Goal: Task Accomplishment & Management: Complete application form

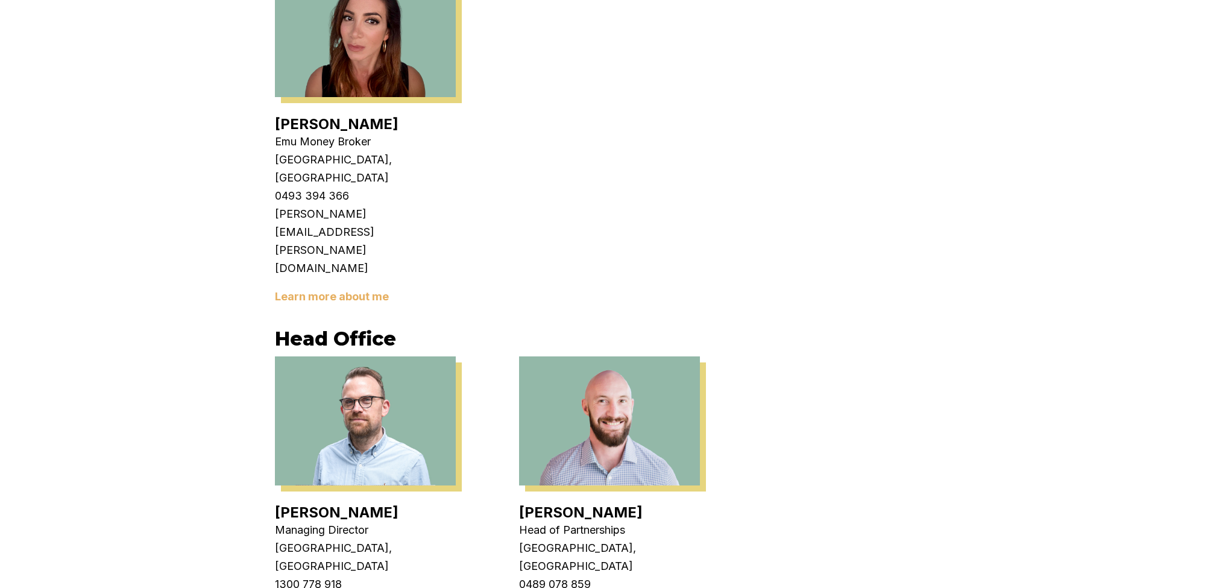
scroll to position [2321, 0]
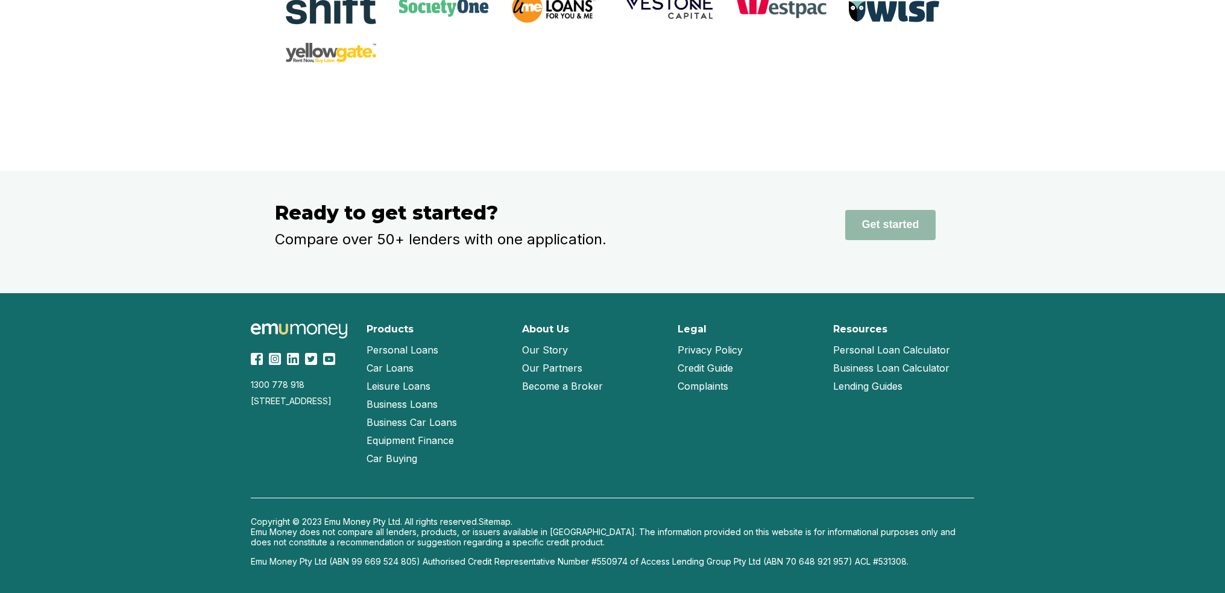
scroll to position [2304, 0]
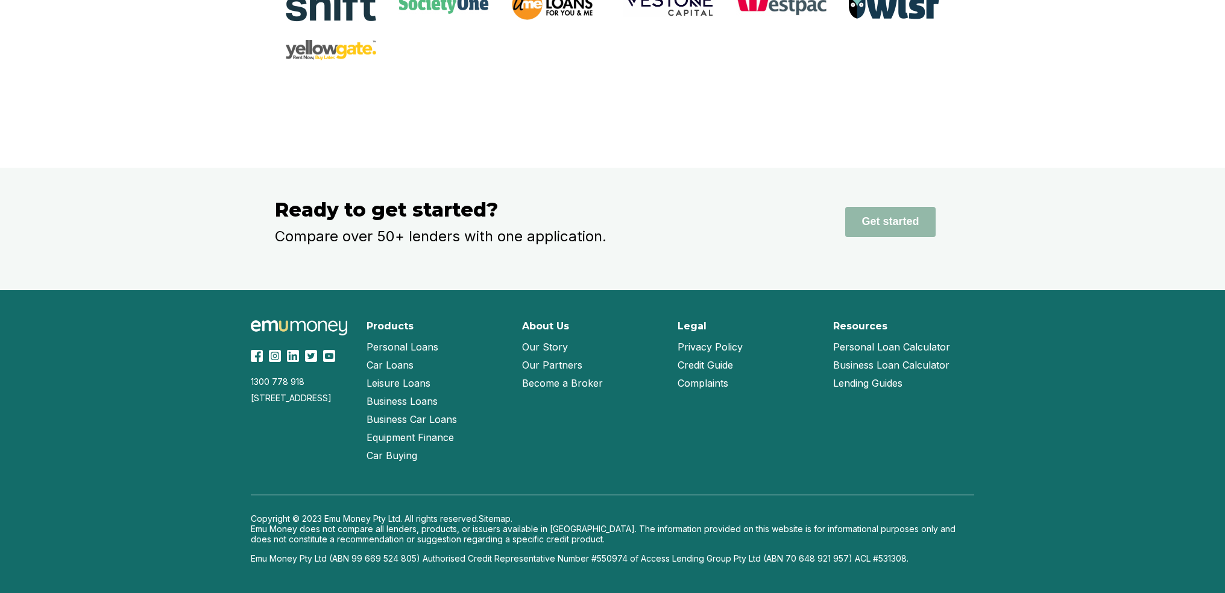
click at [545, 365] on link "Our Partners" at bounding box center [552, 365] width 60 height 18
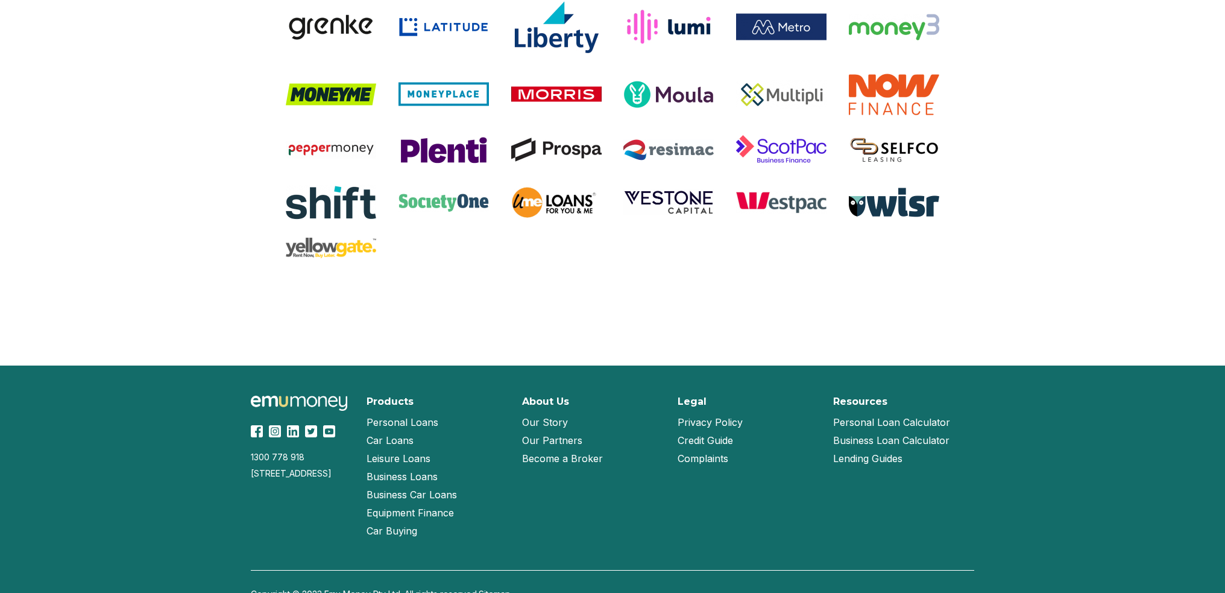
scroll to position [1054, 0]
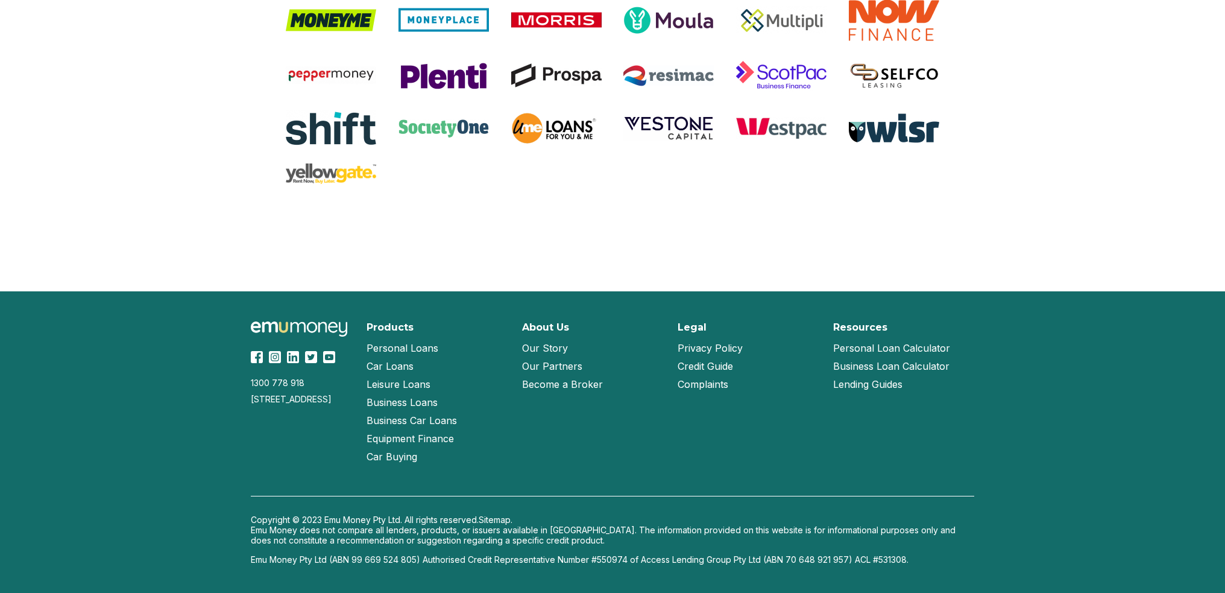
click at [544, 348] on link "Our Story" at bounding box center [545, 348] width 46 height 18
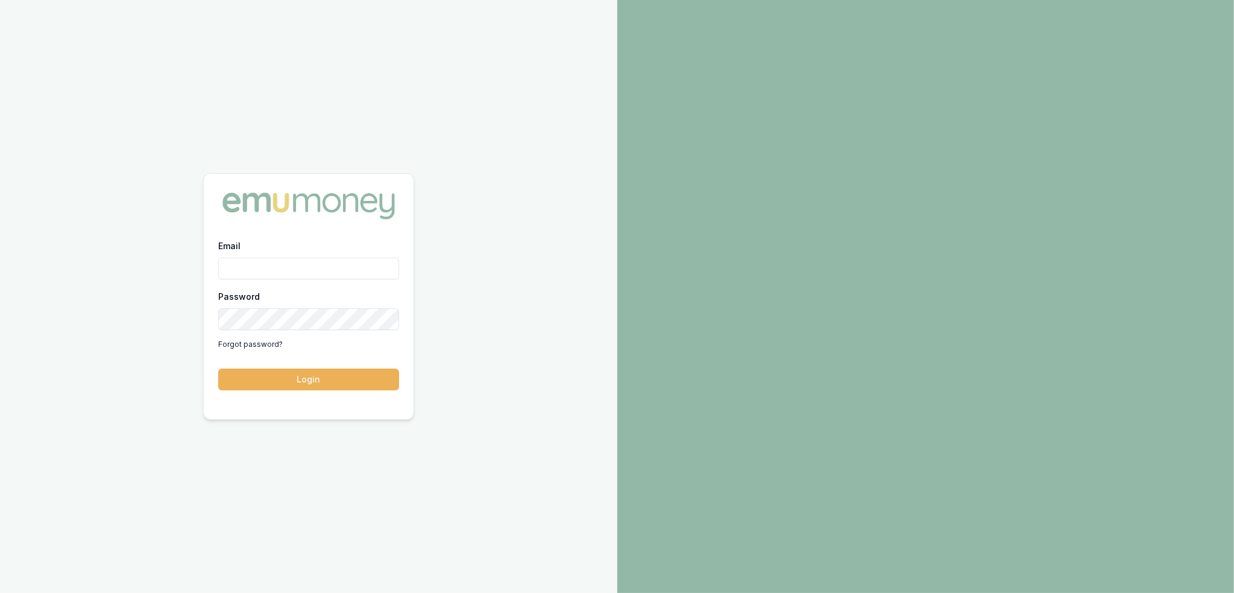
drag, startPoint x: 252, startPoint y: 267, endPoint x: 259, endPoint y: 282, distance: 15.9
click at [252, 267] on input "Email" at bounding box center [308, 268] width 181 height 22
type input "robyn.adams@emumoney.com.au"
click at [360, 383] on button "Login" at bounding box center [308, 379] width 181 height 22
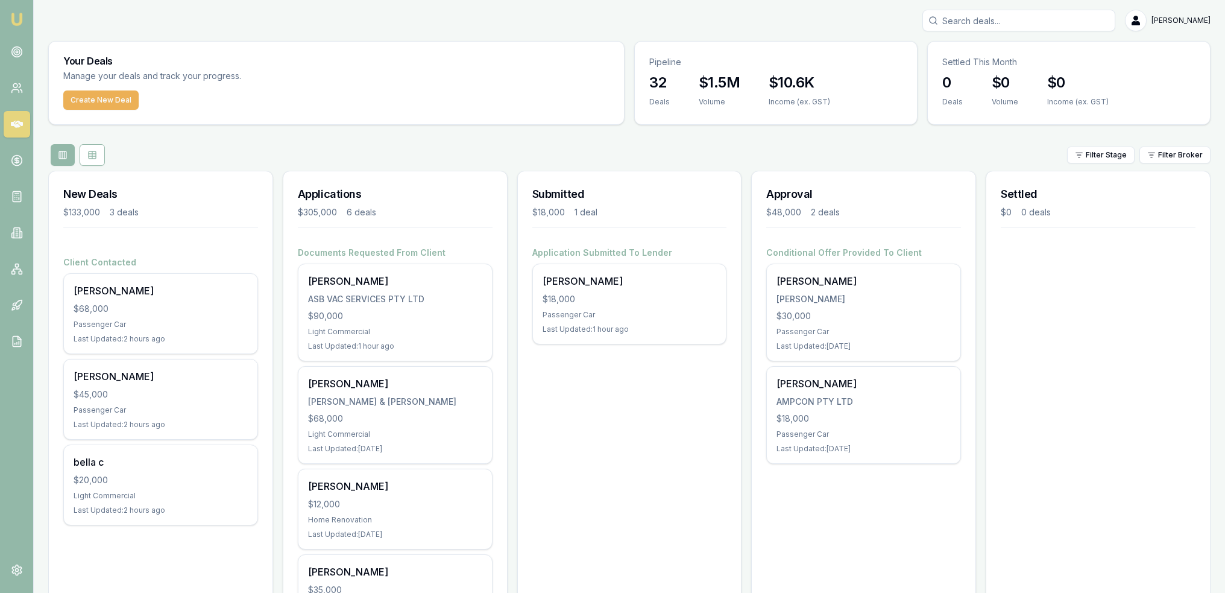
scroll to position [296, 0]
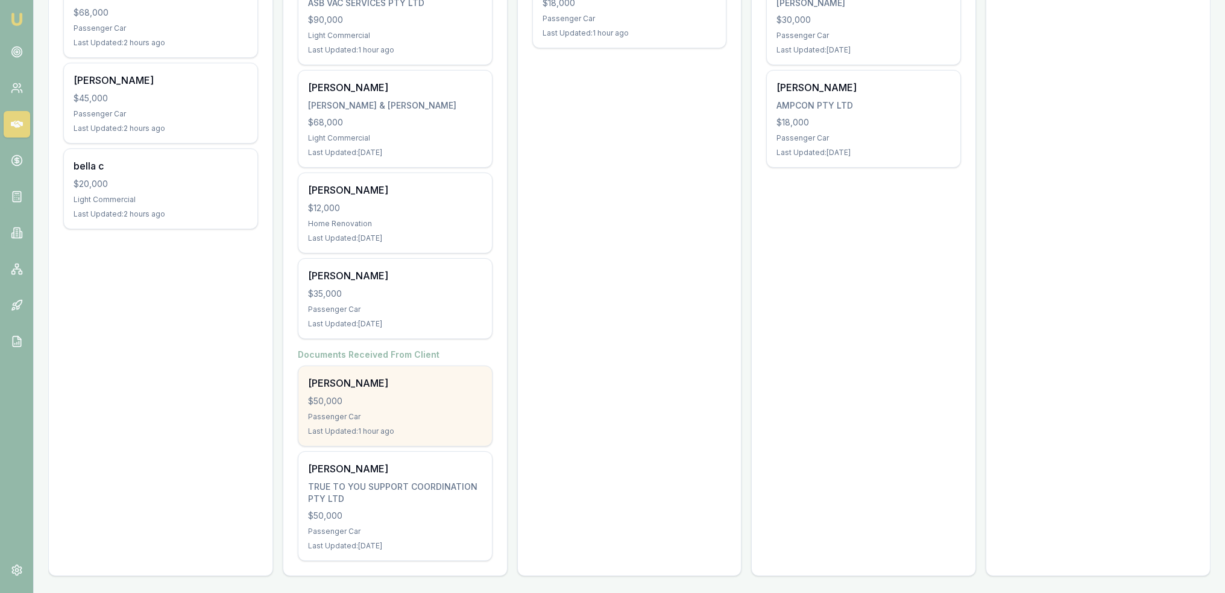
click at [415, 412] on div "Passenger Car" at bounding box center [395, 417] width 174 height 10
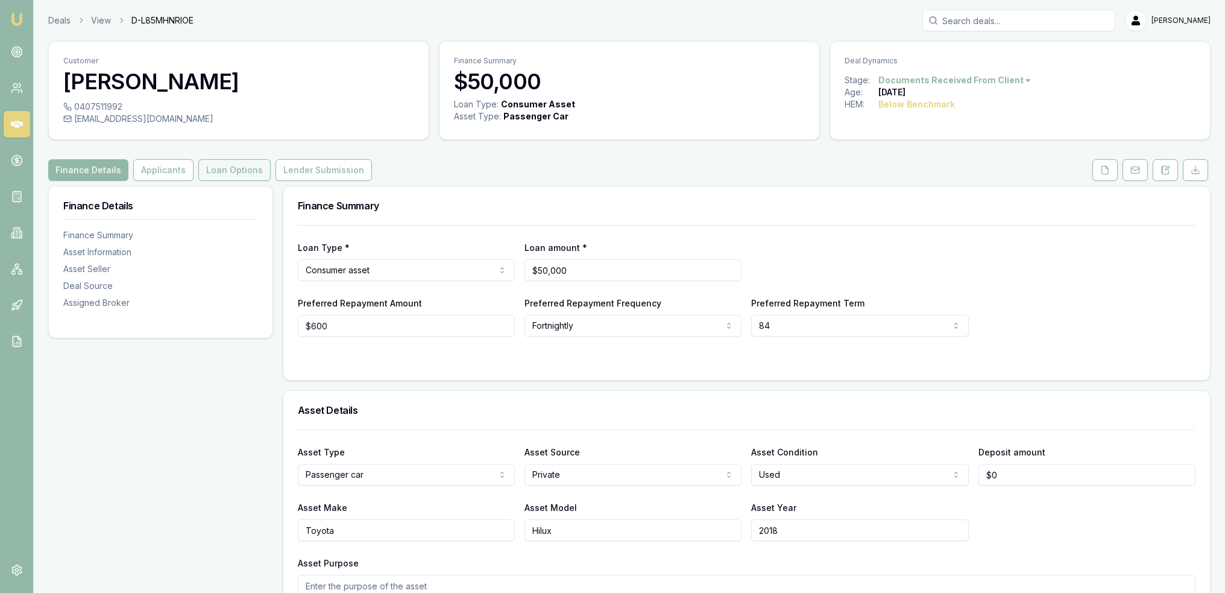
click at [206, 169] on button "Loan Options" at bounding box center [234, 170] width 72 height 22
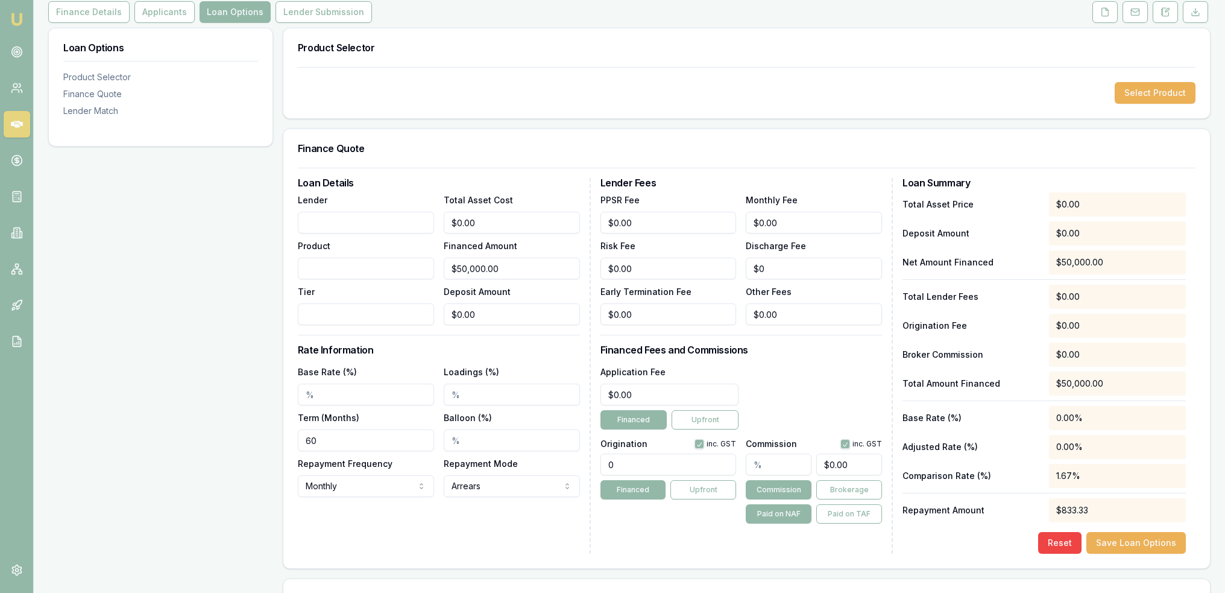
scroll to position [181, 0]
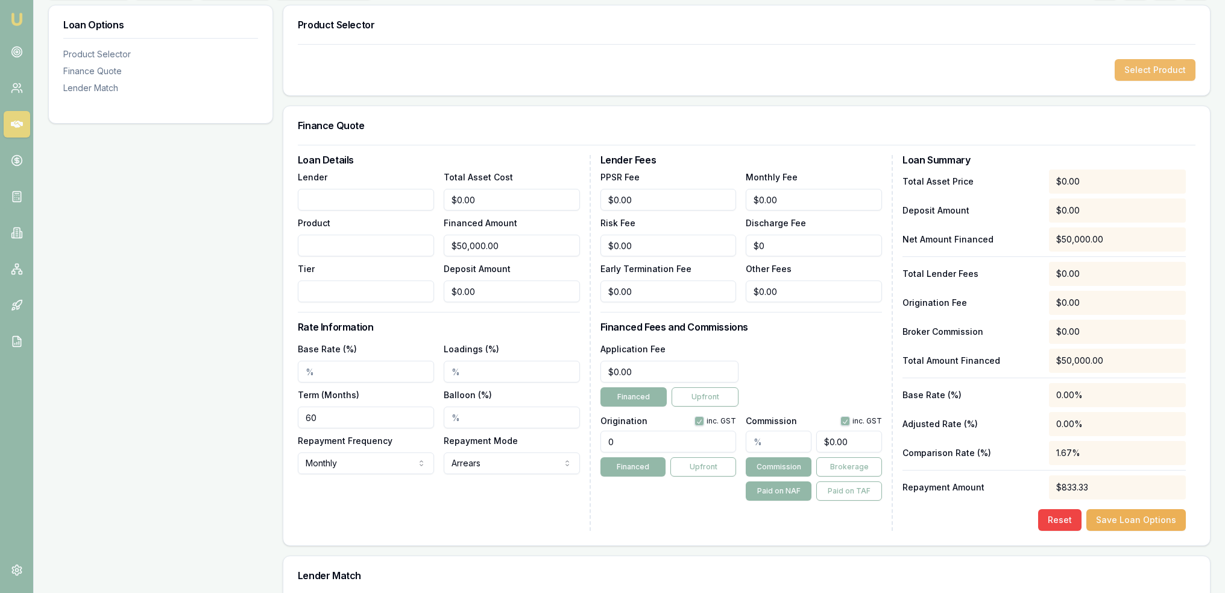
click at [1144, 67] on button "Select Product" at bounding box center [1155, 70] width 81 height 22
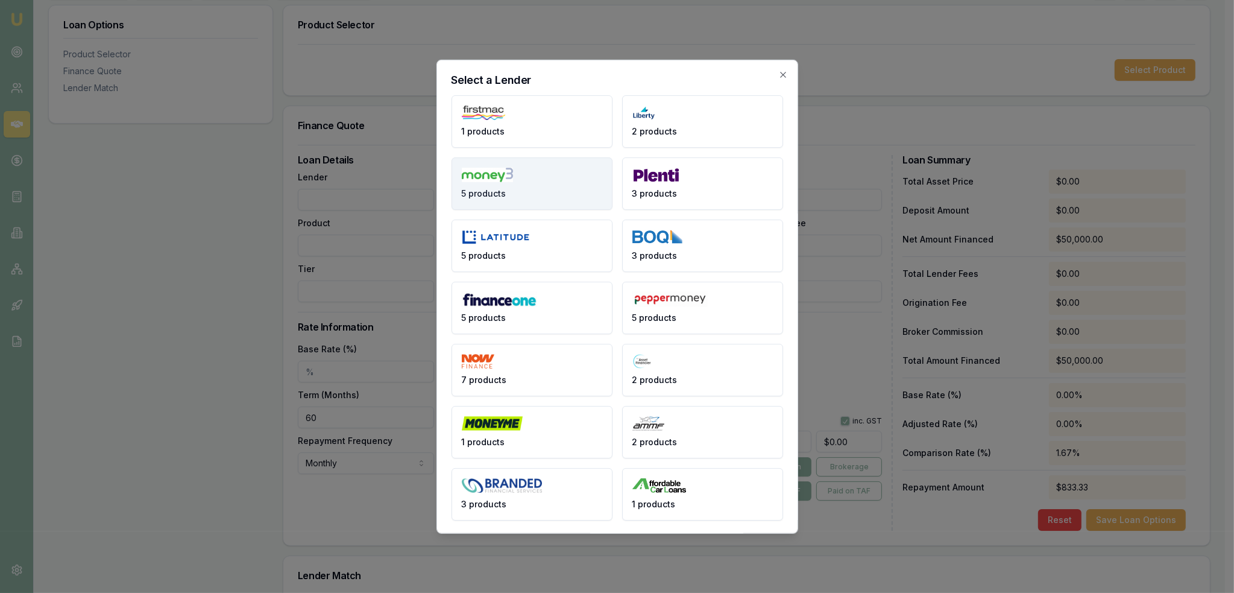
click at [565, 177] on button "5 products" at bounding box center [531, 183] width 161 height 52
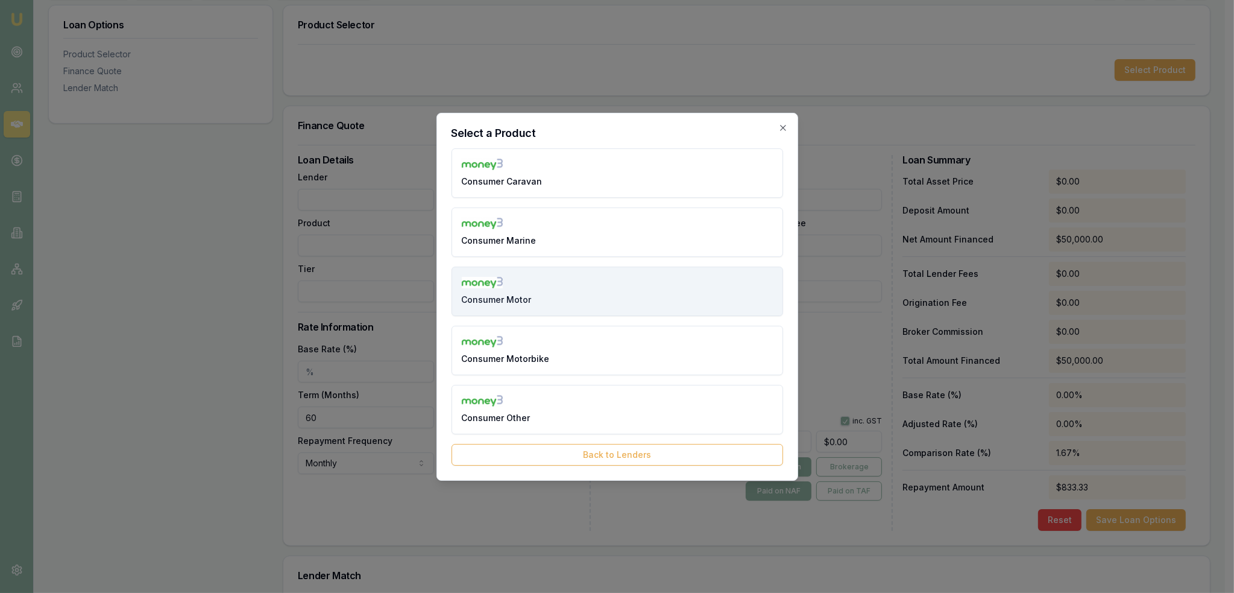
click at [593, 300] on button "Consumer Motor" at bounding box center [617, 290] width 332 height 49
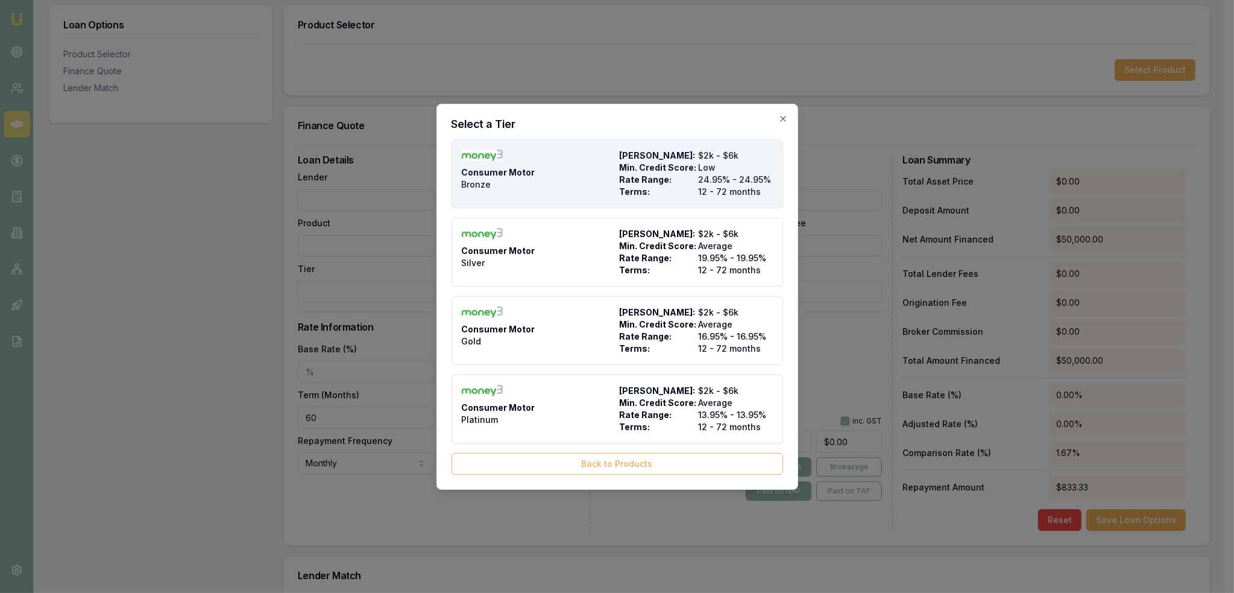
click at [596, 184] on div "Consumer Motor Bronze" at bounding box center [538, 173] width 153 height 48
type input "Money3"
type input "Consumer Motor"
type input "Bronze"
type input "24.95"
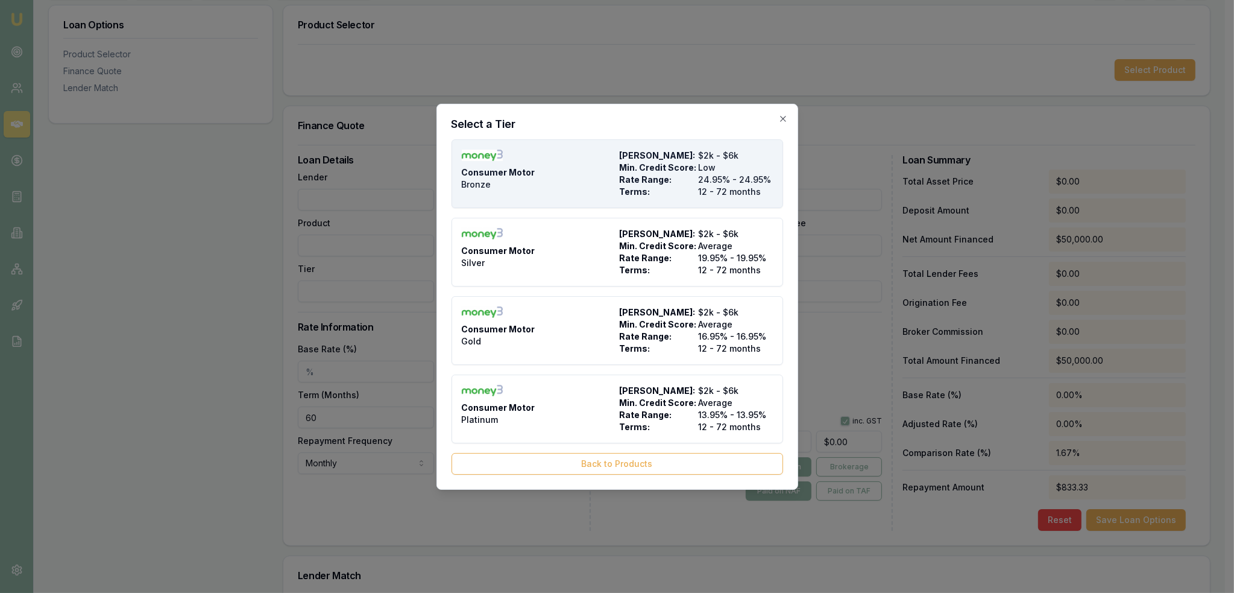
type input "12"
type input "$28.00"
type input "$995.00"
type input "1320"
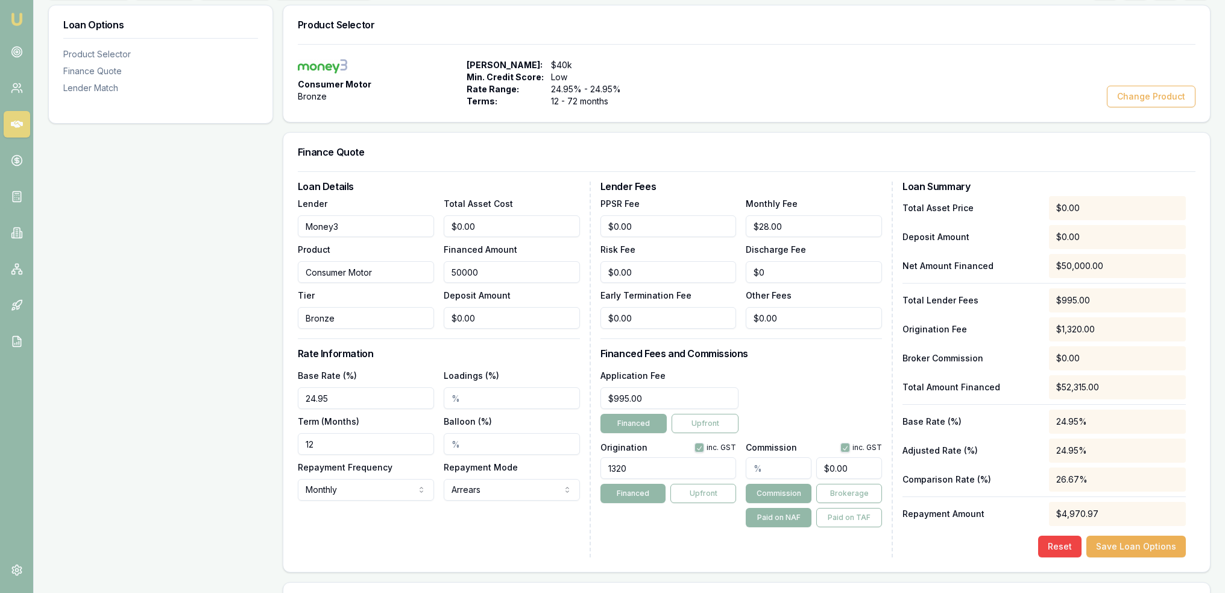
drag, startPoint x: 465, startPoint y: 269, endPoint x: 449, endPoint y: 269, distance: 15.7
click at [449, 269] on input "50000" at bounding box center [512, 272] width 136 height 22
type input "$20,000.00"
click at [413, 350] on h3 "Rate Information" at bounding box center [439, 353] width 282 height 10
drag, startPoint x: 350, startPoint y: 443, endPoint x: 272, endPoint y: 443, distance: 77.8
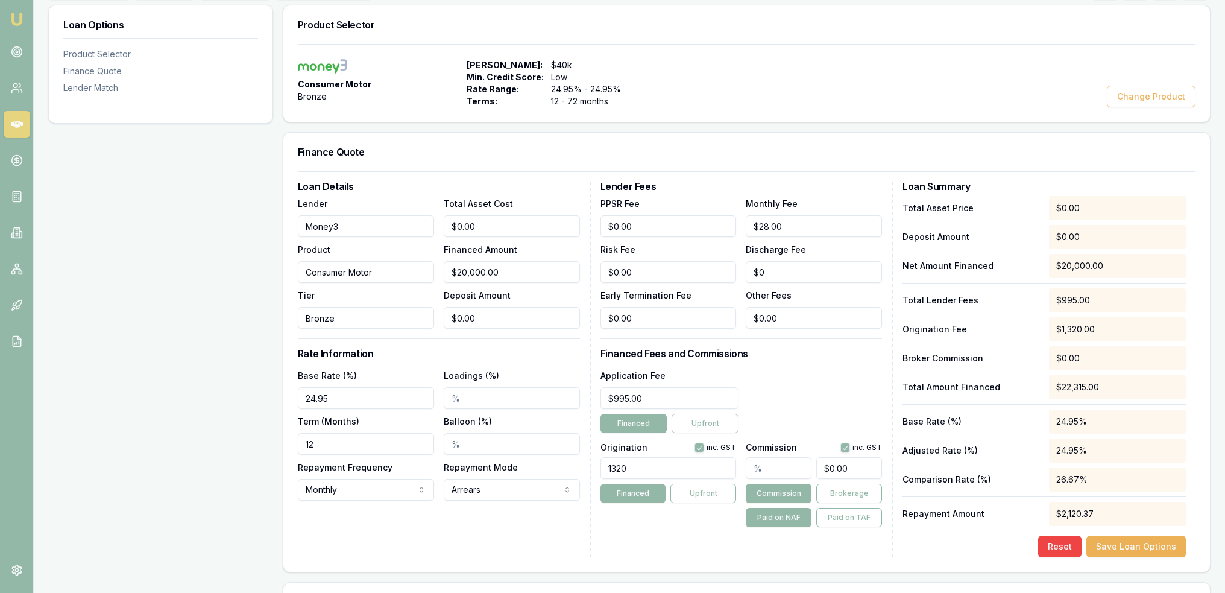
click at [272, 443] on div "Loan Options Product Selector Finance Quote Lender Match Product Selector Consu…" at bounding box center [629, 381] width 1162 height 753
type input "60"
click at [478, 523] on div "Loan Details Lender Money3 Product Consumer Motor Tier Bronze Total Asset Cost …" at bounding box center [444, 369] width 293 height 376
drag, startPoint x: 612, startPoint y: 275, endPoint x: 593, endPoint y: 279, distance: 19.7
click at [593, 279] on div "Loan Details Lender Money3 Product Consumer Motor Tier Bronze Total Asset Cost …" at bounding box center [747, 369] width 898 height 376
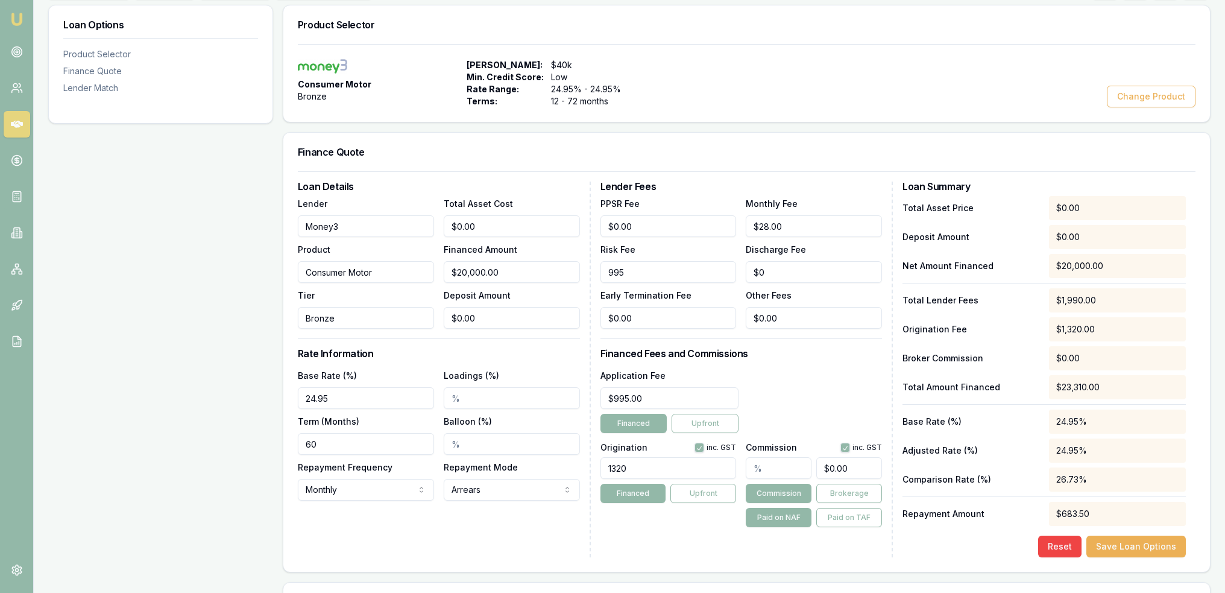
type input "$995.00"
click at [658, 549] on div "Lender Fees PPSR Fee $0.00 Monthly Fee $28.00 Risk Fee $995.00 Discharge Fee $0…" at bounding box center [746, 369] width 293 height 376
click at [1149, 544] on button "Save Loan Options" at bounding box center [1135, 546] width 99 height 22
drag, startPoint x: 496, startPoint y: 272, endPoint x: 453, endPoint y: 278, distance: 42.5
click at [453, 278] on input "0" at bounding box center [512, 272] width 136 height 22
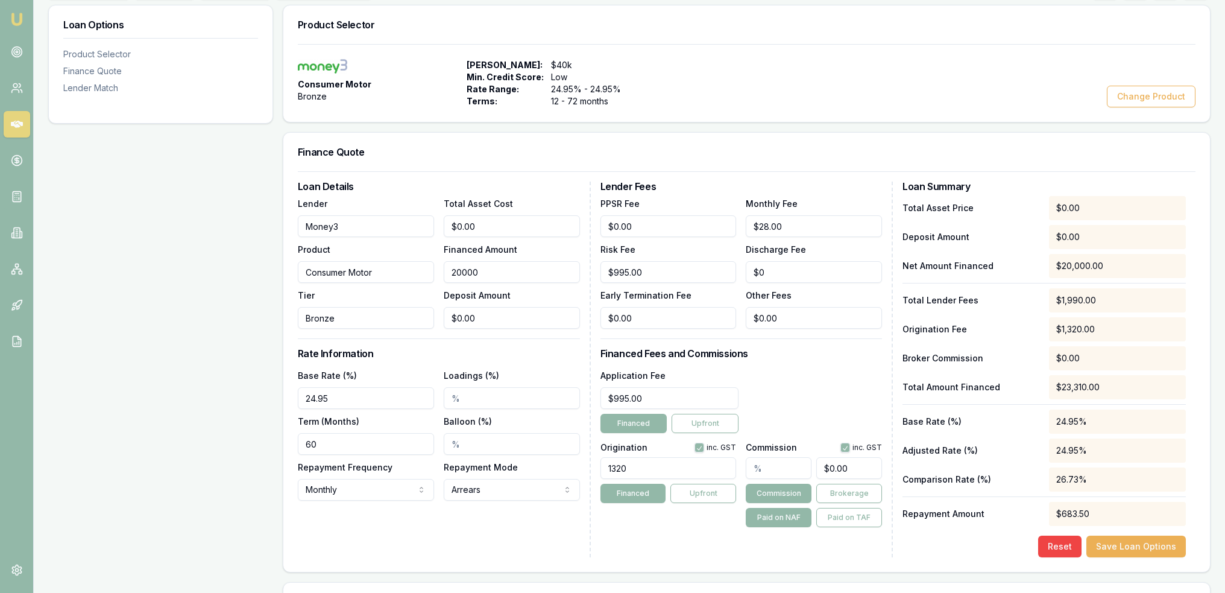
type input "$20,000.00"
click at [455, 518] on div "Loan Details Lender Money3 Product Consumer Motor Tier Bronze Total Asset Cost …" at bounding box center [444, 369] width 293 height 376
click at [1118, 544] on button "Save Loan Options" at bounding box center [1135, 546] width 99 height 22
drag, startPoint x: 523, startPoint y: 218, endPoint x: 407, endPoint y: 219, distance: 116.3
click at [407, 219] on div "Lender Money3 Product Consumer Motor Tier Bronze Total Asset Cost 0 Financed Am…" at bounding box center [439, 262] width 282 height 133
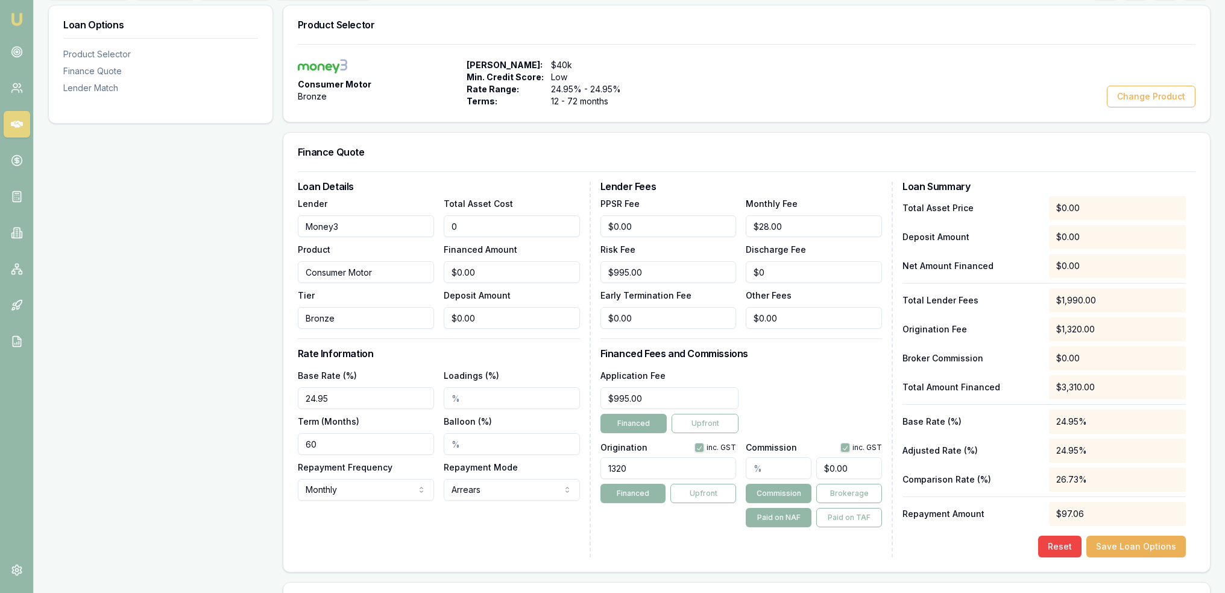
type input "2"
type input "$2.00"
type input "20"
type input "$20.00"
type input "200"
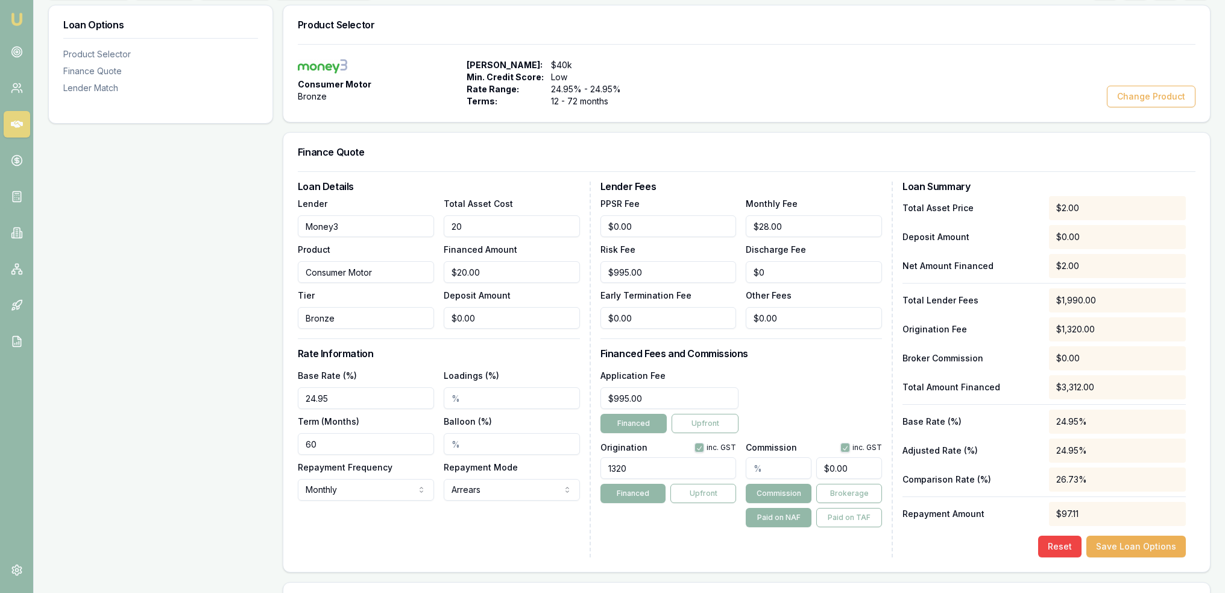
type input "$200.00"
type input "2000"
type input "$2,000.00"
type input "20000"
type input "$20,000.00"
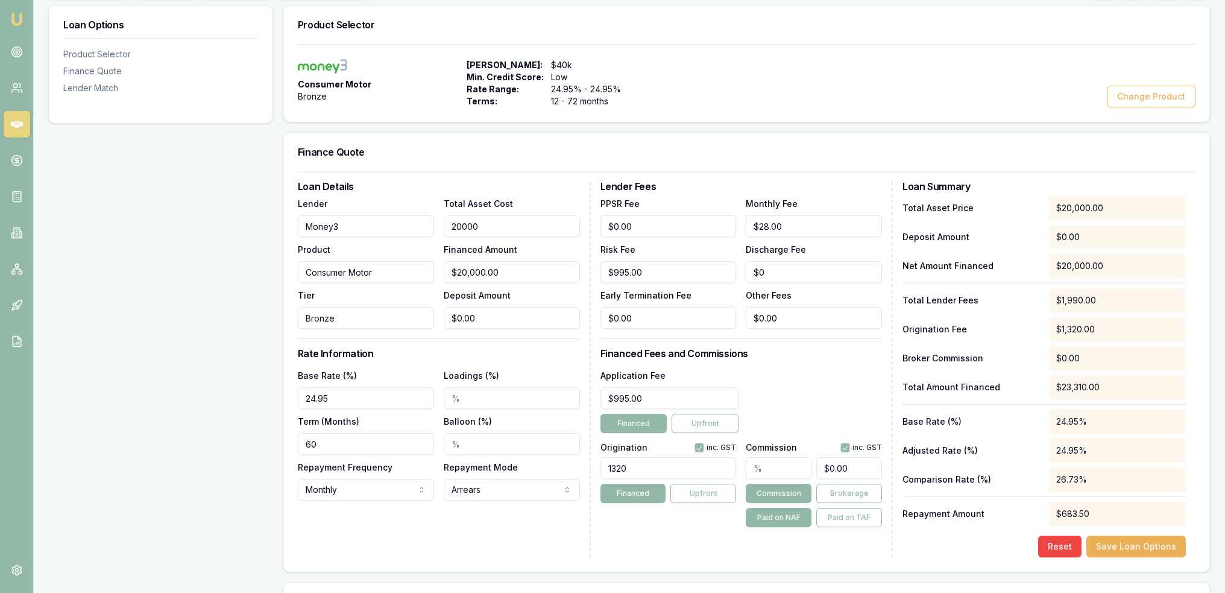
type input "$20,000.00"
click at [497, 536] on div "Loan Details Lender Money3 Product Consumer Motor Tier Bronze Total Asset Cost …" at bounding box center [444, 369] width 293 height 376
click at [1128, 540] on button "Save Loan Options" at bounding box center [1135, 546] width 99 height 22
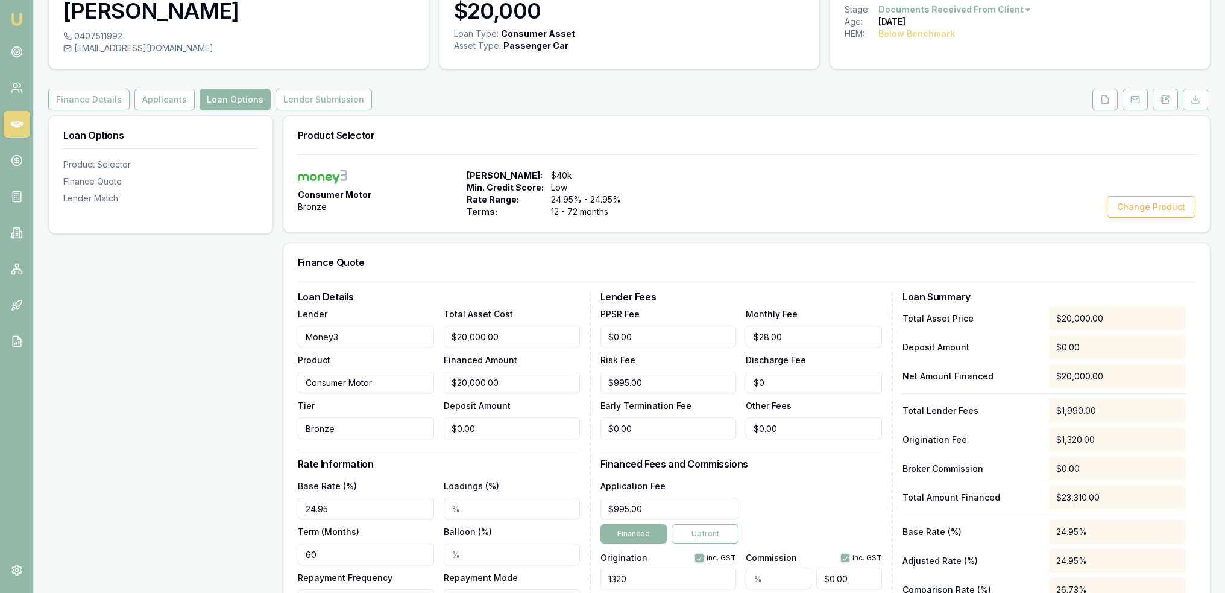
scroll to position [60, 0]
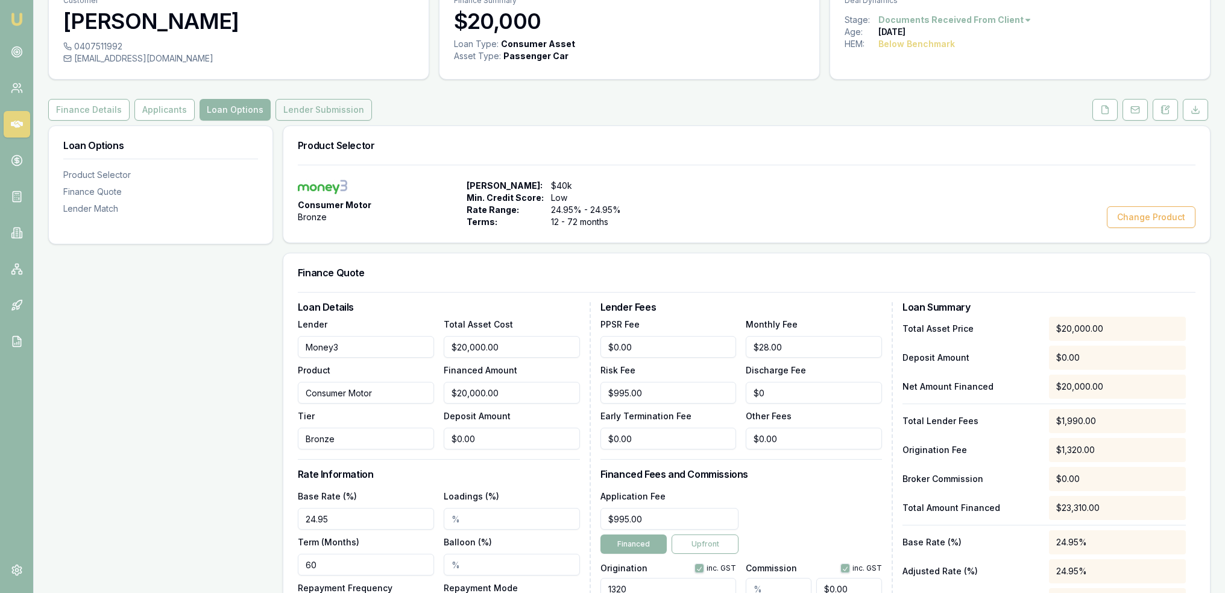
click at [333, 116] on button "Lender Submission" at bounding box center [323, 110] width 96 height 22
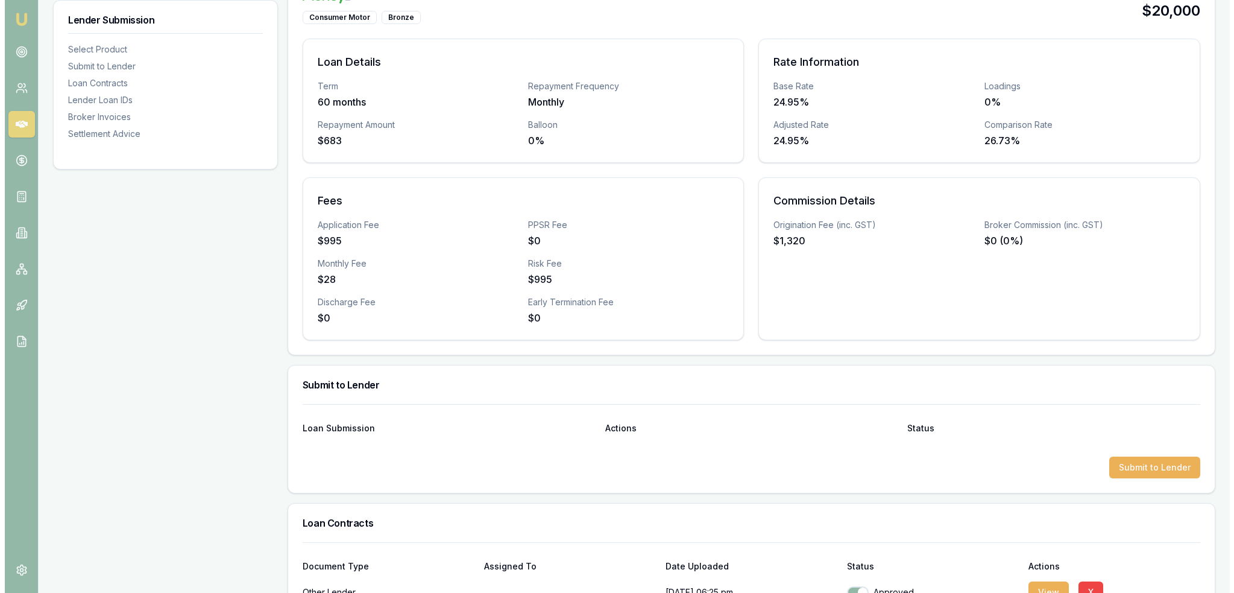
scroll to position [301, 0]
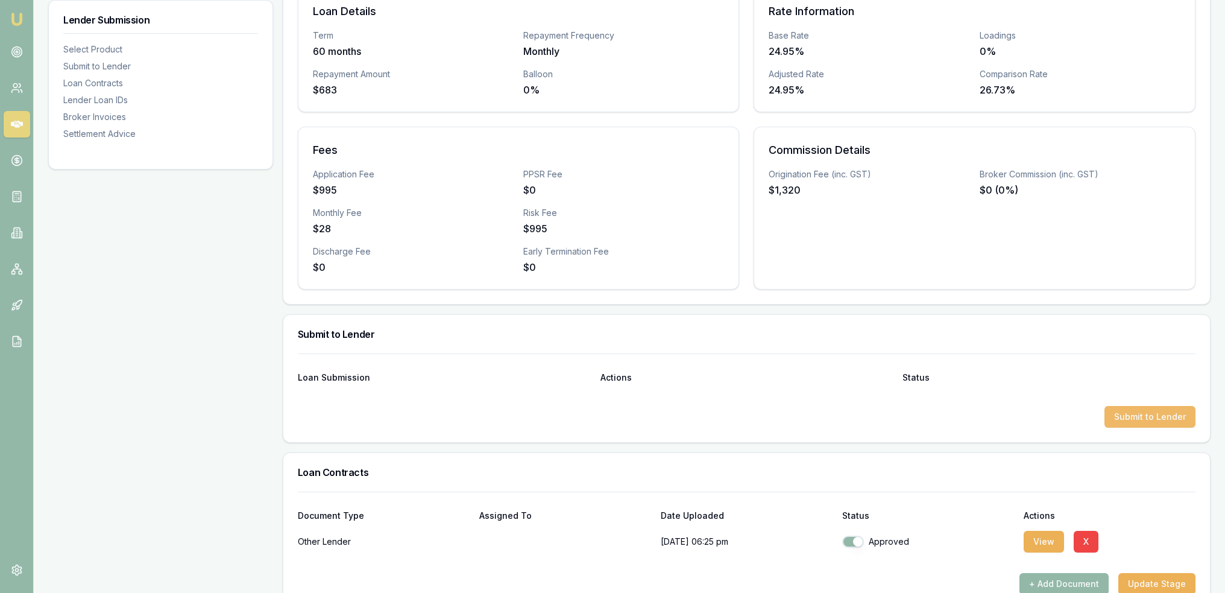
click at [1154, 417] on button "Submit to Lender" at bounding box center [1149, 417] width 91 height 22
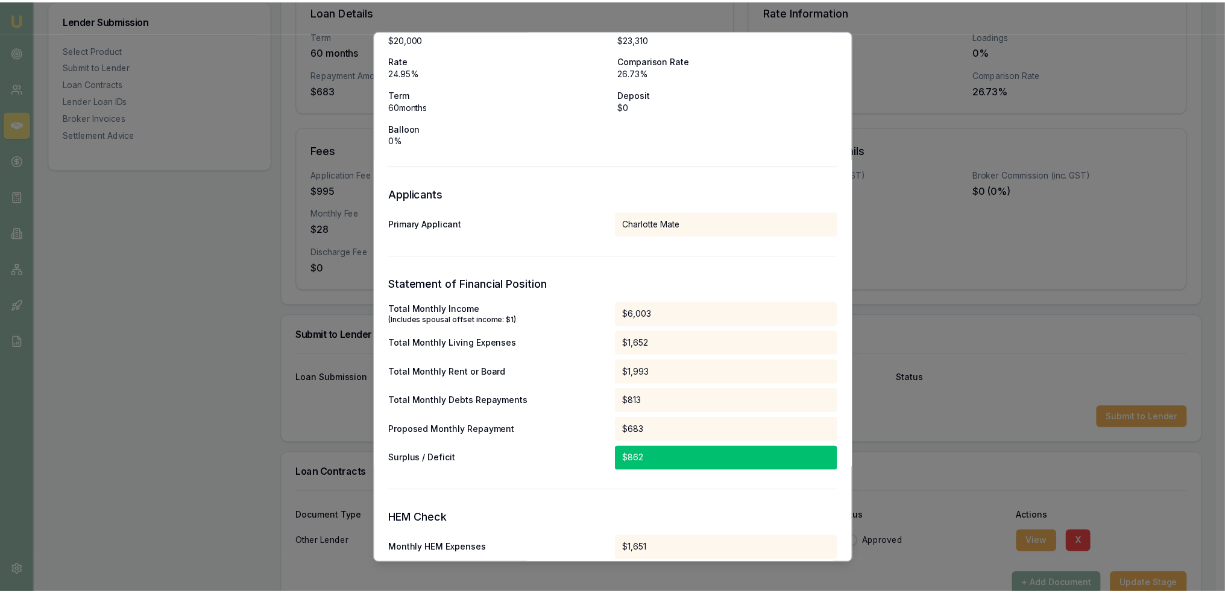
scroll to position [0, 0]
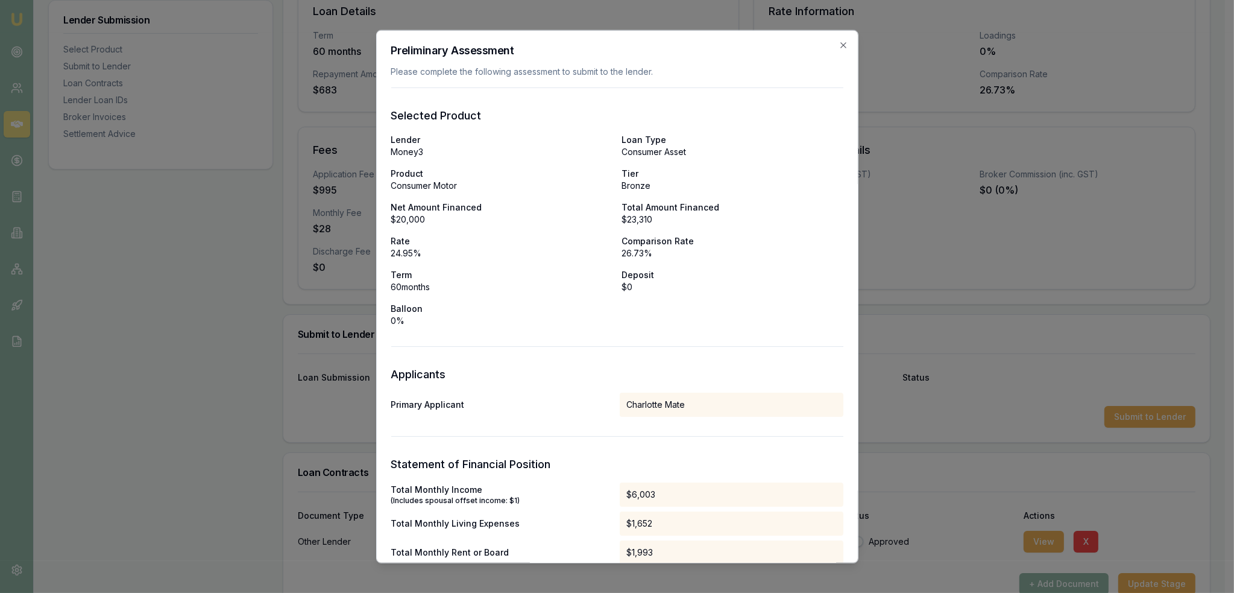
drag, startPoint x: 835, startPoint y: 48, endPoint x: 754, endPoint y: 115, distance: 104.5
click at [838, 48] on icon "button" at bounding box center [843, 45] width 10 height 10
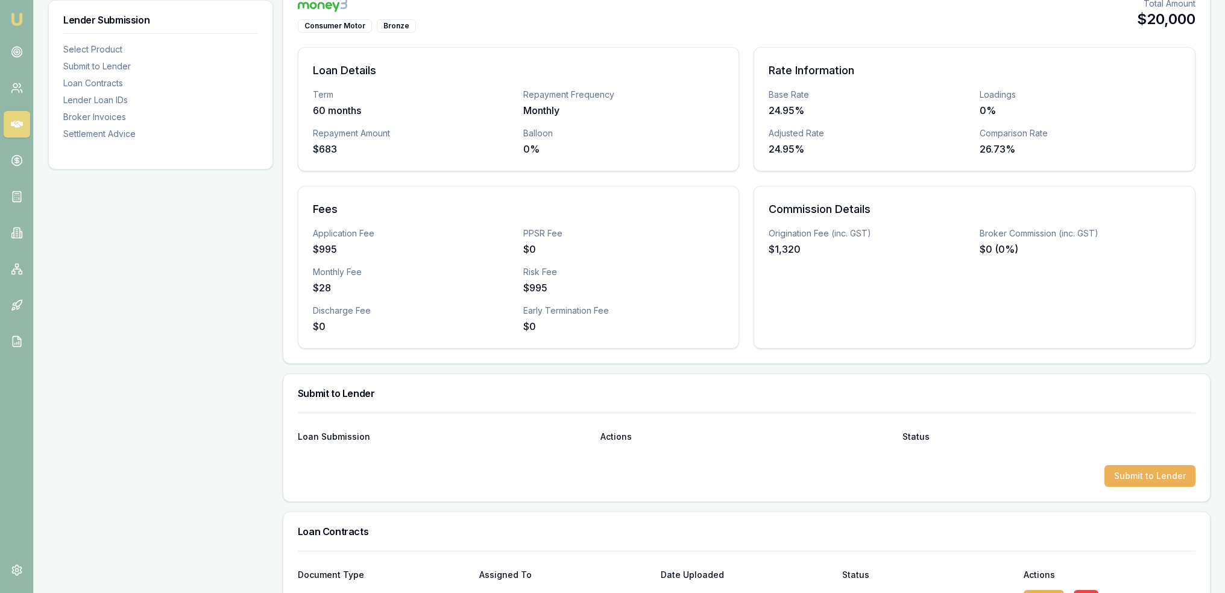
scroll to position [121, 0]
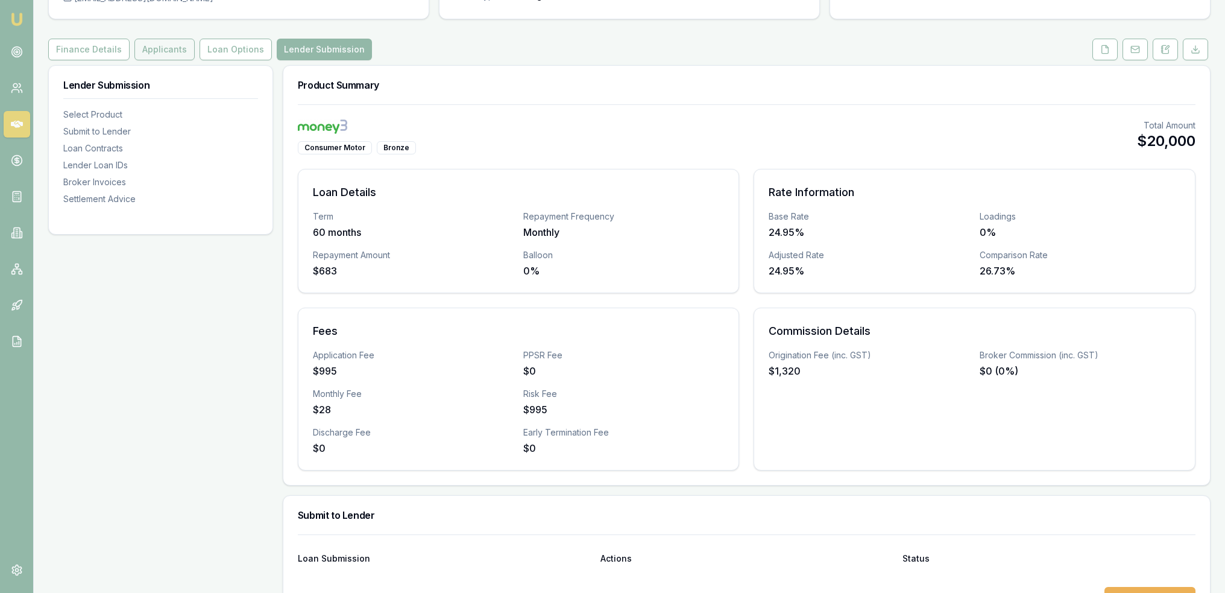
click at [172, 43] on button "Applicants" at bounding box center [164, 50] width 60 height 22
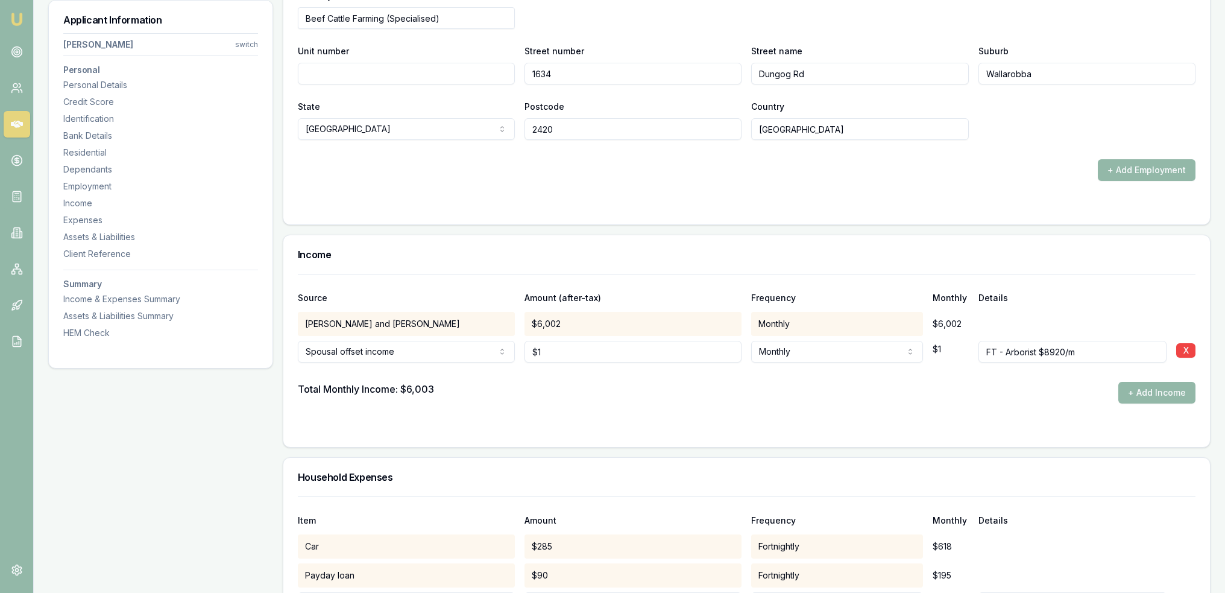
scroll to position [2110, 0]
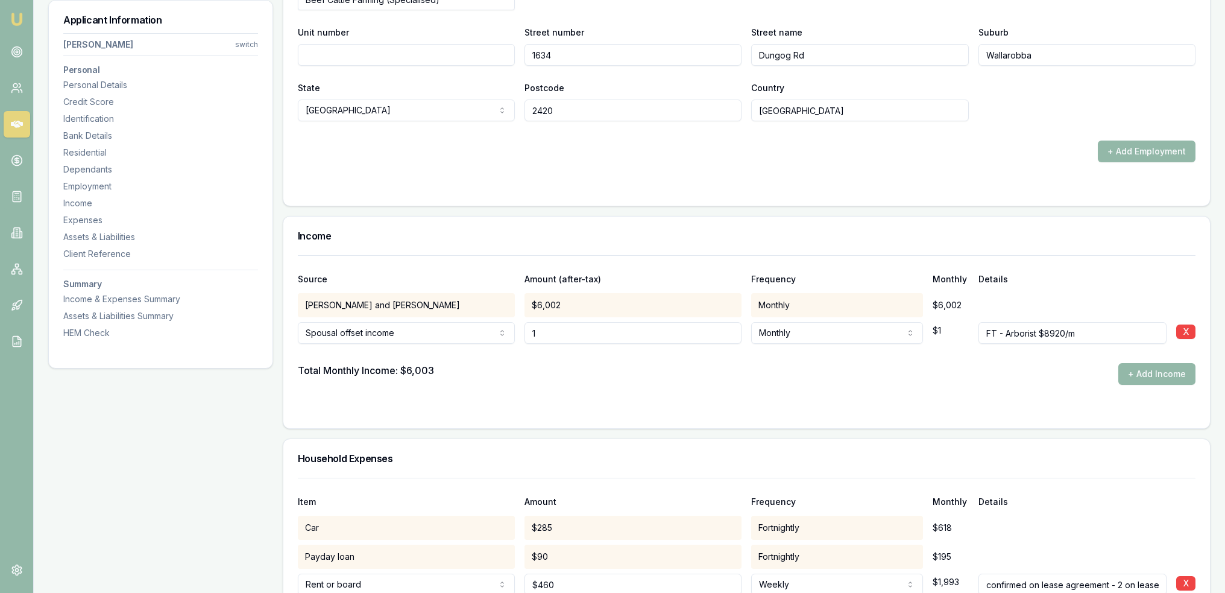
drag, startPoint x: 520, startPoint y: 336, endPoint x: 496, endPoint y: 336, distance: 23.5
click at [496, 336] on div "Spousal offset income Spousal offset income Rental Shares Interest Centrelink F…" at bounding box center [747, 330] width 898 height 27
type input "$8,920"
click at [615, 390] on form "Source Amount (after-tax) Frequency Monthly Details G.S Marquet and J.J Marquet…" at bounding box center [747, 334] width 898 height 159
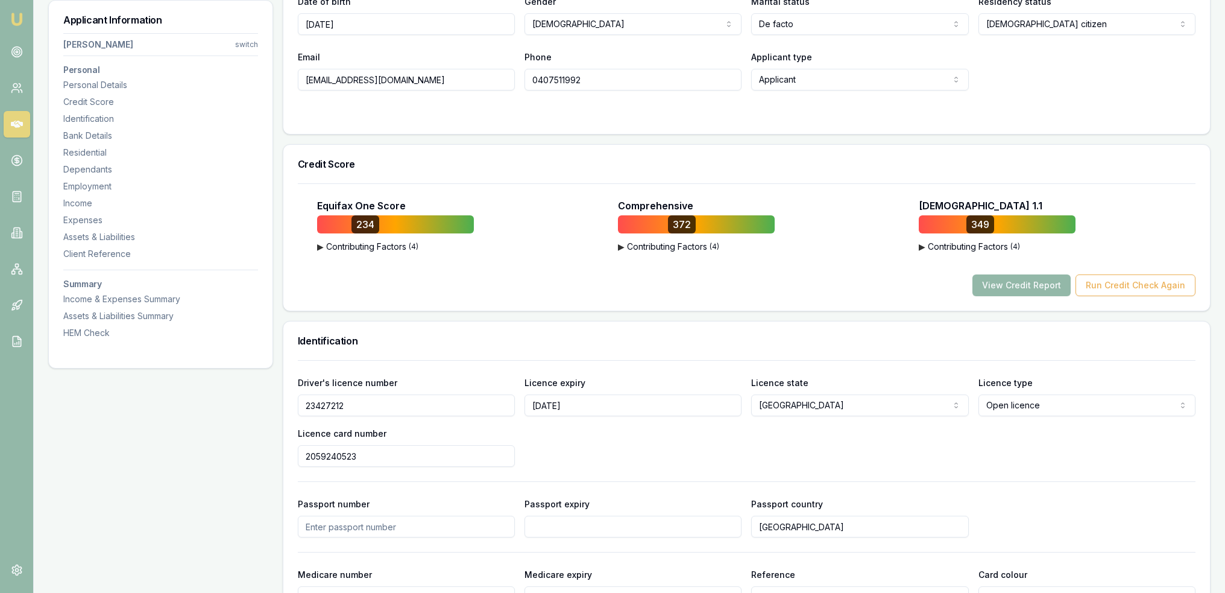
scroll to position [0, 0]
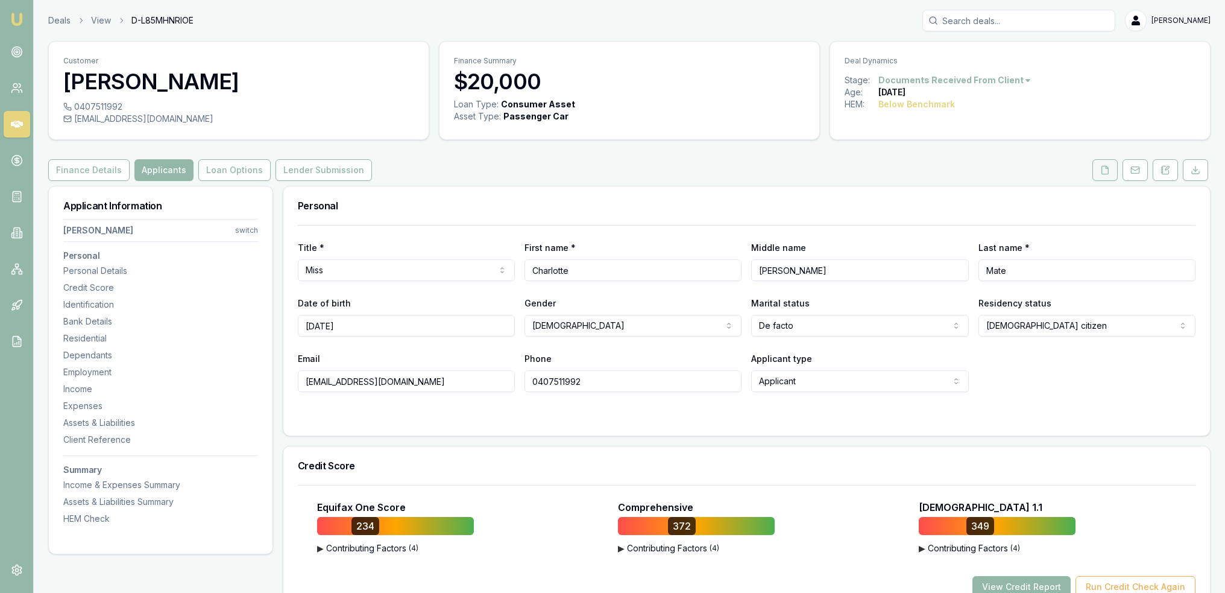
click at [1101, 169] on icon at bounding box center [1105, 170] width 10 height 10
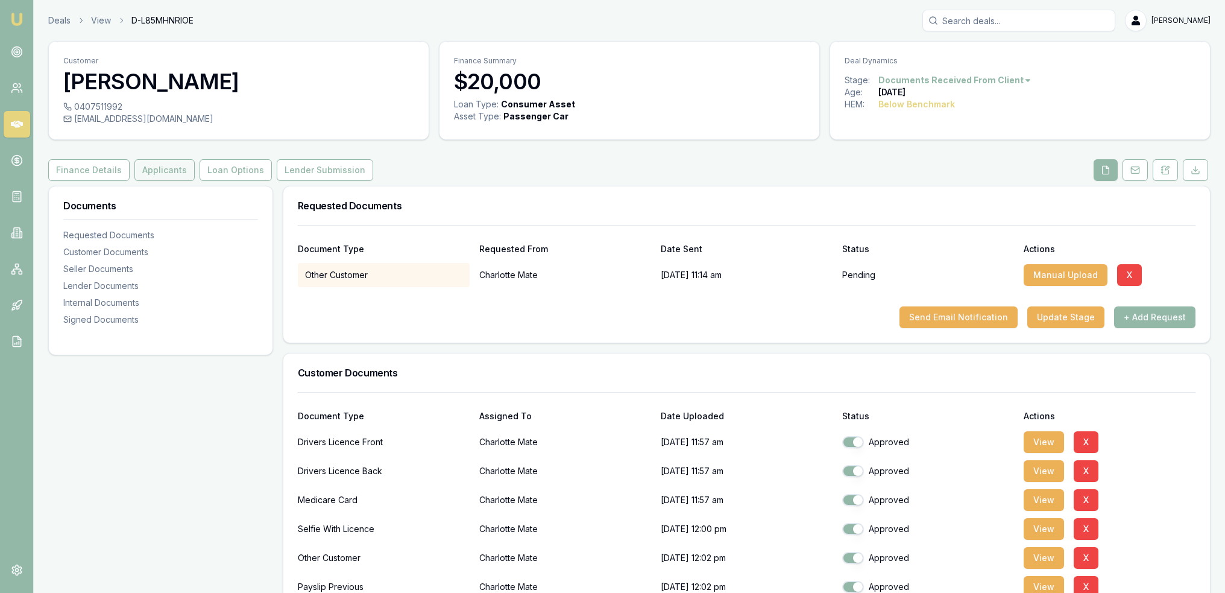
click at [162, 174] on button "Applicants" at bounding box center [164, 170] width 60 height 22
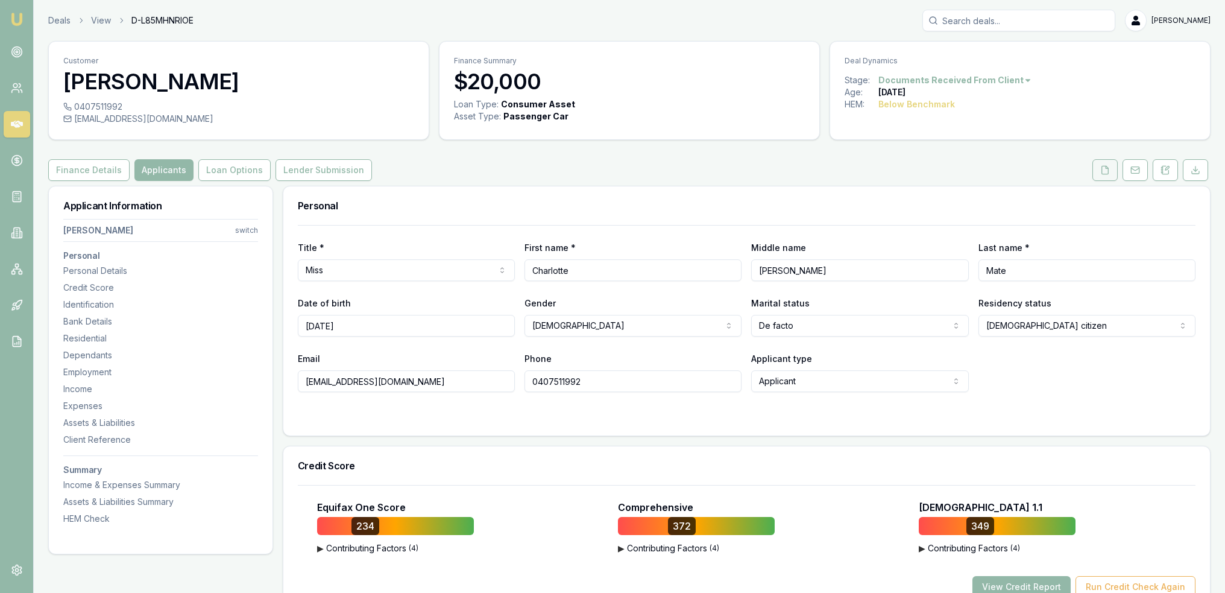
click at [1105, 167] on icon at bounding box center [1105, 170] width 10 height 10
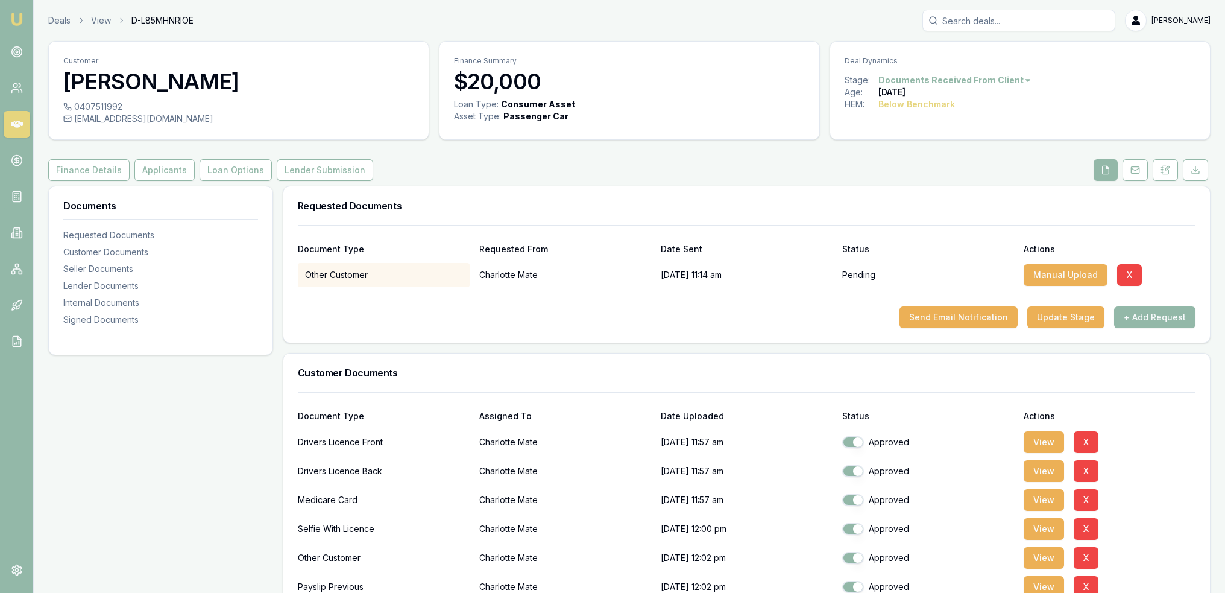
drag, startPoint x: 153, startPoint y: 177, endPoint x: 441, endPoint y: 200, distance: 289.0
click at [153, 177] on button "Applicants" at bounding box center [164, 170] width 60 height 22
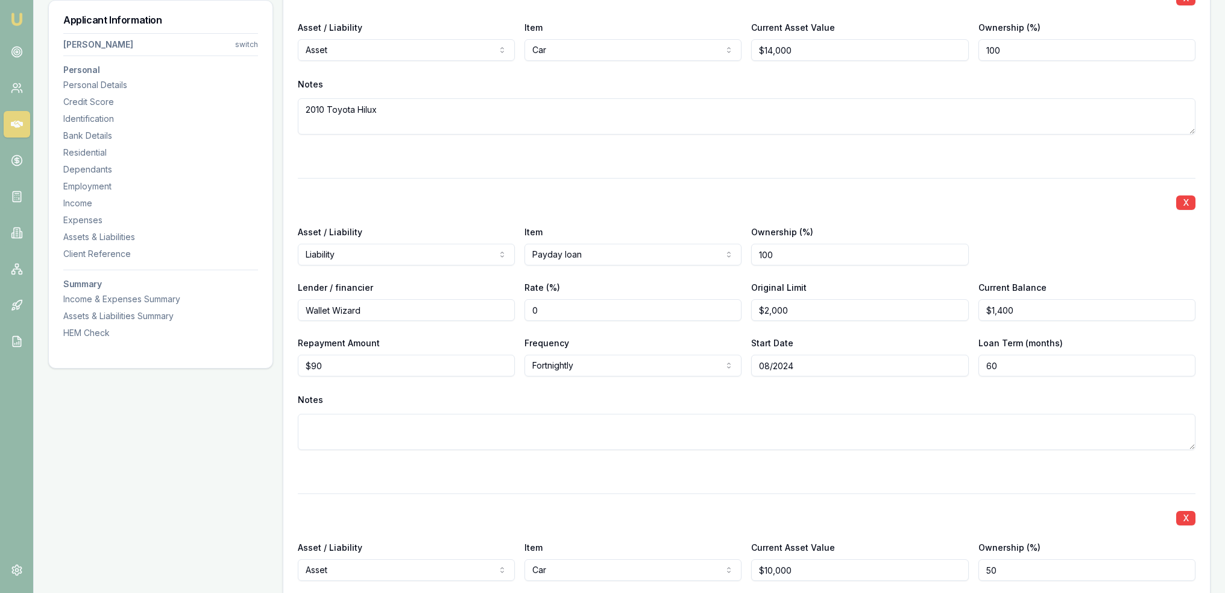
scroll to position [3384, 0]
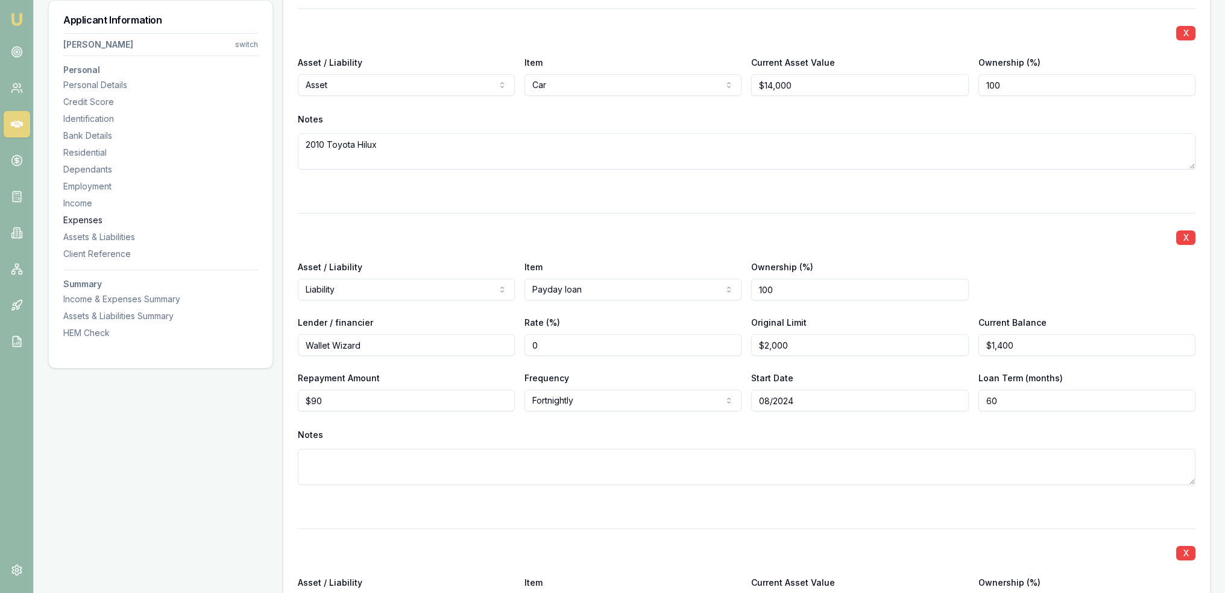
click at [100, 215] on div "Expenses" at bounding box center [160, 220] width 195 height 12
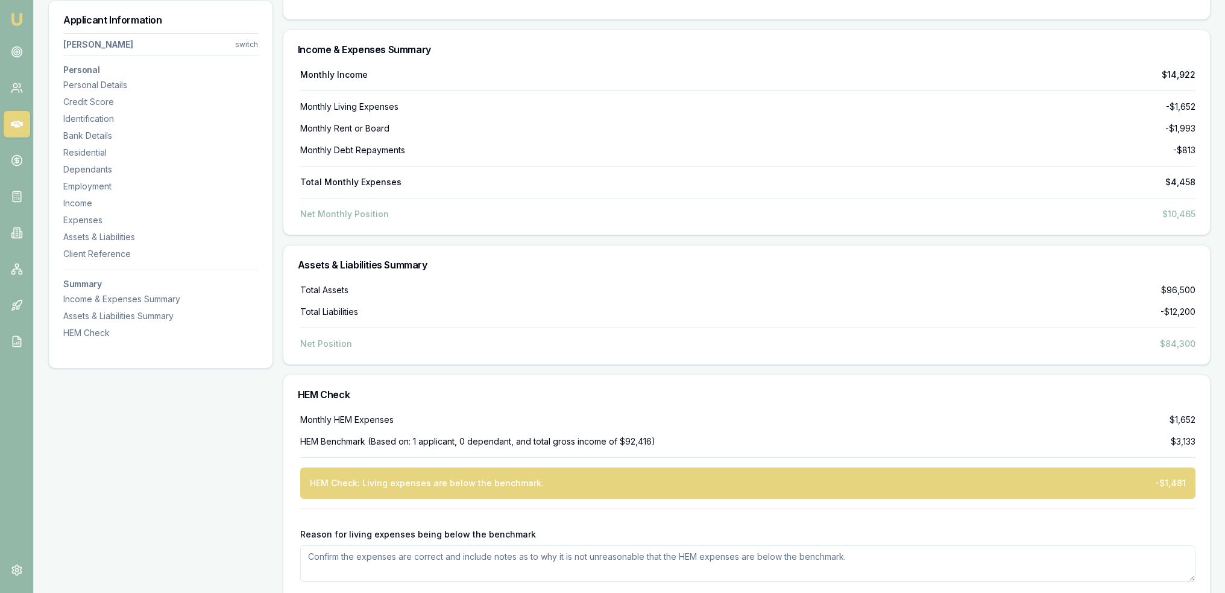
scroll to position [5369, 0]
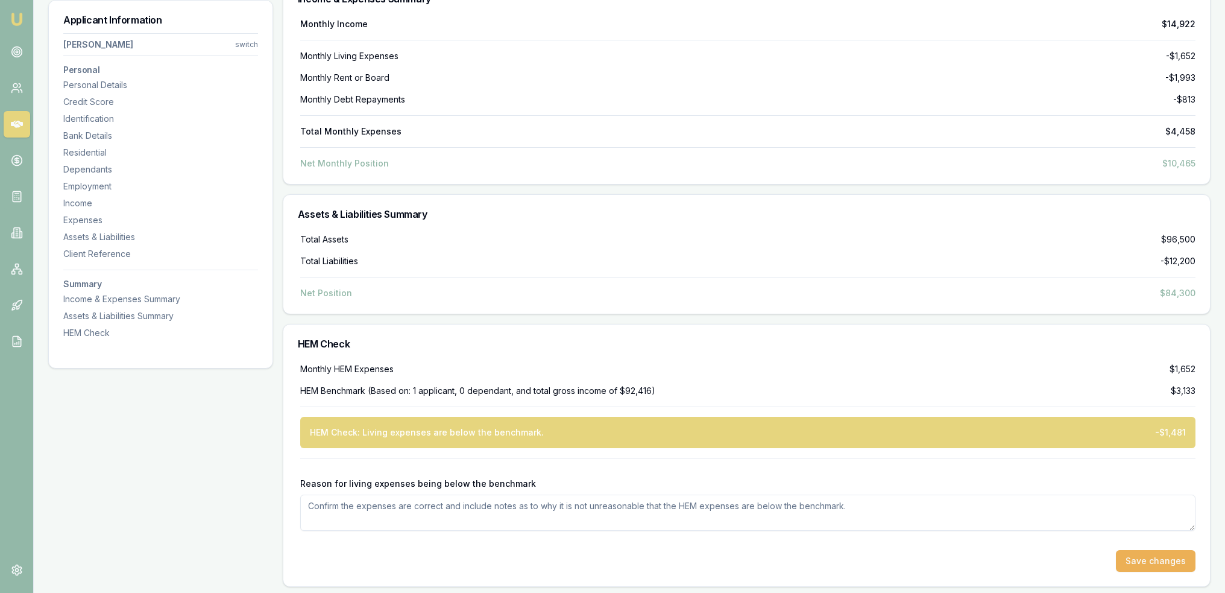
click at [388, 508] on textarea "Reason for living expenses being below the benchmark" at bounding box center [747, 512] width 895 height 36
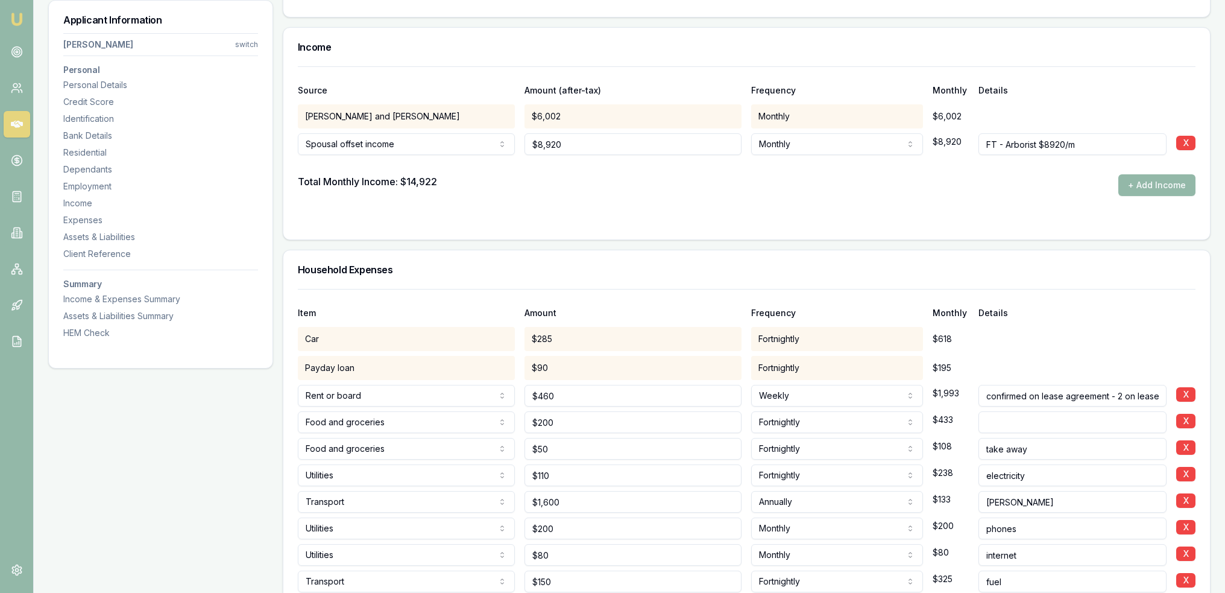
scroll to position [2295, 0]
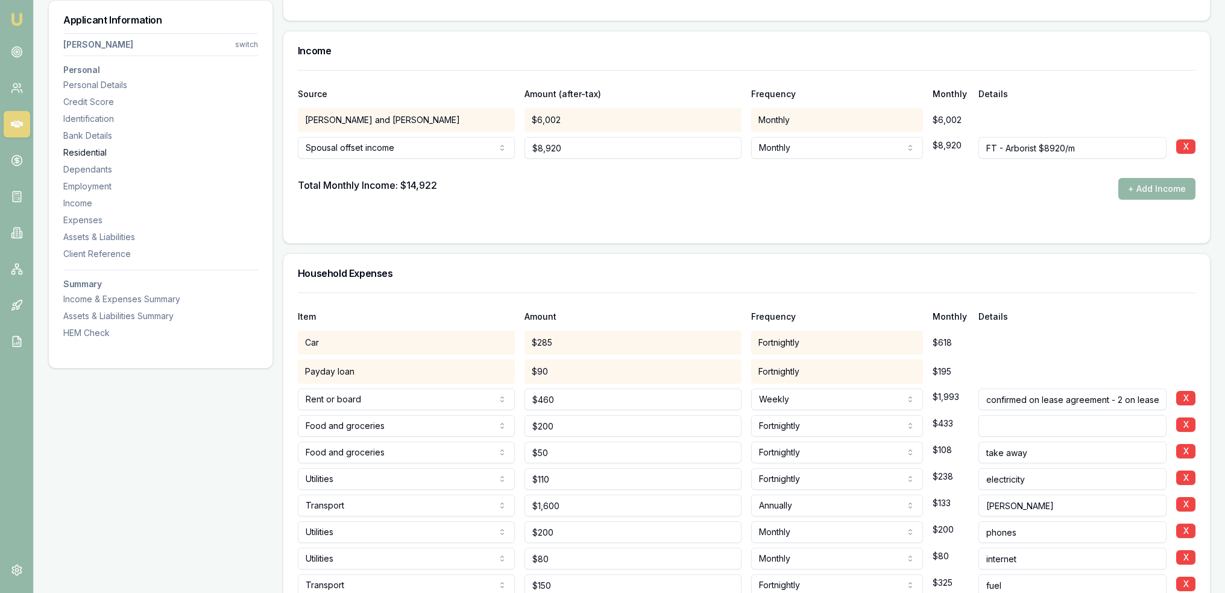
click at [89, 150] on div "Residential" at bounding box center [160, 152] width 195 height 12
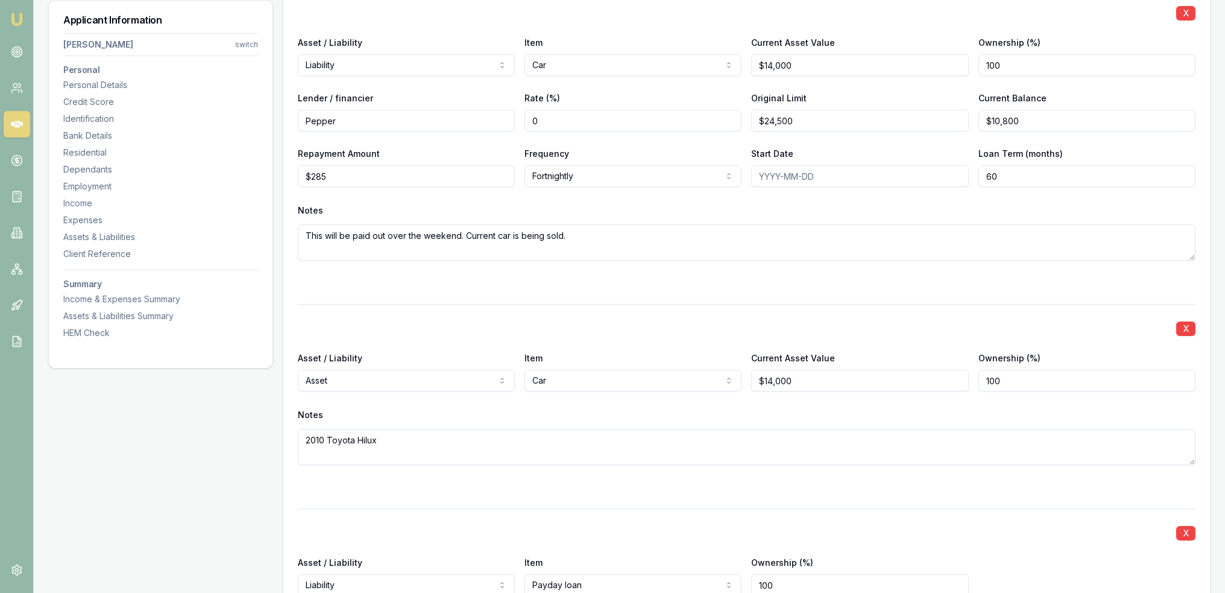
scroll to position [3271, 0]
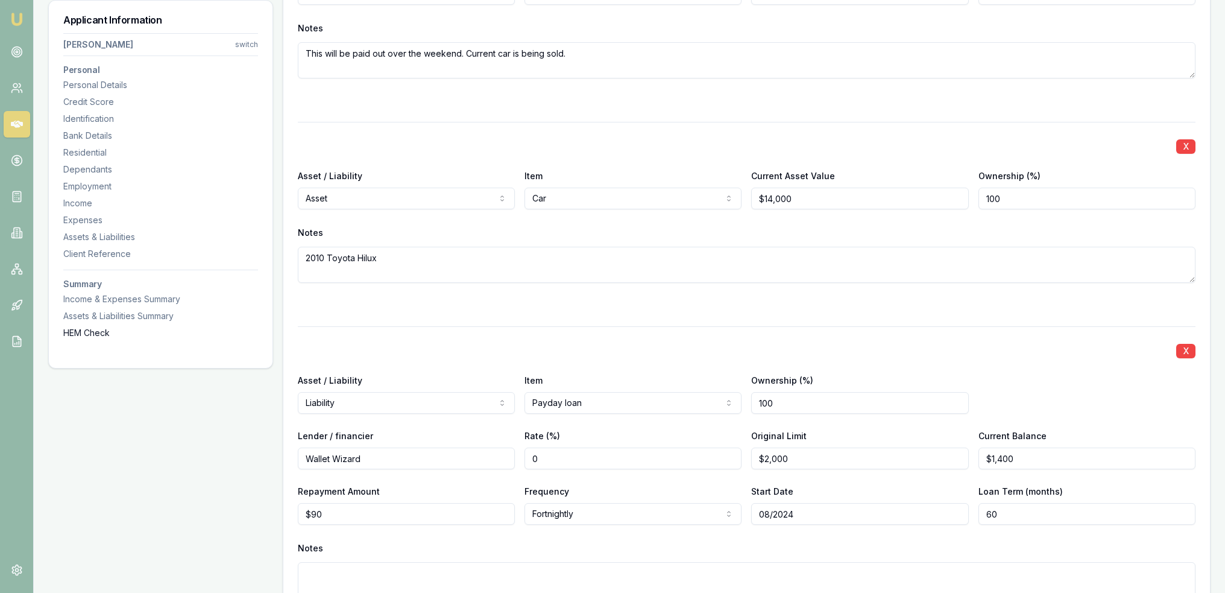
click at [75, 332] on div "HEM Check" at bounding box center [160, 333] width 195 height 12
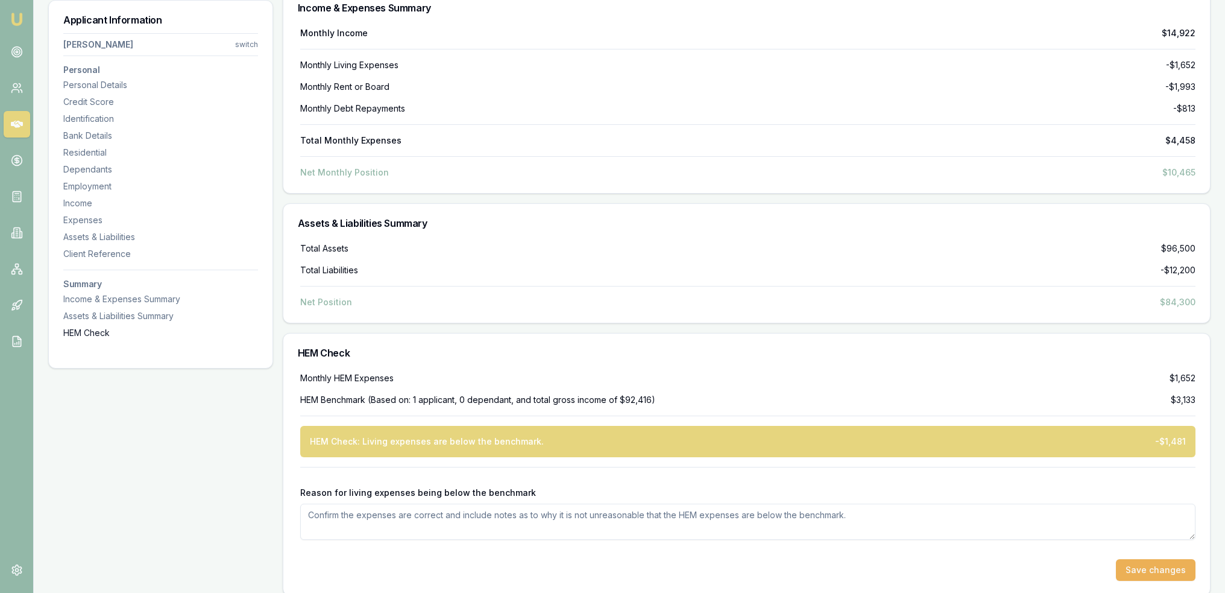
scroll to position [5369, 0]
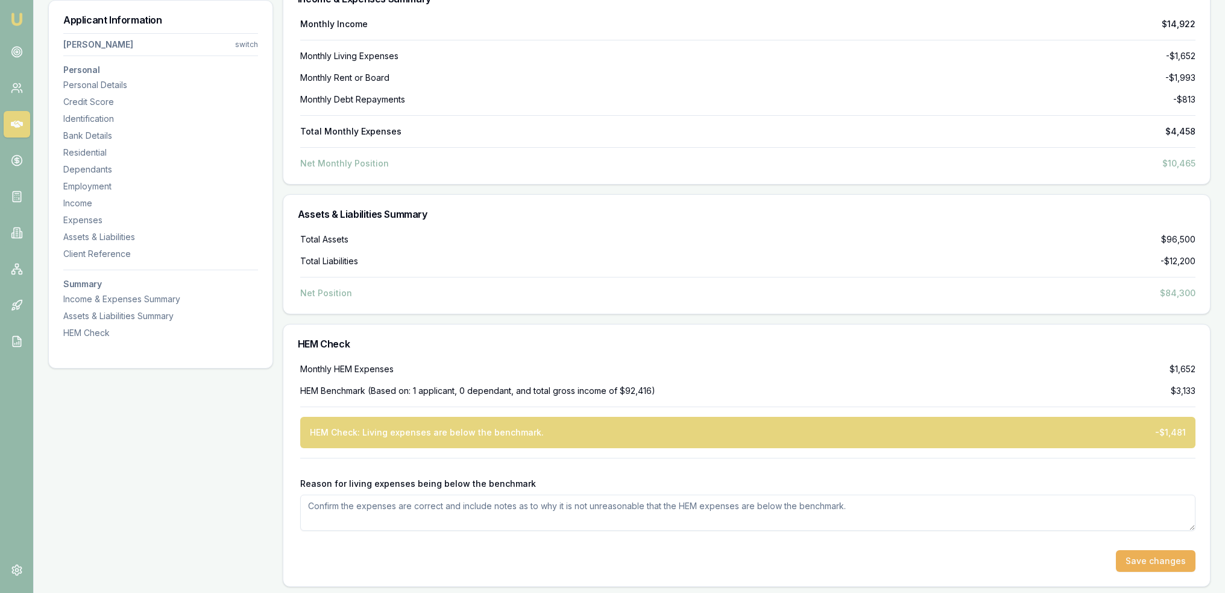
click at [482, 503] on textarea "Reason for living expenses being below the benchmark" at bounding box center [747, 512] width 895 height 36
type textarea "h"
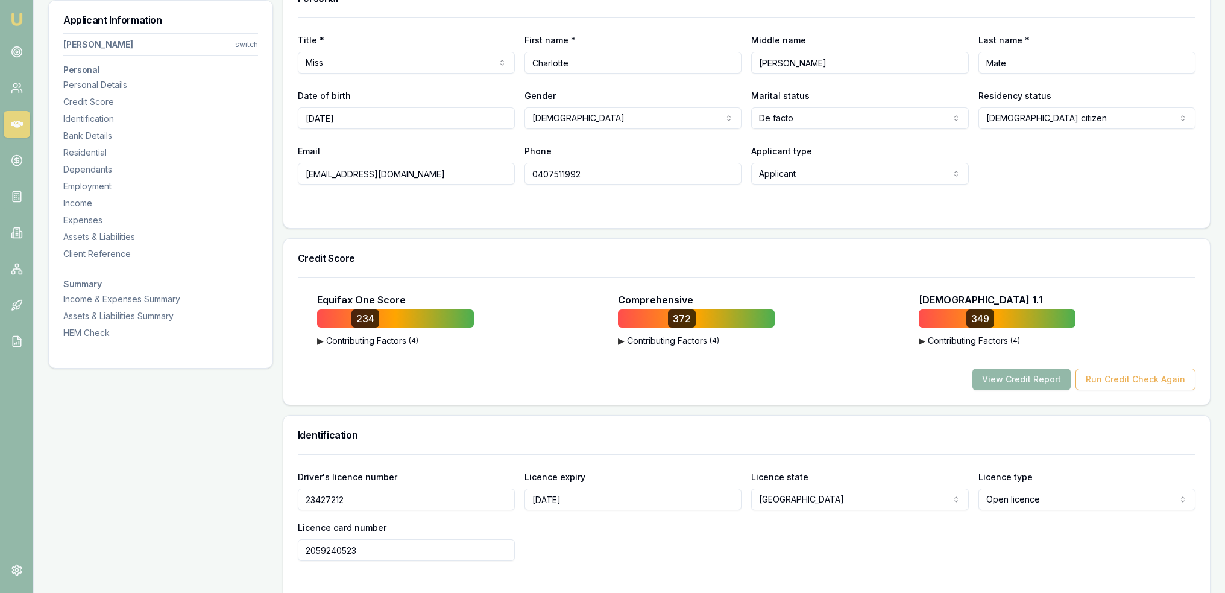
scroll to position [0, 0]
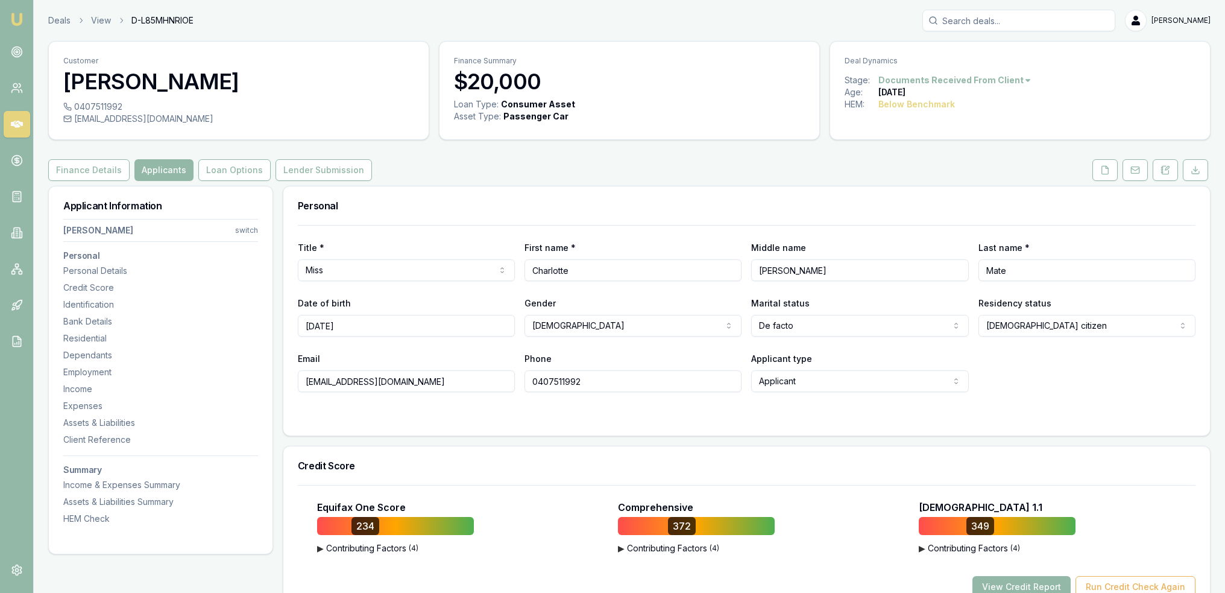
type textarea "Have confirmed with Charlotte"
click at [111, 377] on div "Employment" at bounding box center [160, 372] width 195 height 12
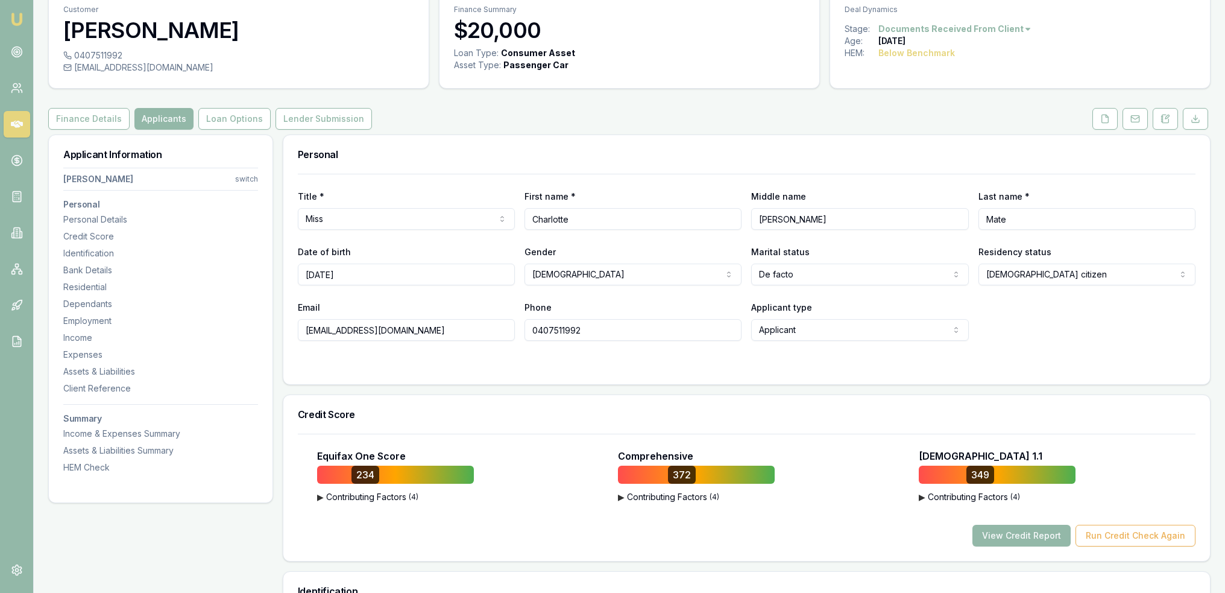
scroll to position [27, 0]
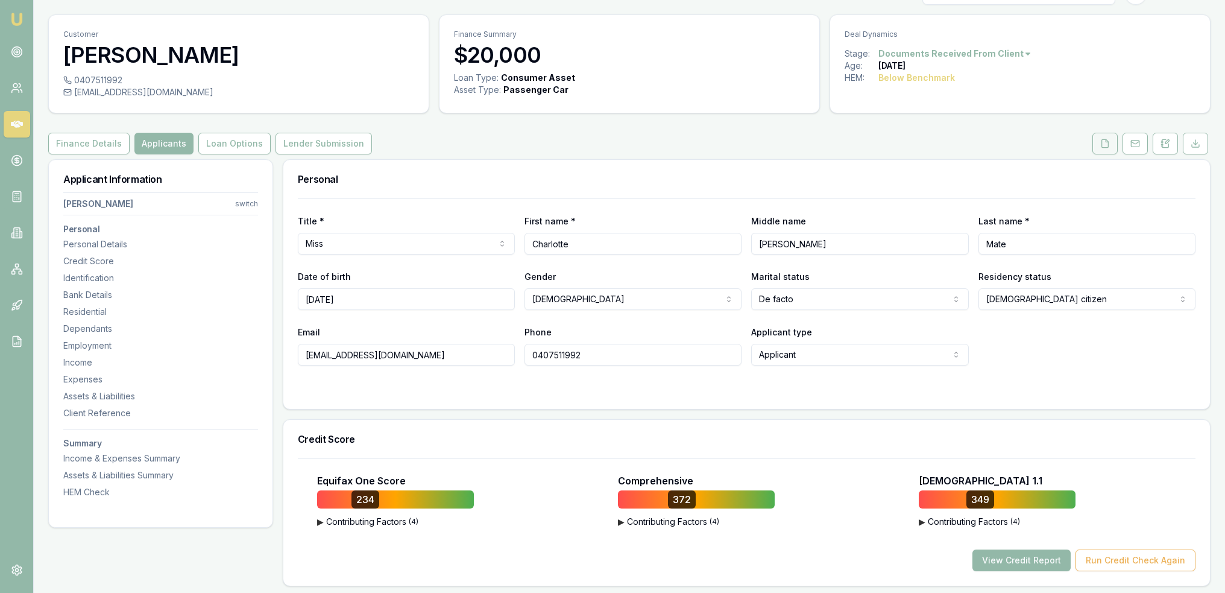
drag, startPoint x: 1107, startPoint y: 144, endPoint x: 1102, endPoint y: 149, distance: 7.3
click at [1107, 144] on icon at bounding box center [1105, 144] width 10 height 10
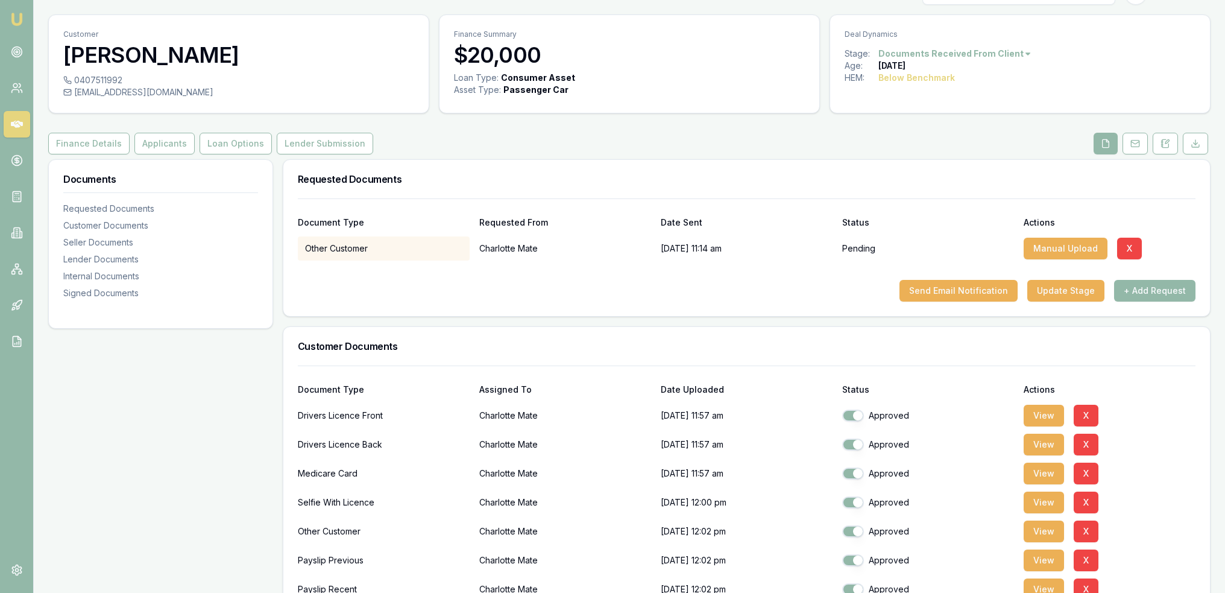
scroll to position [268, 0]
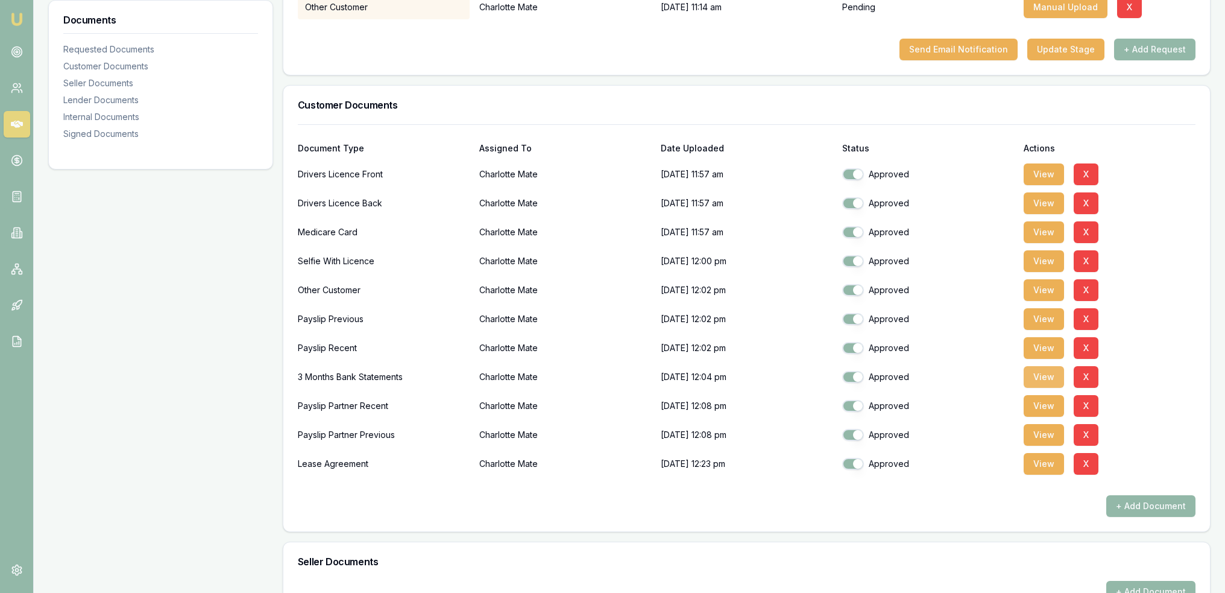
click at [1031, 375] on button "View" at bounding box center [1044, 377] width 40 height 22
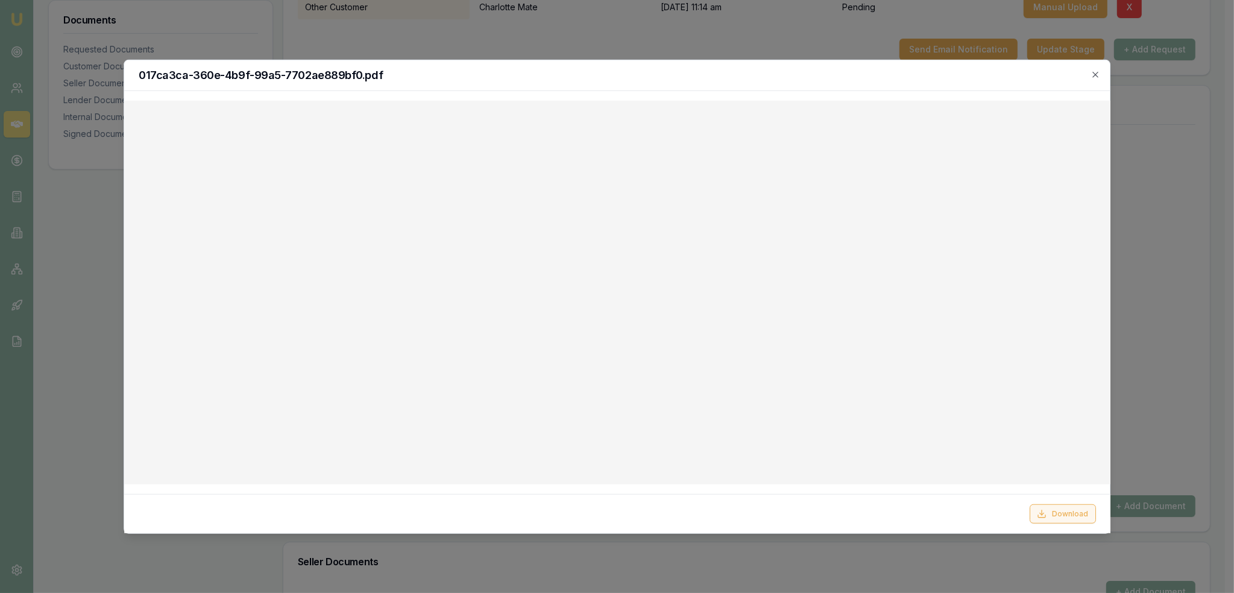
click at [1049, 511] on button "Download" at bounding box center [1062, 513] width 66 height 19
click at [1095, 73] on icon "button" at bounding box center [1095, 74] width 10 height 10
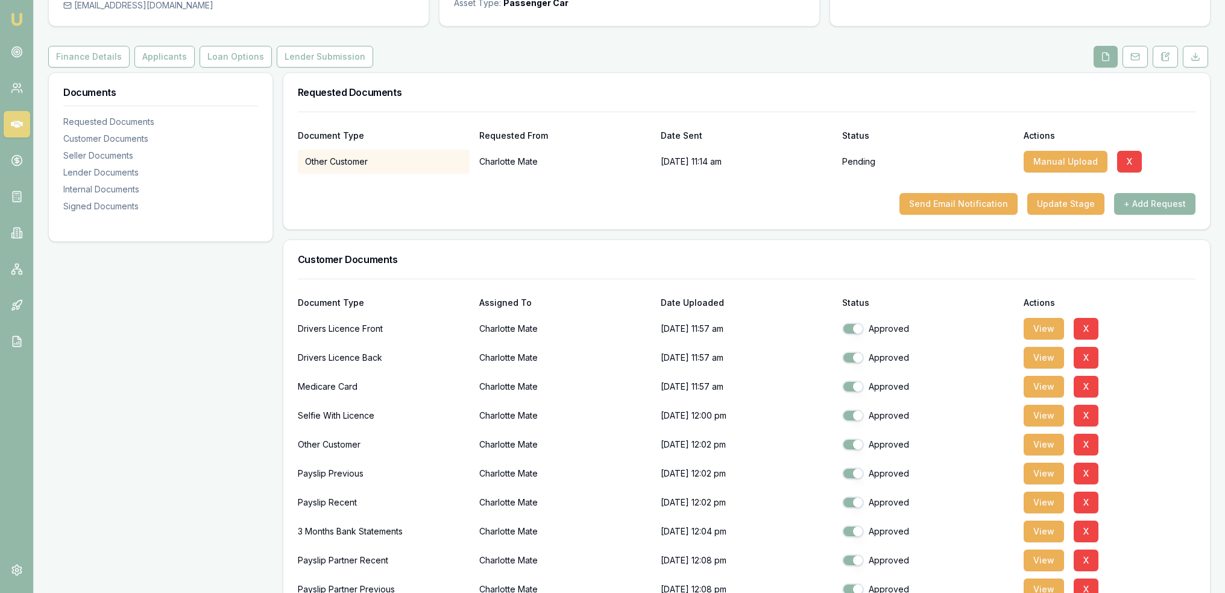
scroll to position [0, 0]
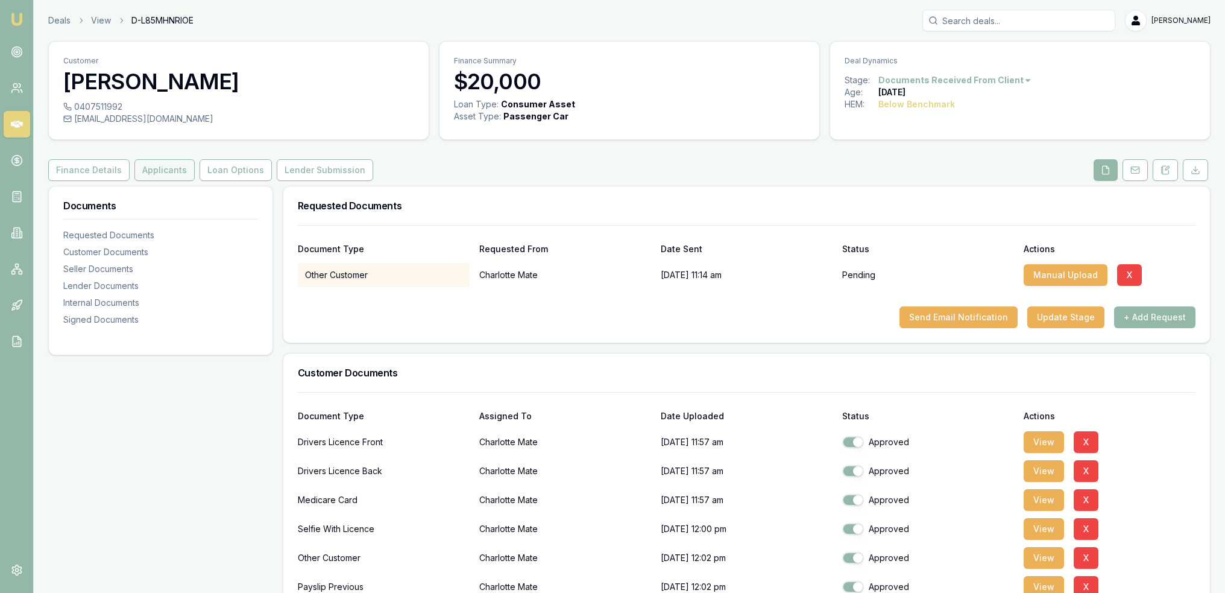
click at [162, 171] on button "Applicants" at bounding box center [164, 170] width 60 height 22
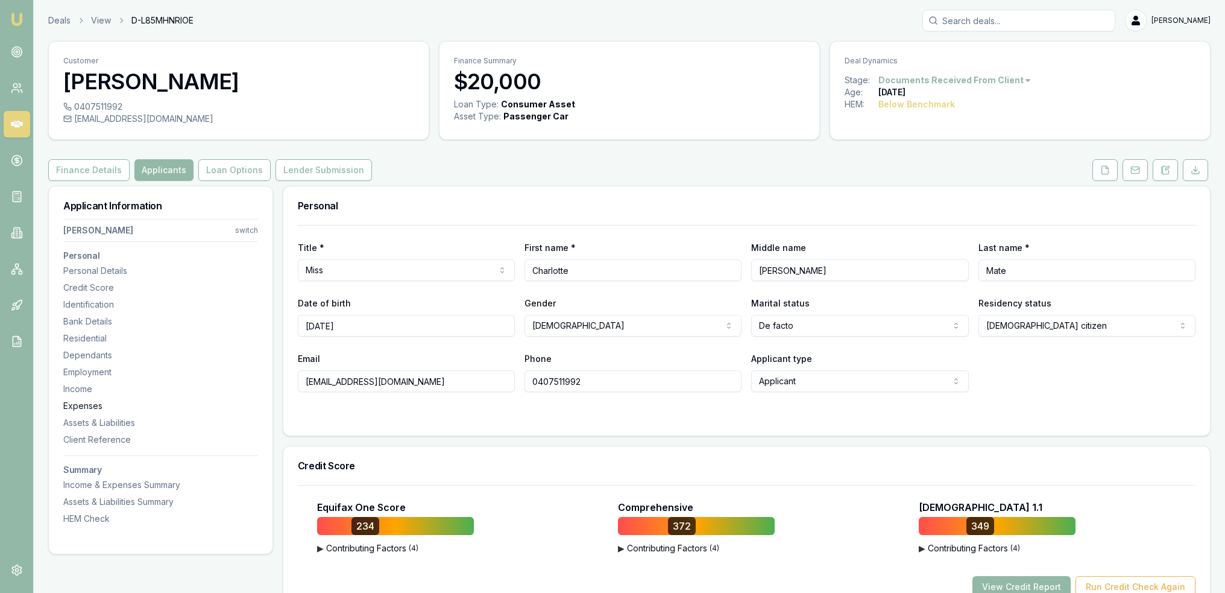
click at [70, 403] on div "Expenses" at bounding box center [160, 406] width 195 height 12
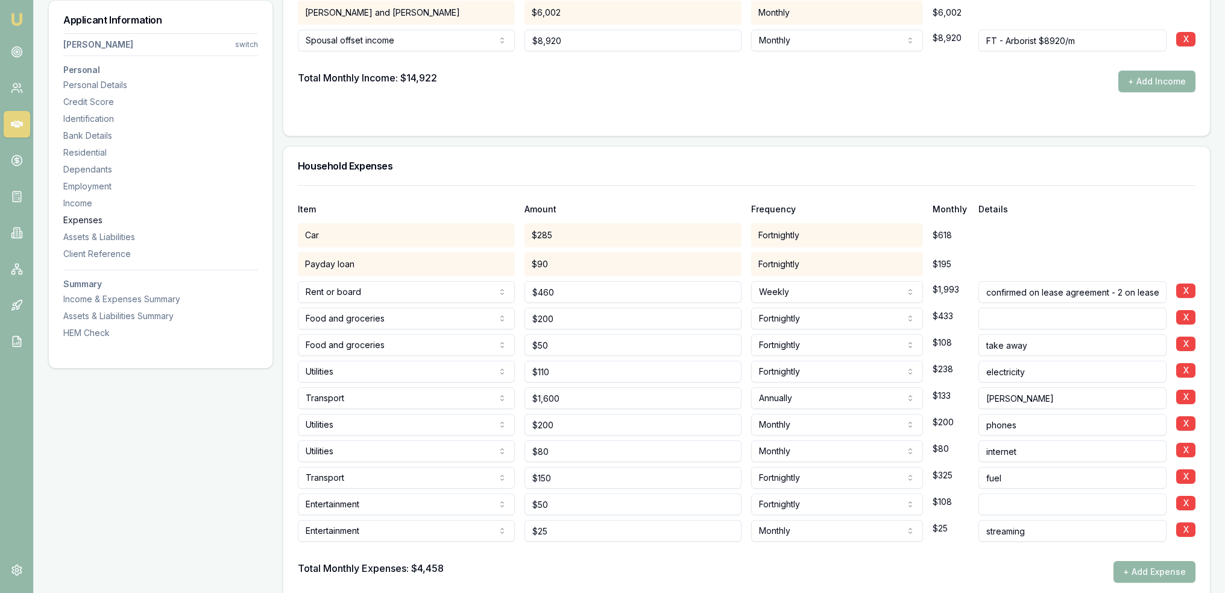
scroll to position [2546, 0]
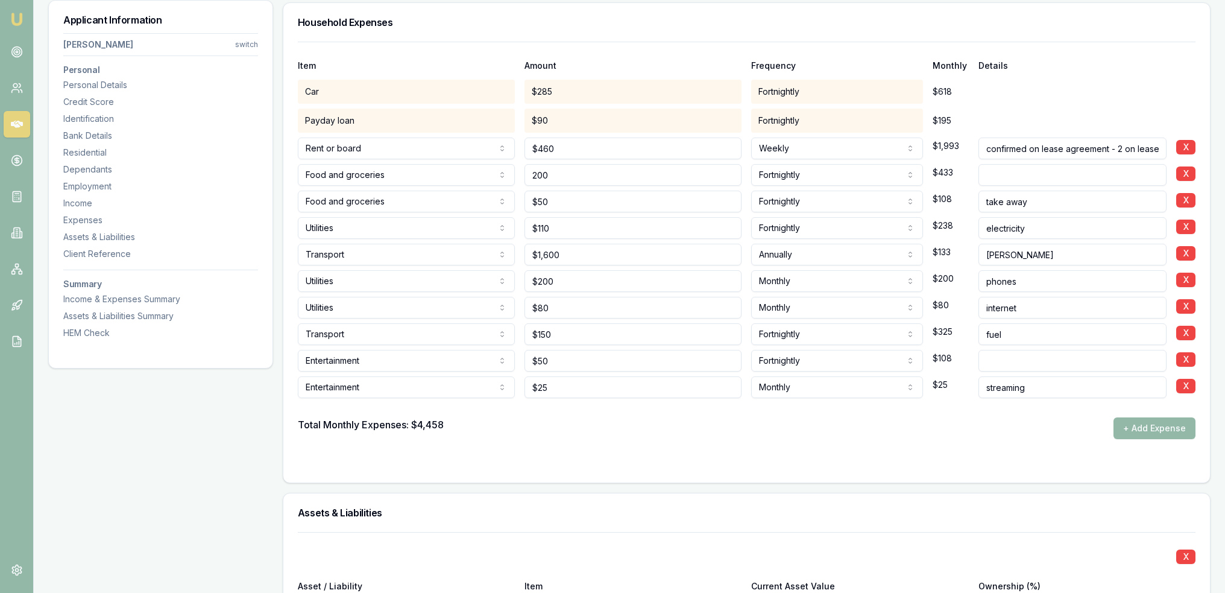
drag, startPoint x: 549, startPoint y: 171, endPoint x: 505, endPoint y: 171, distance: 44.0
click at [505, 171] on div "Food and groceries Rent or board Food and groceries Utilities Insurance Transpo…" at bounding box center [747, 172] width 898 height 27
type input "$200"
click at [1011, 177] on input at bounding box center [1072, 175] width 188 height 22
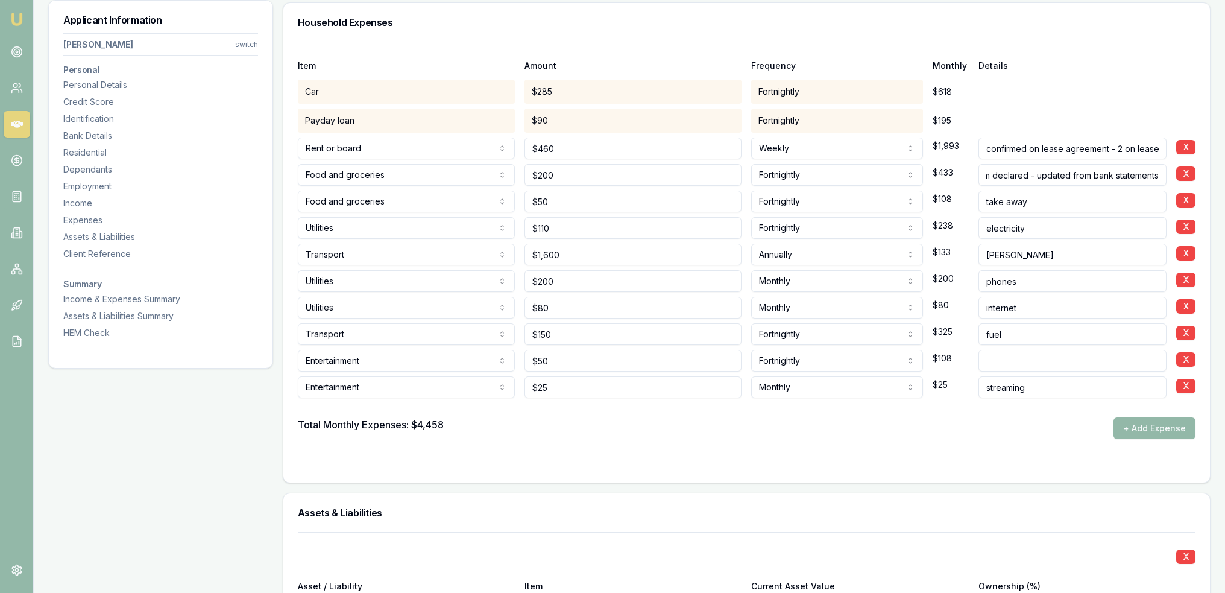
type input "433/m declared - updated from bank statements"
drag, startPoint x: 548, startPoint y: 178, endPoint x: 529, endPoint y: 181, distance: 18.9
click at [529, 181] on input "200" at bounding box center [632, 175] width 217 height 22
type input "$613"
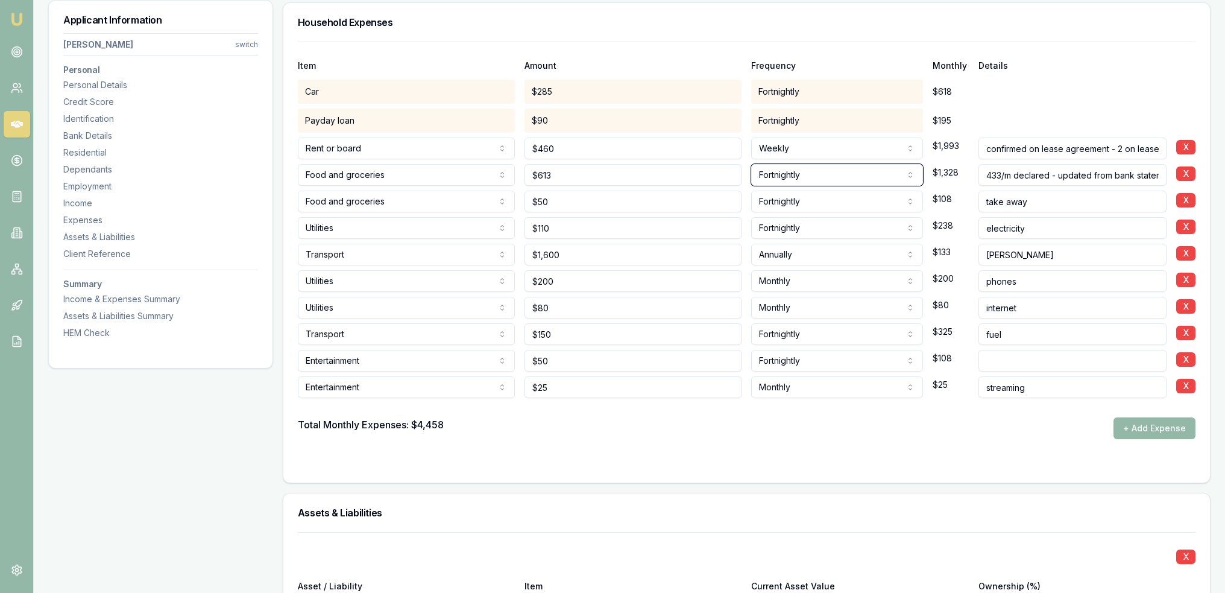
select select "MONTHLY"
click at [562, 198] on input "50" at bounding box center [632, 201] width 217 height 22
drag, startPoint x: 557, startPoint y: 198, endPoint x: 518, endPoint y: 200, distance: 38.6
click at [518, 200] on div "Food and groceries Rent or board Food and groceries Utilities Insurance Transpo…" at bounding box center [747, 199] width 898 height 27
type input "$232"
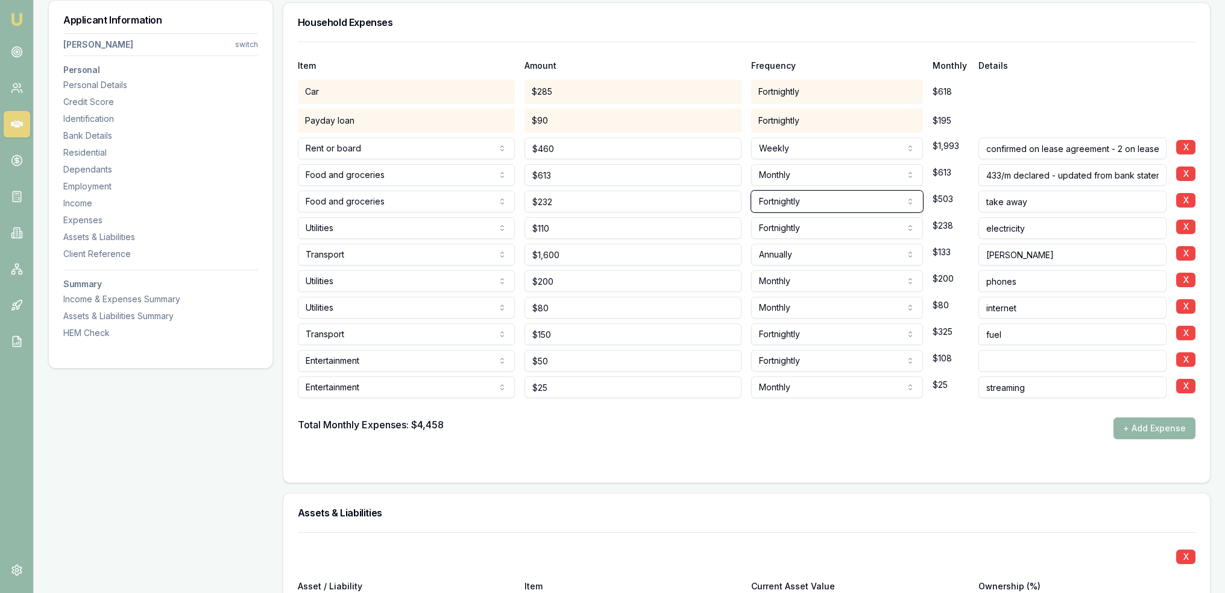
select select "MONTHLY"
click at [1070, 195] on input "take away" at bounding box center [1072, 201] width 188 height 22
type input "take away - updated from bank statements"
drag, startPoint x: 573, startPoint y: 220, endPoint x: 495, endPoint y: 230, distance: 78.4
click at [495, 230] on div "Utilities Rent or board Food and groceries Utilities Insurance Transport Health…" at bounding box center [747, 225] width 898 height 27
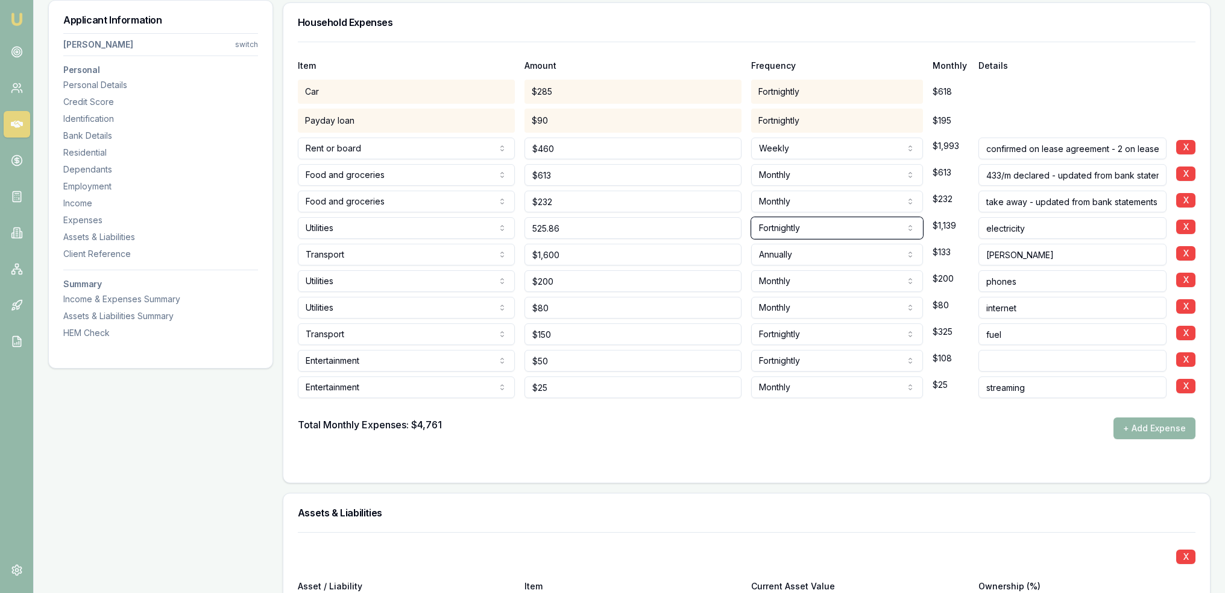
type input "$526"
select select "MONTHLY"
click at [1058, 222] on input "electricity" at bounding box center [1072, 228] width 188 height 22
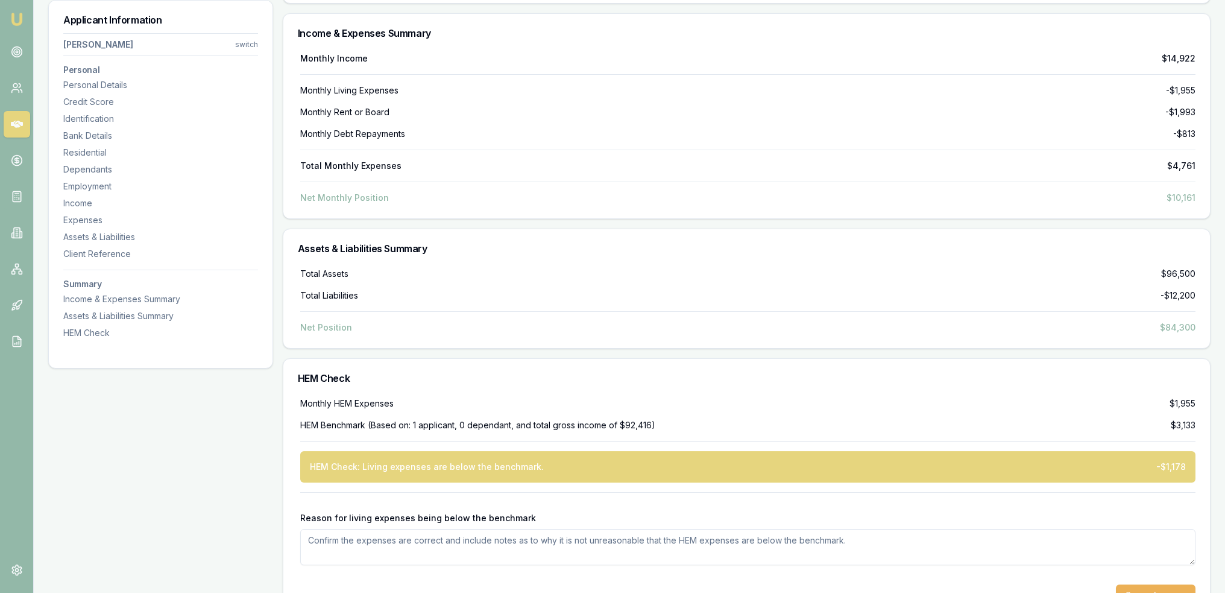
scroll to position [5369, 0]
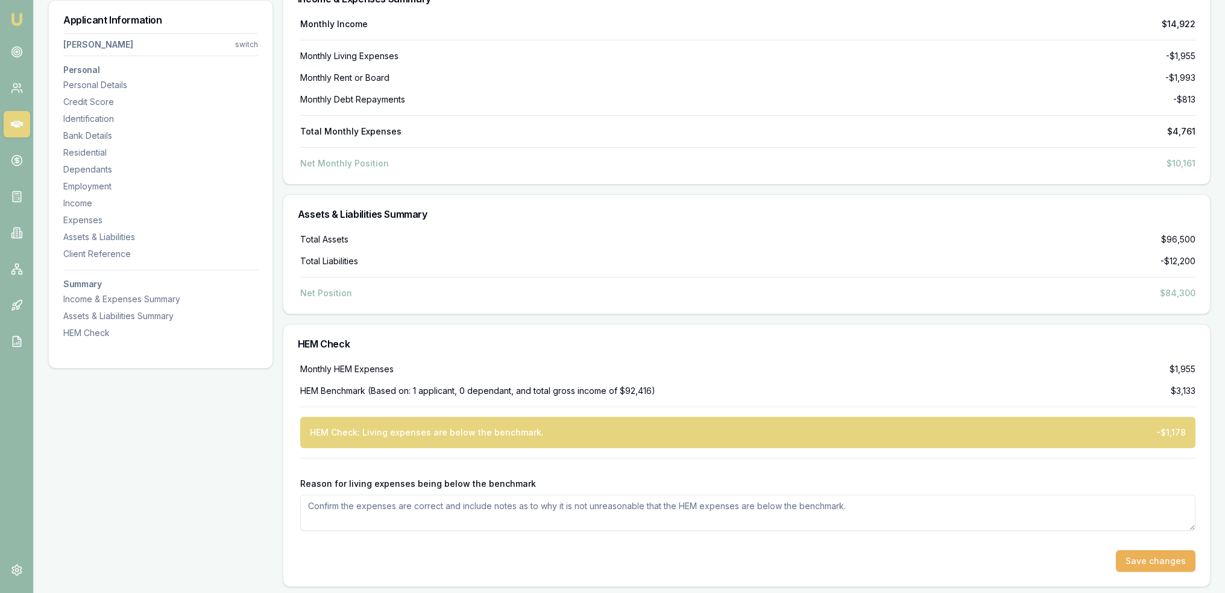
type input "electricity - updated from bank statements"
click at [1017, 400] on div "Monthly HEM Expenses $1,955 HEM Benchmark (Based on: 1 applicant, 0 dependant, …" at bounding box center [747, 467] width 898 height 209
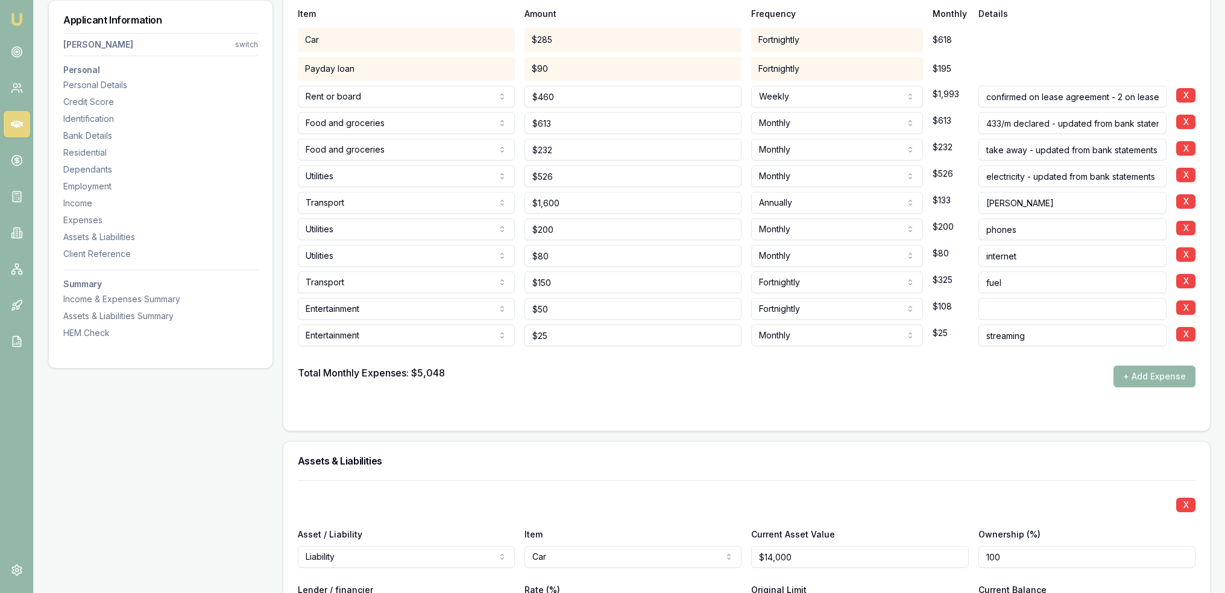
scroll to position [2653, 0]
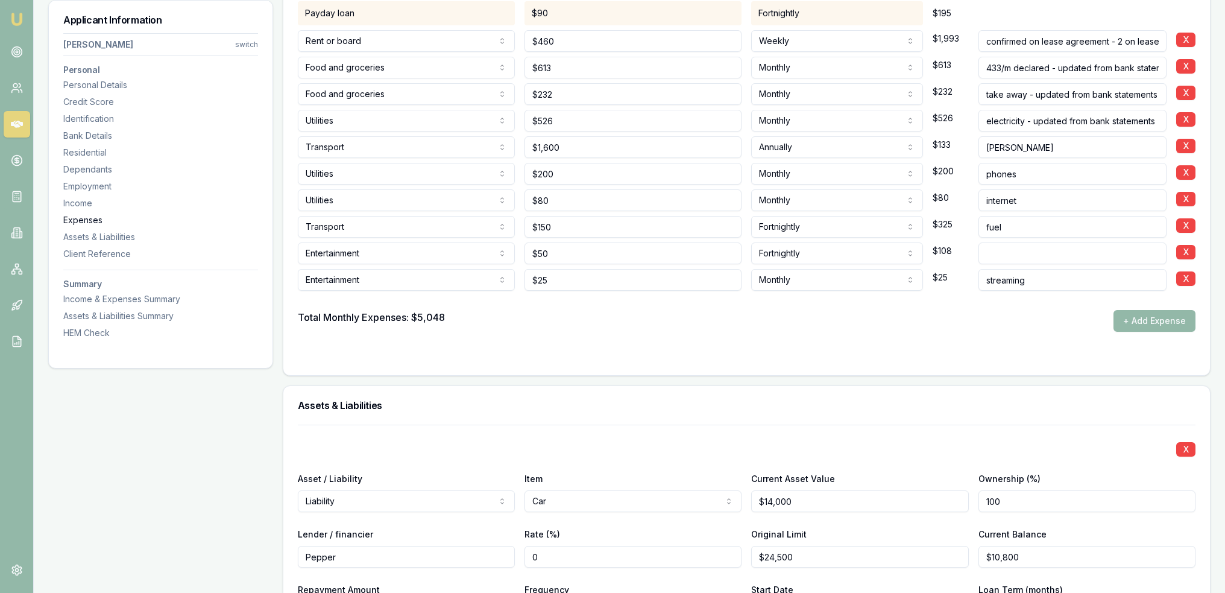
click at [75, 221] on div "Expenses" at bounding box center [160, 220] width 195 height 12
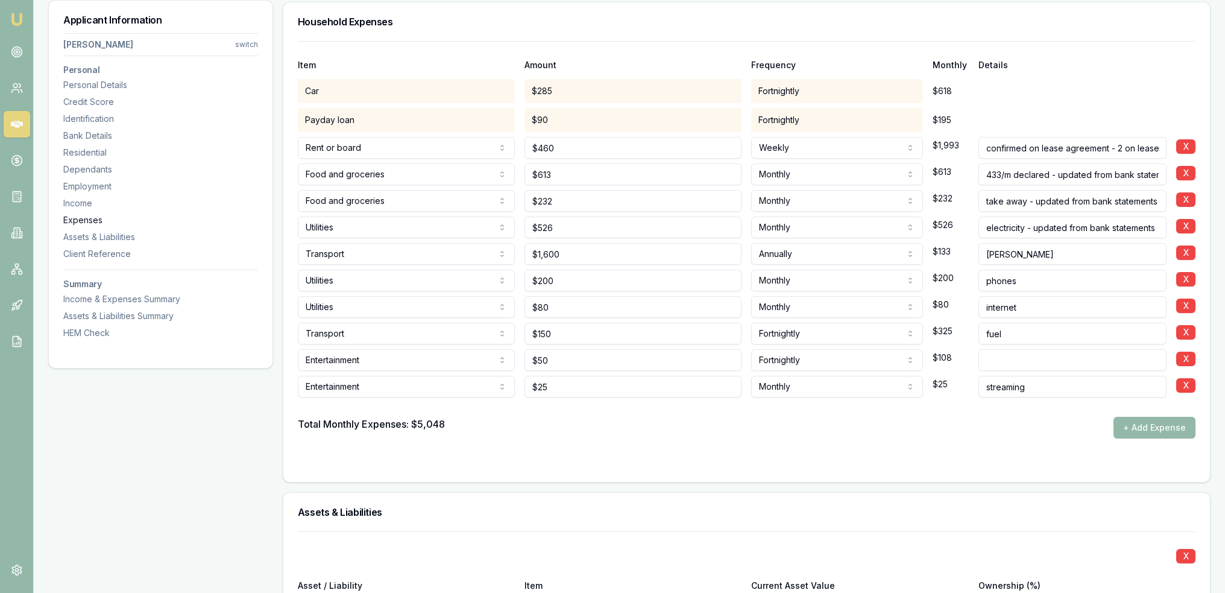
scroll to position [2546, 0]
click at [511, 275] on div "Utilities Rent or board Food and groceries Utilities Insurance Transport Health…" at bounding box center [747, 278] width 898 height 27
type input "$235"
click at [1091, 271] on input "phones" at bounding box center [1072, 281] width 188 height 22
type input "phones - updated from bank statements"
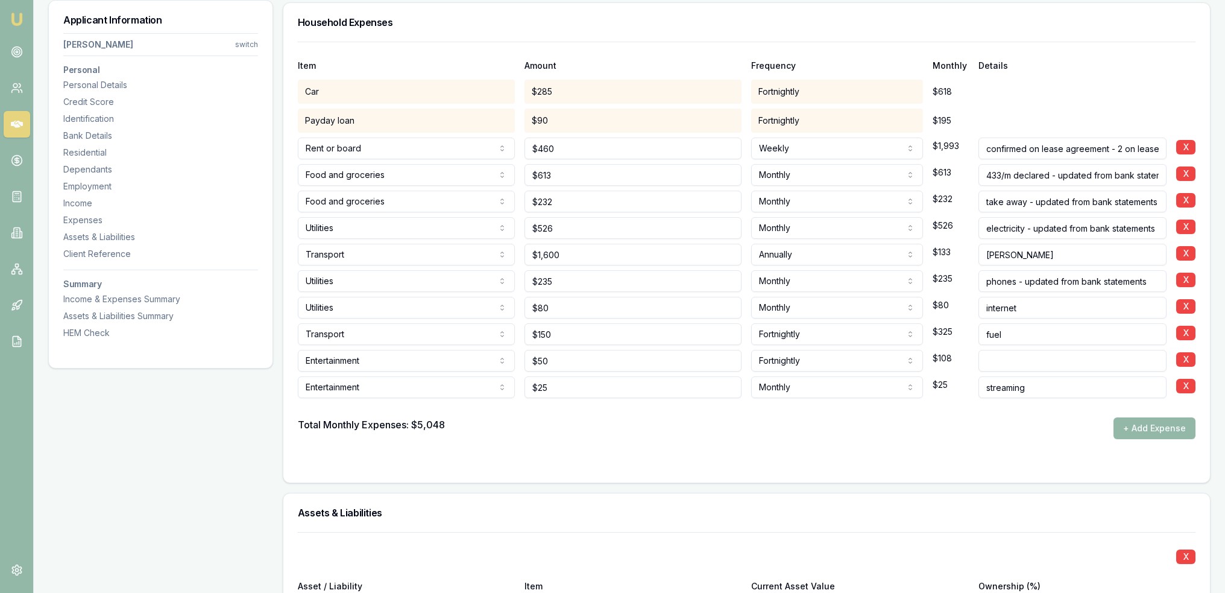
click at [1056, 449] on form "Item Amount Frequency Monthly Details Car $285 Fortnightly $618 Payday loan $90…" at bounding box center [747, 255] width 898 height 426
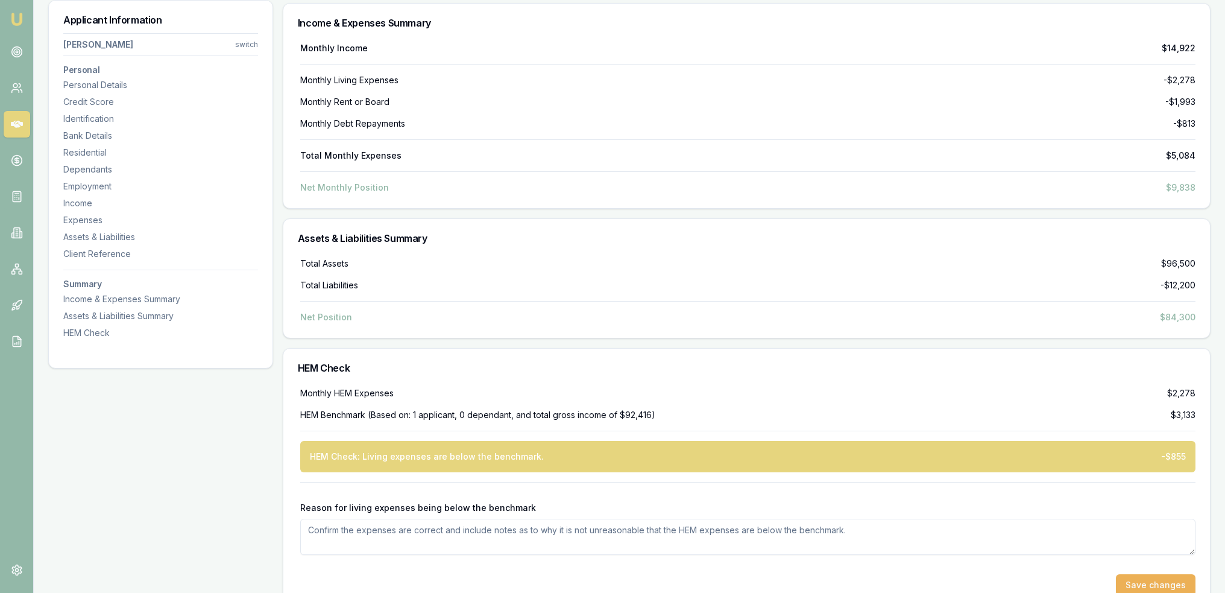
scroll to position [5369, 0]
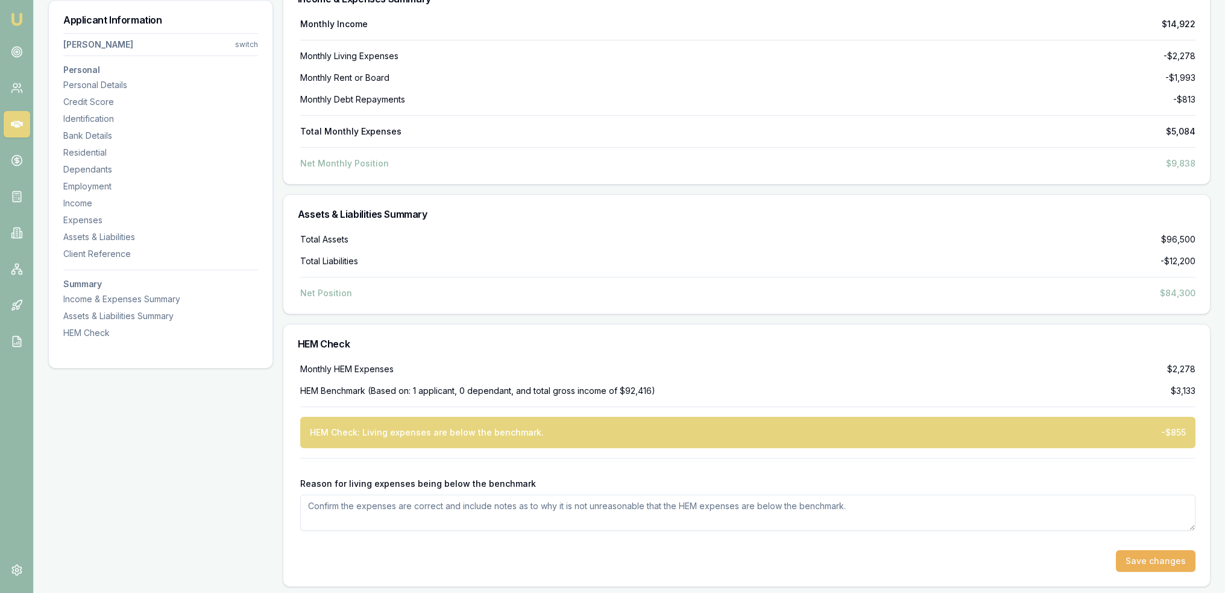
click at [904, 386] on div "HEM Benchmark (Based on: 1 applicant, 0 dependant, and total gross income of $9…" at bounding box center [747, 391] width 895 height 12
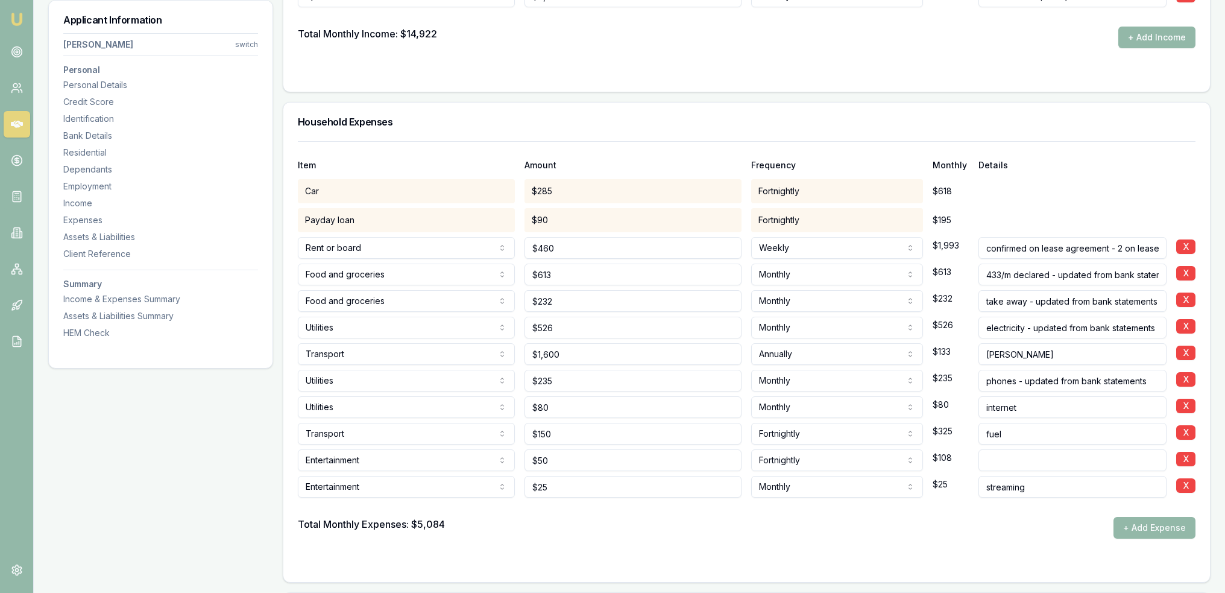
scroll to position [2497, 0]
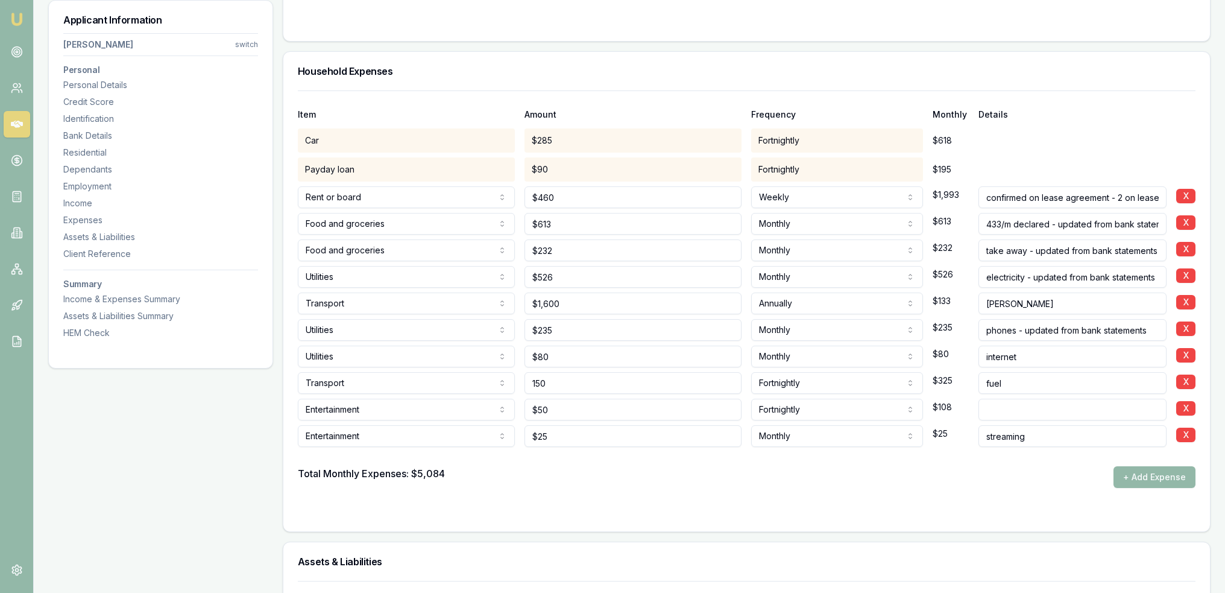
drag, startPoint x: 608, startPoint y: 376, endPoint x: 520, endPoint y: 379, distance: 88.1
click at [520, 379] on div "Transport Rent or board Food and groceries Utilities Insurance Transport Health…" at bounding box center [747, 380] width 898 height 27
type input "$347"
click at [1061, 388] on input "fuel" at bounding box center [1072, 383] width 188 height 22
type input "fuel - updated from bank statements"
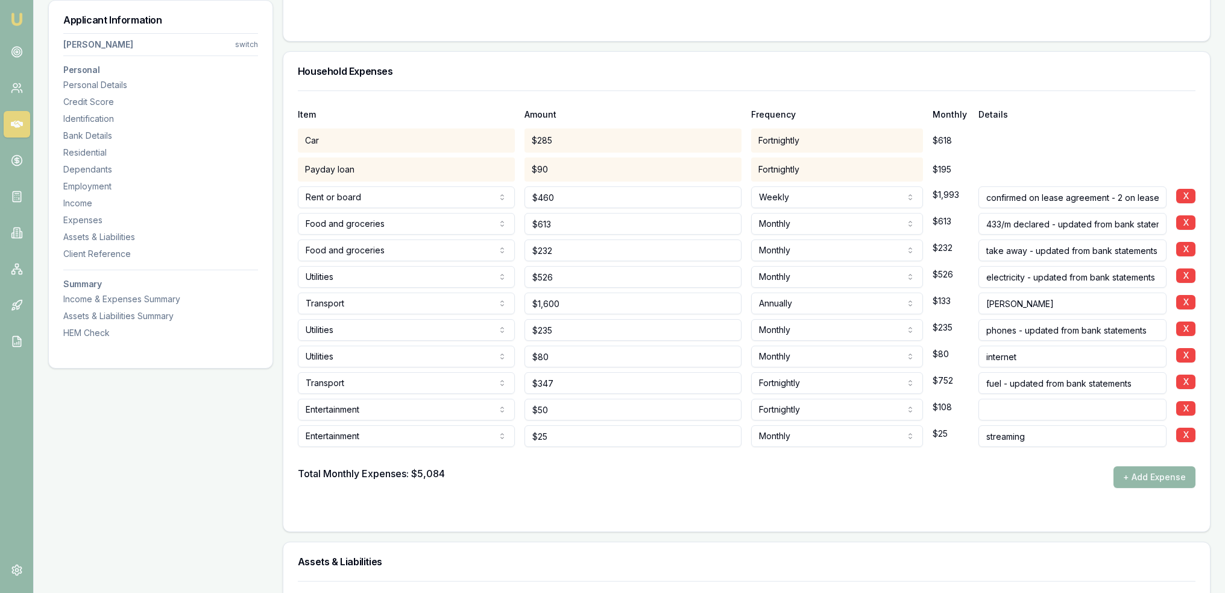
click at [1060, 300] on input "rego" at bounding box center [1072, 303] width 188 height 22
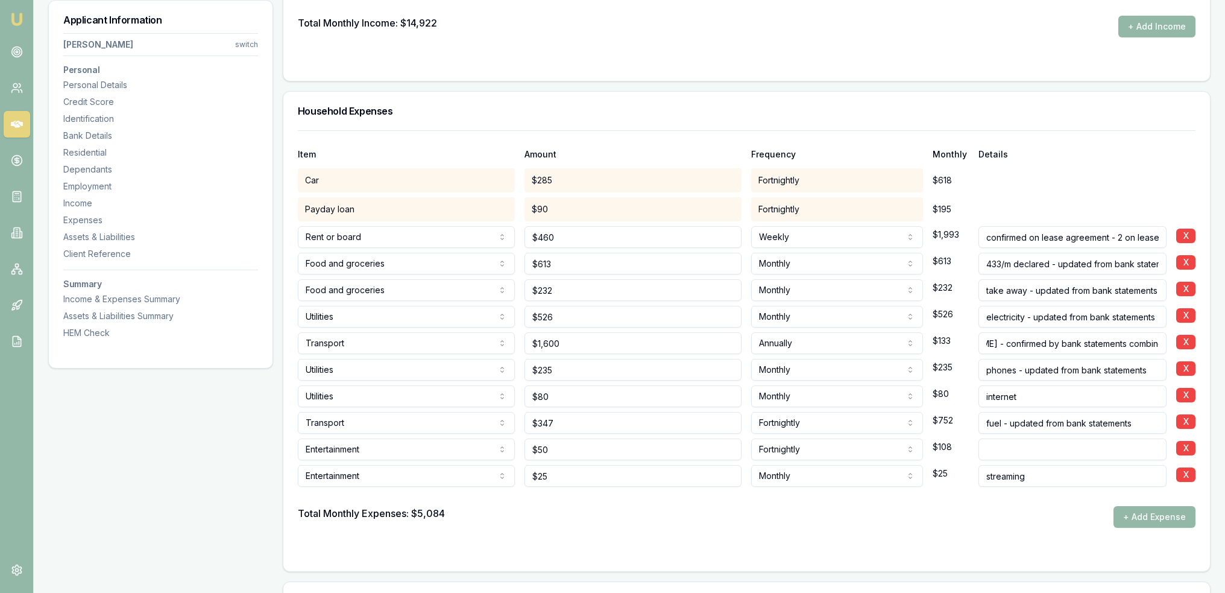
scroll to position [2437, 0]
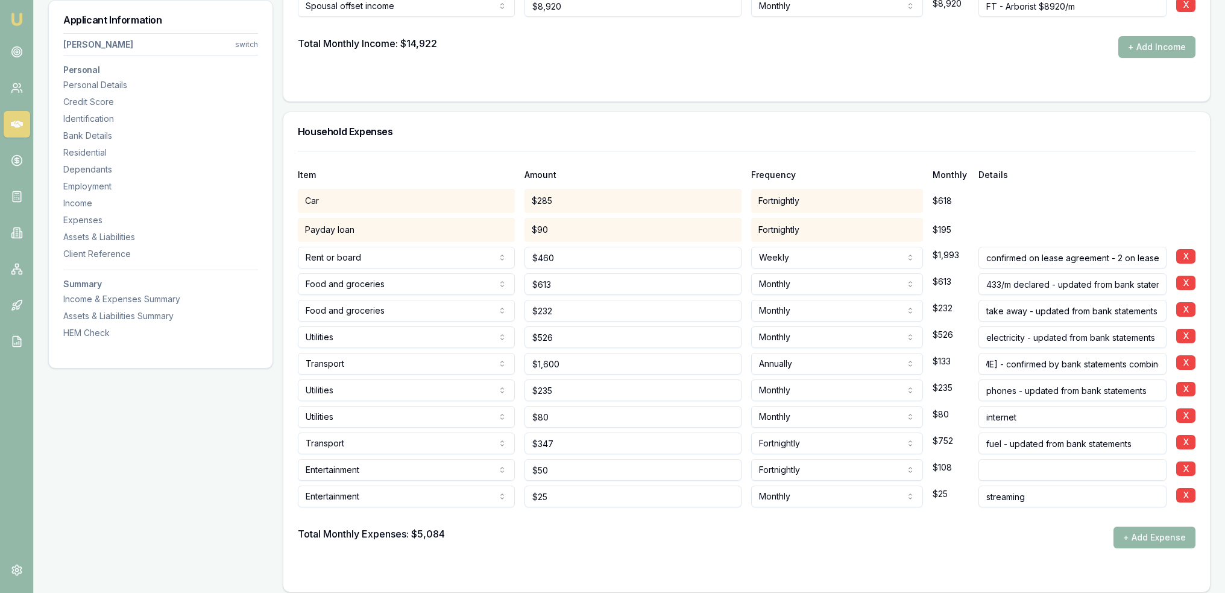
click at [1080, 360] on input "rego - confirmed by bank statements combined with fuel)" at bounding box center [1072, 364] width 188 height 22
type input "rego - confirmed by bank statements (combined with fuel)"
click at [1048, 408] on input "internet" at bounding box center [1072, 417] width 188 height 22
click at [911, 548] on form "Item Amount Frequency Monthly Details Car $285 Fortnightly $618 Payday loan $90…" at bounding box center [747, 364] width 898 height 426
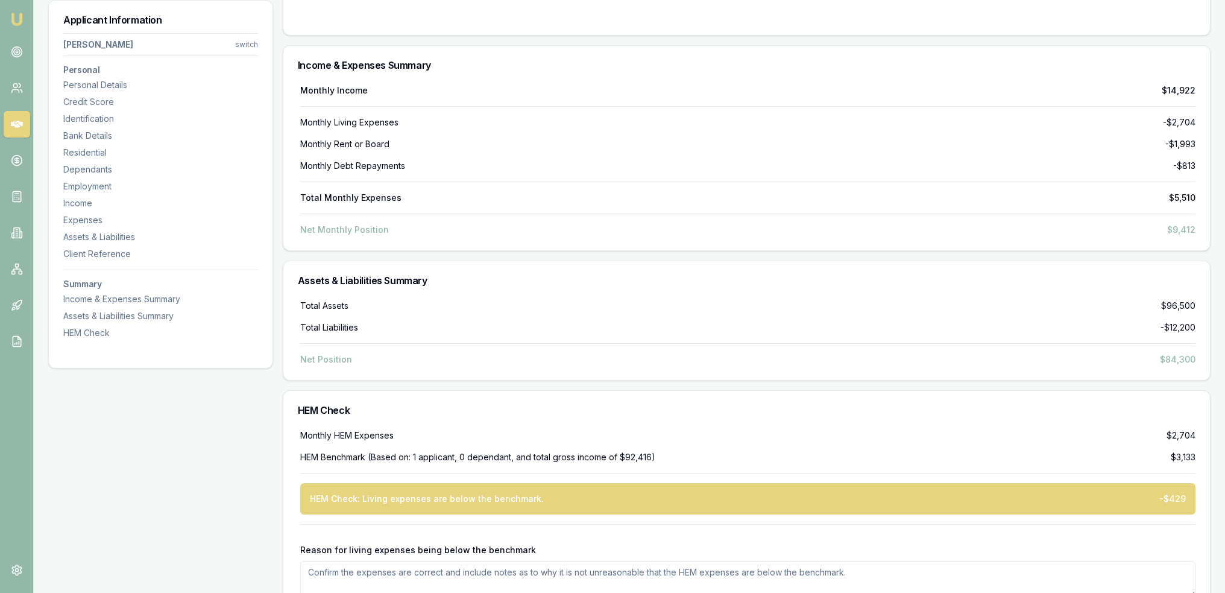
scroll to position [5369, 0]
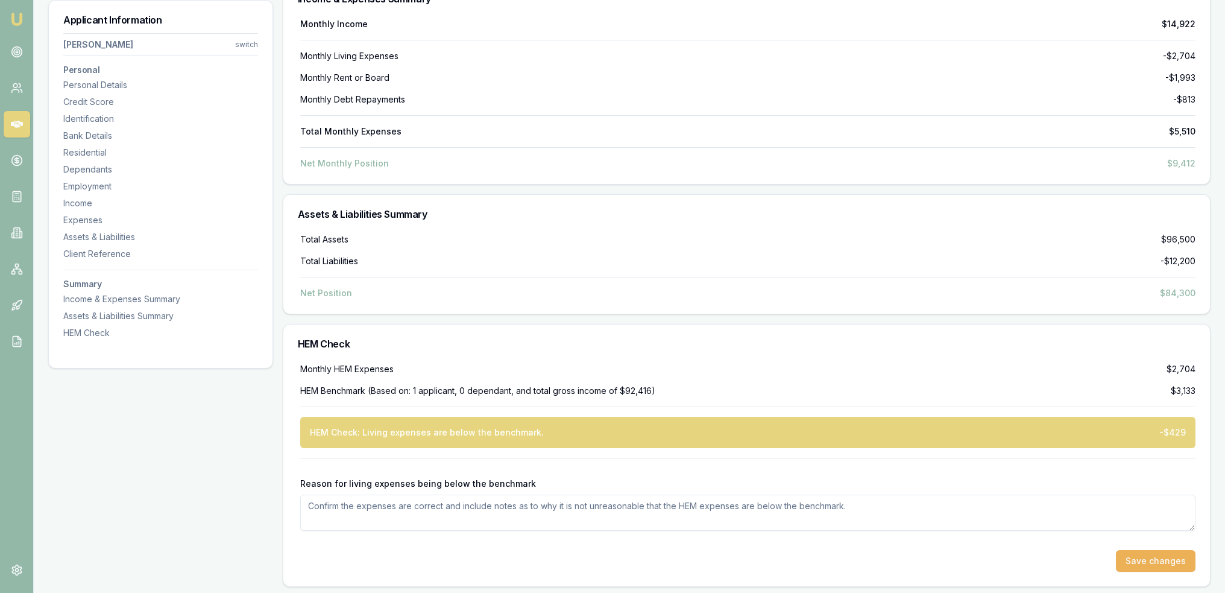
click at [564, 506] on textarea "Reason for living expenses being below the benchmark" at bounding box center [747, 512] width 895 height 36
click at [535, 499] on textarea "Expenses confirmed on bank statements" at bounding box center [747, 512] width 895 height 36
drag, startPoint x: 474, startPoint y: 502, endPoint x: 584, endPoint y: 511, distance: 110.7
click at [584, 511] on textarea "Expenses confirmed on bank statements and is above lender" at bounding box center [747, 512] width 895 height 36
click at [568, 500] on textarea "Expenses confirmed on bank statements. Money3 HEM is $" at bounding box center [747, 512] width 895 height 36
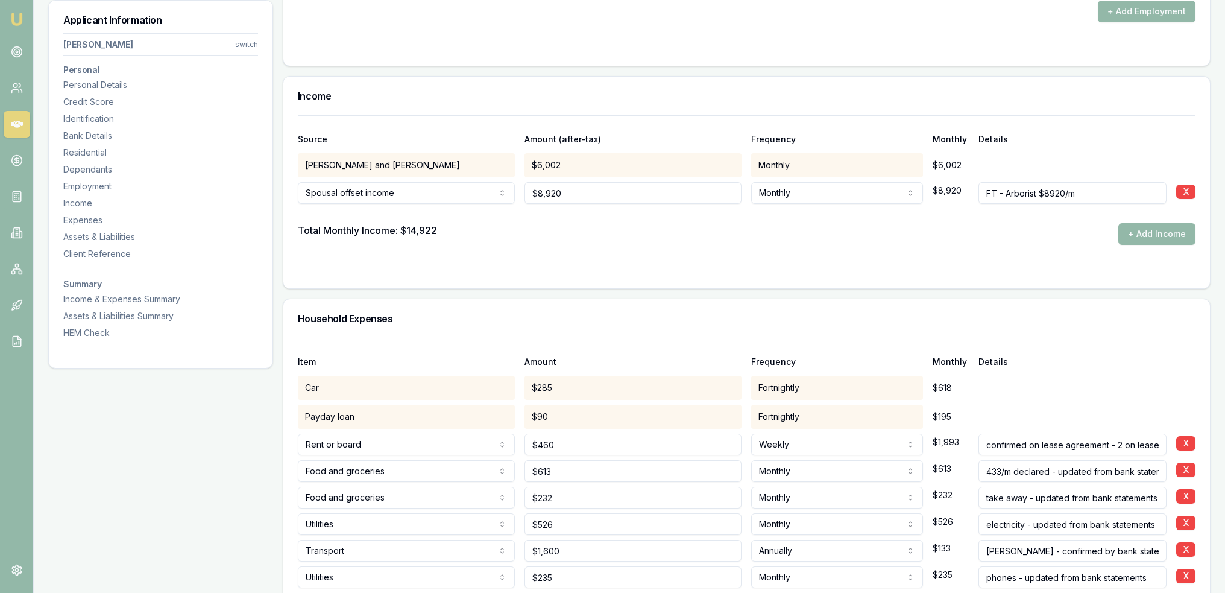
scroll to position [2325, 0]
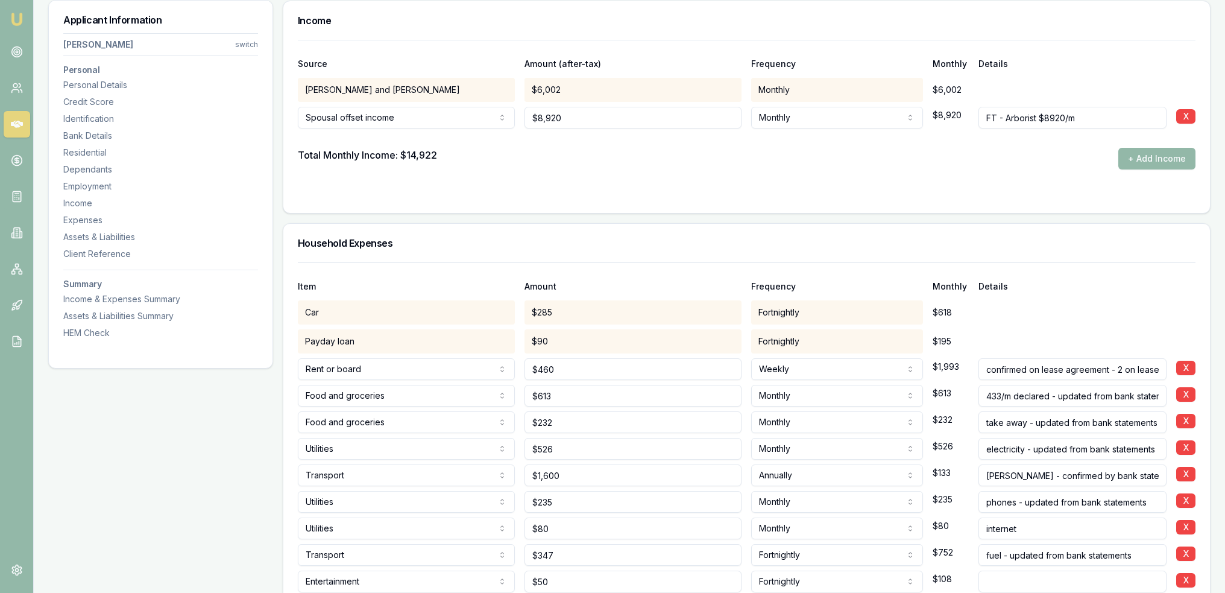
type textarea "Expenses confirmed on bank statements. Money3 HEM is $365/w for sole applicant …"
drag, startPoint x: 555, startPoint y: 118, endPoint x: 520, endPoint y: 121, distance: 35.6
click at [520, 121] on div "Spousal offset income Spousal offset income Rental Shares Interest Centrelink F…" at bounding box center [747, 115] width 898 height 27
type input "$1"
click at [567, 153] on div "Total Monthly Income: $14,922 + Add Income" at bounding box center [747, 159] width 898 height 22
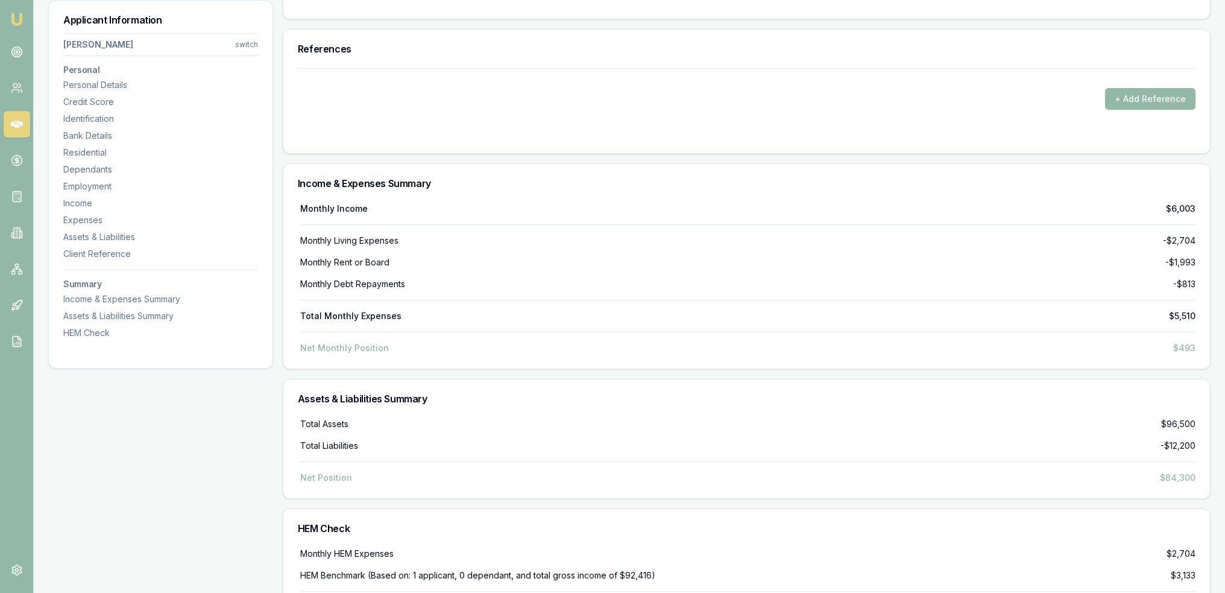
scroll to position [5369, 0]
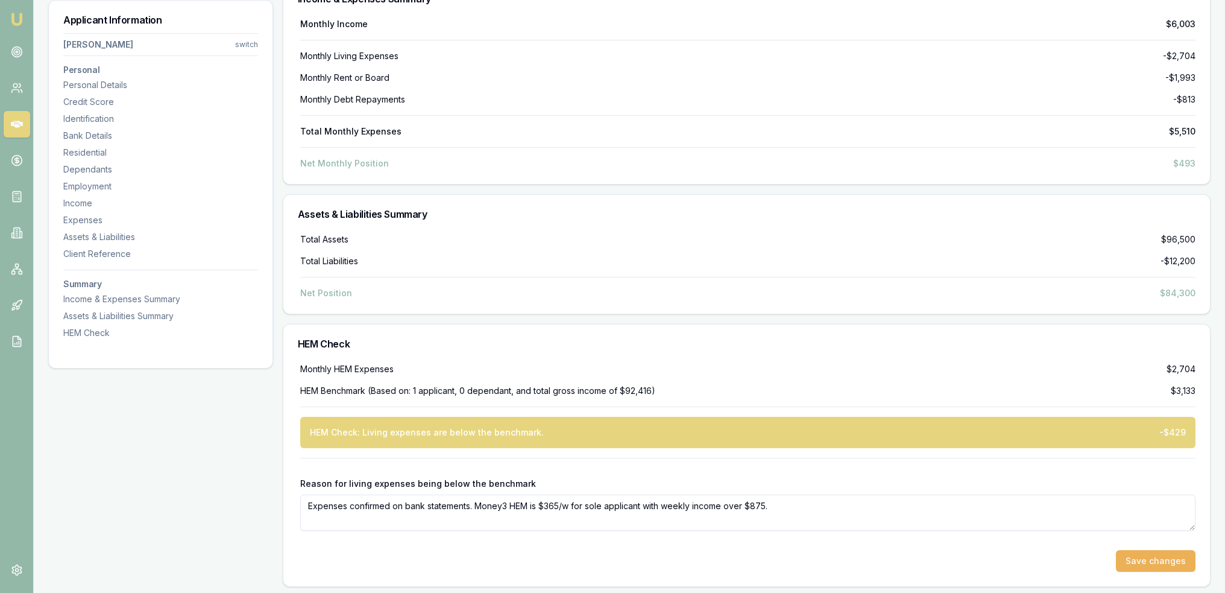
click at [815, 499] on textarea "Expenses confirmed on bank statements. Money3 HEM is $365/w for sole applicant …" at bounding box center [747, 512] width 895 height 36
type textarea "Expenses confirmed on bank statements. Money3 HEM is $365/w for sole applicant …"
click at [1155, 564] on button "Save changes" at bounding box center [1156, 561] width 80 height 22
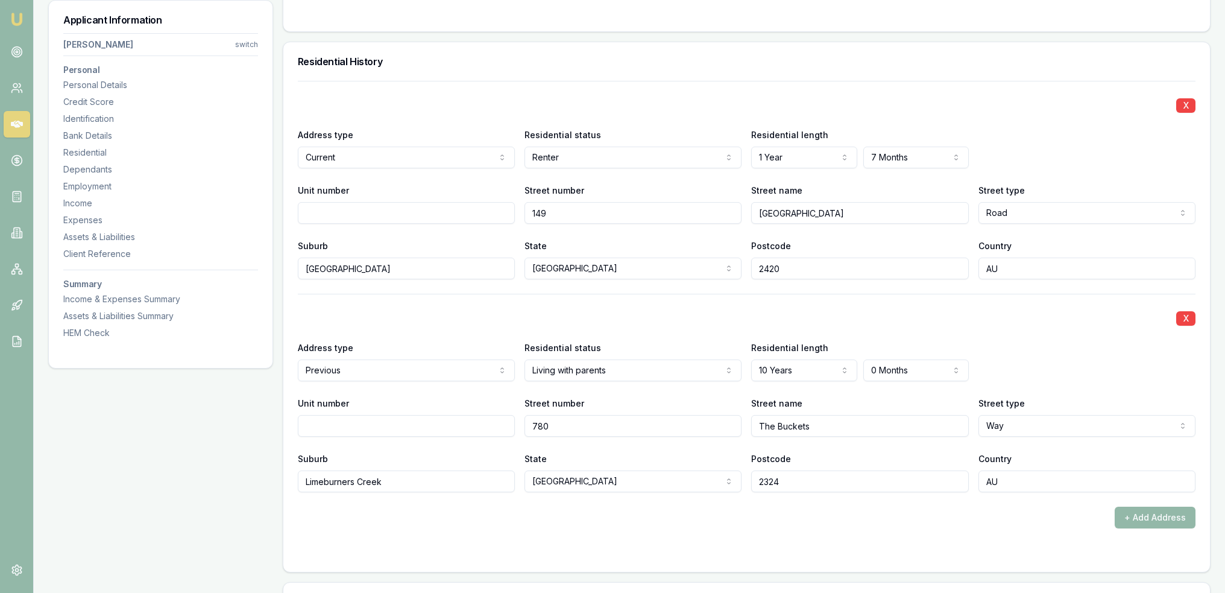
scroll to position [1307, 0]
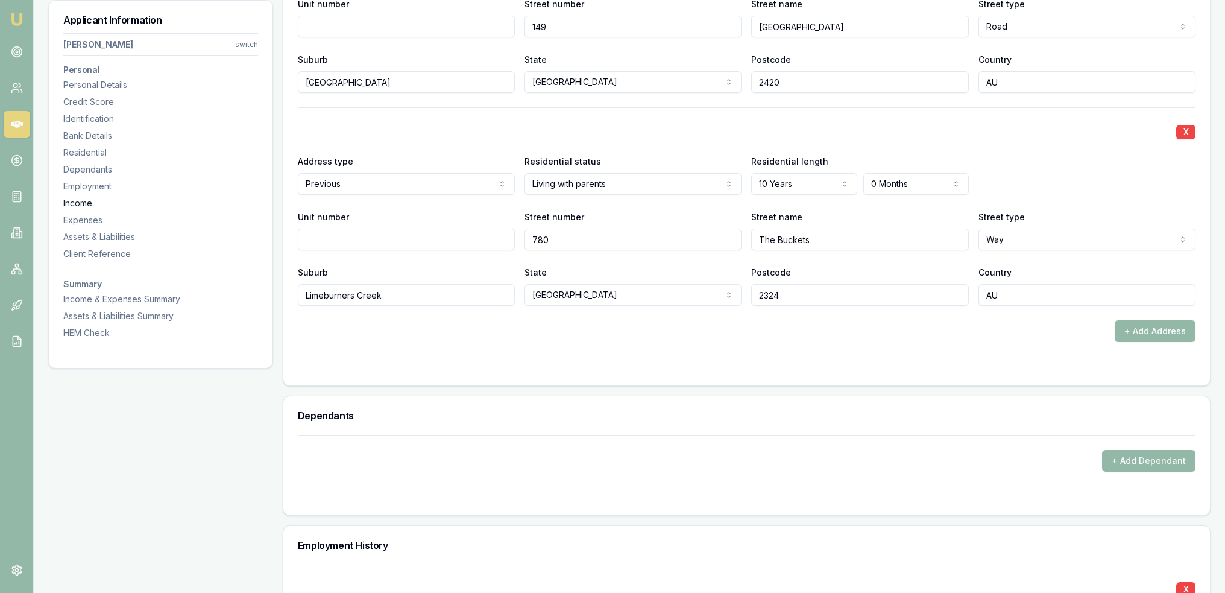
click at [77, 204] on div "Income" at bounding box center [160, 203] width 195 height 12
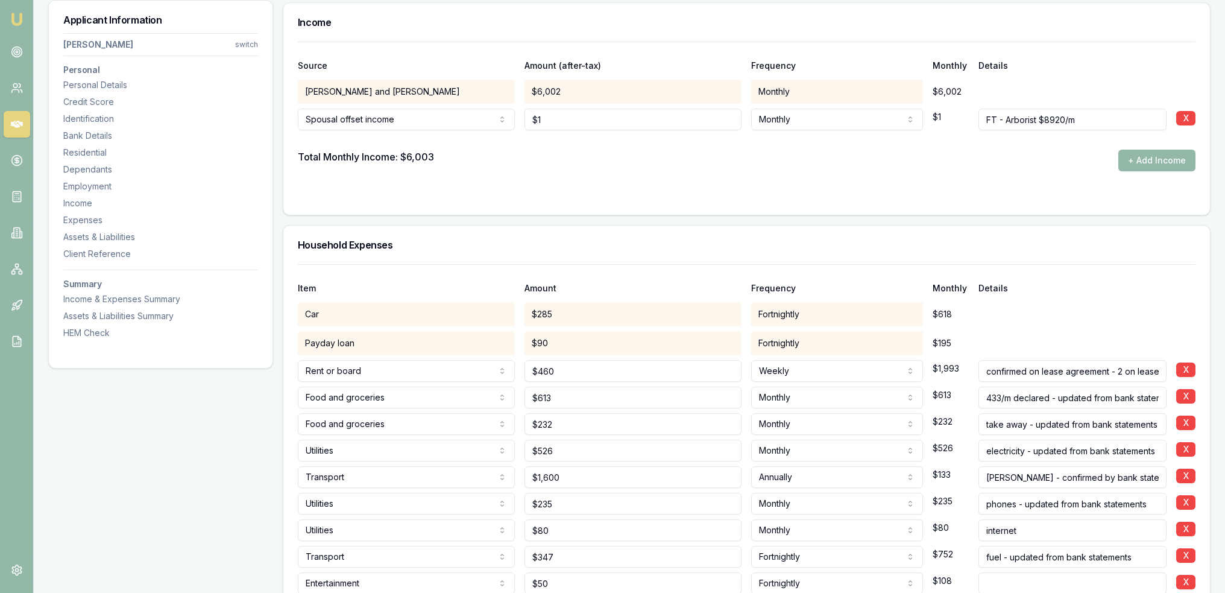
scroll to position [2324, 0]
drag, startPoint x: 546, startPoint y: 117, endPoint x: 516, endPoint y: 116, distance: 30.1
click at [516, 116] on div "Spousal offset income Spousal offset income Rental Shares Interest Centrelink F…" at bounding box center [747, 116] width 898 height 27
type input "$8,920"
click at [612, 145] on div at bounding box center [747, 139] width 898 height 19
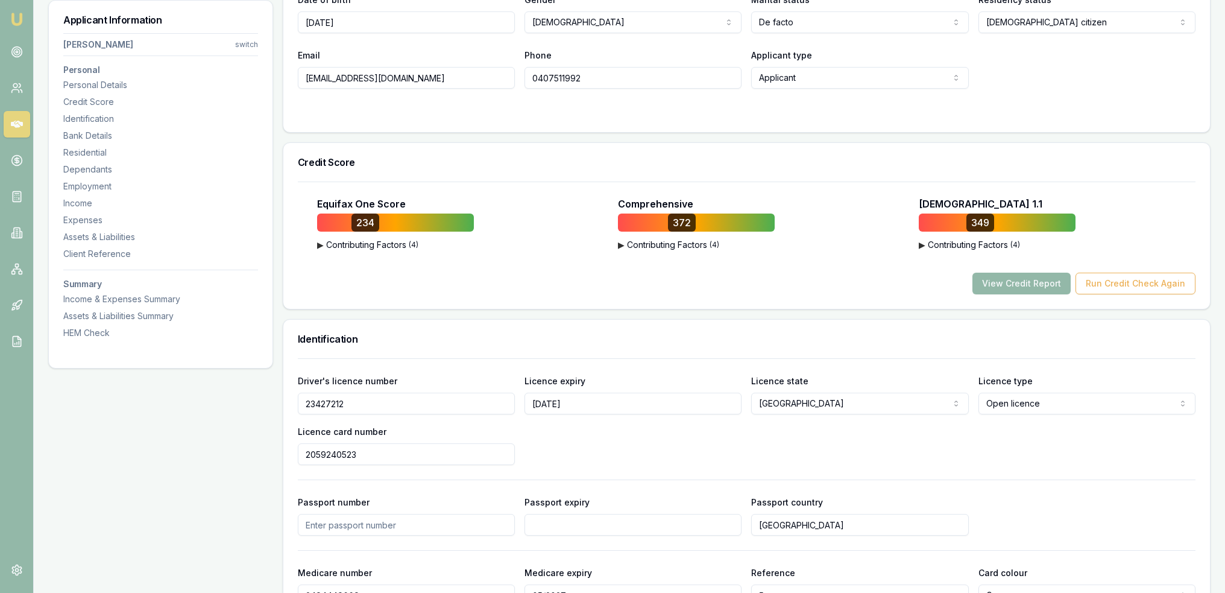
scroll to position [0, 0]
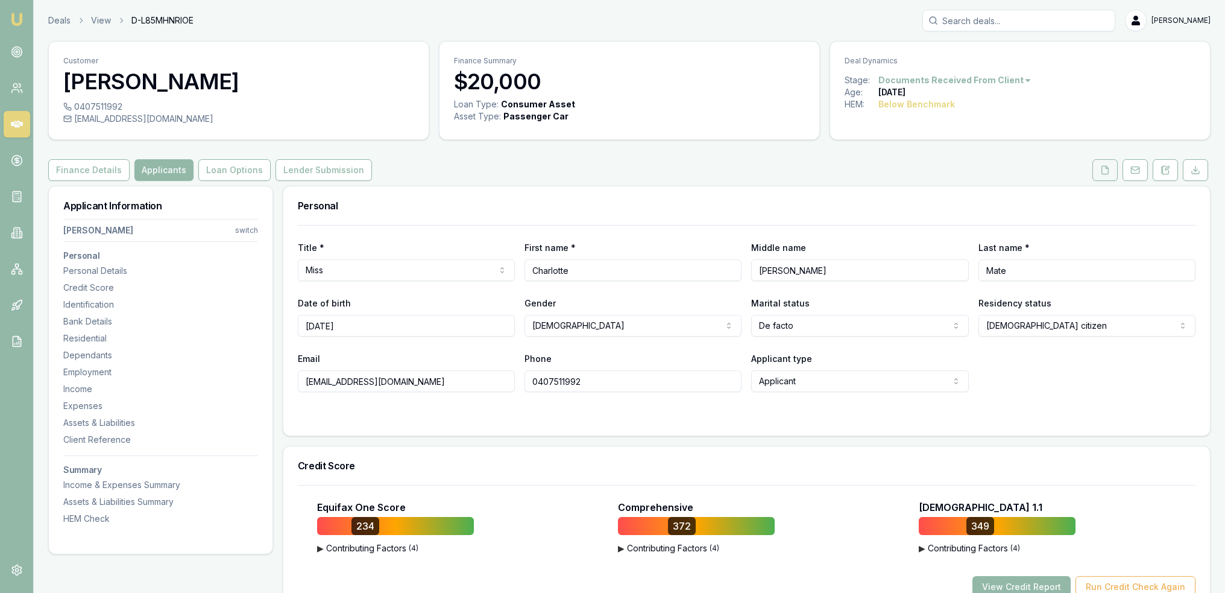
click at [1096, 173] on button at bounding box center [1104, 170] width 25 height 22
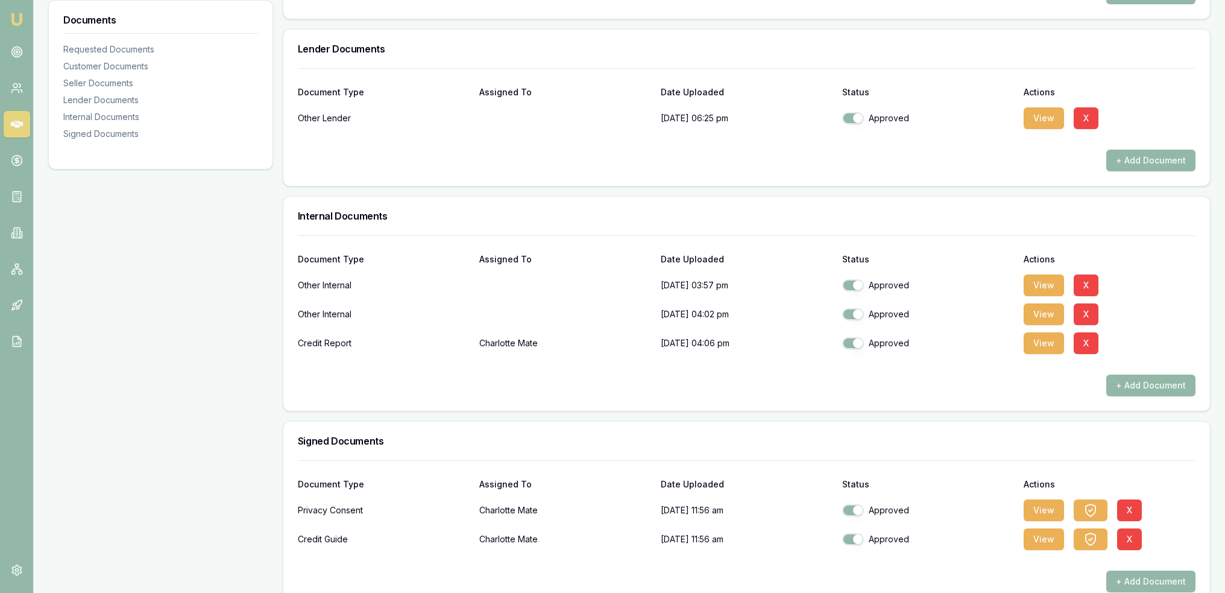
scroll to position [887, 0]
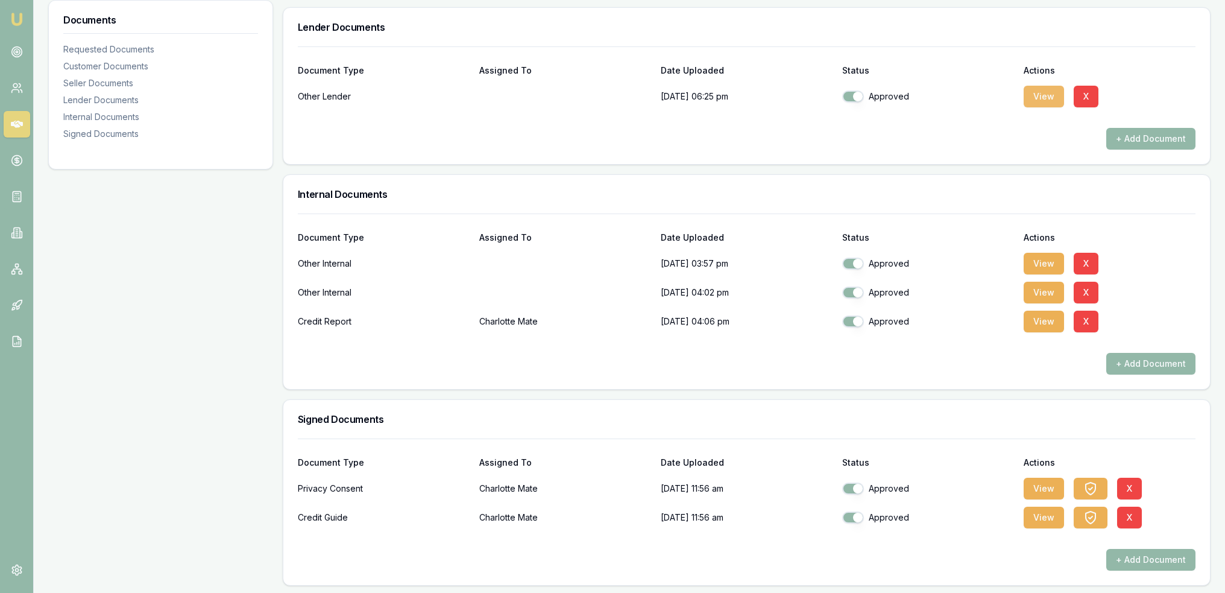
click at [1033, 93] on button "View" at bounding box center [1044, 97] width 40 height 22
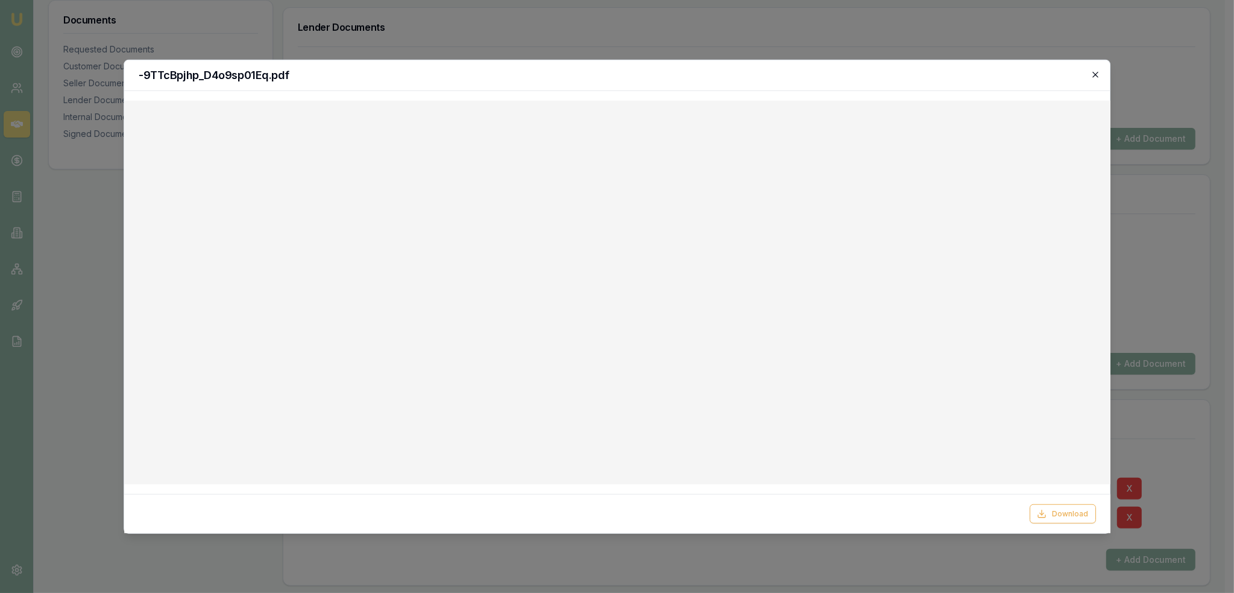
click at [1092, 72] on icon "button" at bounding box center [1095, 74] width 10 height 10
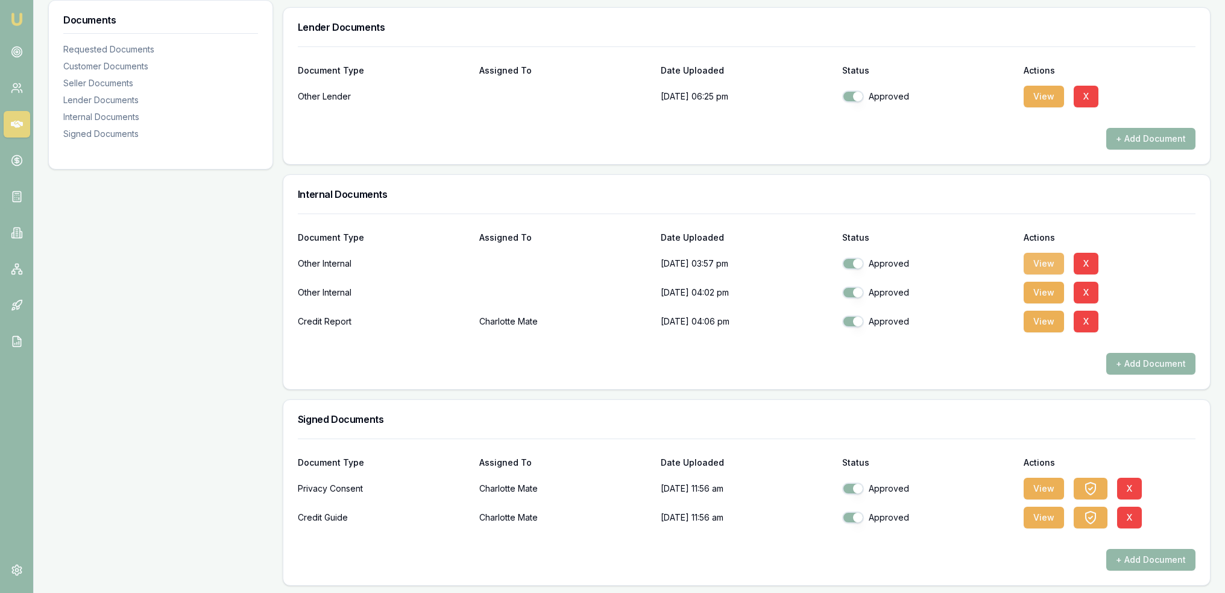
click at [1048, 263] on button "View" at bounding box center [1044, 264] width 40 height 22
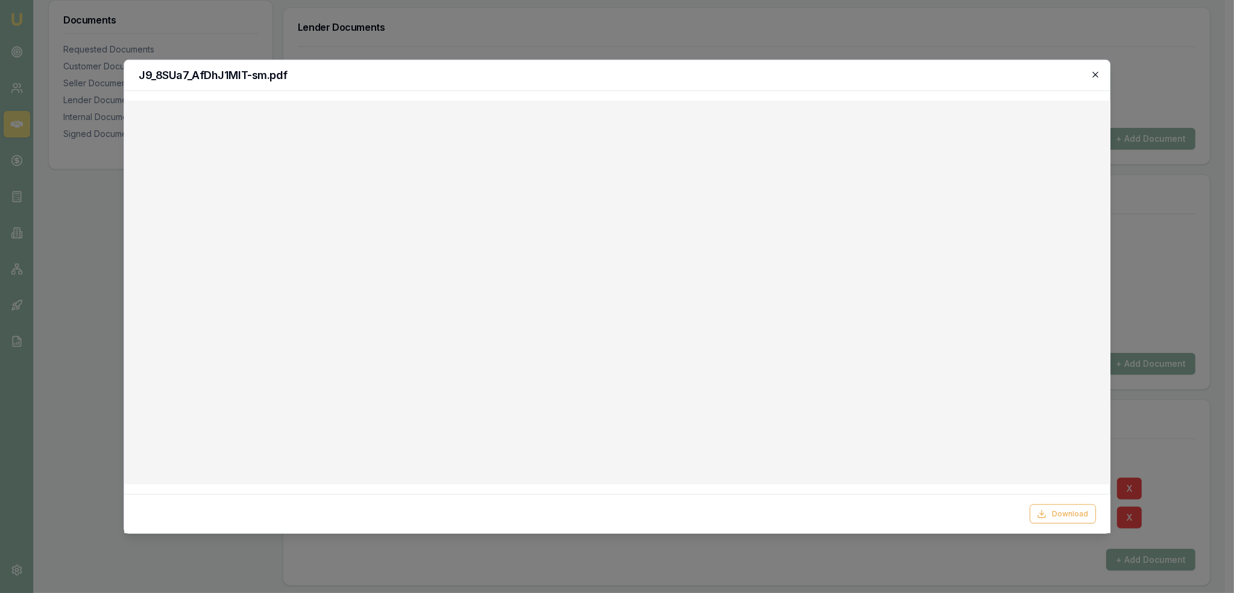
click at [1099, 74] on icon "button" at bounding box center [1095, 74] width 10 height 10
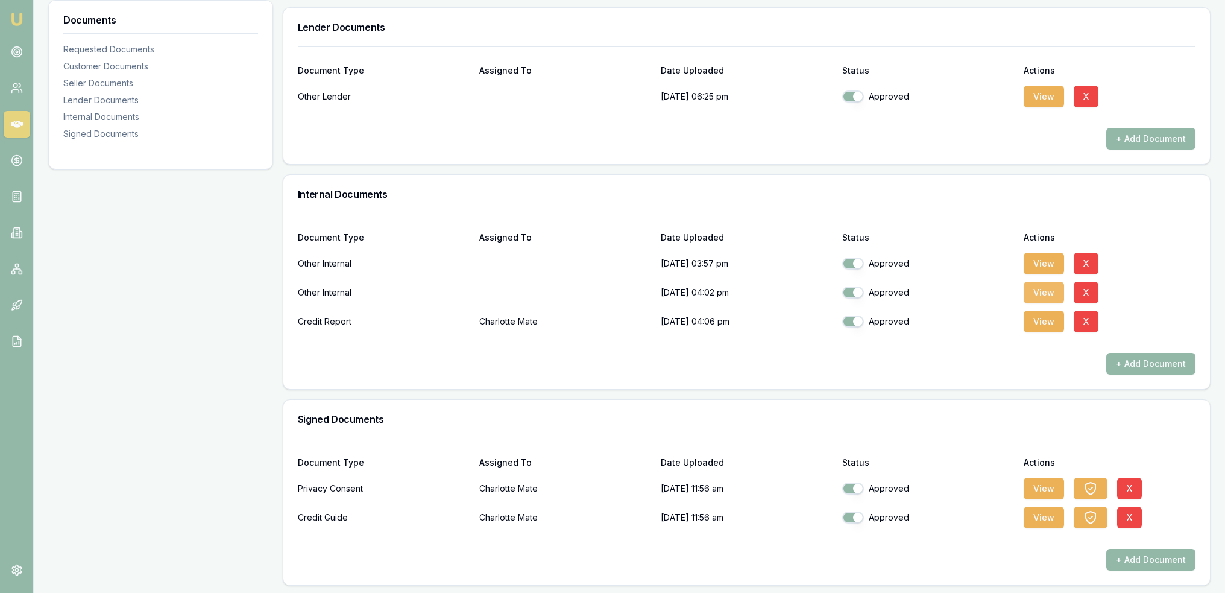
click at [1051, 291] on button "View" at bounding box center [1044, 293] width 40 height 22
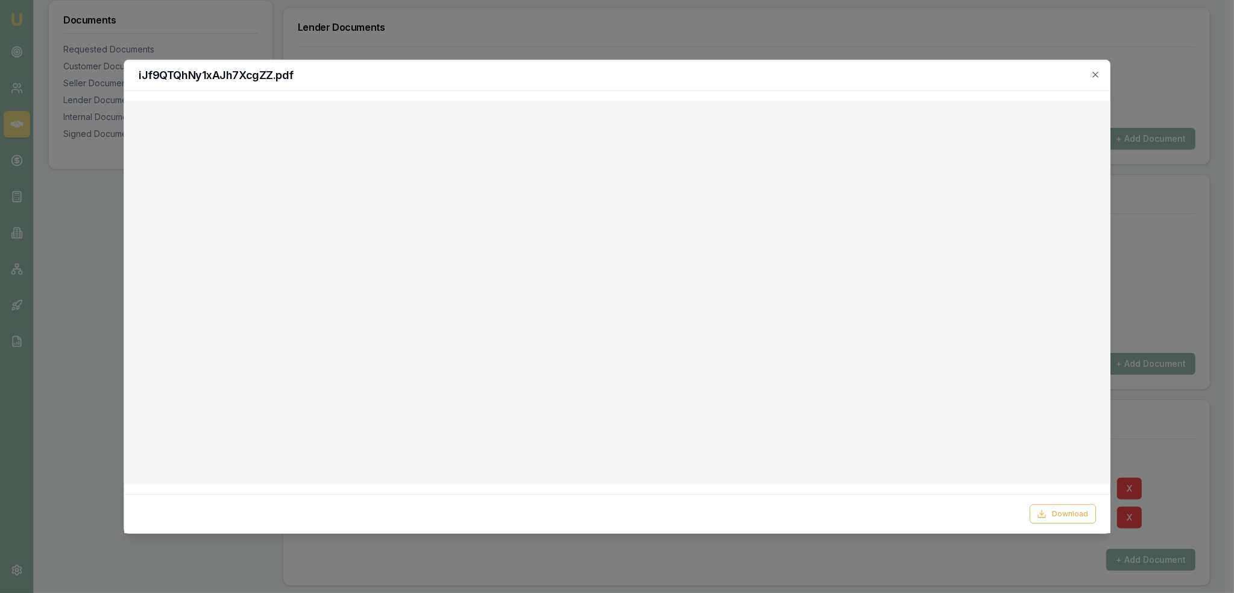
click at [1101, 72] on div "iJf9QTQhNy1xAJh7XcgZZ.pdf" at bounding box center [617, 75] width 986 height 31
click at [1098, 73] on icon "button" at bounding box center [1095, 74] width 10 height 10
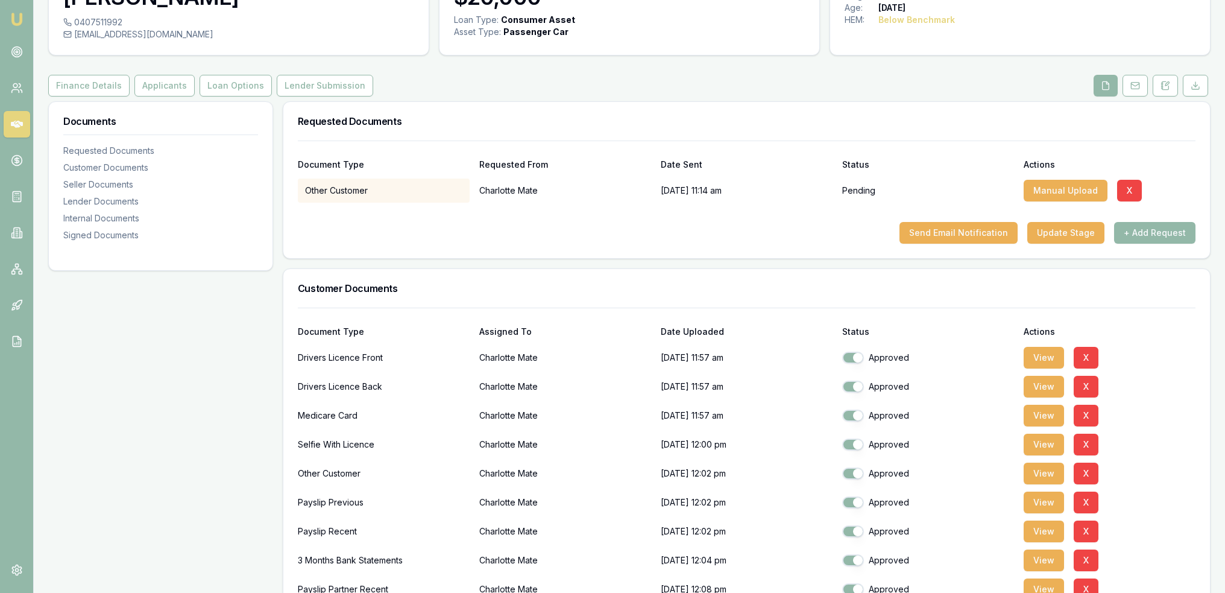
scroll to position [0, 0]
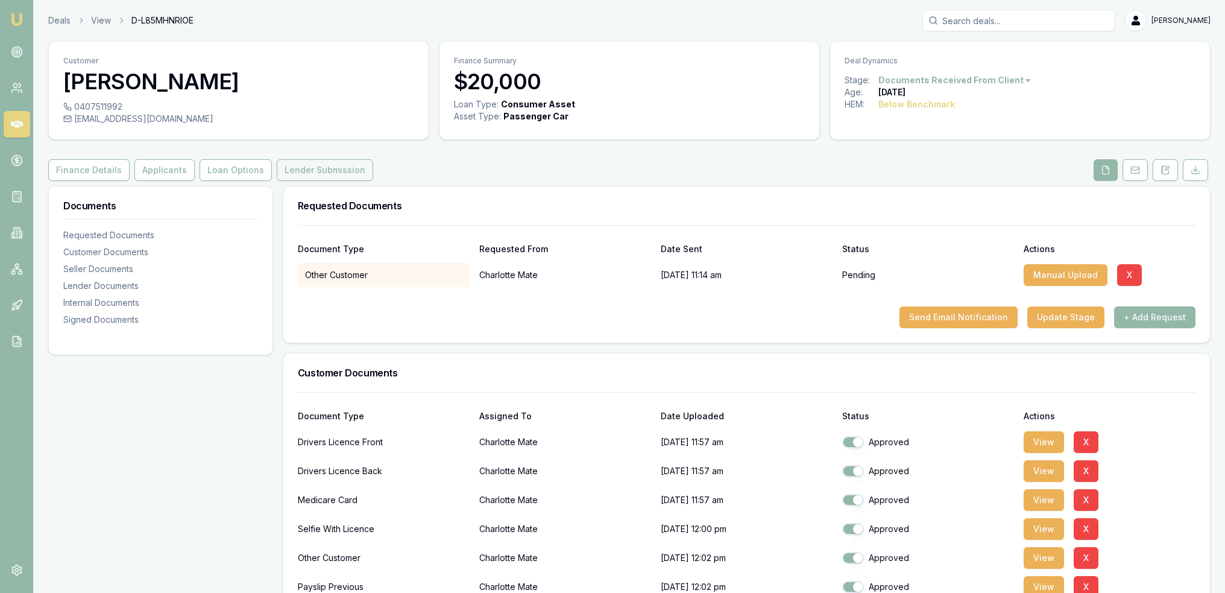
click at [278, 169] on button "Lender Submission" at bounding box center [325, 170] width 96 height 22
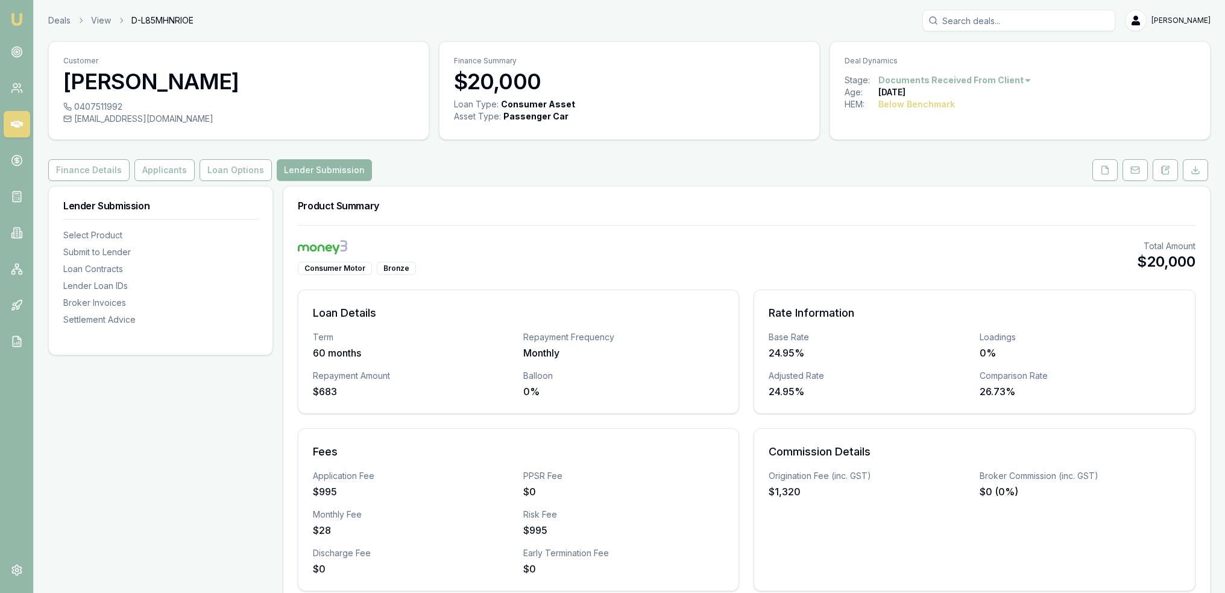
click at [330, 171] on button "Lender Submission" at bounding box center [324, 170] width 95 height 22
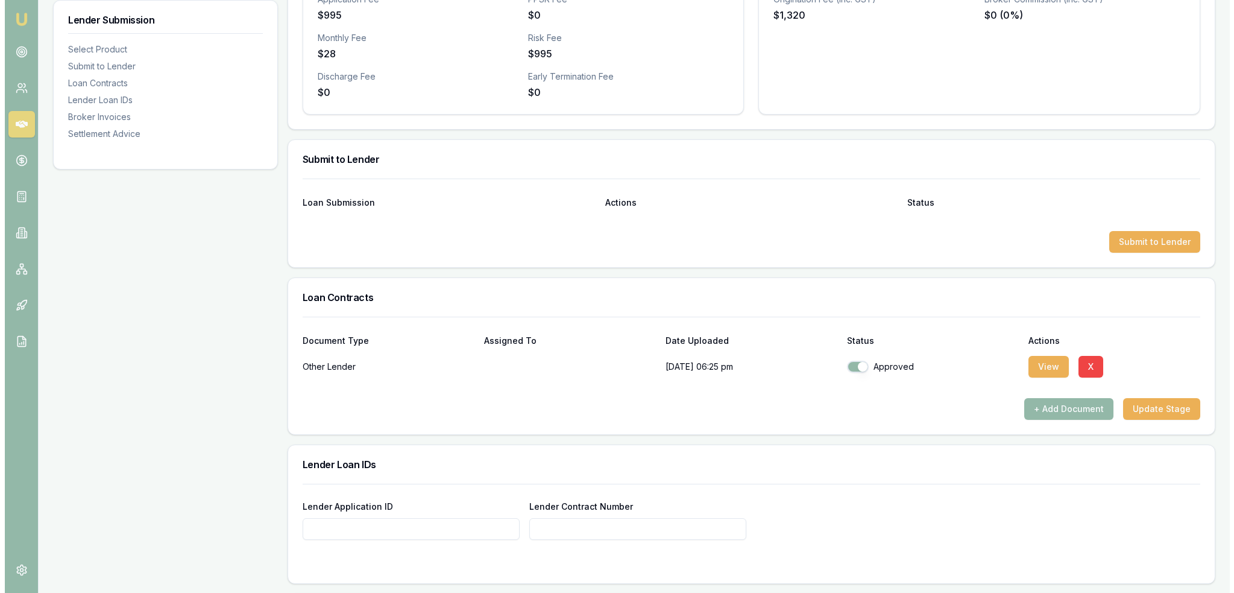
scroll to position [482, 0]
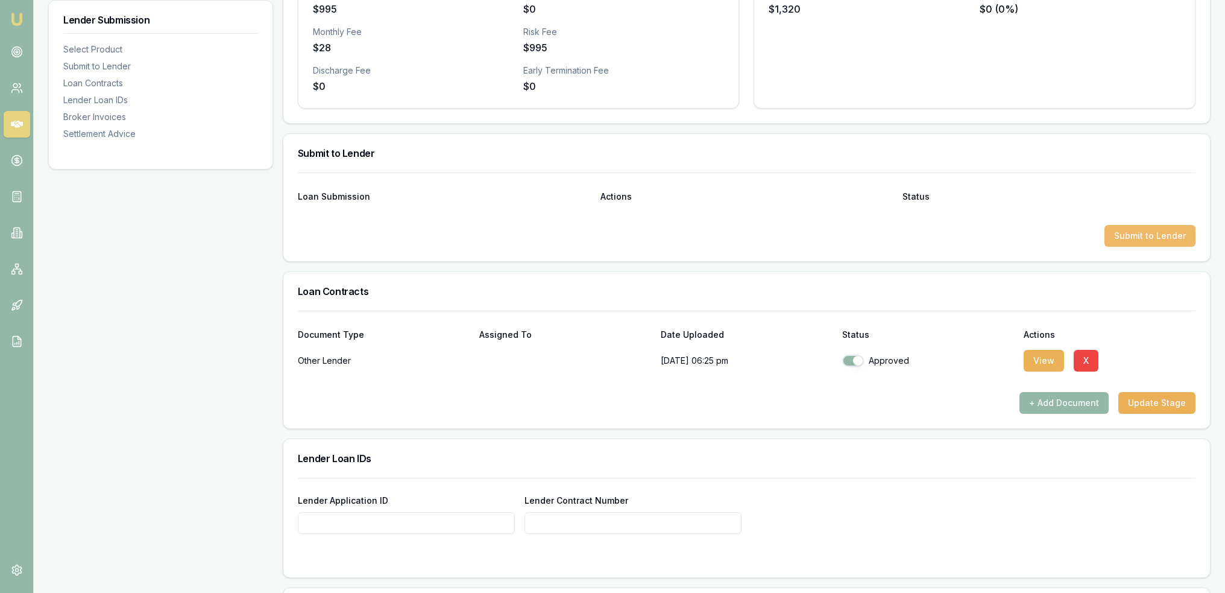
click at [1134, 239] on button "Submit to Lender" at bounding box center [1149, 236] width 91 height 22
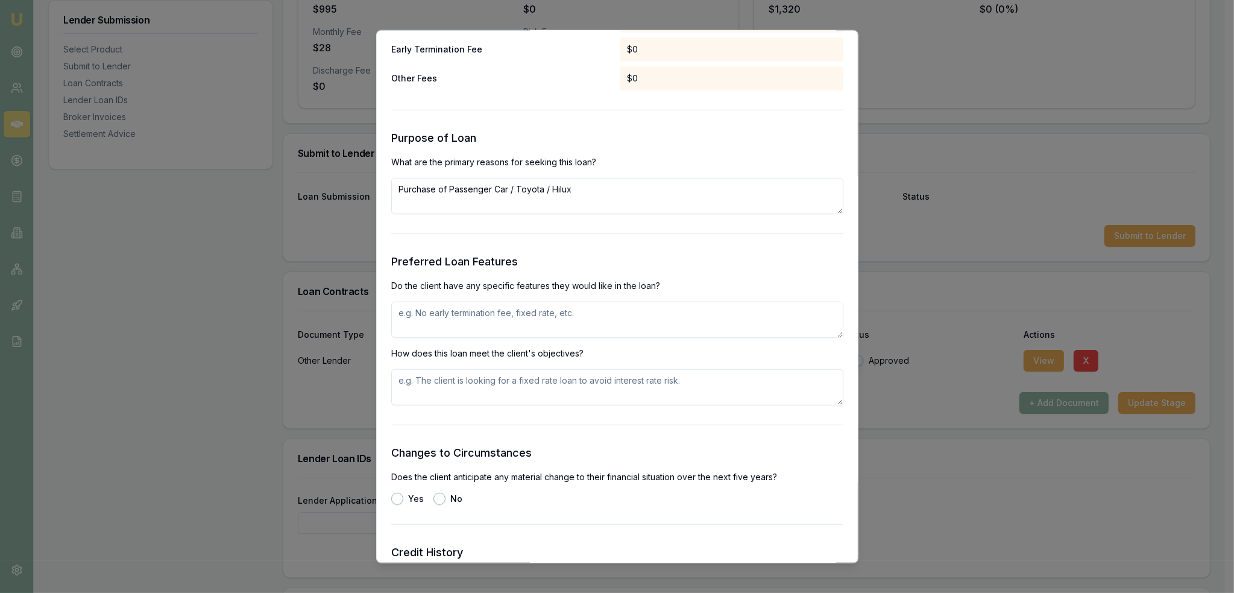
scroll to position [1266, 0]
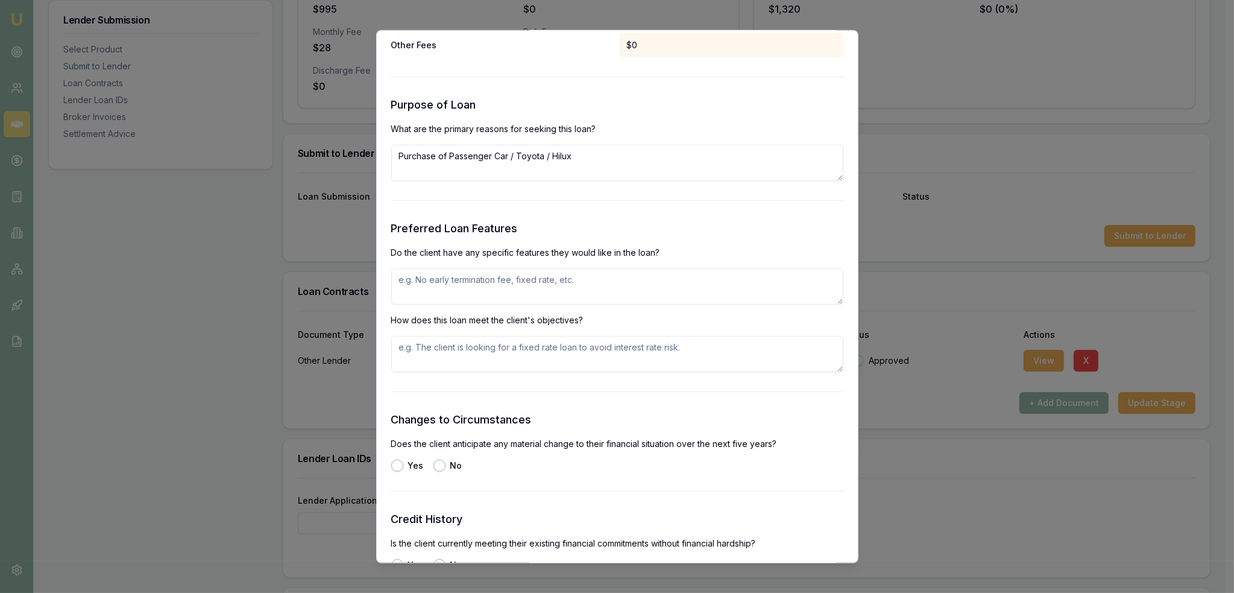
click at [457, 278] on textarea at bounding box center [617, 286] width 452 height 36
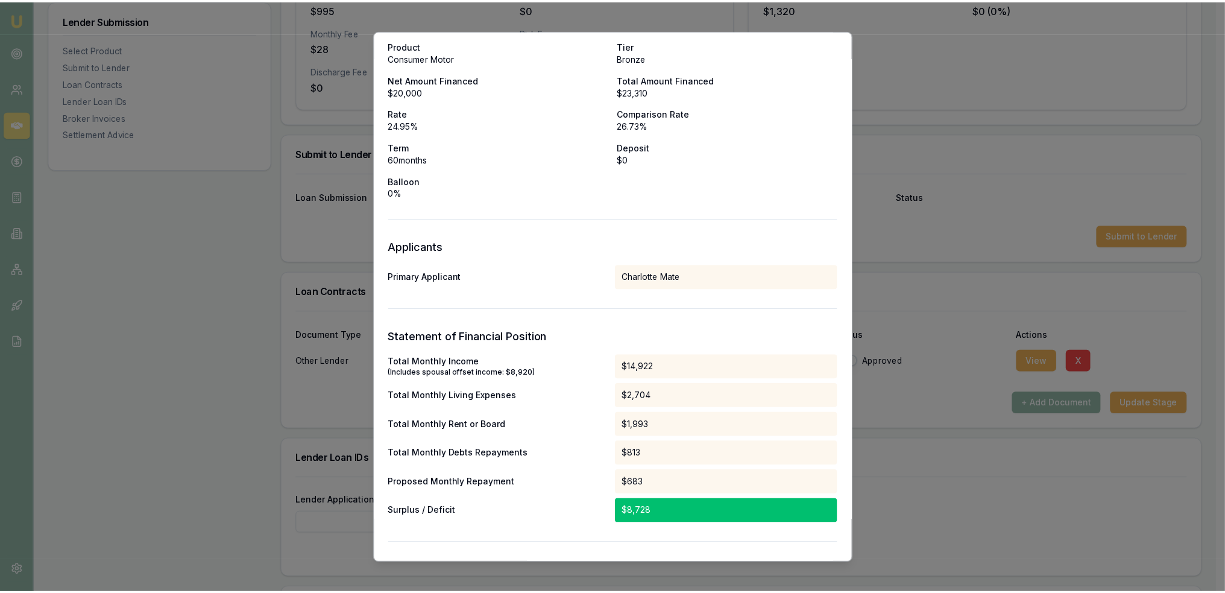
scroll to position [0, 0]
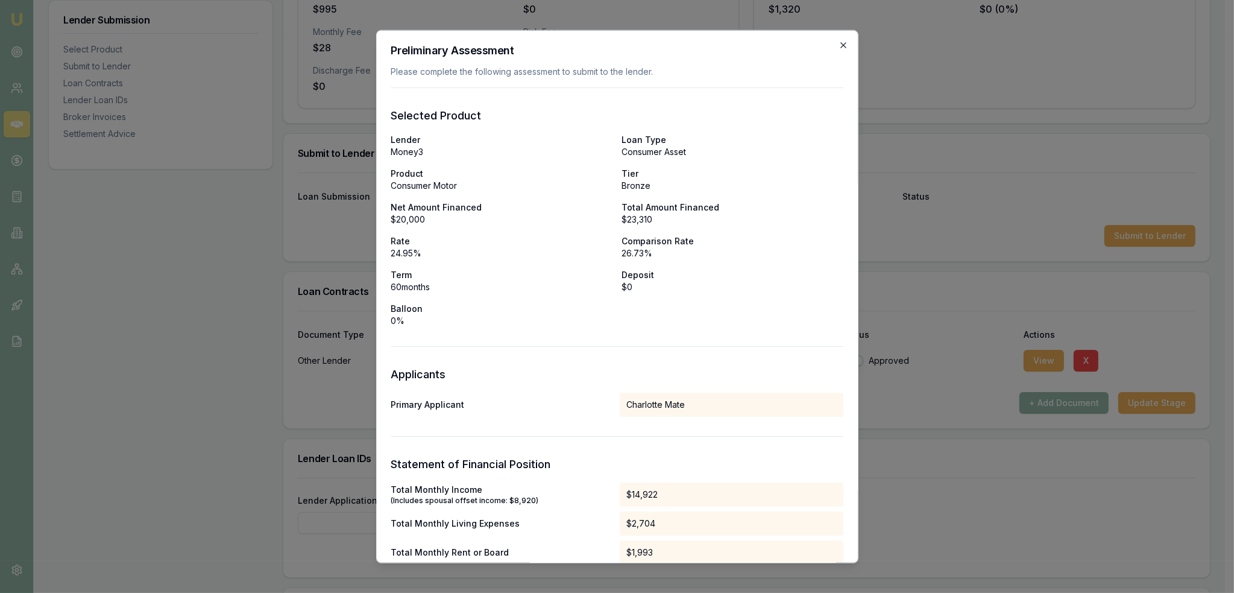
click at [838, 47] on icon "button" at bounding box center [843, 45] width 10 height 10
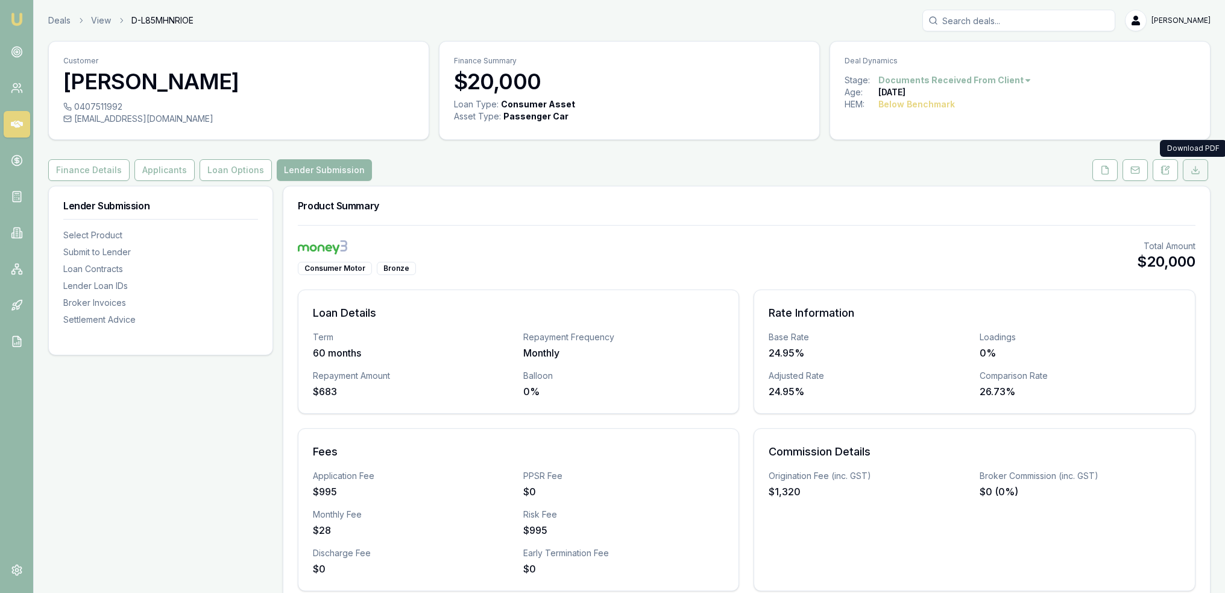
click at [1195, 168] on icon at bounding box center [1196, 170] width 10 height 10
drag, startPoint x: 1116, startPoint y: 169, endPoint x: 1099, endPoint y: 171, distance: 16.9
click at [1116, 169] on button at bounding box center [1104, 170] width 25 height 22
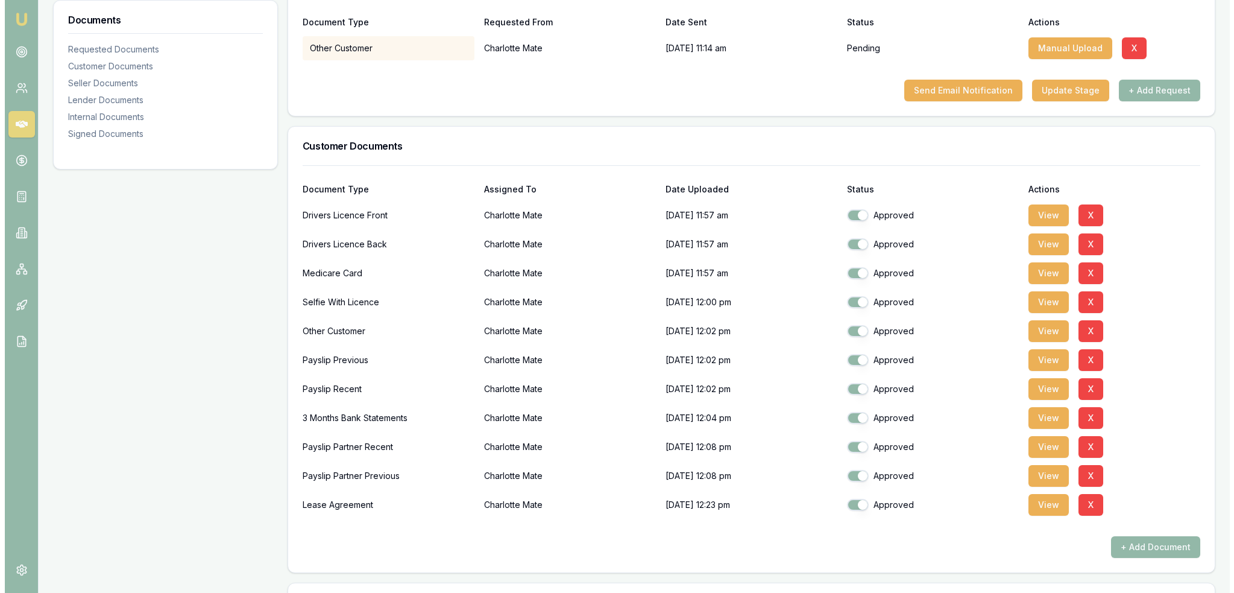
scroll to position [301, 0]
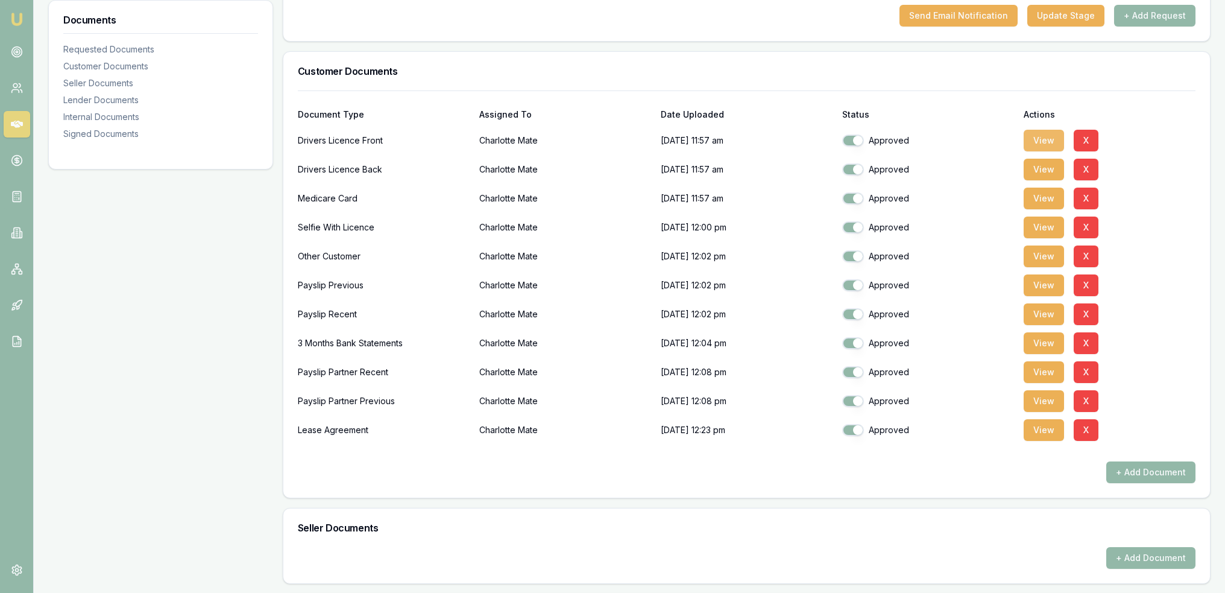
click at [1041, 137] on button "View" at bounding box center [1044, 141] width 40 height 22
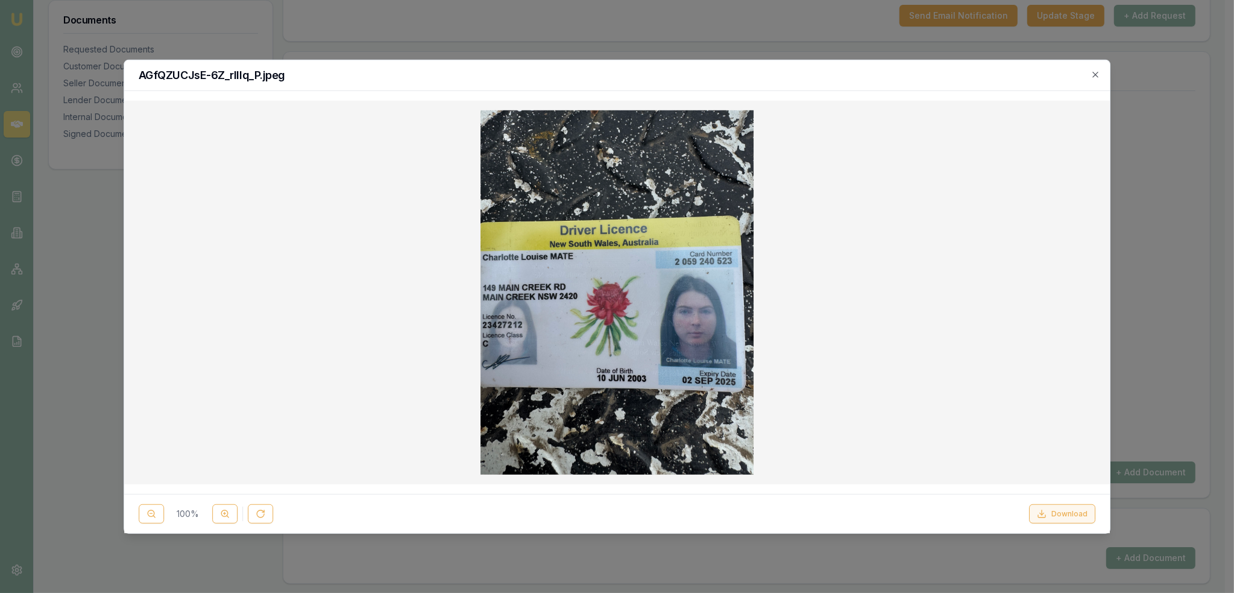
click at [1075, 513] on button "Download" at bounding box center [1062, 513] width 66 height 19
click at [1099, 74] on icon "button" at bounding box center [1095, 74] width 10 height 10
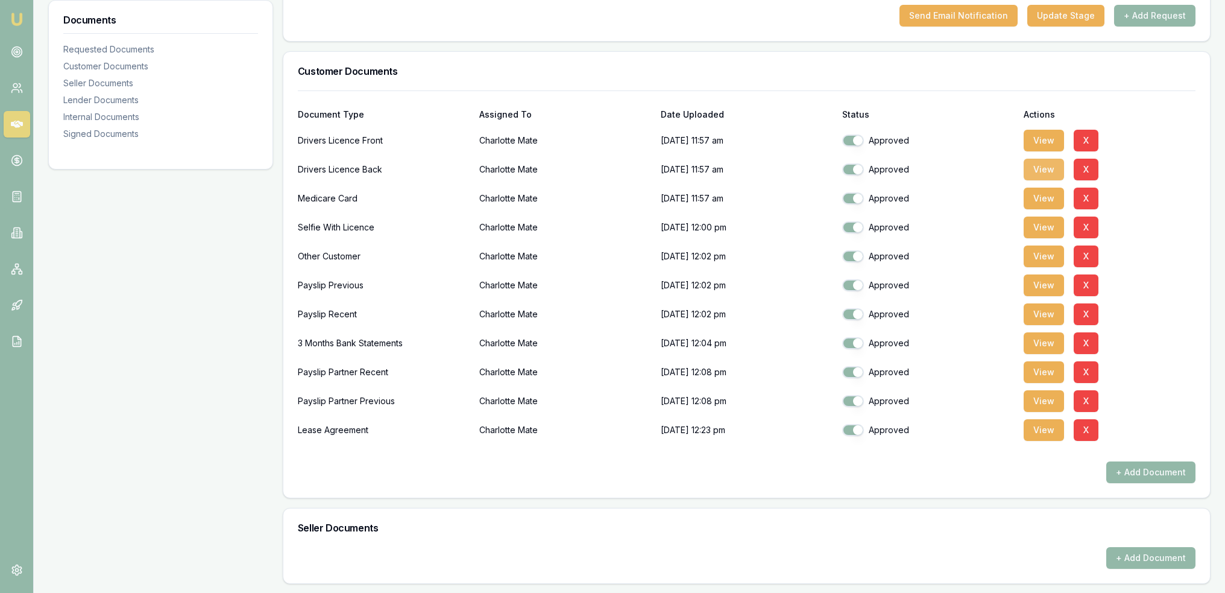
click at [1036, 163] on button "View" at bounding box center [1044, 170] width 40 height 22
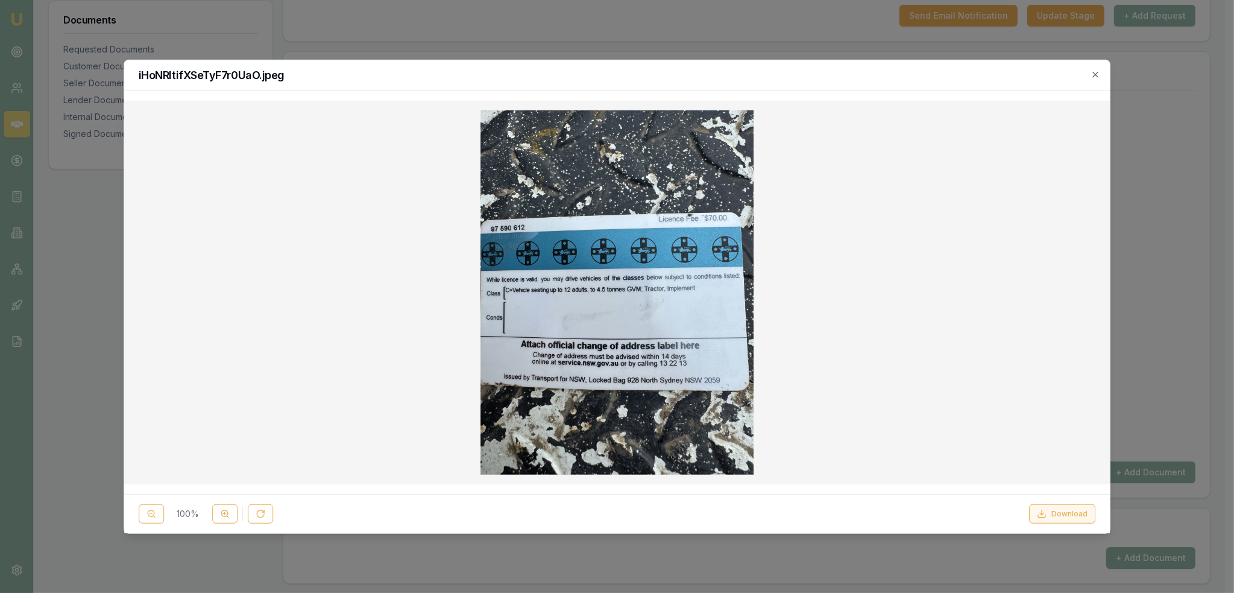
click at [1069, 513] on button "Download" at bounding box center [1062, 513] width 66 height 19
drag, startPoint x: 1095, startPoint y: 70, endPoint x: 1099, endPoint y: 77, distance: 8.4
click at [1095, 70] on icon "button" at bounding box center [1095, 74] width 10 height 10
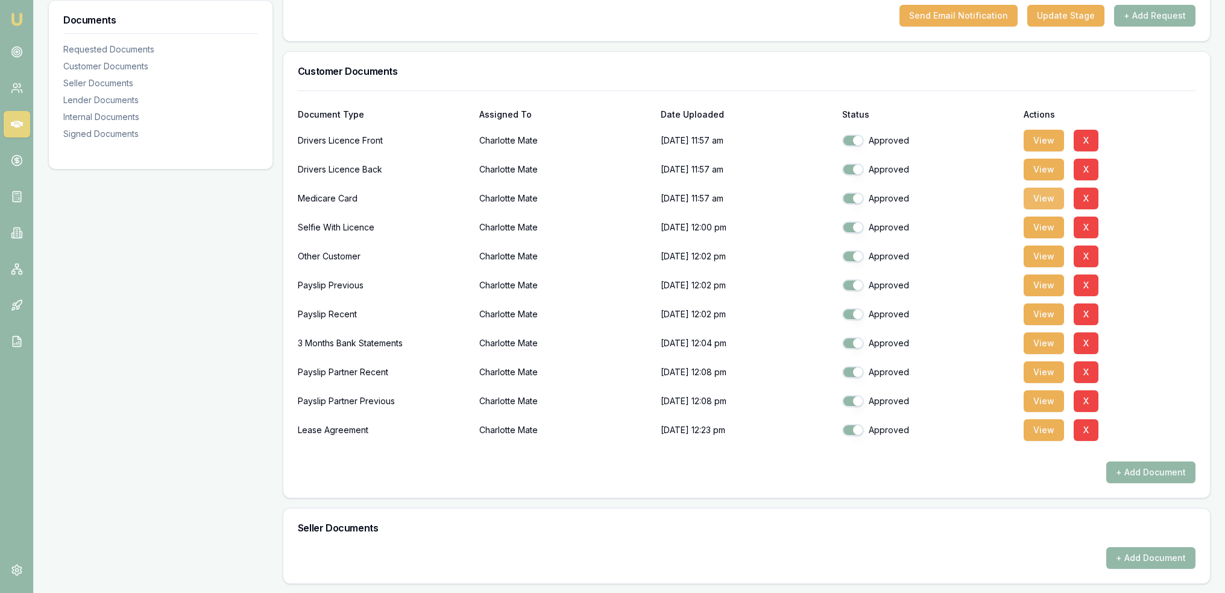
click at [1056, 201] on button "View" at bounding box center [1044, 198] width 40 height 22
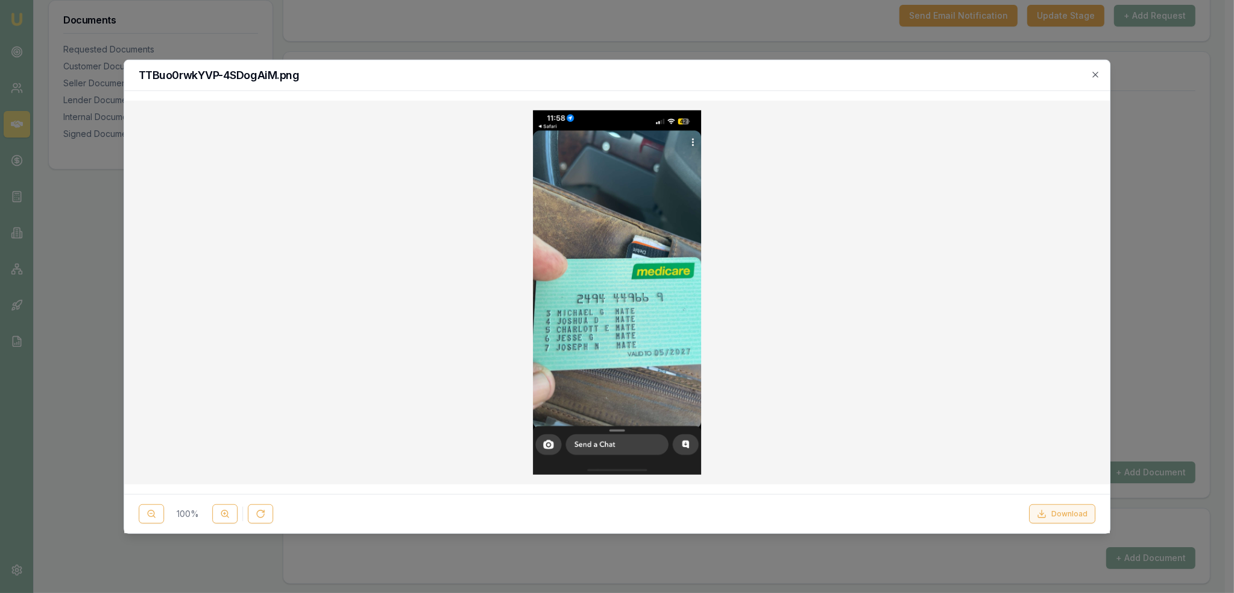
click at [1064, 518] on button "Download" at bounding box center [1062, 513] width 66 height 19
click at [1095, 74] on icon "button" at bounding box center [1095, 74] width 10 height 10
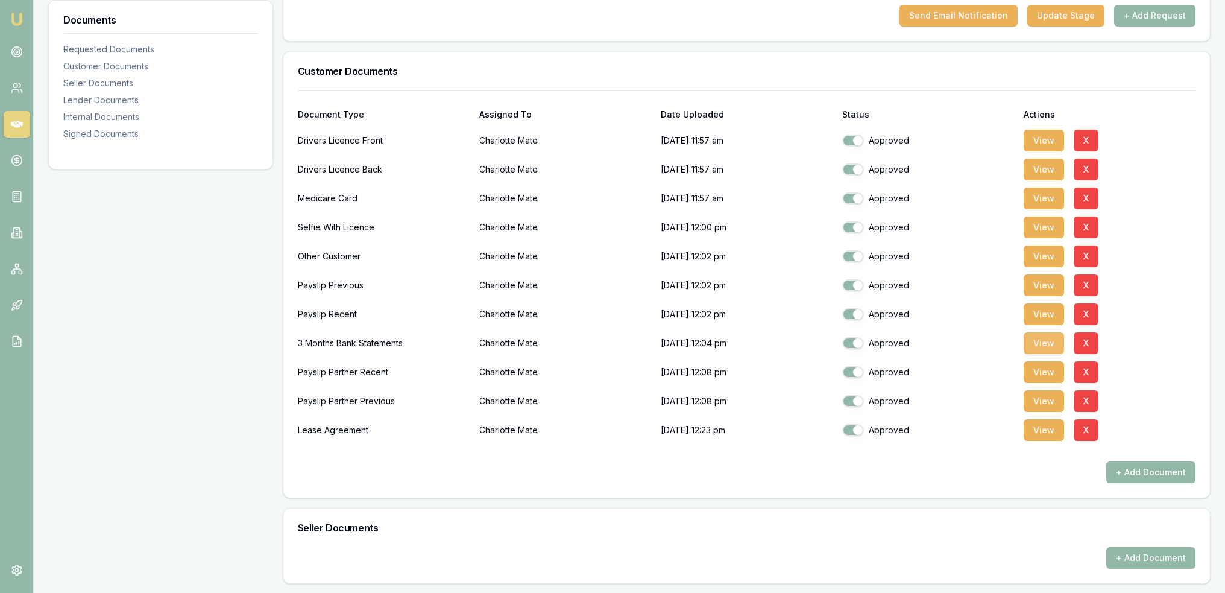
click at [1056, 344] on button "View" at bounding box center [1044, 343] width 40 height 22
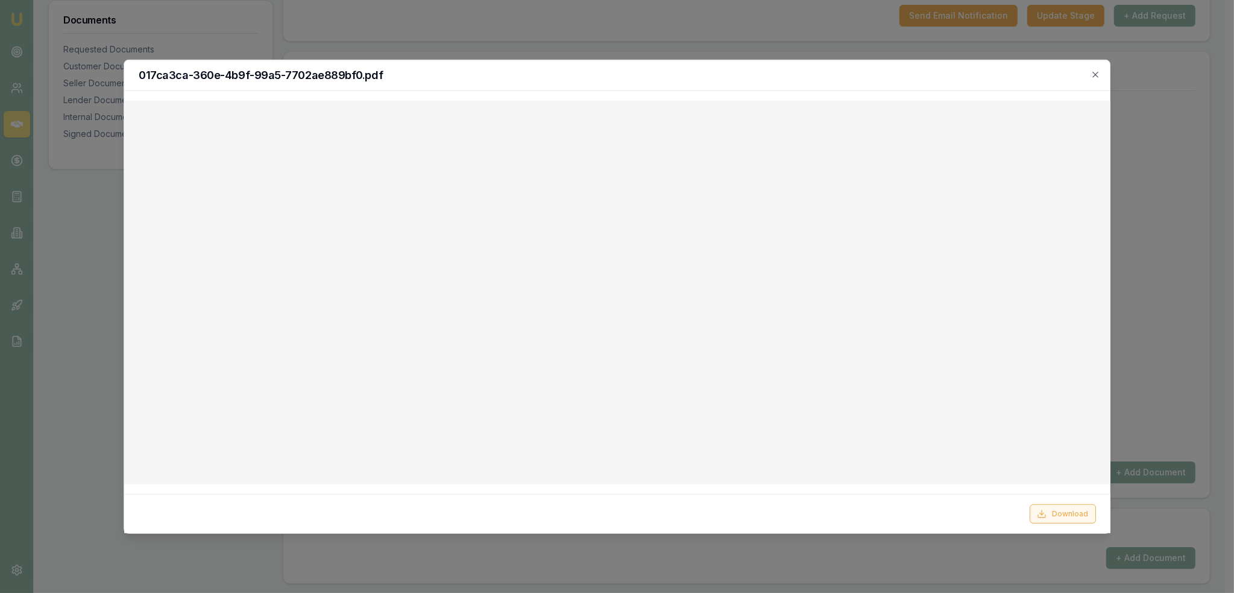
click at [1056, 513] on button "Download" at bounding box center [1062, 513] width 66 height 19
click at [1100, 74] on icon "button" at bounding box center [1095, 74] width 10 height 10
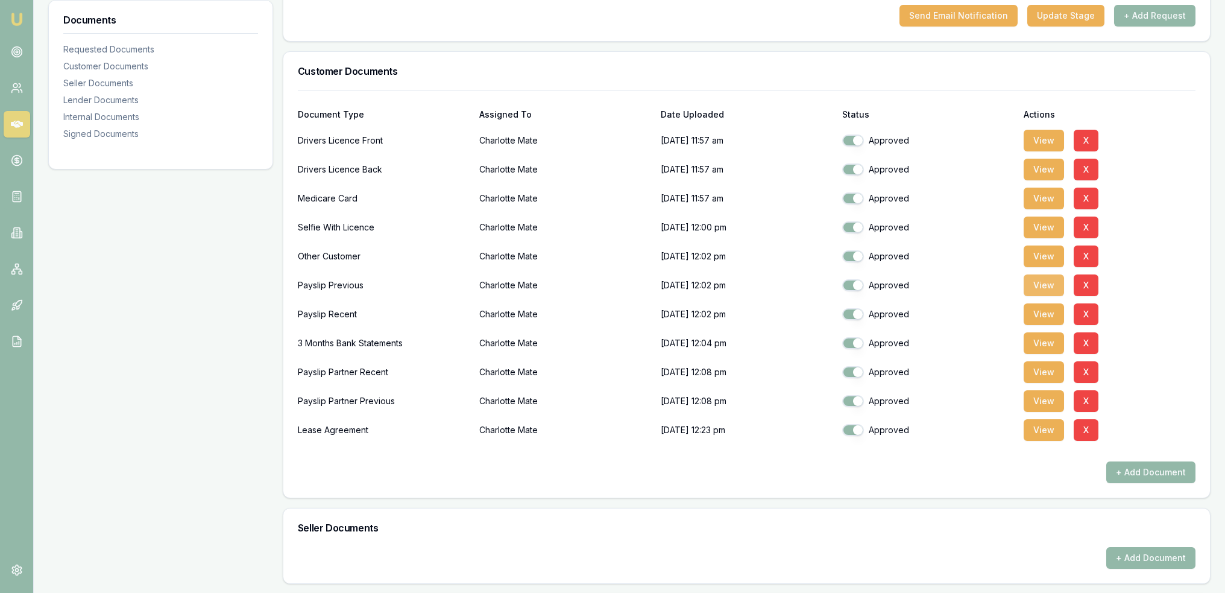
click at [1031, 285] on button "View" at bounding box center [1044, 285] width 40 height 22
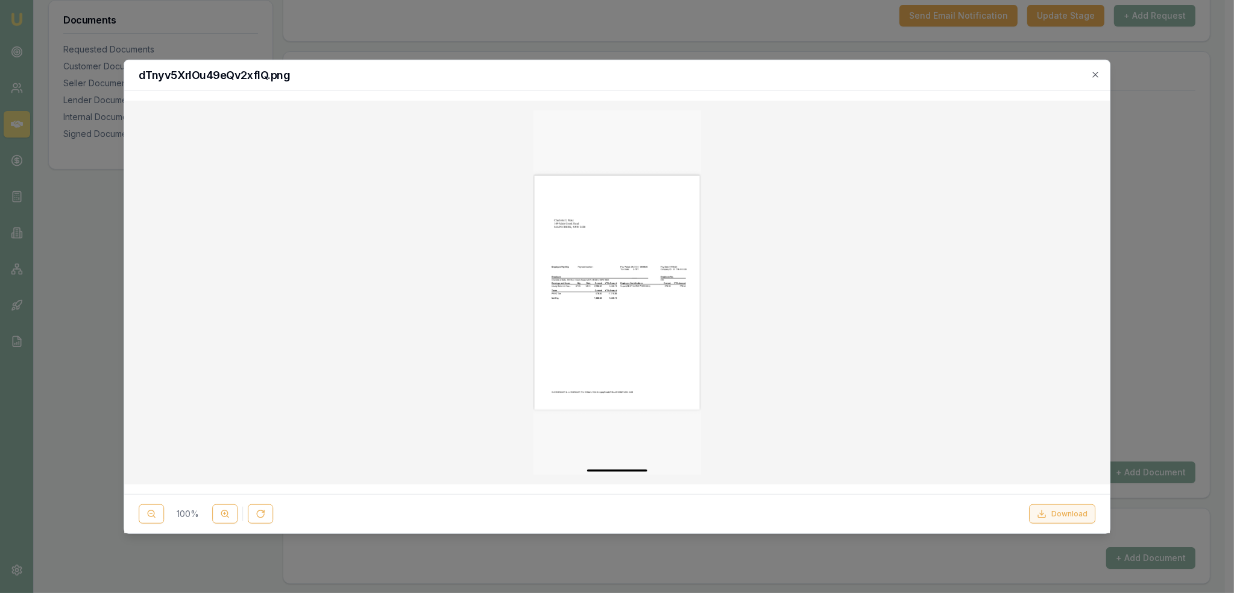
click at [1075, 513] on button "Download" at bounding box center [1062, 513] width 66 height 19
click at [1099, 69] on icon "button" at bounding box center [1095, 74] width 10 height 10
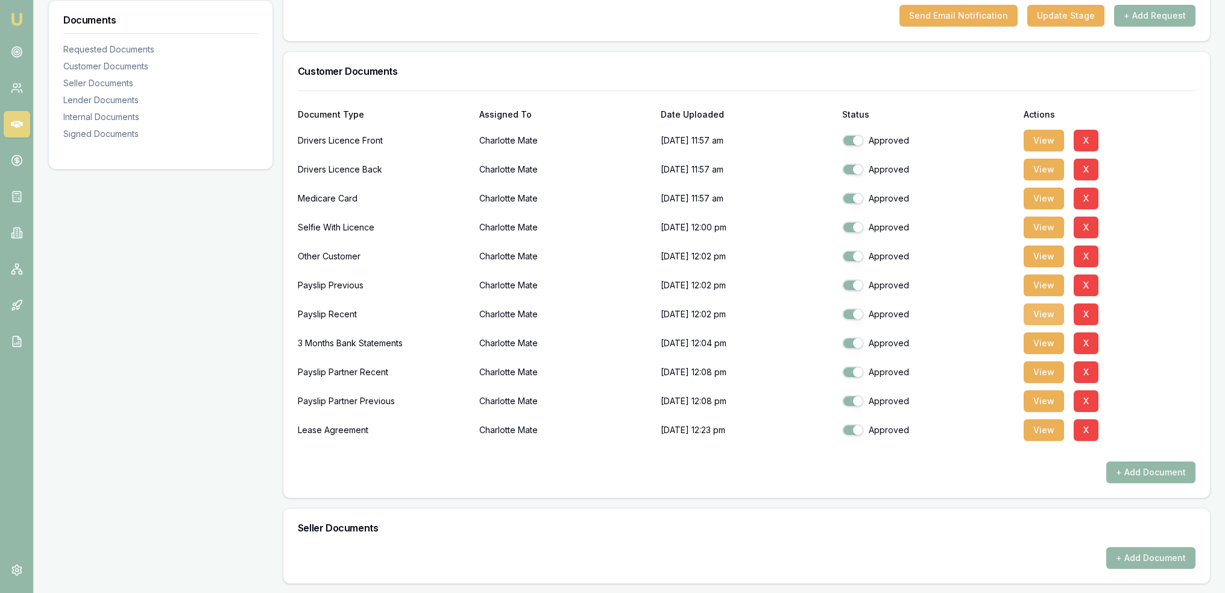
click at [1035, 312] on button "View" at bounding box center [1044, 314] width 40 height 22
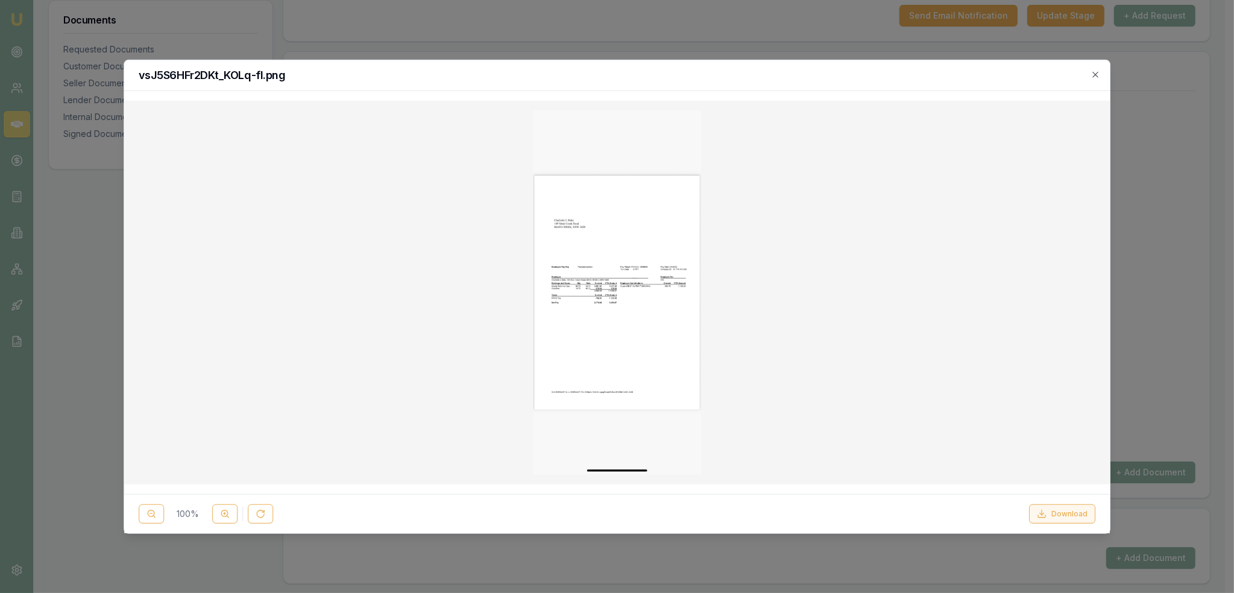
click at [1057, 506] on button "Download" at bounding box center [1062, 513] width 66 height 19
drag, startPoint x: 1095, startPoint y: 72, endPoint x: 1116, endPoint y: 86, distance: 25.2
click at [1095, 72] on icon "button" at bounding box center [1095, 74] width 10 height 10
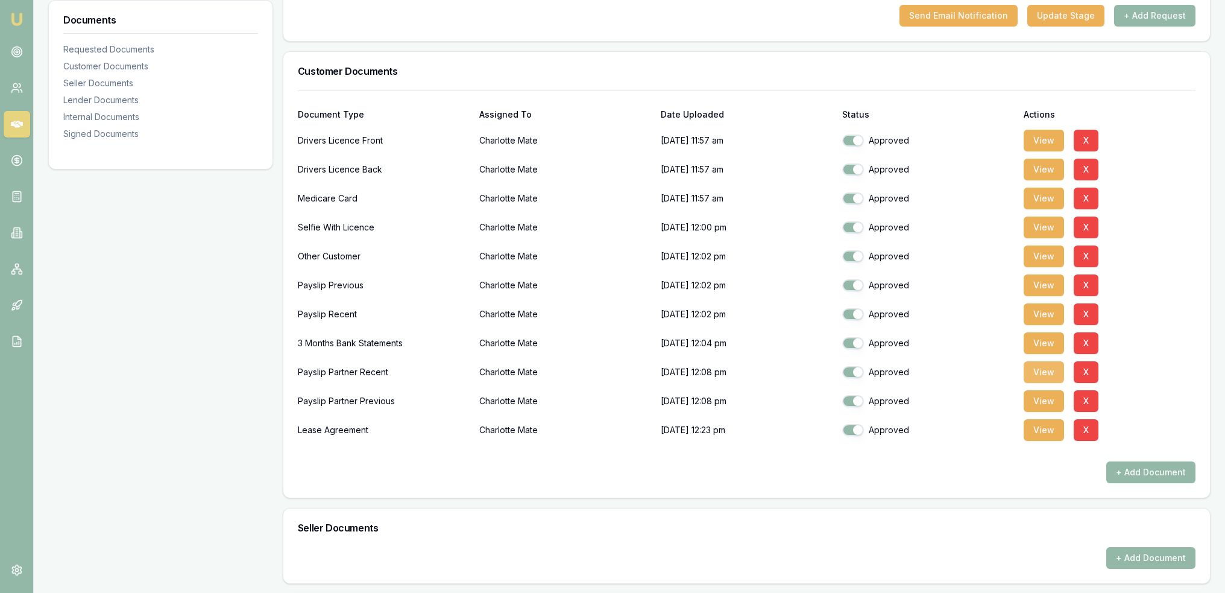
click at [1042, 370] on button "View" at bounding box center [1044, 372] width 40 height 22
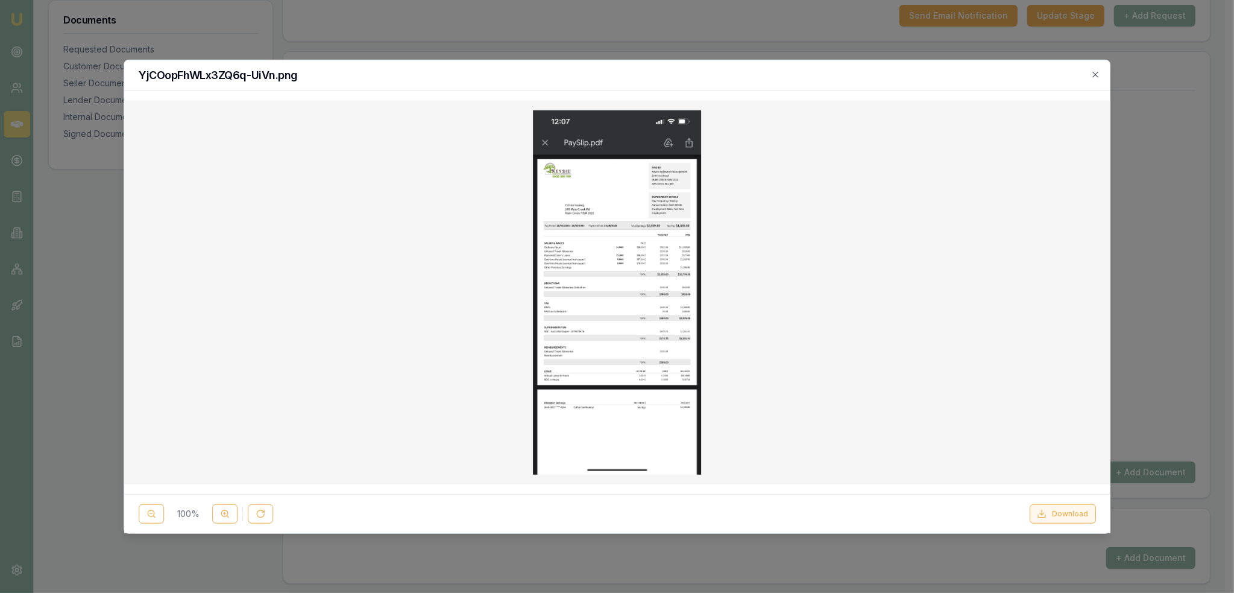
click at [1063, 512] on button "Download" at bounding box center [1062, 513] width 66 height 19
click at [1098, 73] on icon "button" at bounding box center [1095, 74] width 10 height 10
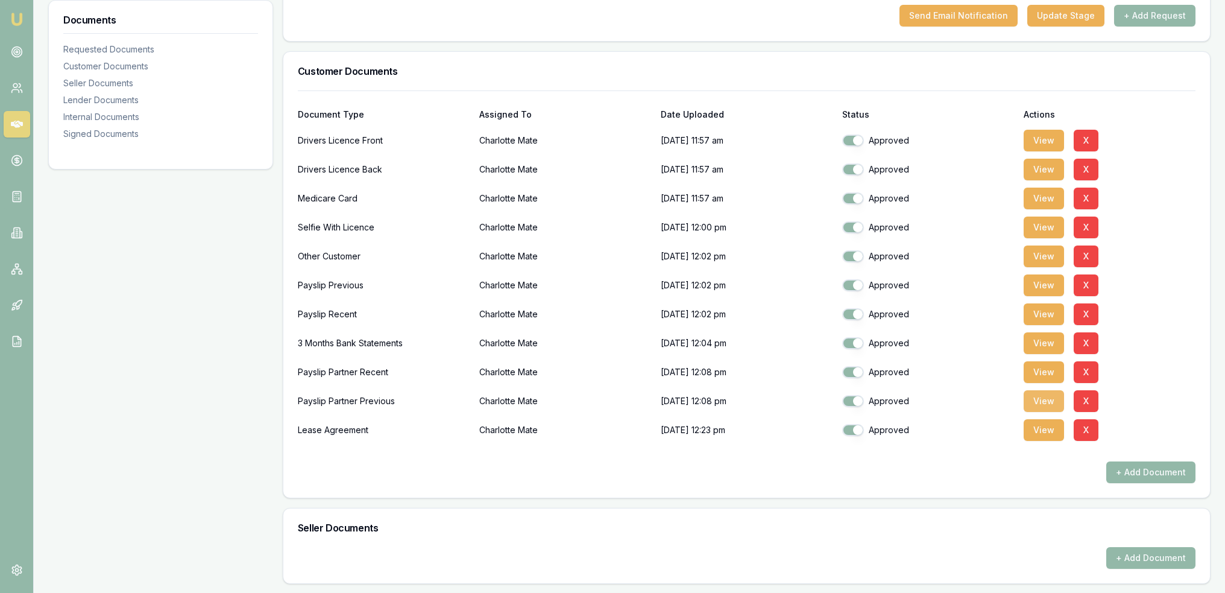
click at [1049, 395] on button "View" at bounding box center [1044, 401] width 40 height 22
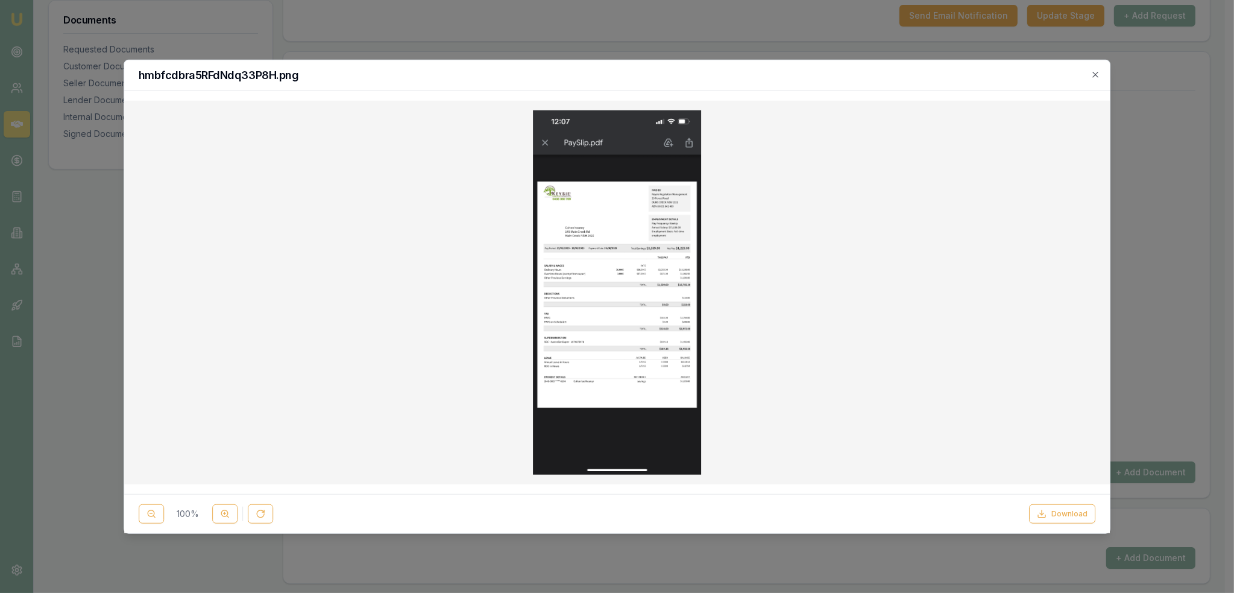
click at [1049, 506] on button "Download" at bounding box center [1062, 513] width 66 height 19
click at [1101, 76] on div "hmbfcdbra5RFdNdq33P8H.png" at bounding box center [617, 75] width 986 height 31
click at [1100, 76] on icon "button" at bounding box center [1095, 74] width 10 height 10
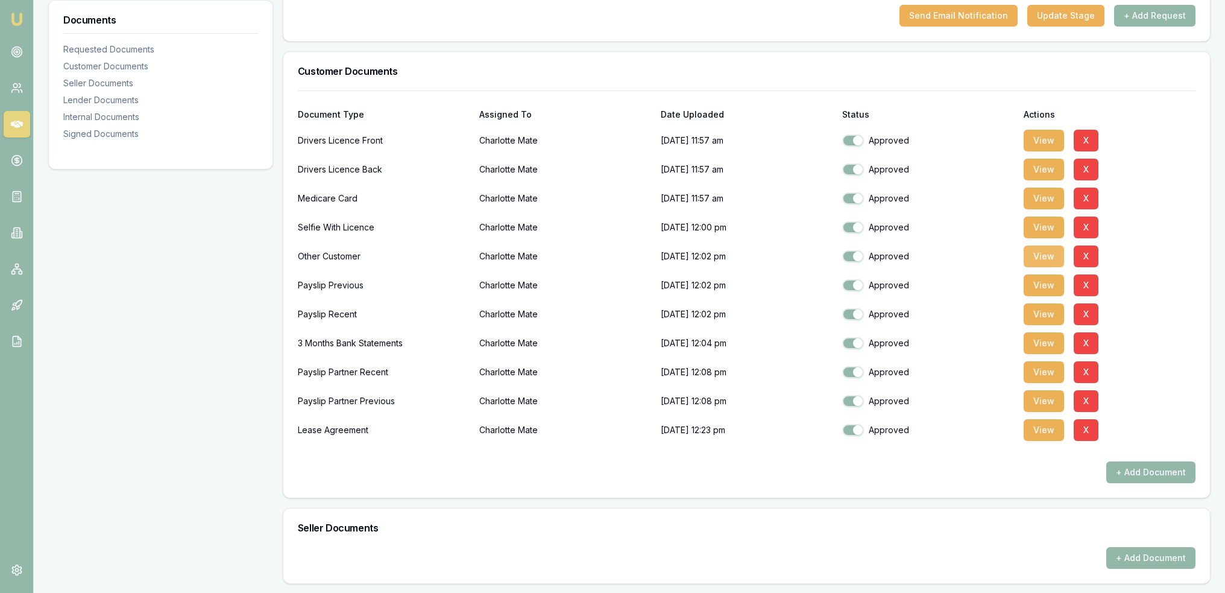
click at [1030, 253] on button "View" at bounding box center [1044, 256] width 40 height 22
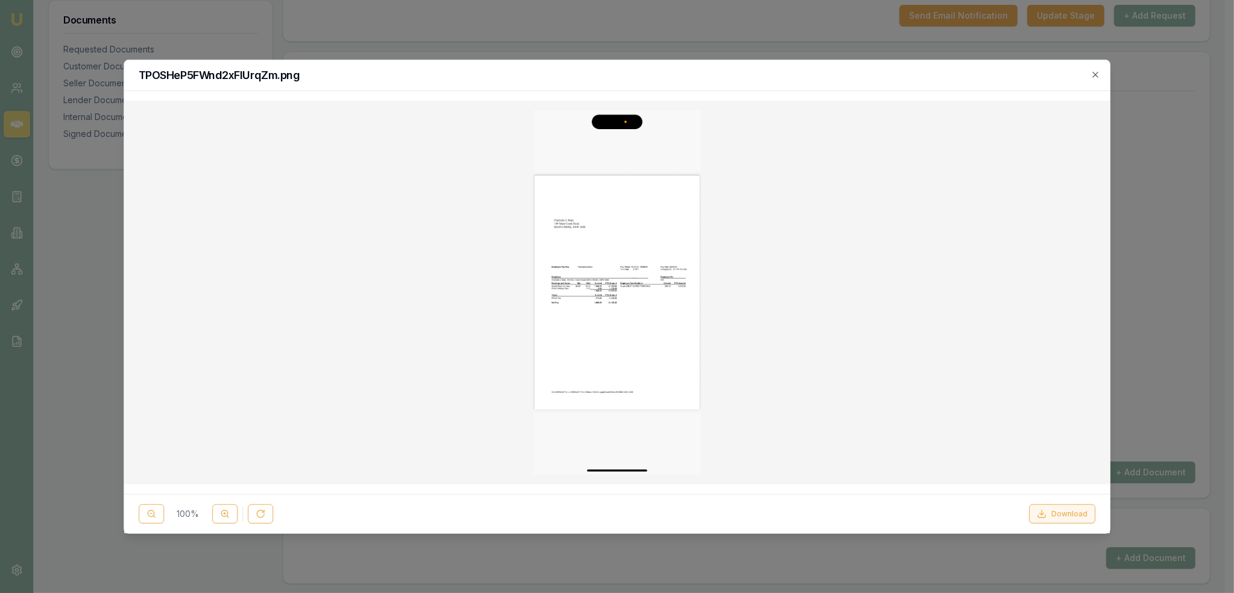
click at [1078, 514] on button "Download" at bounding box center [1062, 513] width 66 height 19
click at [224, 512] on line at bounding box center [224, 513] width 0 height 2
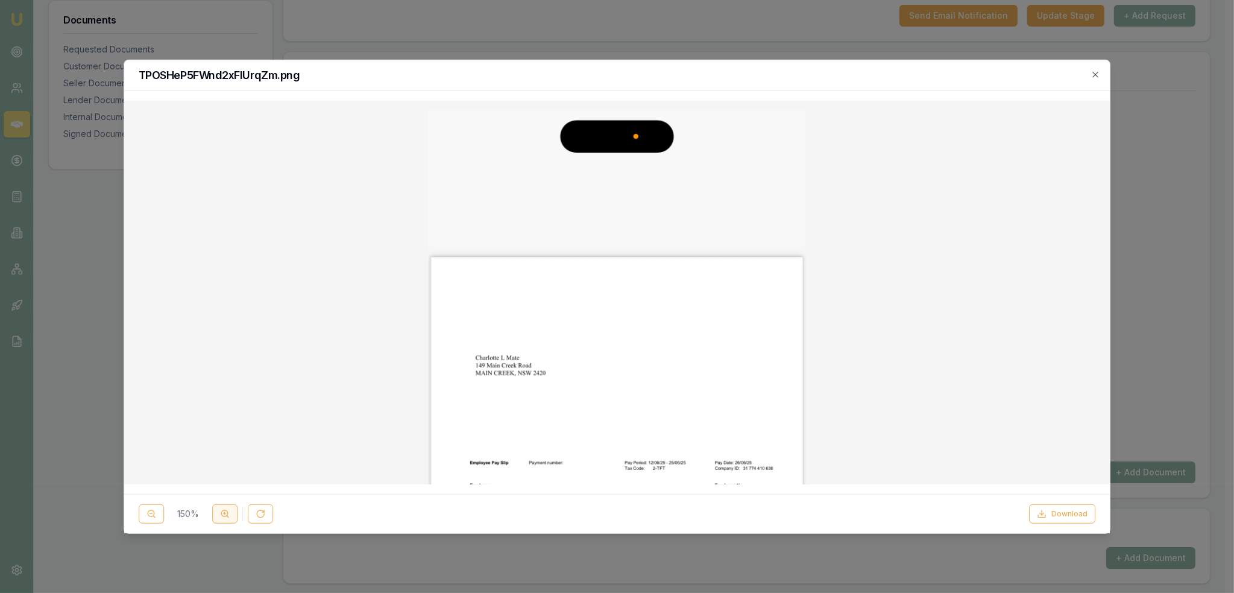
click at [224, 512] on line at bounding box center [224, 513] width 0 height 2
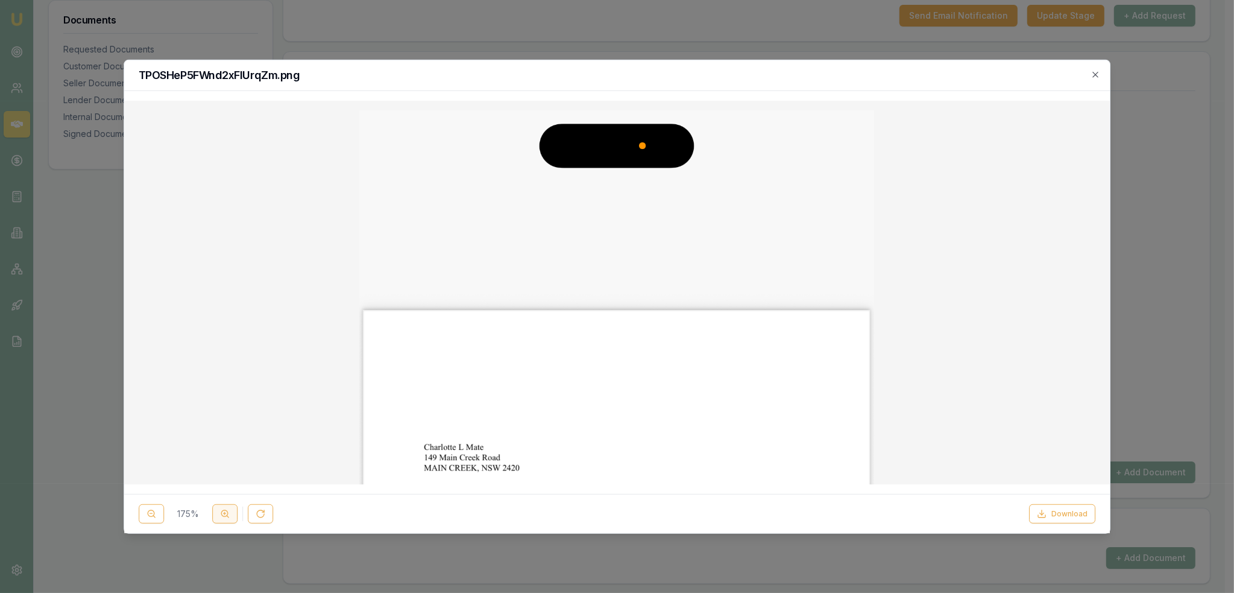
click at [224, 512] on line at bounding box center [224, 513] width 0 height 2
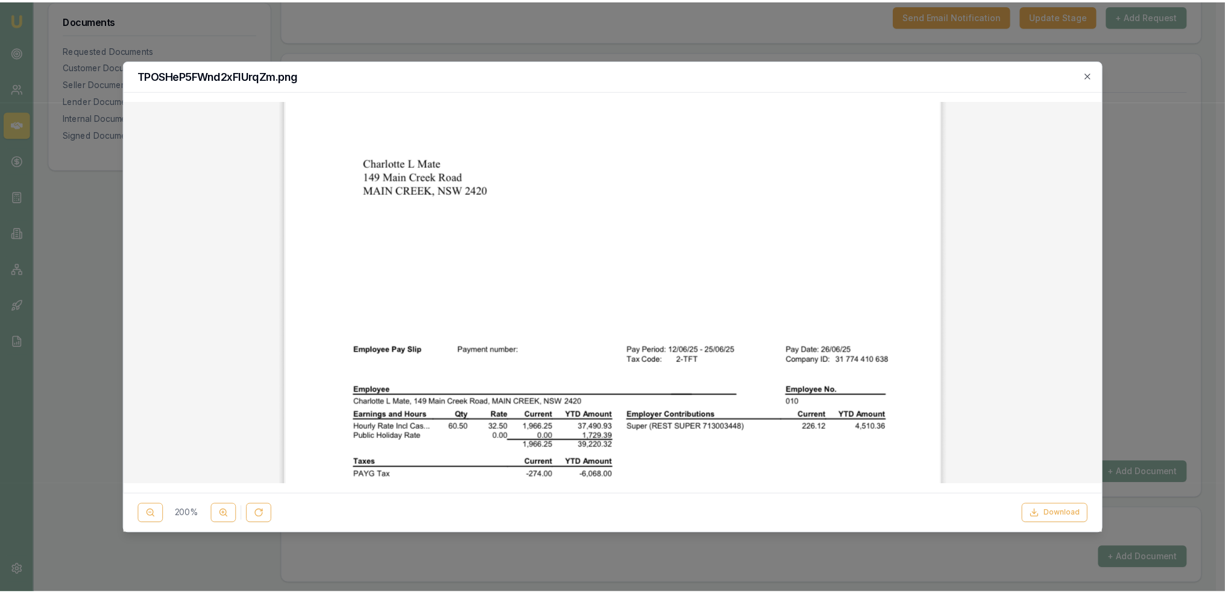
scroll to position [438, 0]
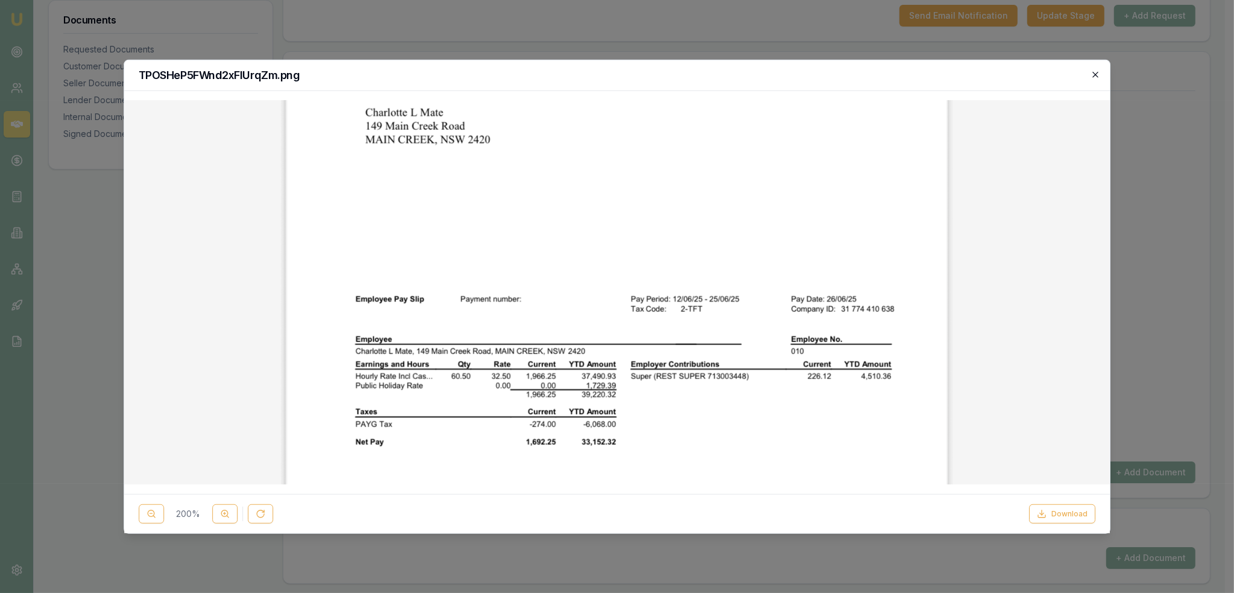
click at [1095, 75] on icon "button" at bounding box center [1095, 74] width 5 height 5
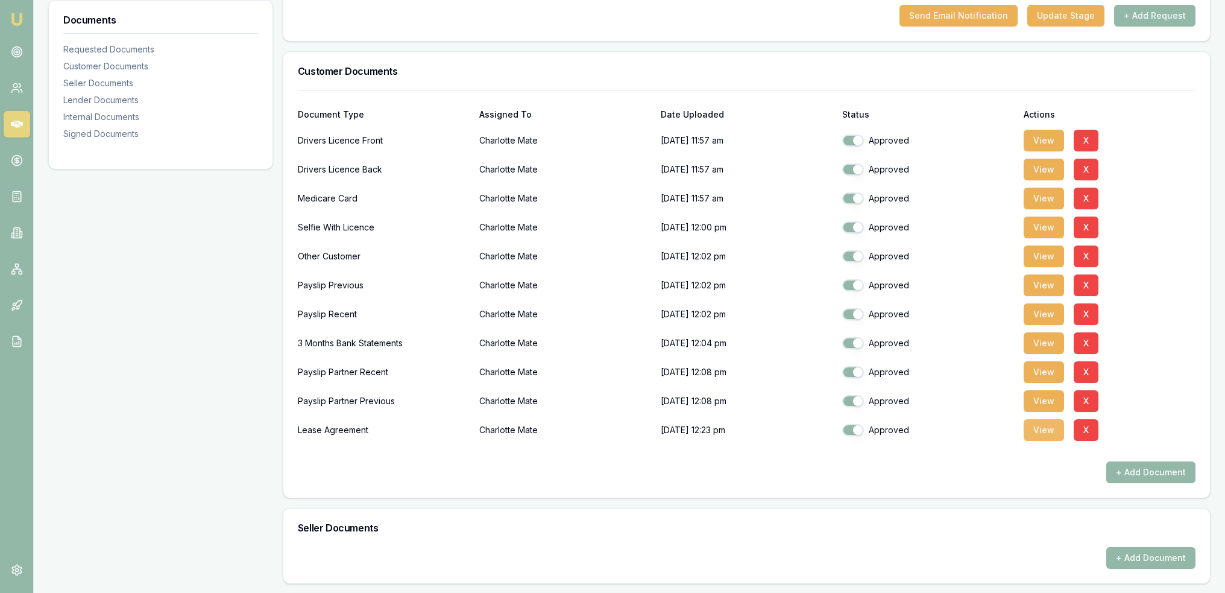
click at [1046, 433] on button "View" at bounding box center [1044, 430] width 40 height 22
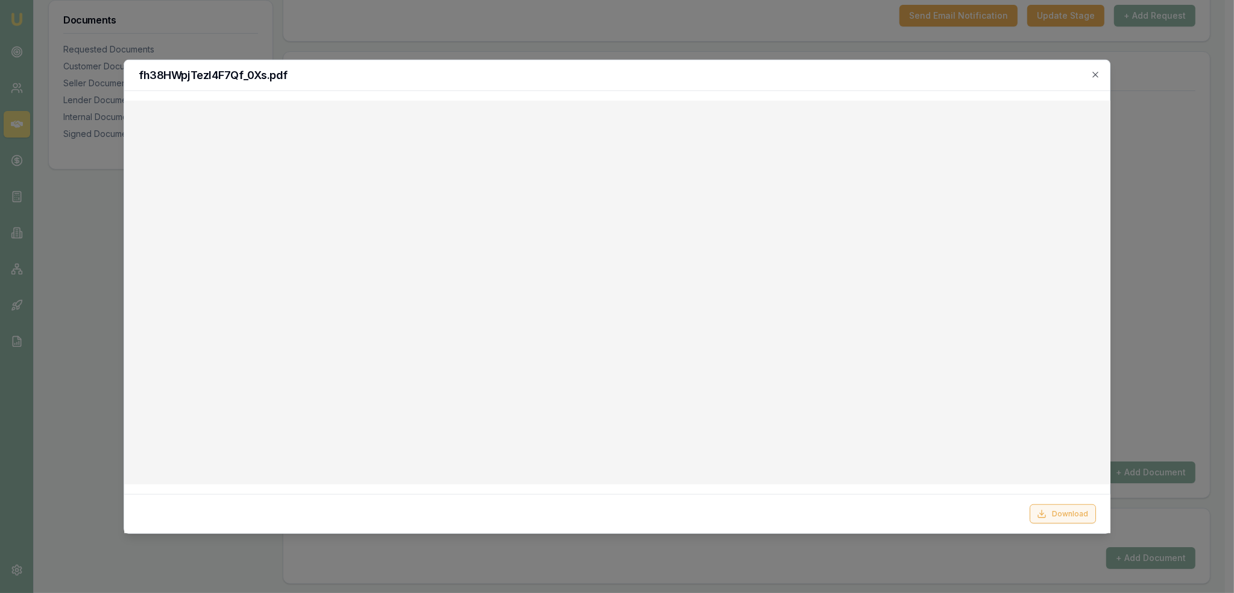
click at [1071, 521] on button "Download" at bounding box center [1062, 513] width 66 height 19
click at [1090, 69] on h2 "fh38HWpjTezl4F7Qf_0Xs.pdf" at bounding box center [617, 74] width 957 height 11
click at [1097, 74] on icon "button" at bounding box center [1095, 74] width 10 height 10
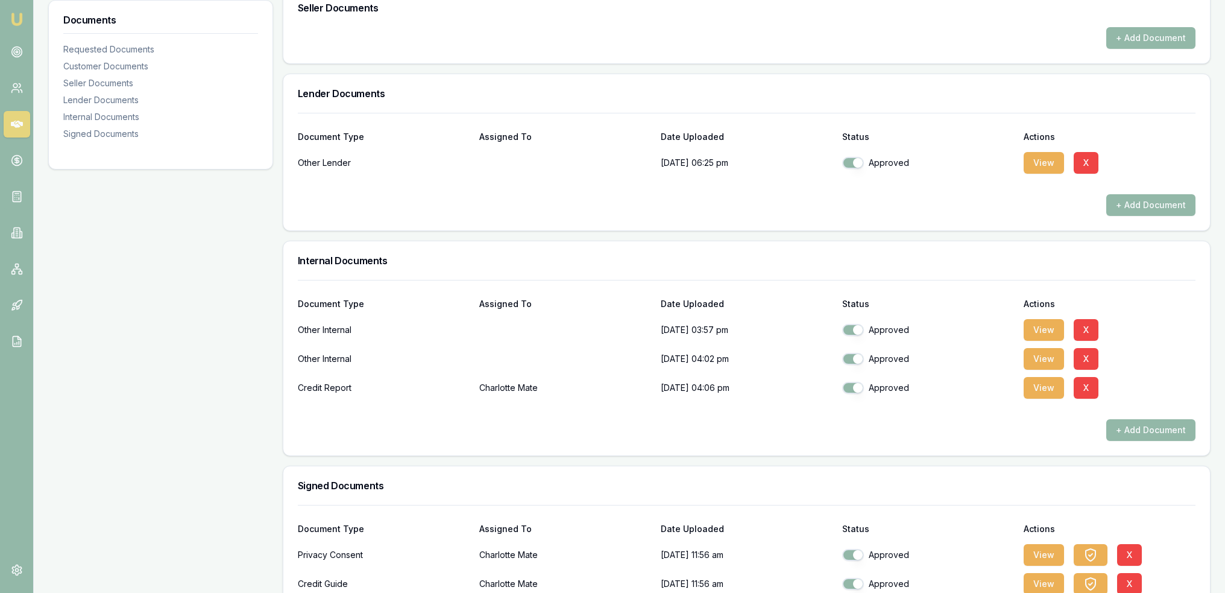
scroll to position [844, 0]
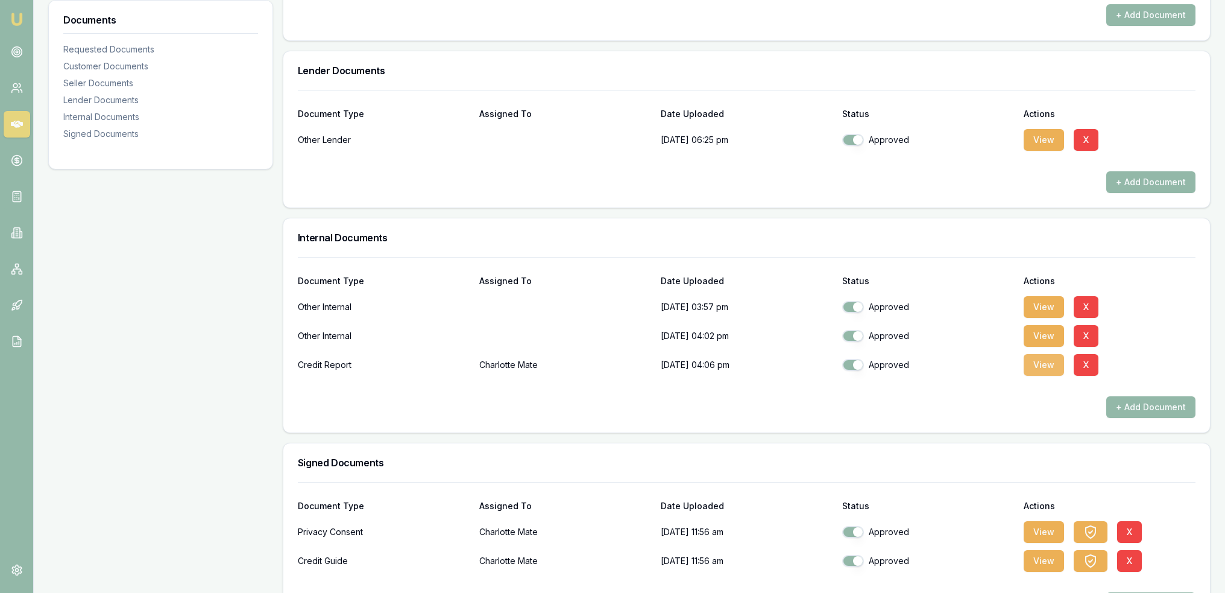
click at [1037, 362] on button "View" at bounding box center [1044, 365] width 40 height 22
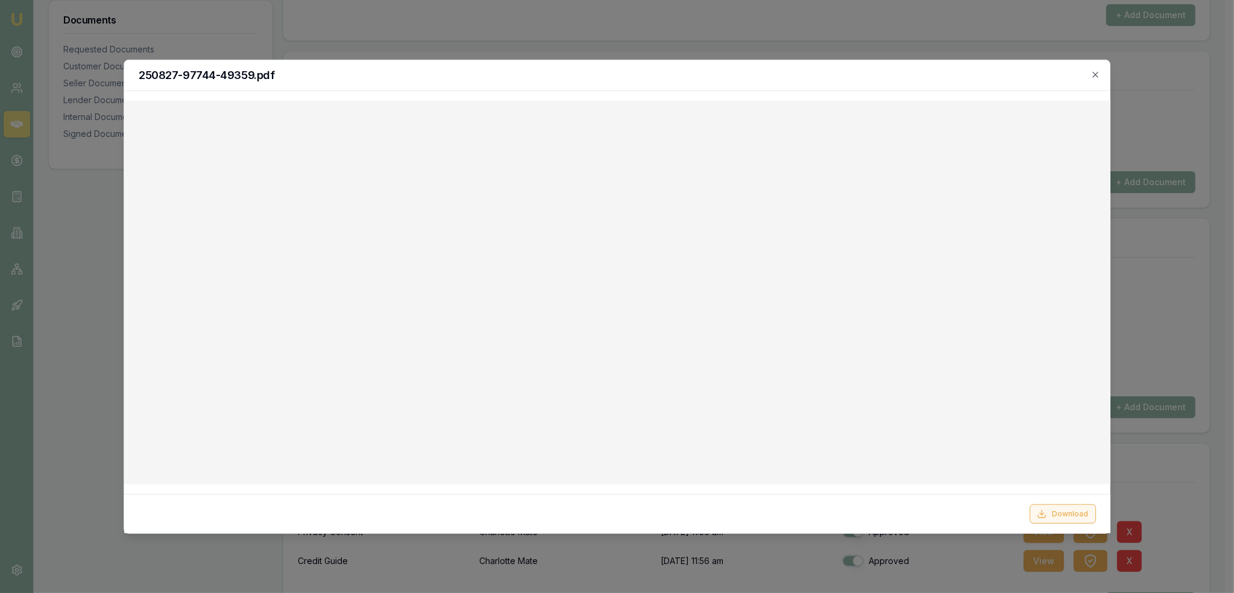
click at [1054, 509] on button "Download" at bounding box center [1062, 513] width 66 height 19
click at [1095, 74] on icon "button" at bounding box center [1095, 74] width 5 height 5
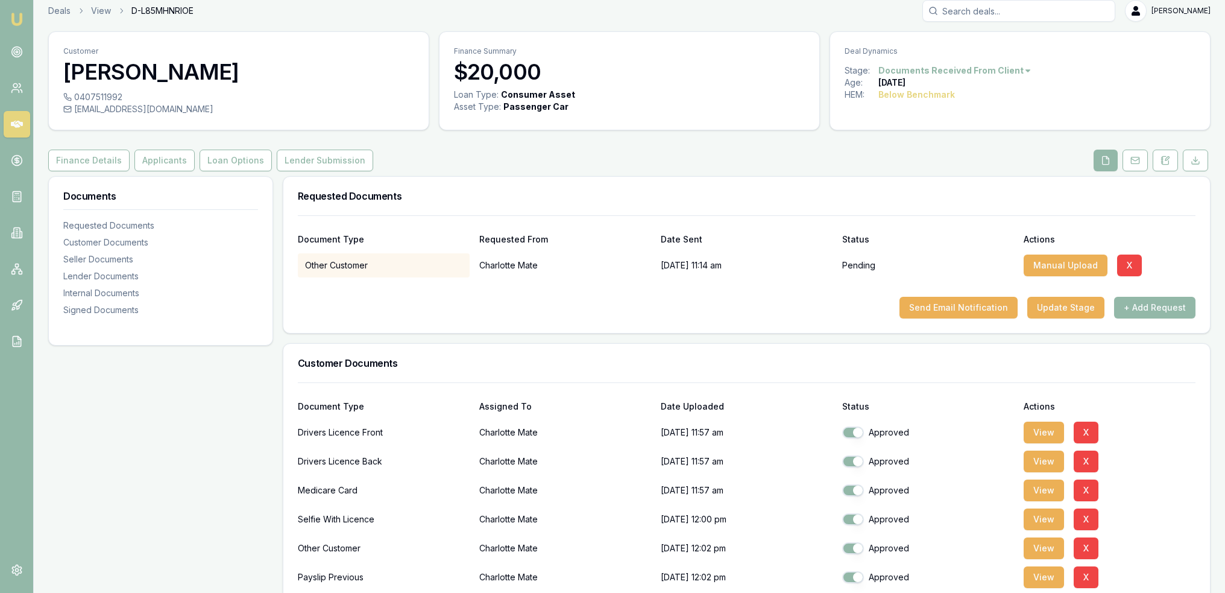
scroll to position [0, 0]
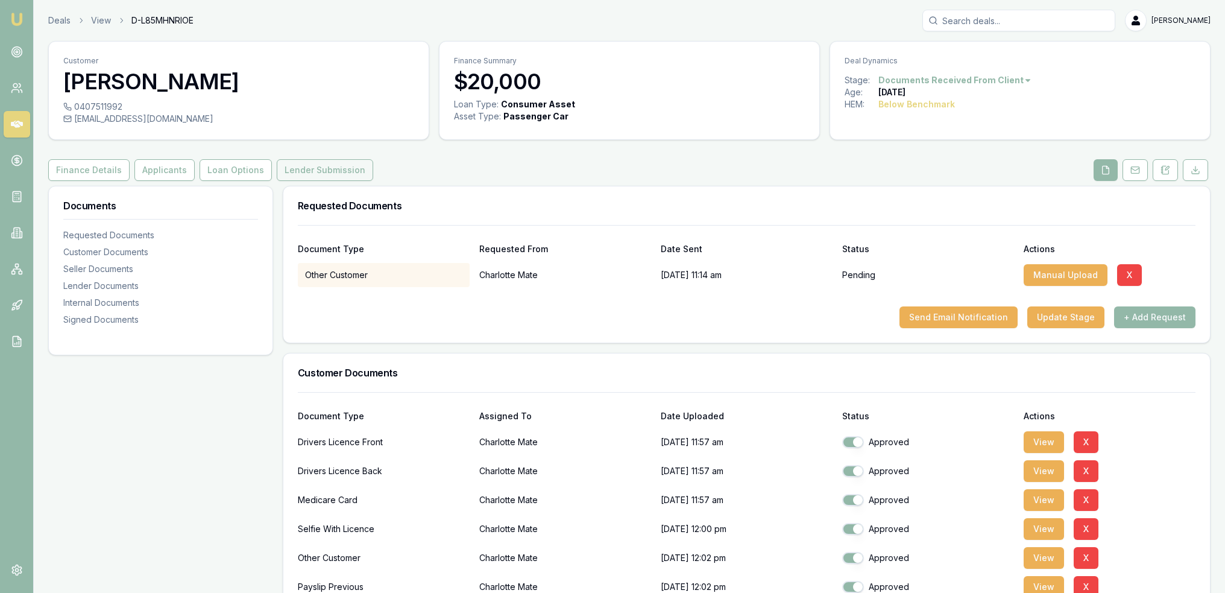
click at [302, 171] on button "Lender Submission" at bounding box center [325, 170] width 96 height 22
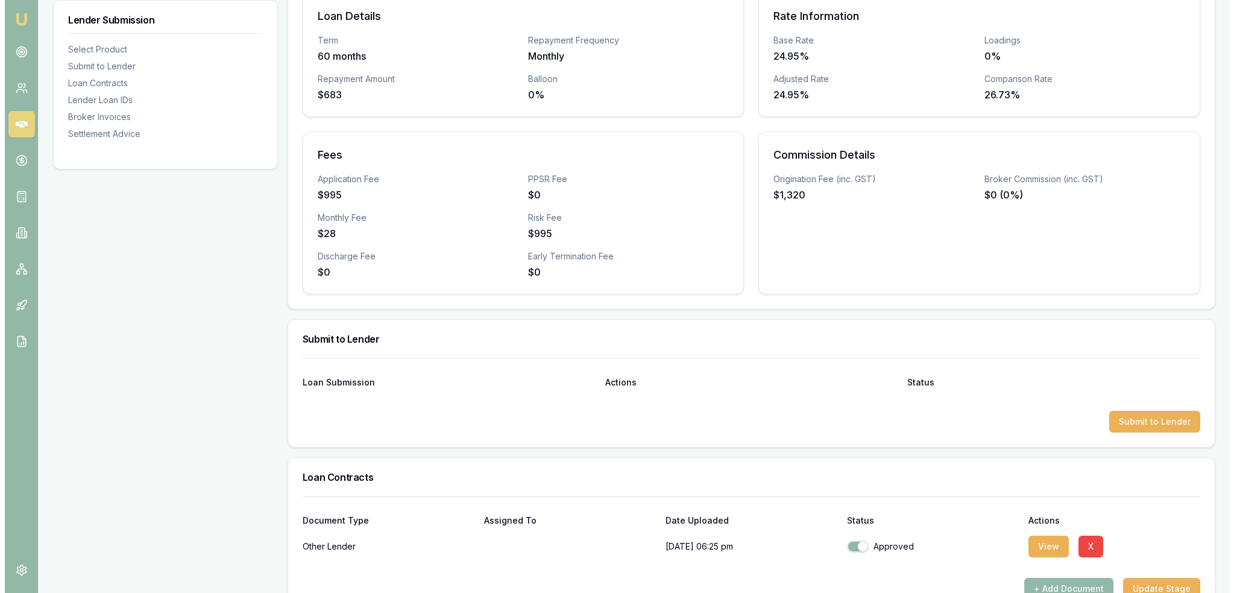
scroll to position [422, 0]
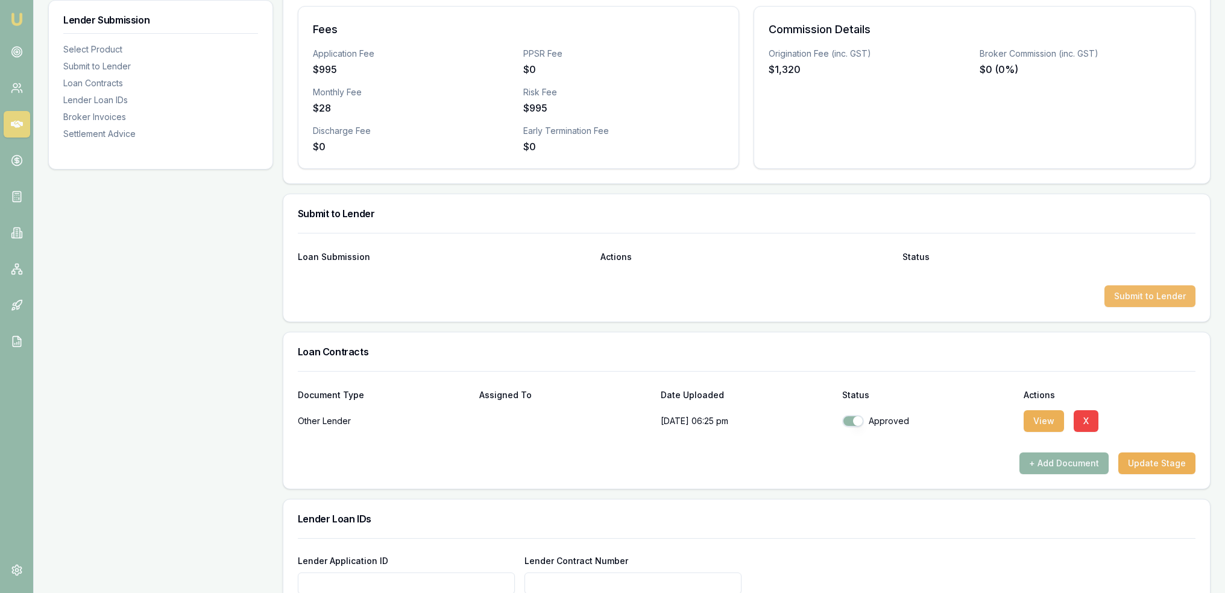
click at [1149, 295] on button "Submit to Lender" at bounding box center [1149, 296] width 91 height 22
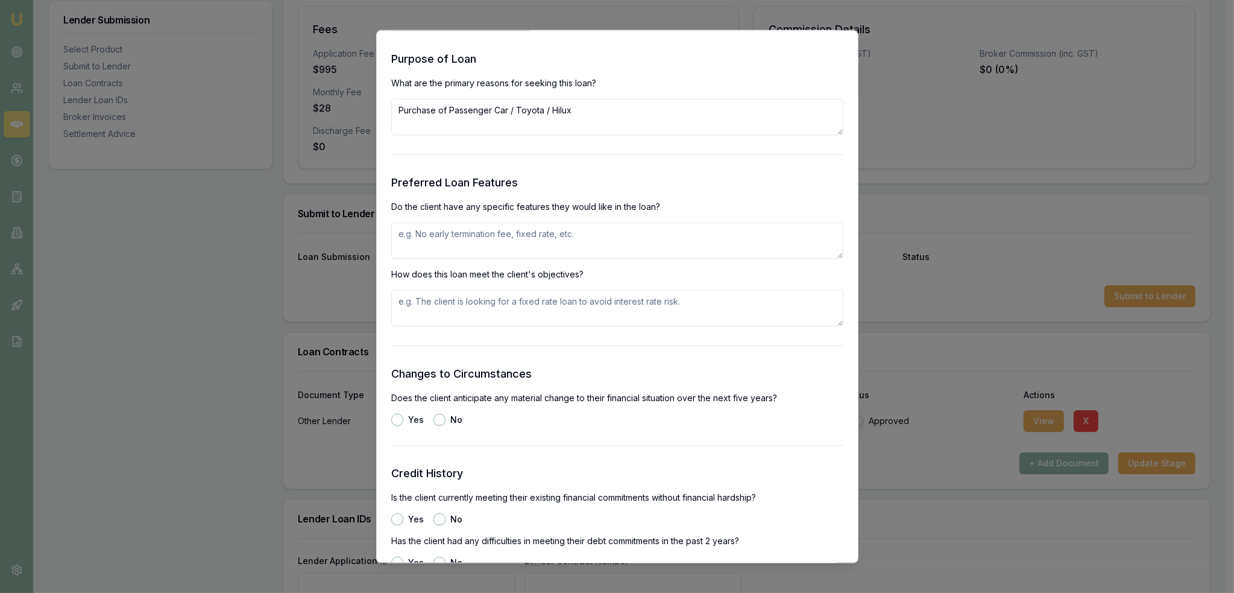
scroll to position [1326, 0]
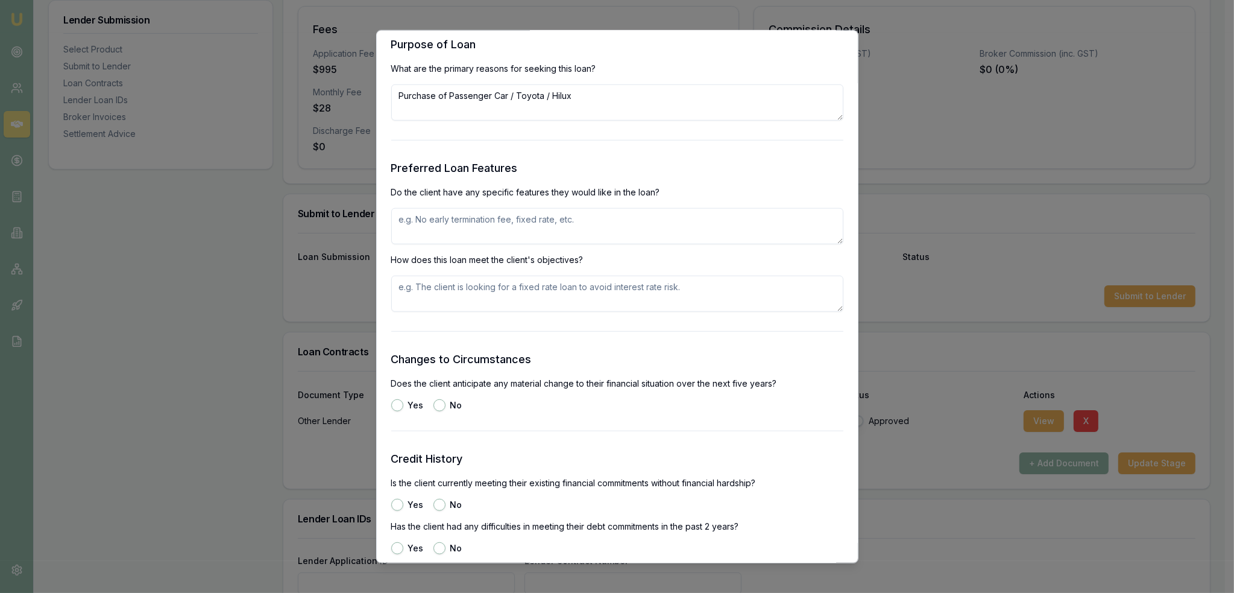
click at [512, 230] on textarea at bounding box center [617, 225] width 452 height 36
type textarea "No specific features requested, just wanted an approval as knows has low credit…"
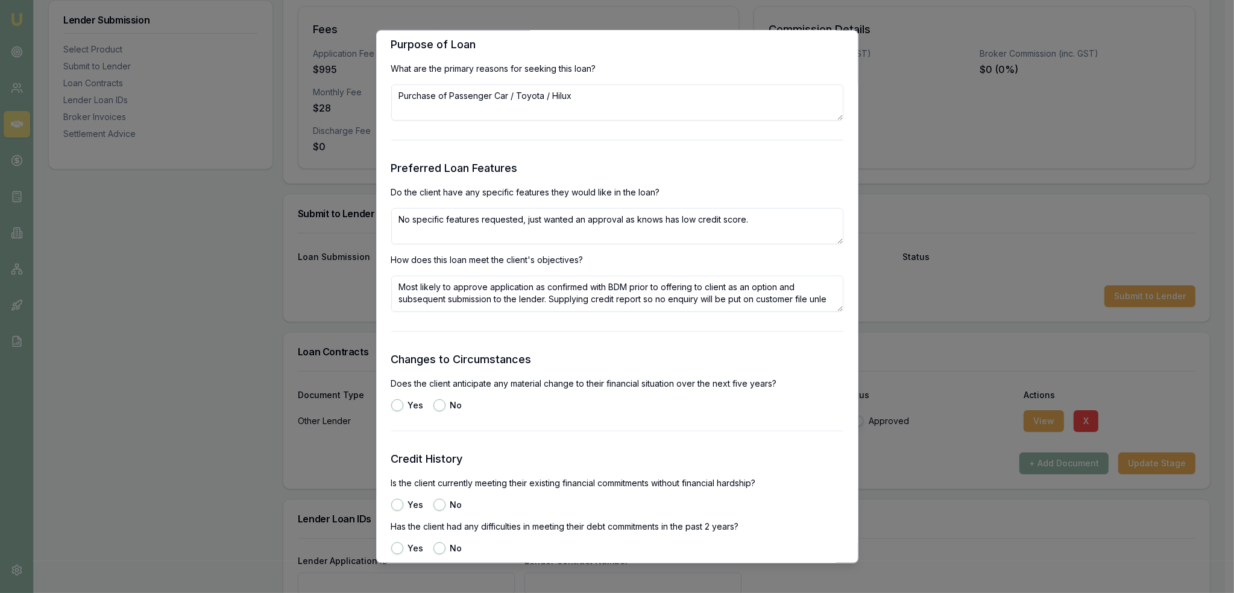
scroll to position [5, 0]
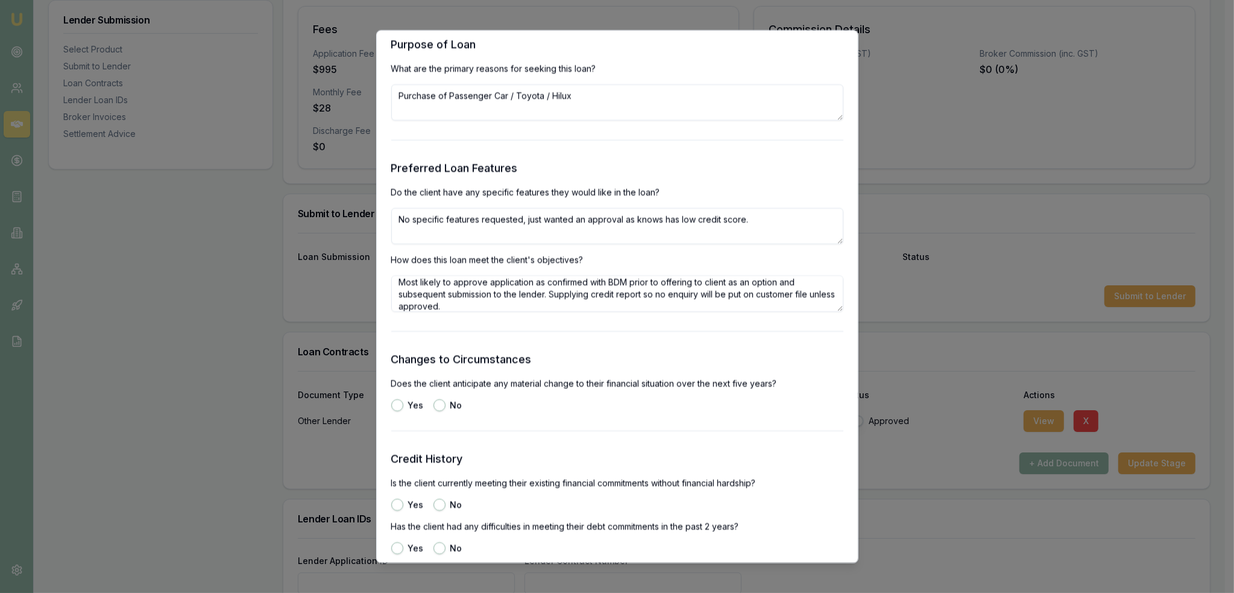
type textarea "Most likely to approve application as confirmed with BDM prior to offering to c…"
click at [439, 406] on button "No" at bounding box center [439, 404] width 12 height 12
radio input "true"
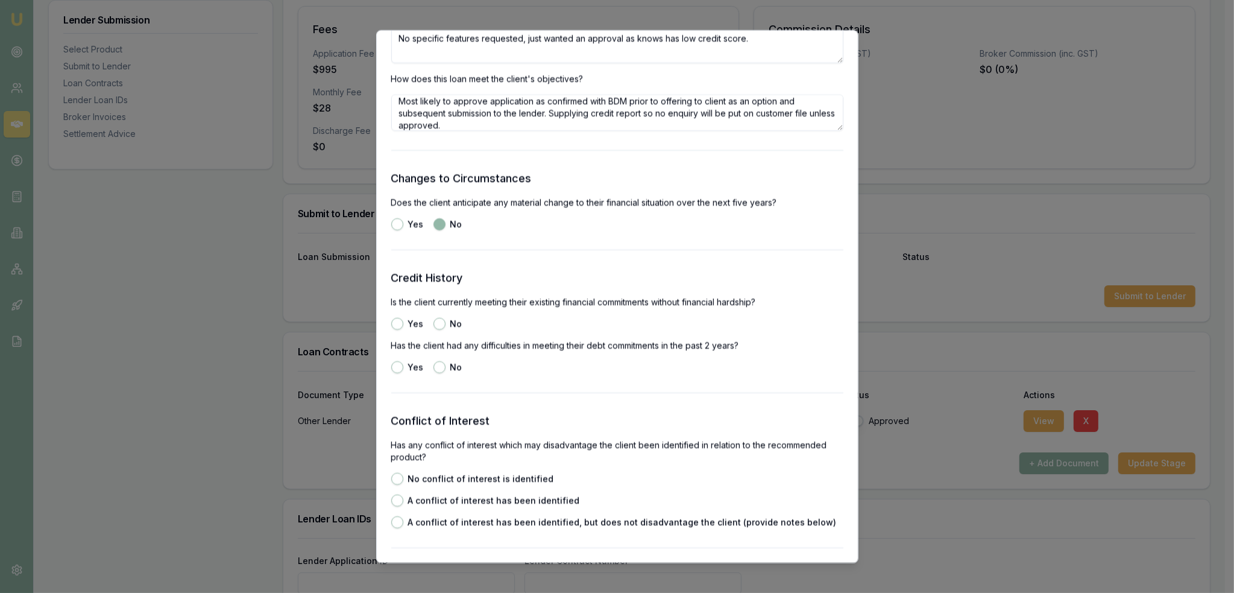
click at [395, 322] on button "Yes" at bounding box center [397, 323] width 12 height 12
radio input "true"
click at [442, 367] on button "No" at bounding box center [439, 366] width 12 height 12
radio input "true"
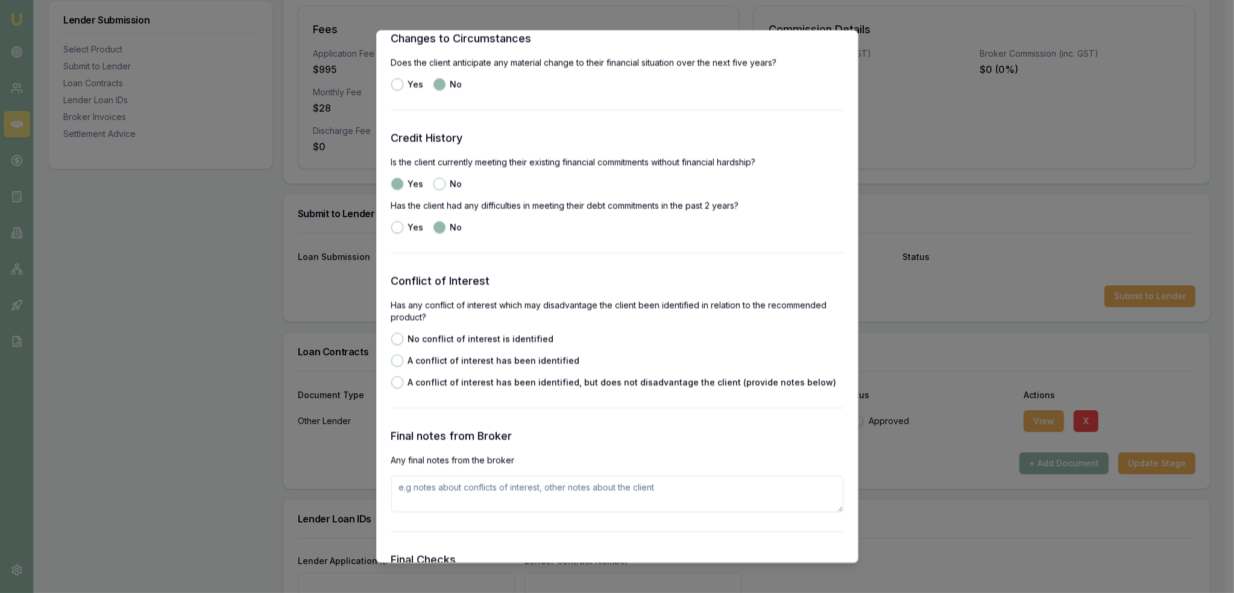
scroll to position [1688, 0]
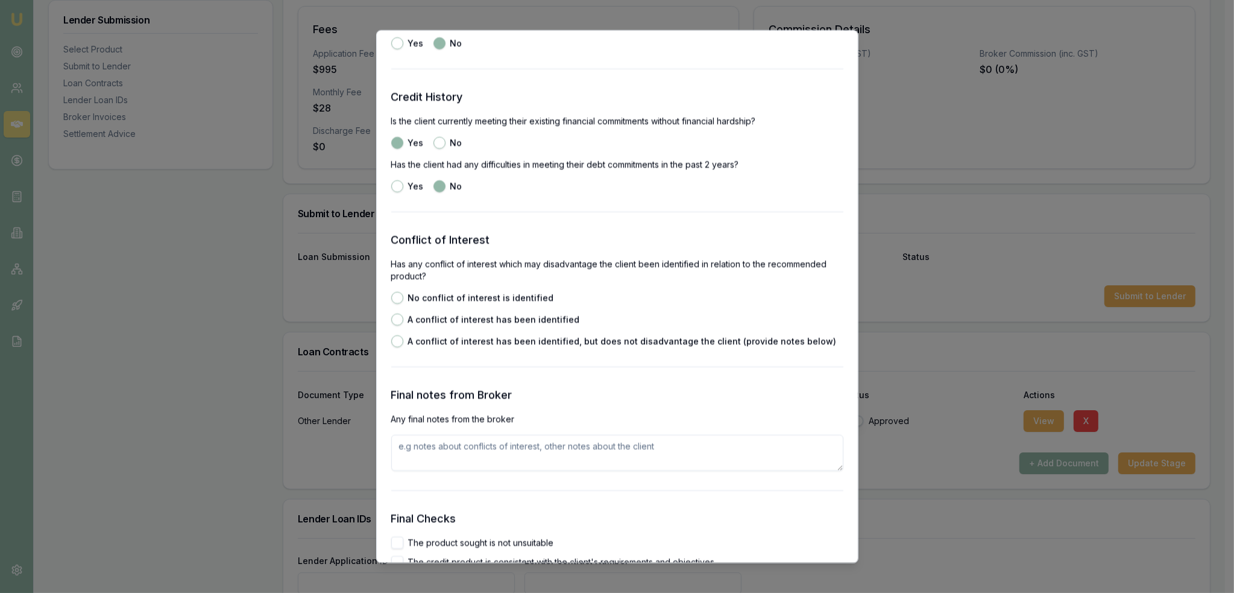
click at [400, 297] on button "No conflict of interest is identified" at bounding box center [397, 297] width 12 height 12
radio input "true"
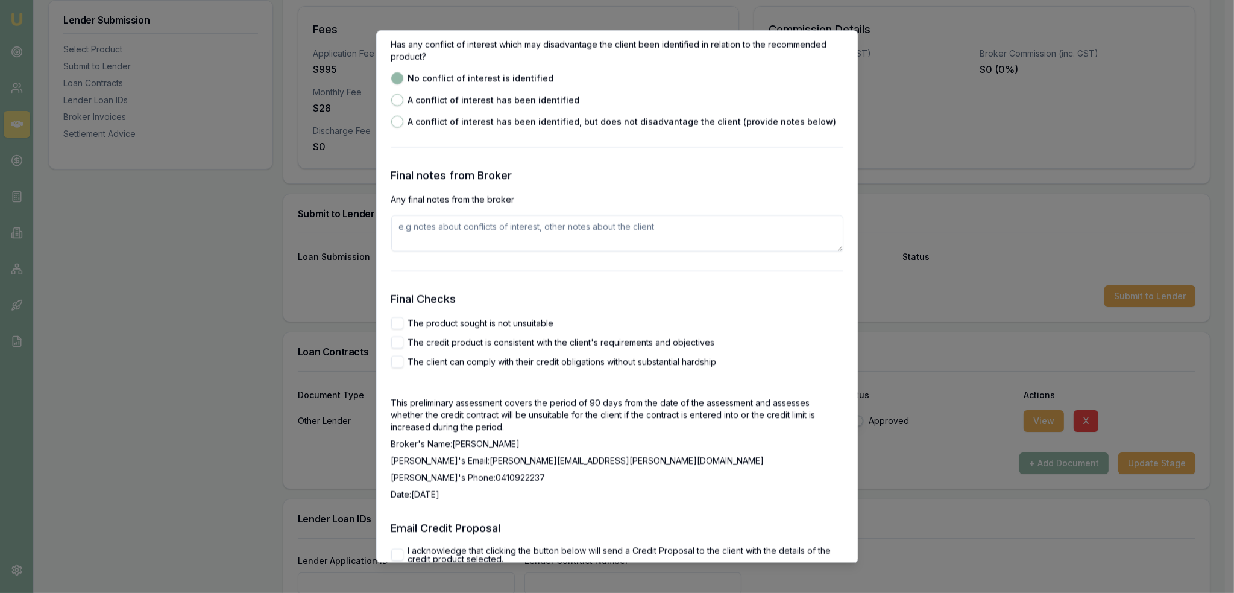
scroll to position [1929, 0]
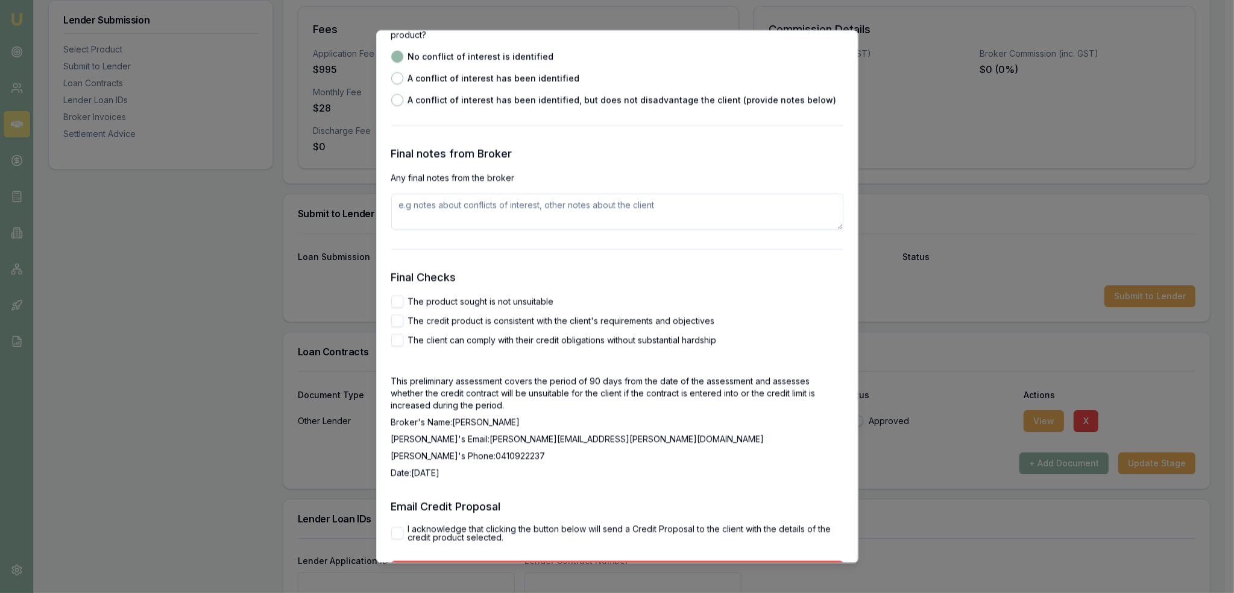
click at [395, 299] on button "The product sought is not unsuitable" at bounding box center [397, 301] width 12 height 12
checkbox input "true"
click at [408, 323] on label "The credit product is consistent with the client's requirements and objectives" at bounding box center [561, 320] width 307 height 8
click at [403, 323] on button "The credit product is consistent with the client's requirements and objectives" at bounding box center [397, 320] width 12 height 12
checkbox input "true"
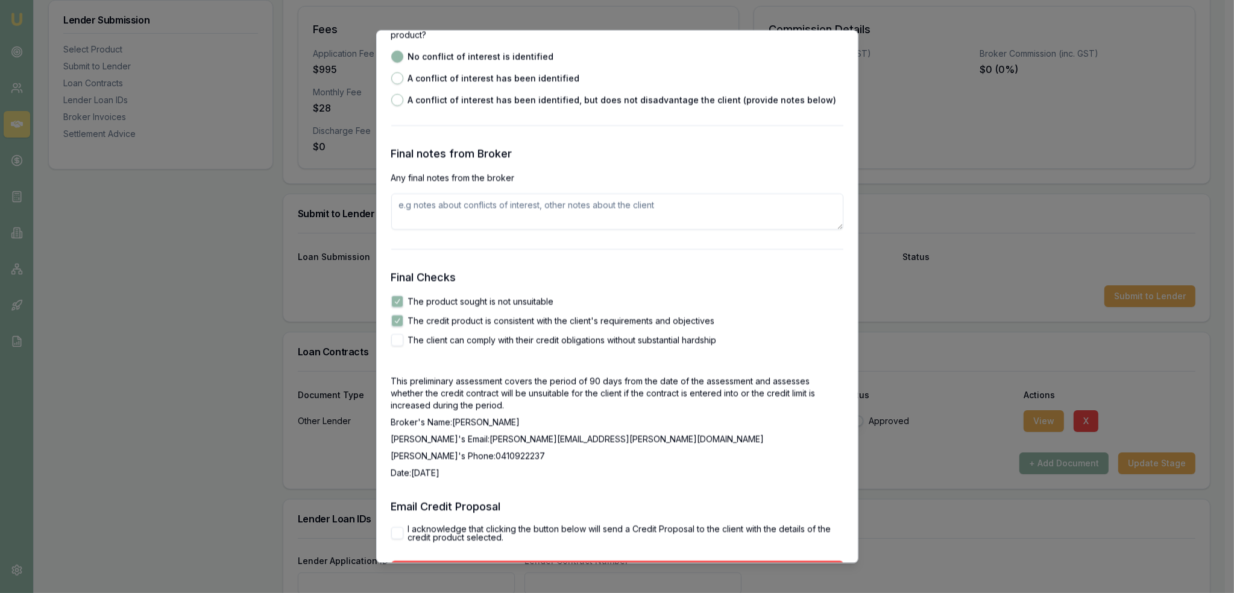
click at [401, 342] on button "The client can comply with their credit obligations without substantial hardship" at bounding box center [397, 339] width 12 height 12
checkbox input "true"
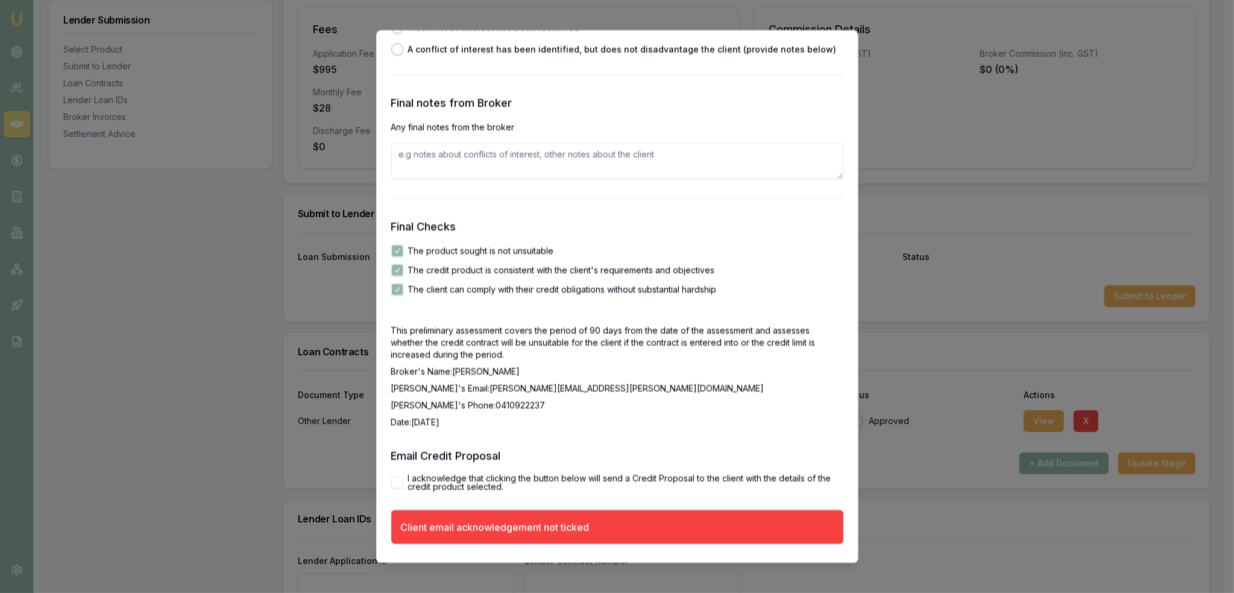
scroll to position [2016, 0]
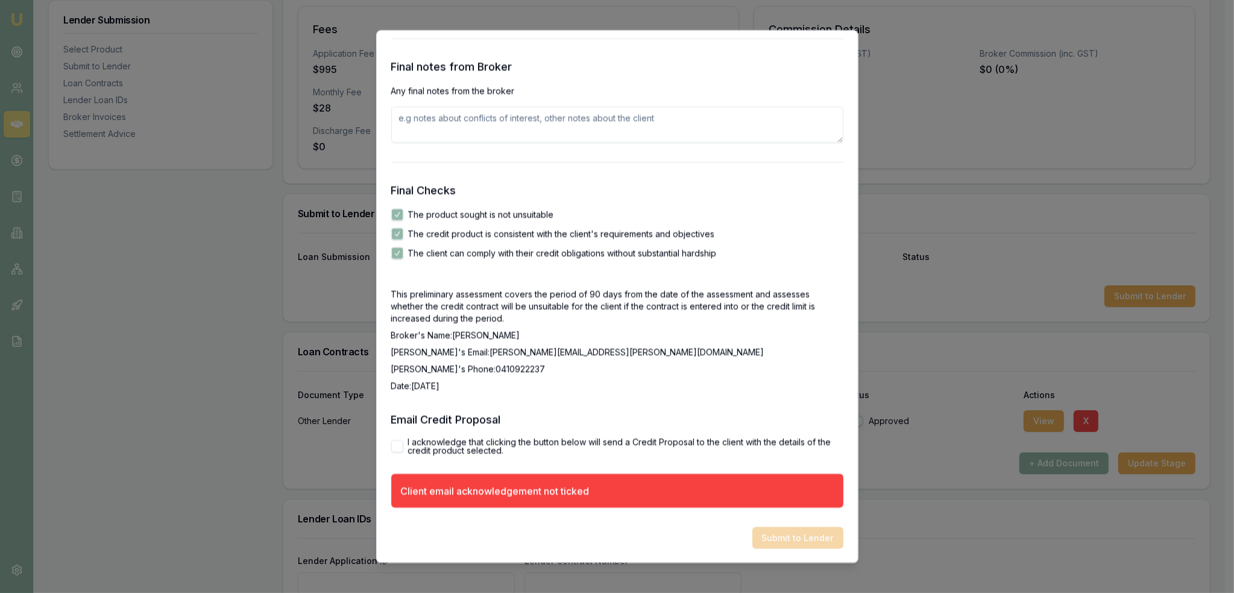
click at [393, 445] on button "I acknowledge that clicking the button below will send a Credit Proposal to the…" at bounding box center [397, 445] width 12 height 12
checkbox input "true"
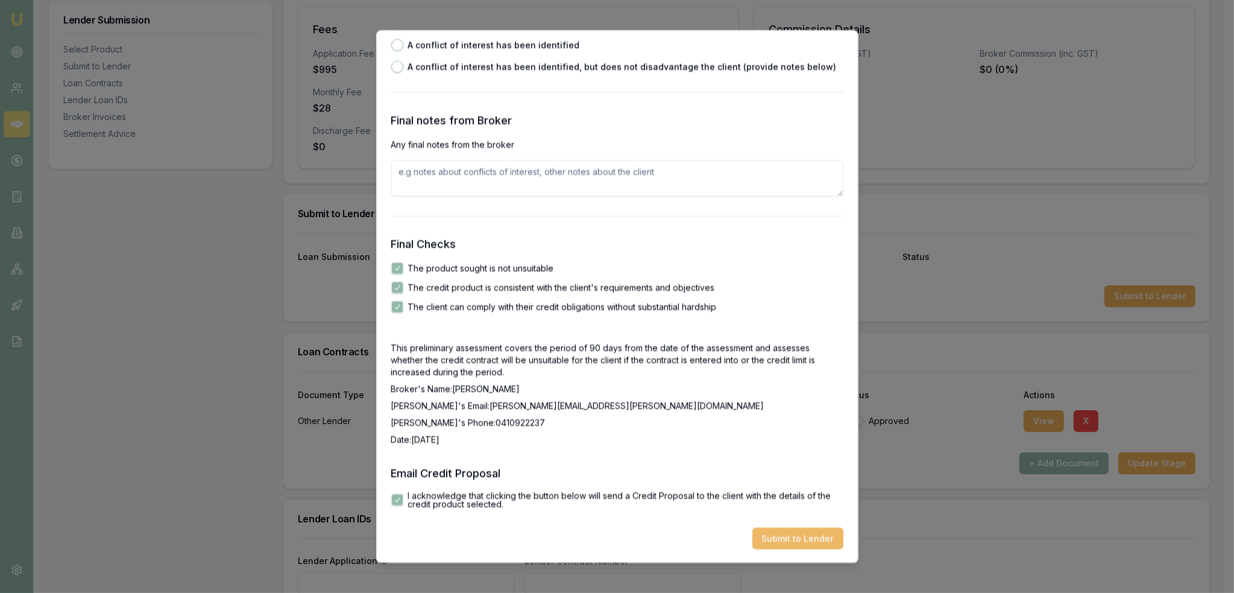
scroll to position [1963, 0]
click at [782, 541] on button "Submit to Lender" at bounding box center [797, 537] width 91 height 22
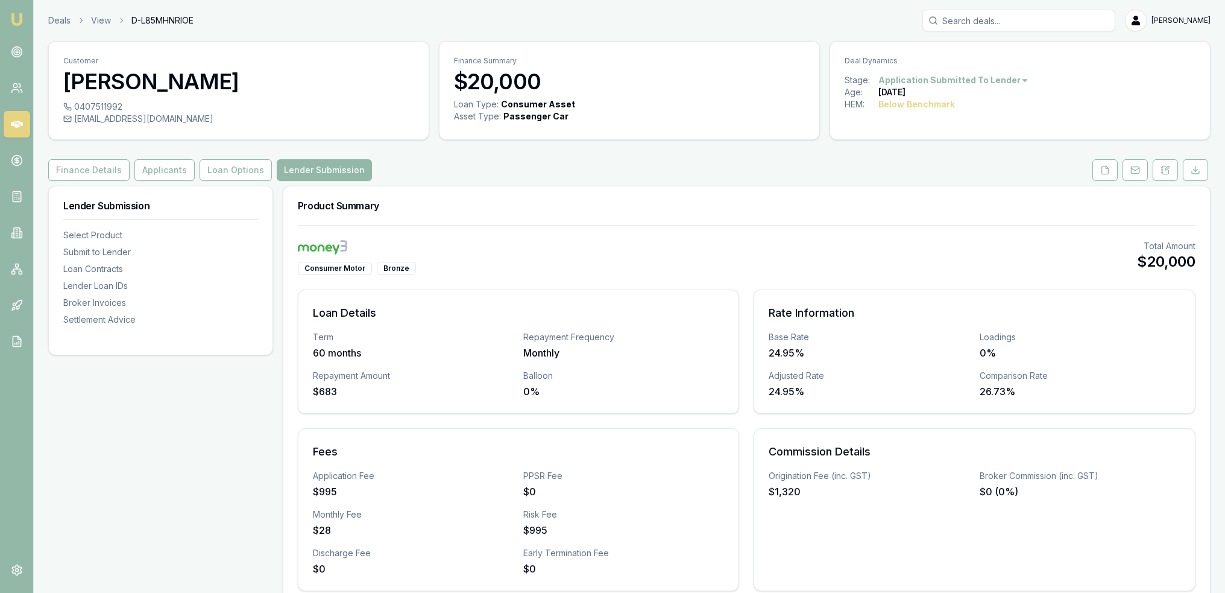
drag, startPoint x: 18, startPoint y: 19, endPoint x: 39, endPoint y: 0, distance: 28.2
click at [18, 19] on img at bounding box center [17, 19] width 14 height 14
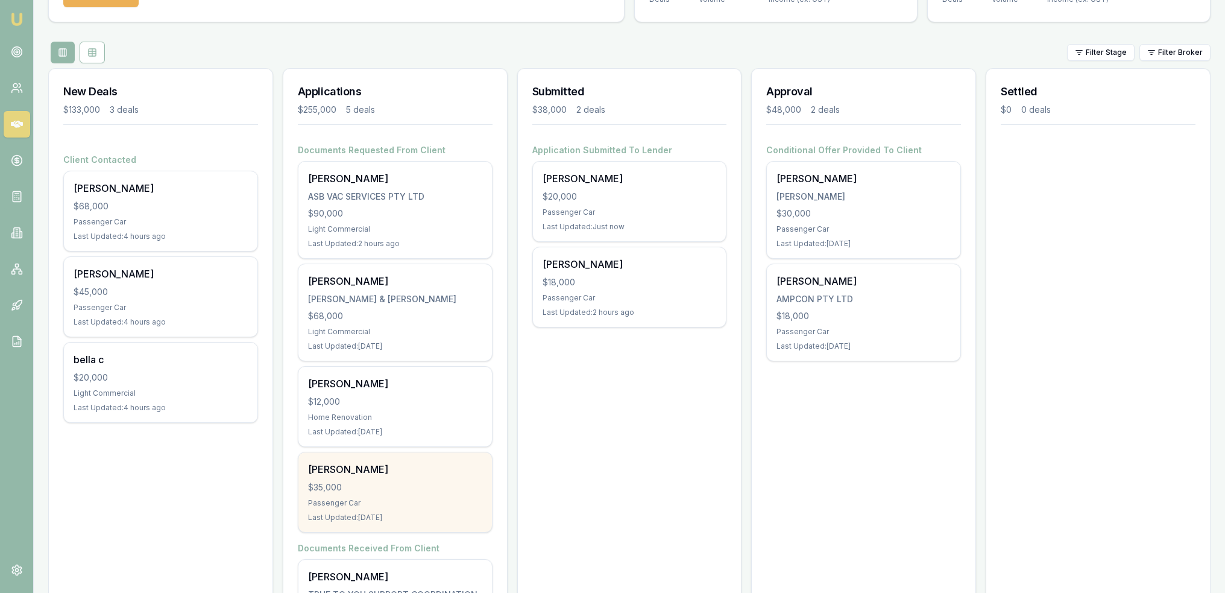
scroll to position [90, 0]
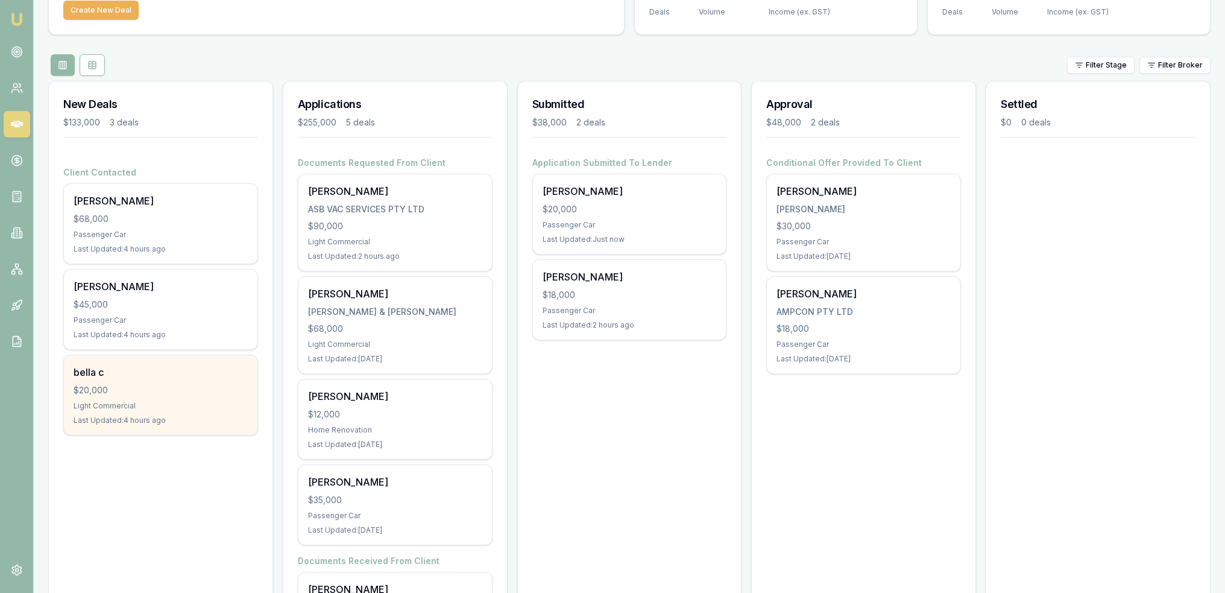
click at [112, 388] on div "$20,000" at bounding box center [161, 390] width 174 height 12
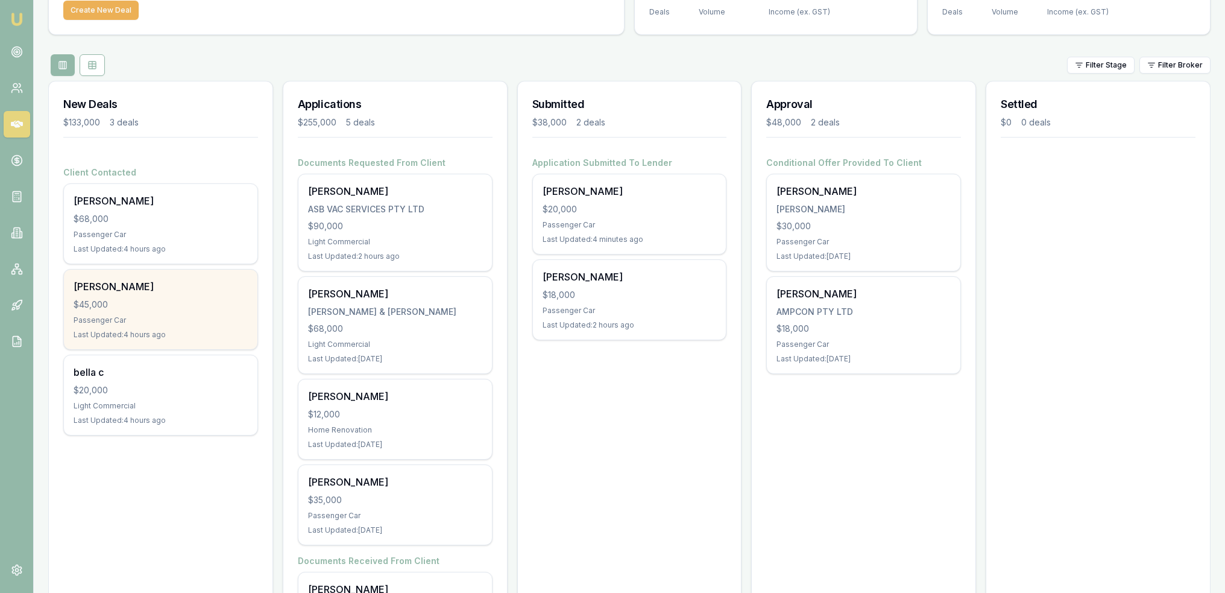
click at [119, 312] on div "Samantha Pike $45,000 Passenger Car Last Updated: 4 hours ago" at bounding box center [160, 309] width 193 height 80
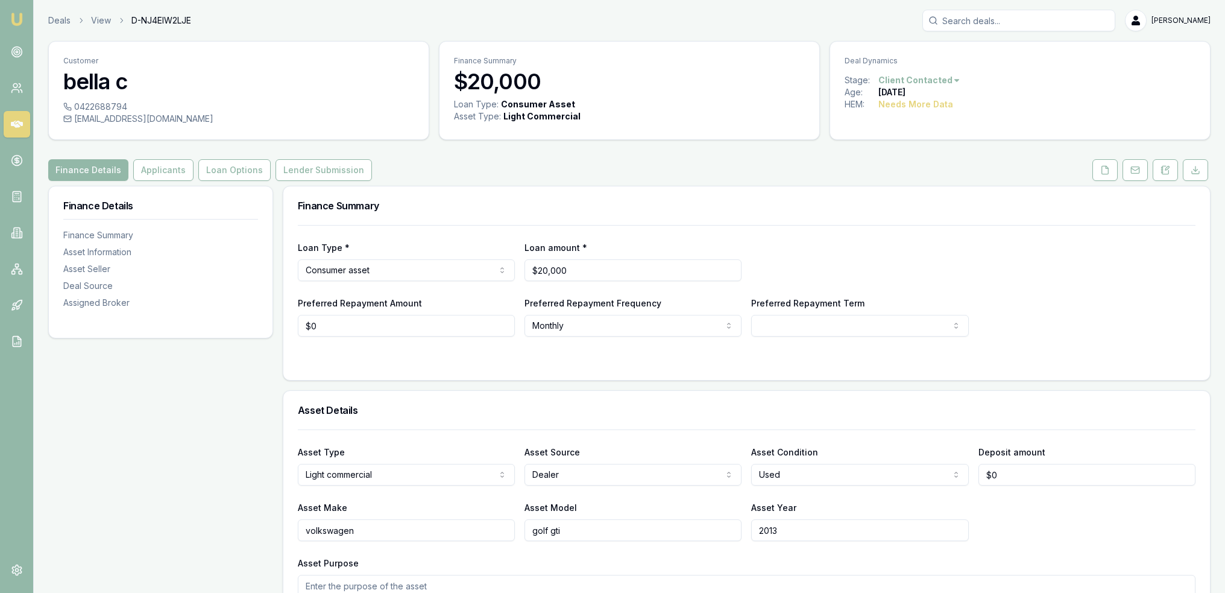
click at [1166, 165] on icon at bounding box center [1165, 170] width 10 height 10
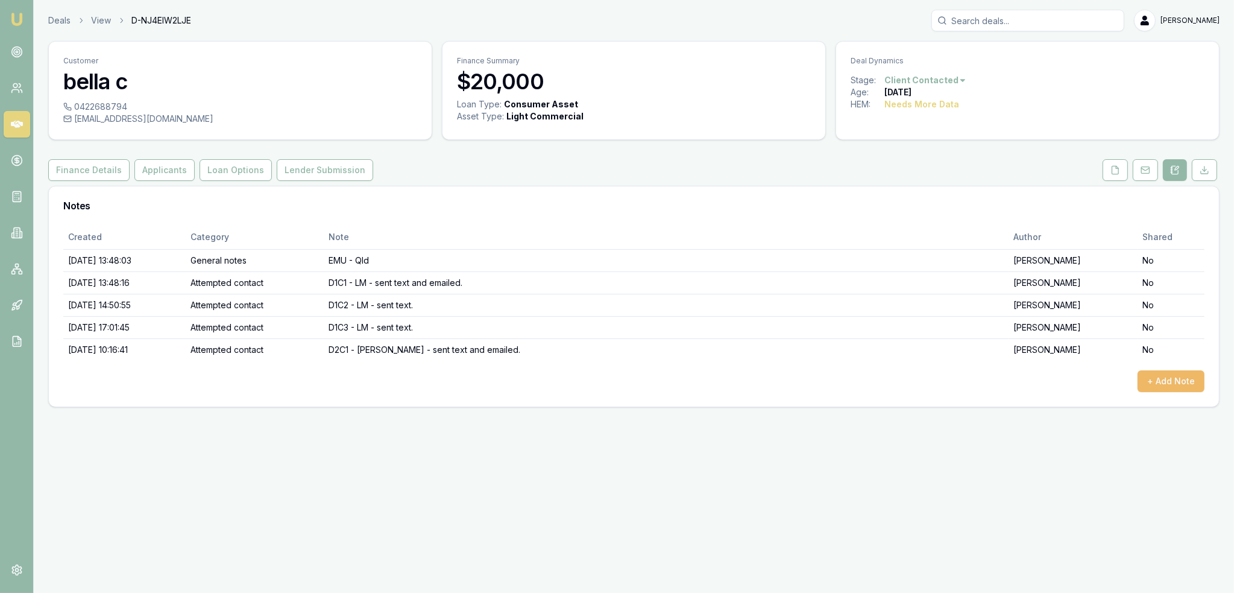
click at [1181, 377] on button "+ Add Note" at bounding box center [1170, 381] width 67 height 22
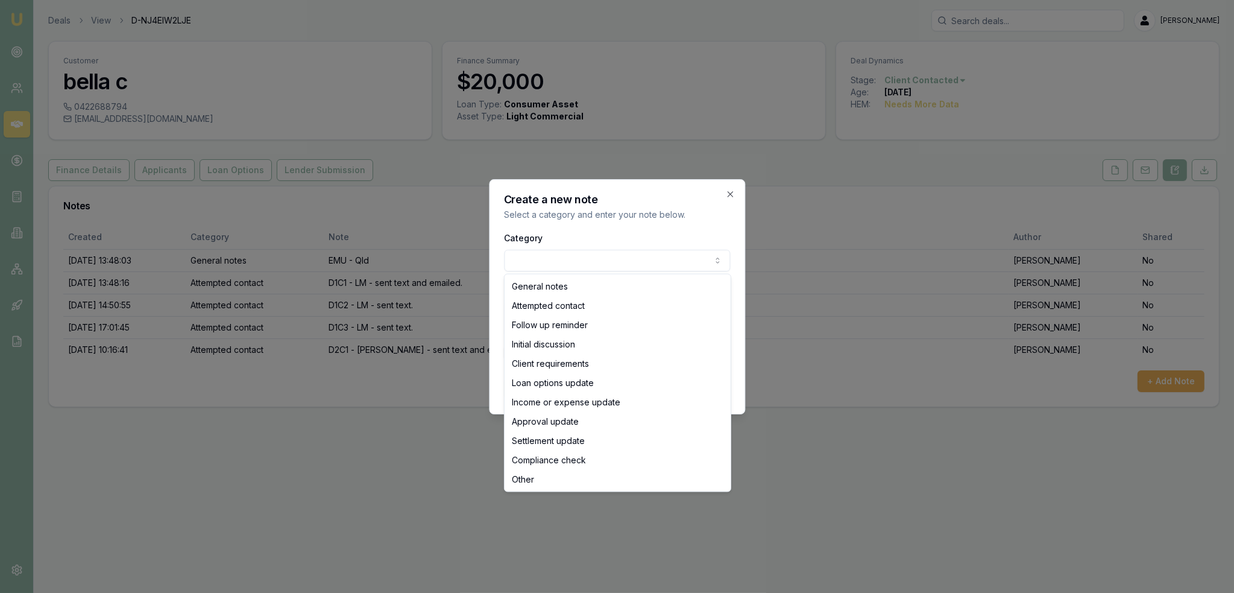
click at [571, 257] on body "Emu Broker Deals View D-NJ4EIW2LJE [PERSON_NAME] Toggle Menu Customer bella c 0…" at bounding box center [617, 296] width 1234 height 593
select select "ATTEMPTED_CONTACT"
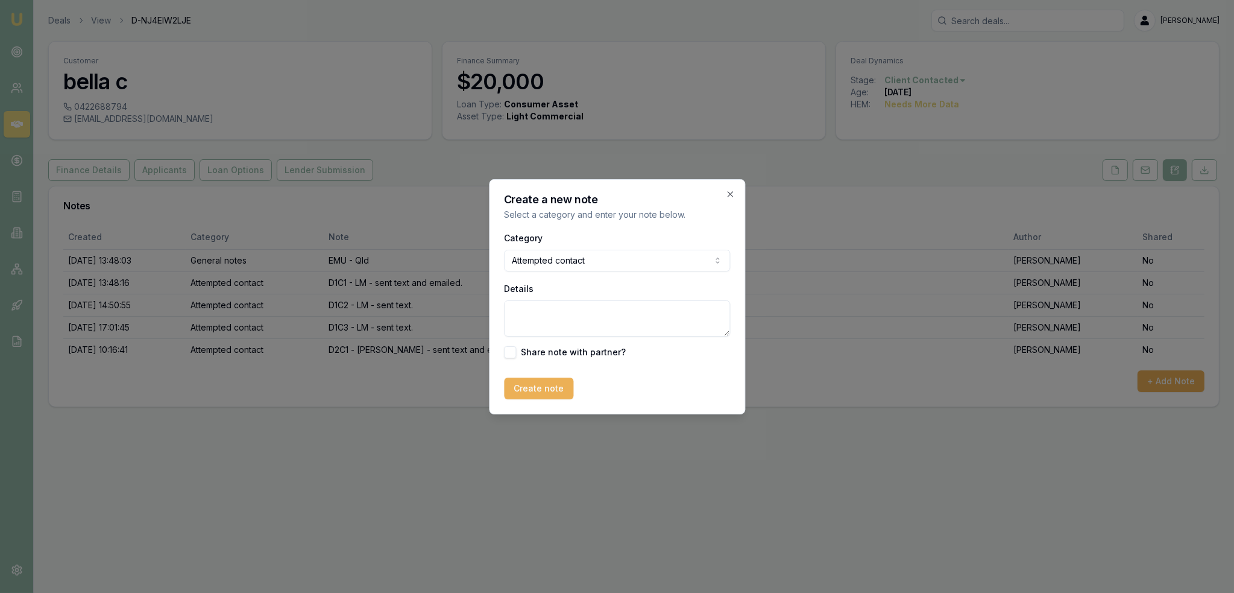
click at [556, 315] on textarea "Details" at bounding box center [617, 318] width 226 height 36
type textarea "D2C2 - VM - no message left."
click at [517, 382] on button "Create note" at bounding box center [538, 388] width 69 height 22
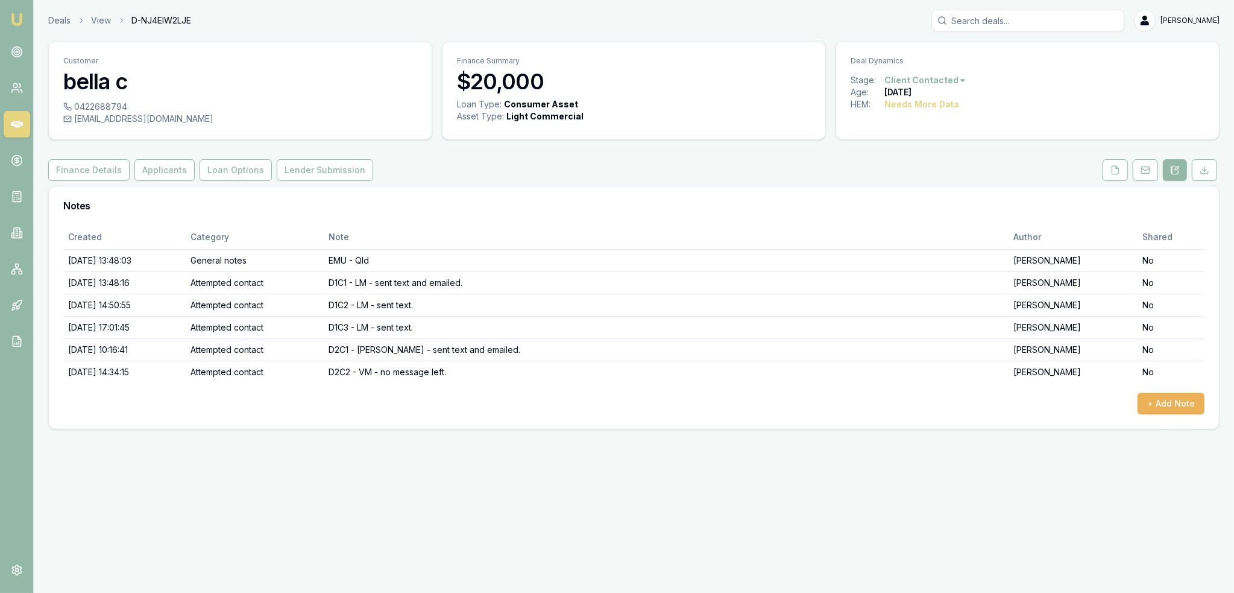
drag, startPoint x: 18, startPoint y: 20, endPoint x: 37, endPoint y: 0, distance: 27.3
click at [18, 20] on img at bounding box center [17, 19] width 14 height 14
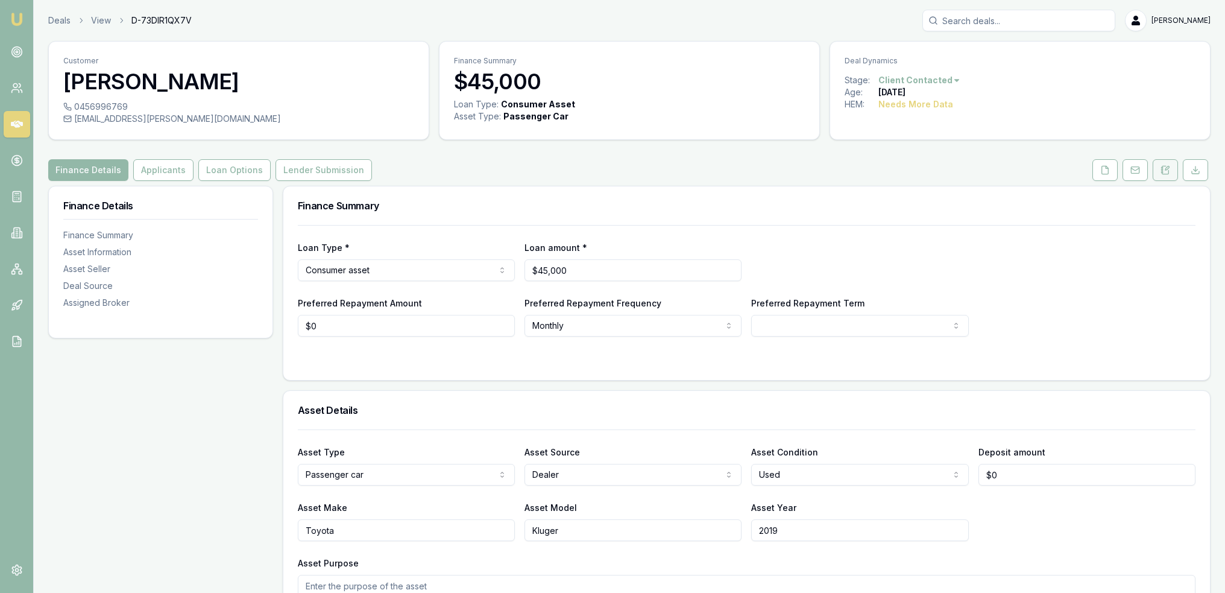
click at [1165, 174] on icon at bounding box center [1165, 170] width 7 height 8
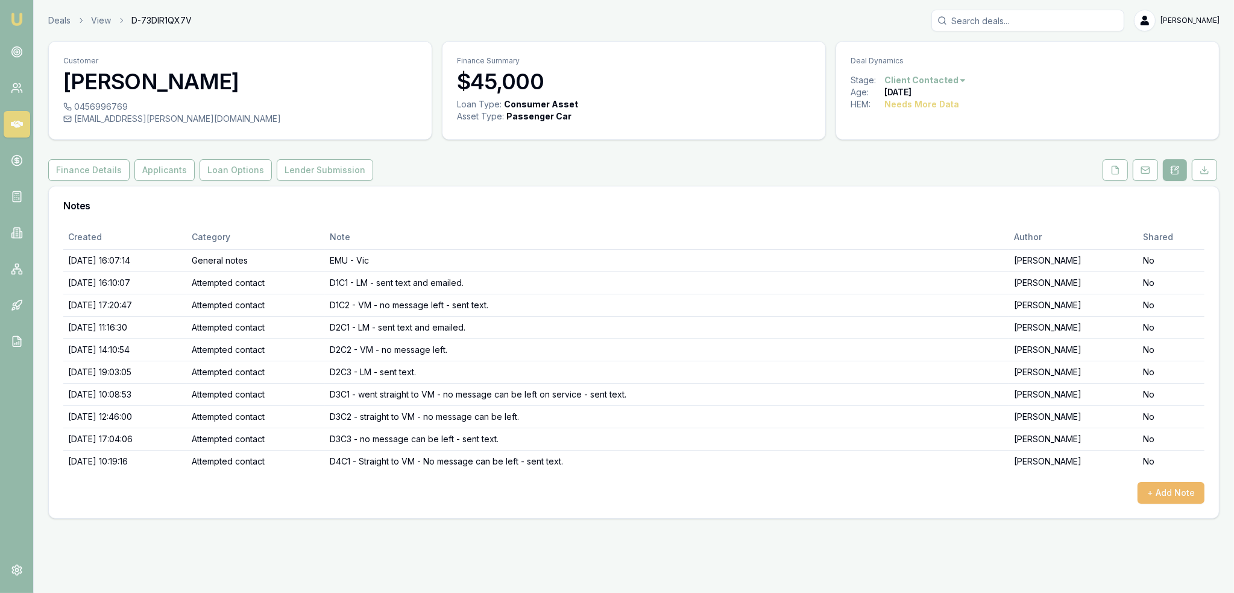
click at [1177, 494] on button "+ Add Note" at bounding box center [1170, 493] width 67 height 22
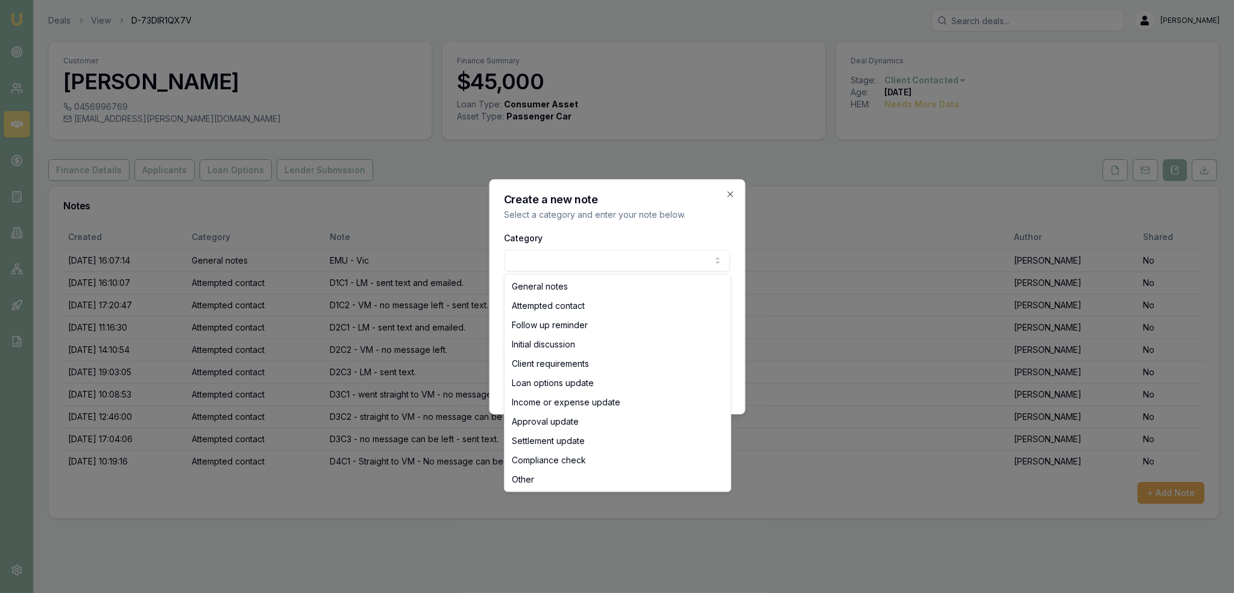
click at [620, 255] on body "Emu Broker Deals View D-73DIR1QX7V Robyn Adams Toggle Menu Customer Samantha Pi…" at bounding box center [617, 296] width 1234 height 593
select select "ATTEMPTED_CONTACT"
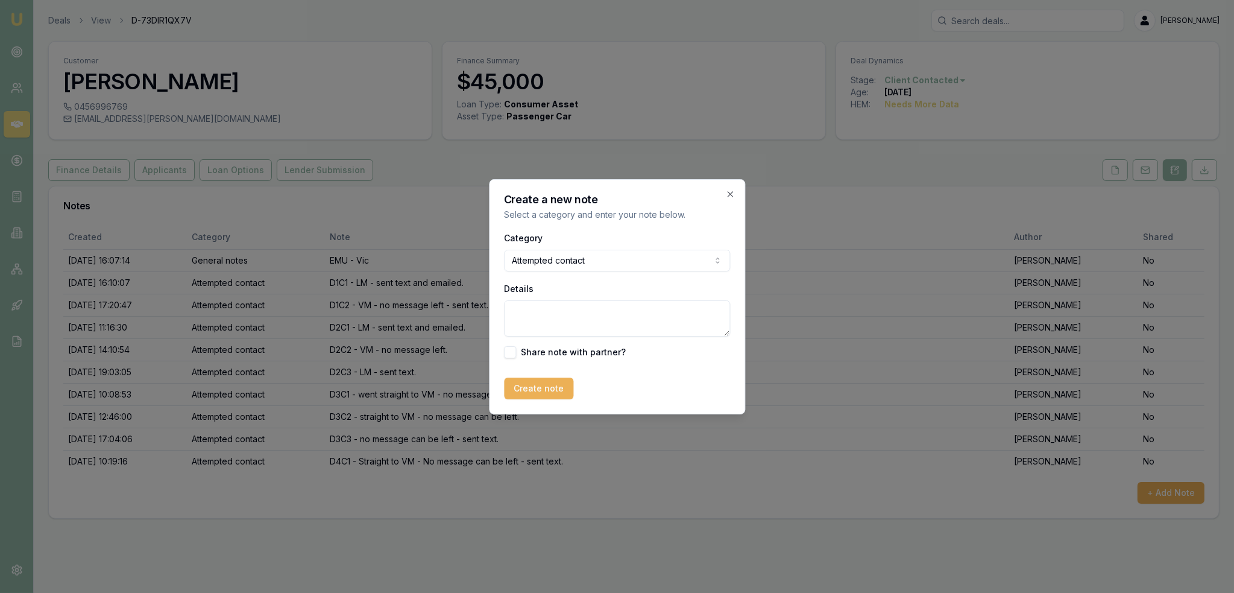
click at [573, 322] on textarea "Details" at bounding box center [617, 318] width 226 height 36
type textarea "D4C2 - no message can be left."
click at [545, 385] on button "Create note" at bounding box center [538, 388] width 69 height 22
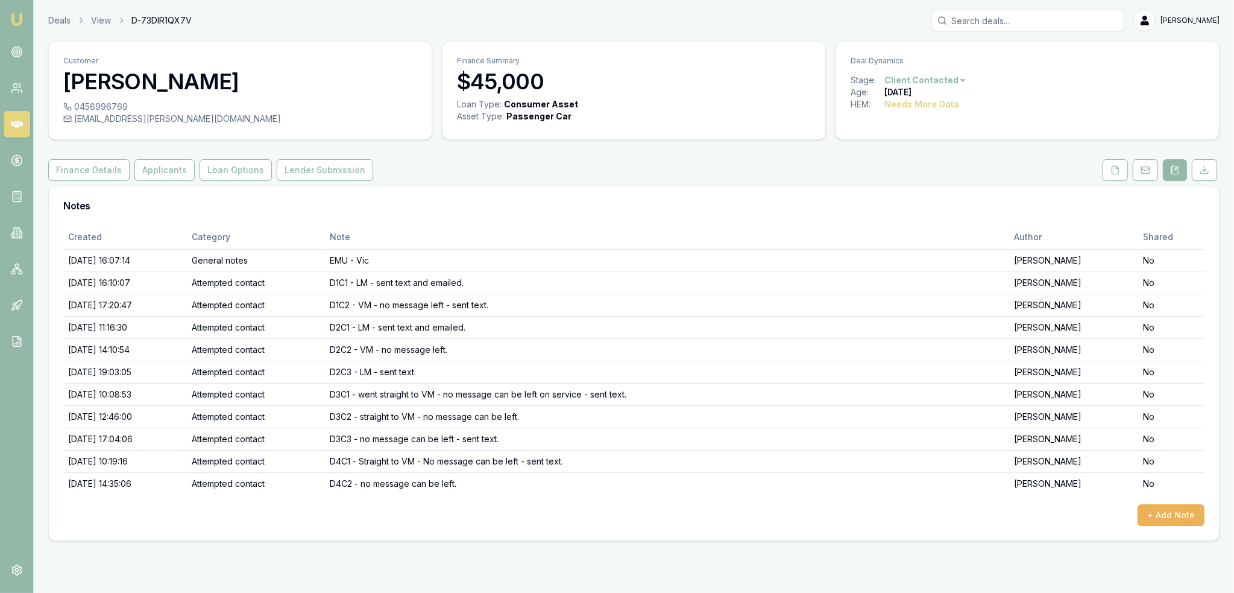
click at [12, 20] on img at bounding box center [17, 19] width 14 height 14
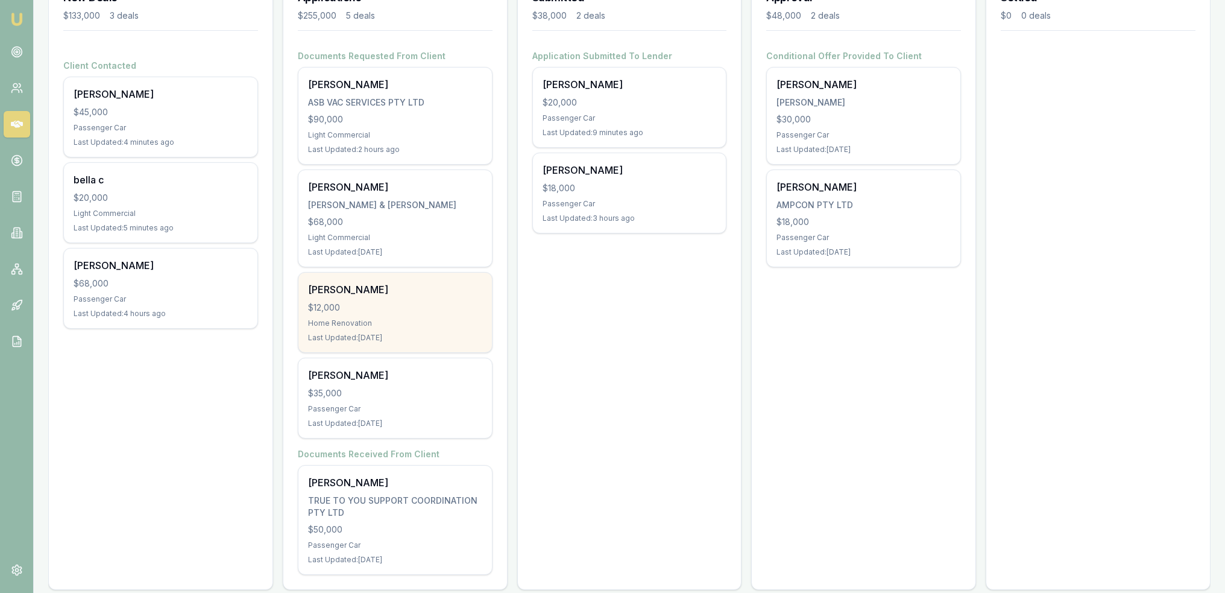
scroll to position [210, 0]
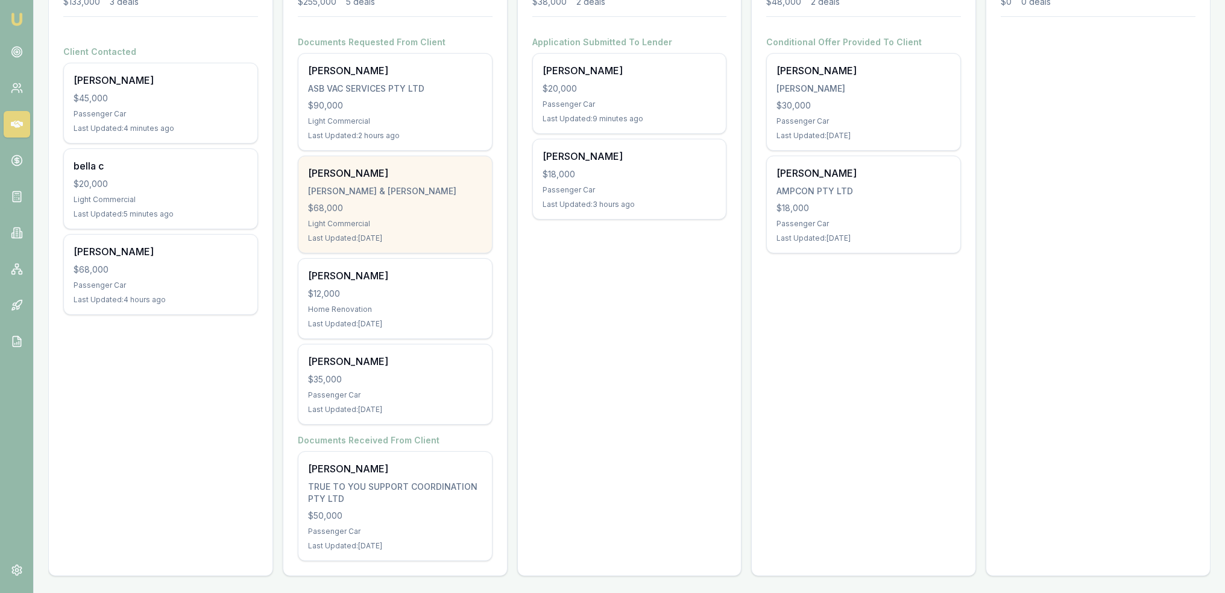
click at [377, 207] on div "$68,000" at bounding box center [395, 208] width 174 height 12
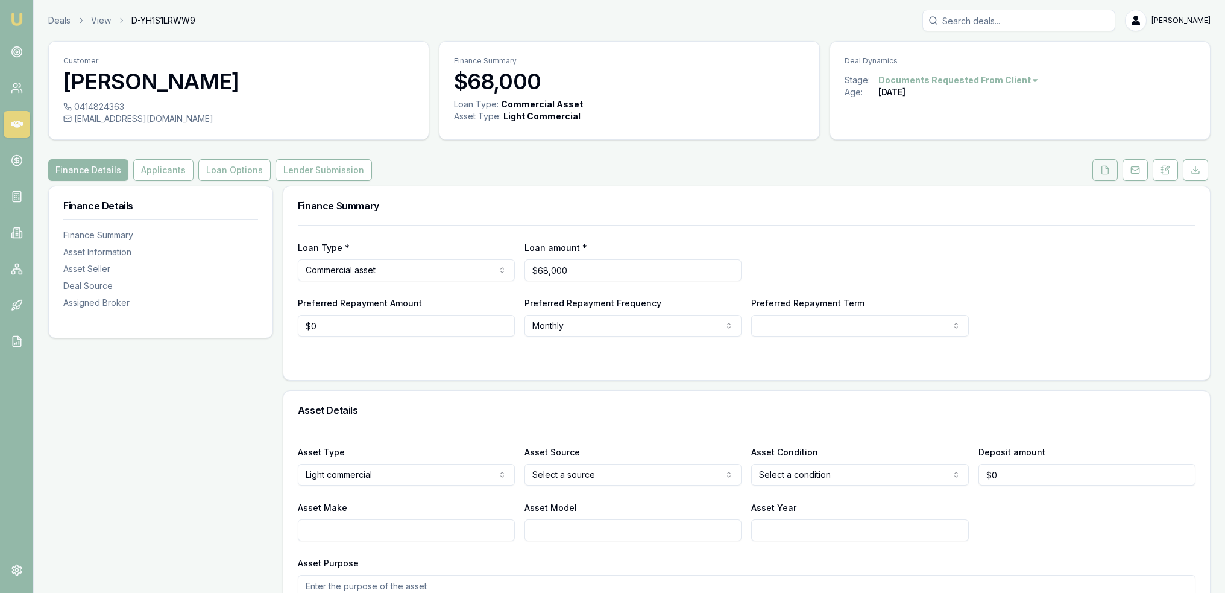
click at [1105, 171] on icon at bounding box center [1105, 170] width 10 height 10
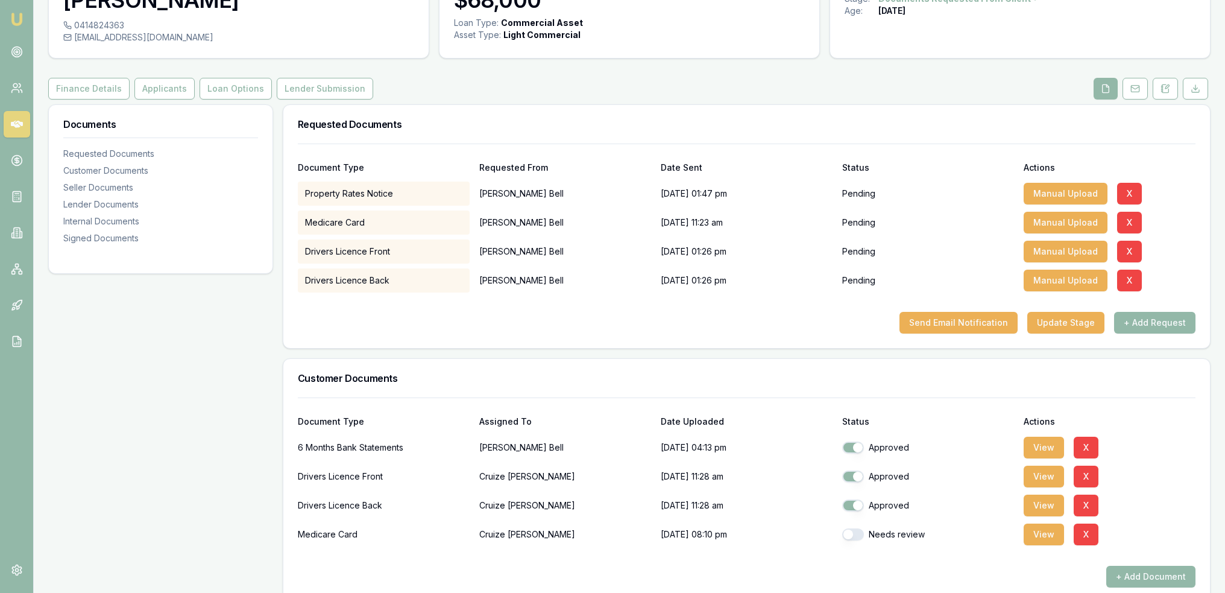
scroll to position [241, 0]
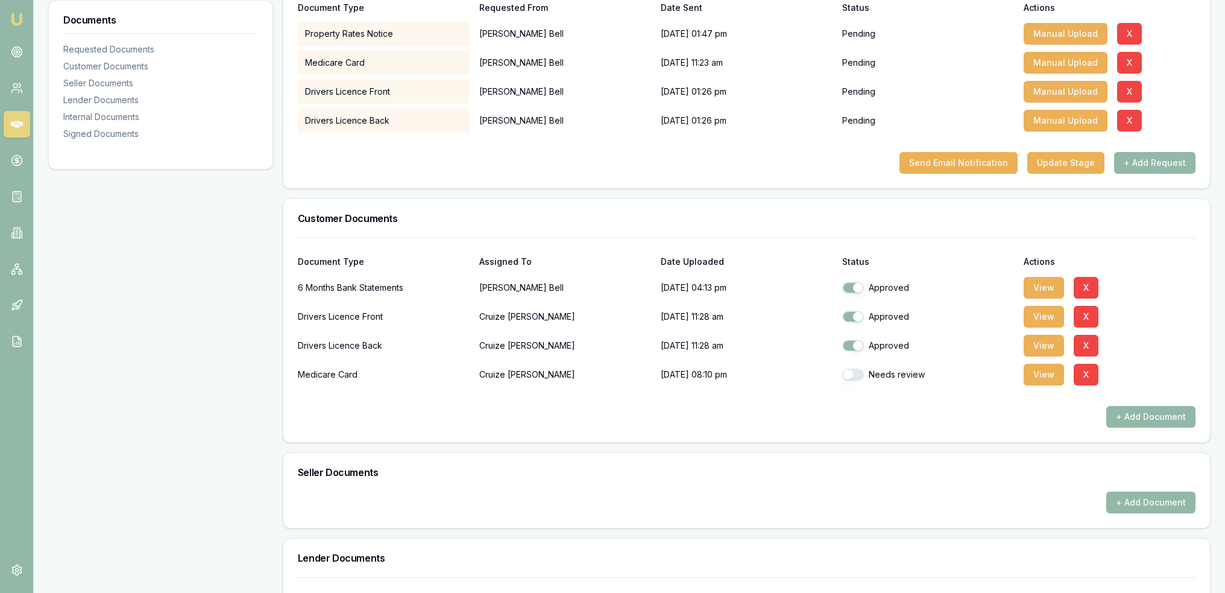
click at [854, 376] on button "button" at bounding box center [853, 374] width 22 height 12
checkbox input "true"
click at [1046, 374] on button "View" at bounding box center [1044, 374] width 40 height 22
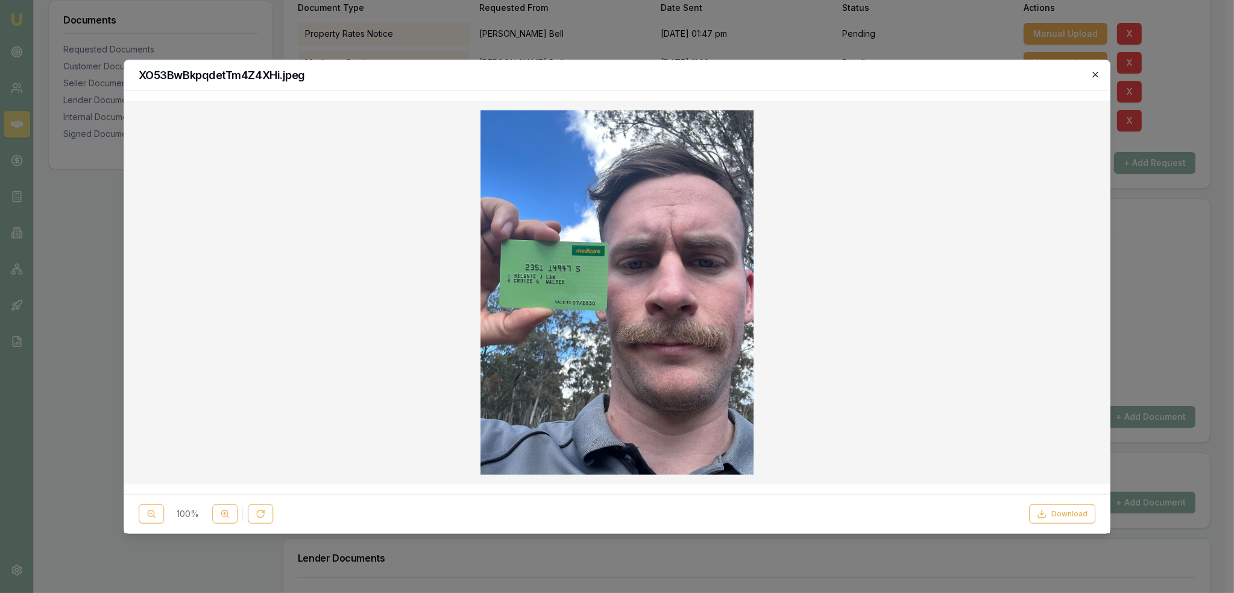
click at [1093, 75] on icon "button" at bounding box center [1095, 74] width 10 height 10
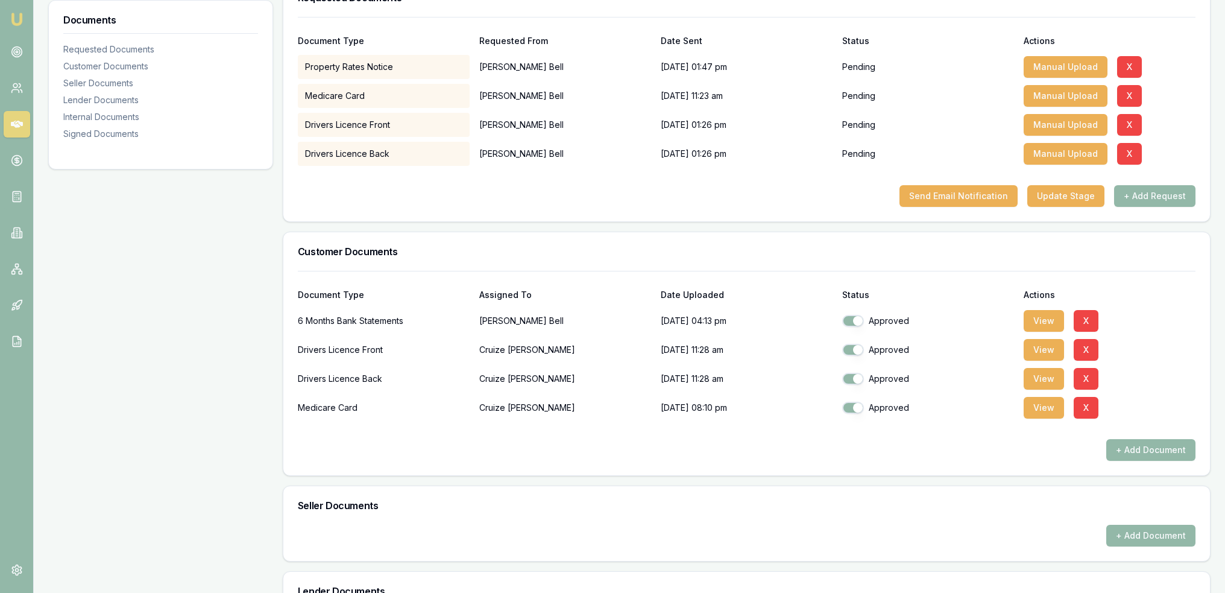
scroll to position [181, 0]
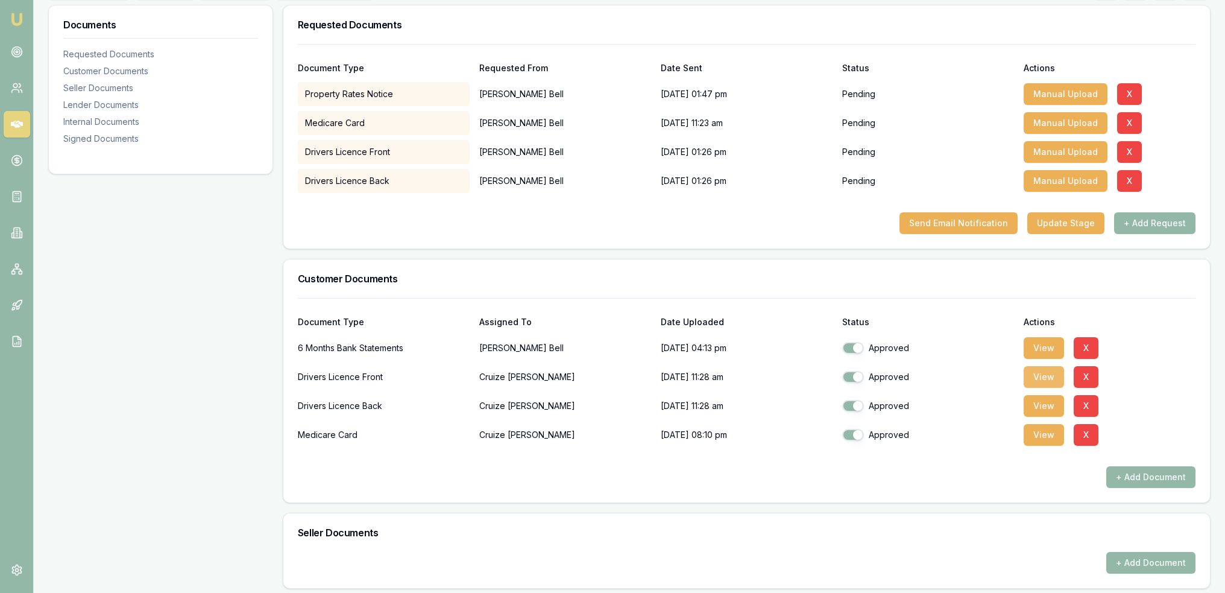
click at [1029, 380] on button "View" at bounding box center [1044, 377] width 40 height 22
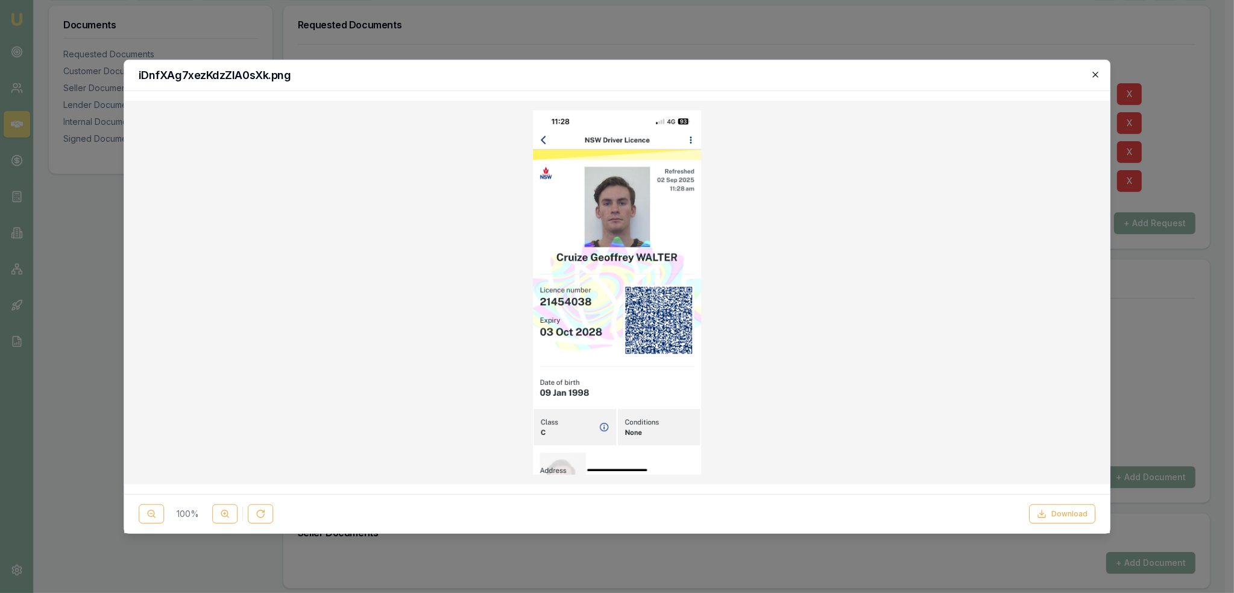
click at [1100, 72] on icon "button" at bounding box center [1095, 74] width 10 height 10
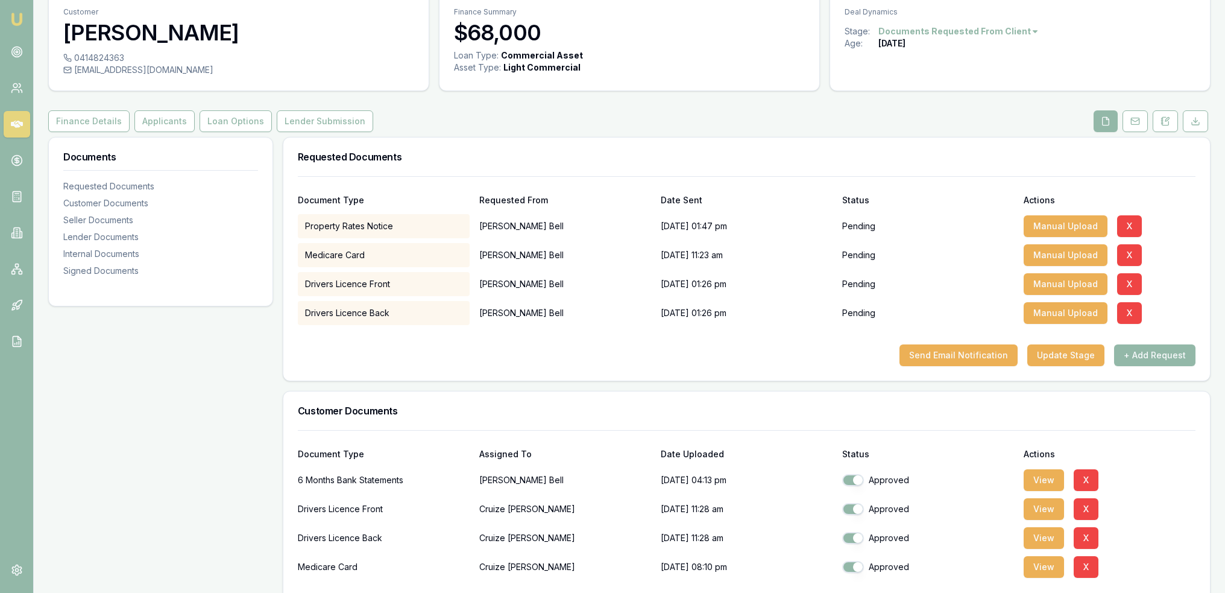
scroll to position [0, 0]
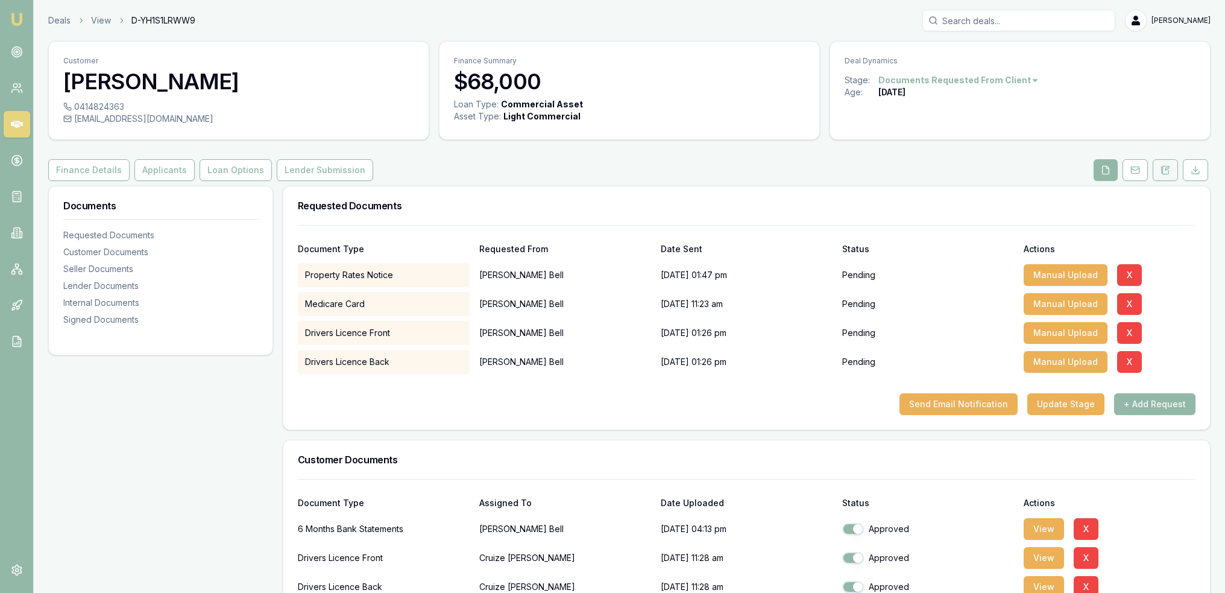
click at [1171, 163] on button at bounding box center [1165, 170] width 25 height 22
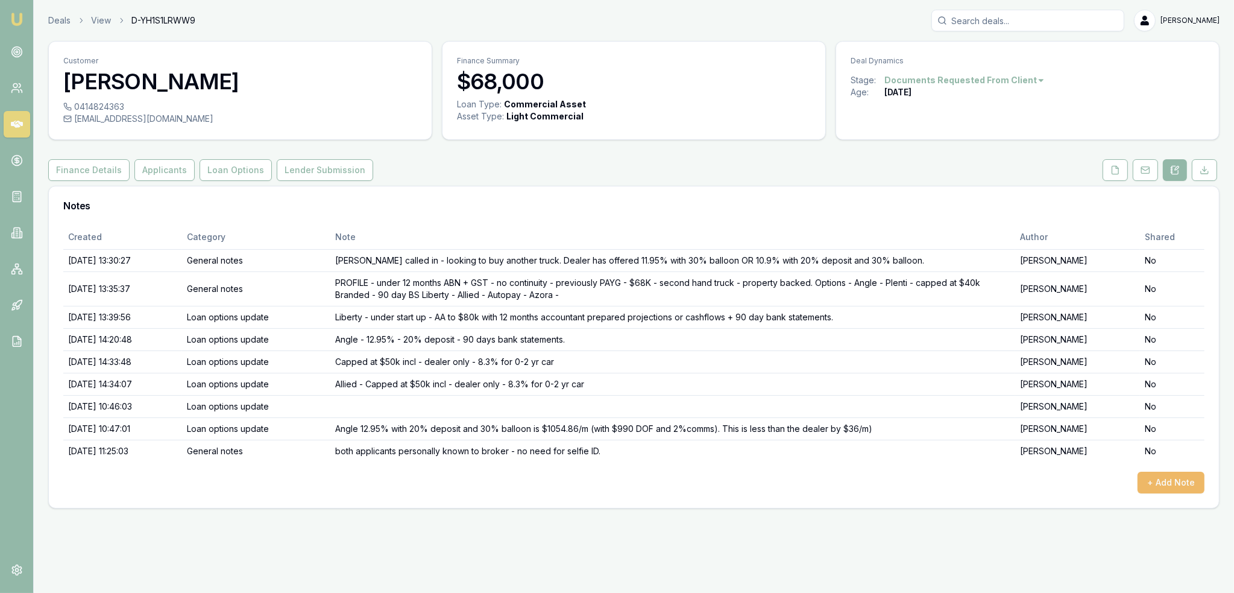
click at [1172, 486] on button "+ Add Note" at bounding box center [1170, 482] width 67 height 22
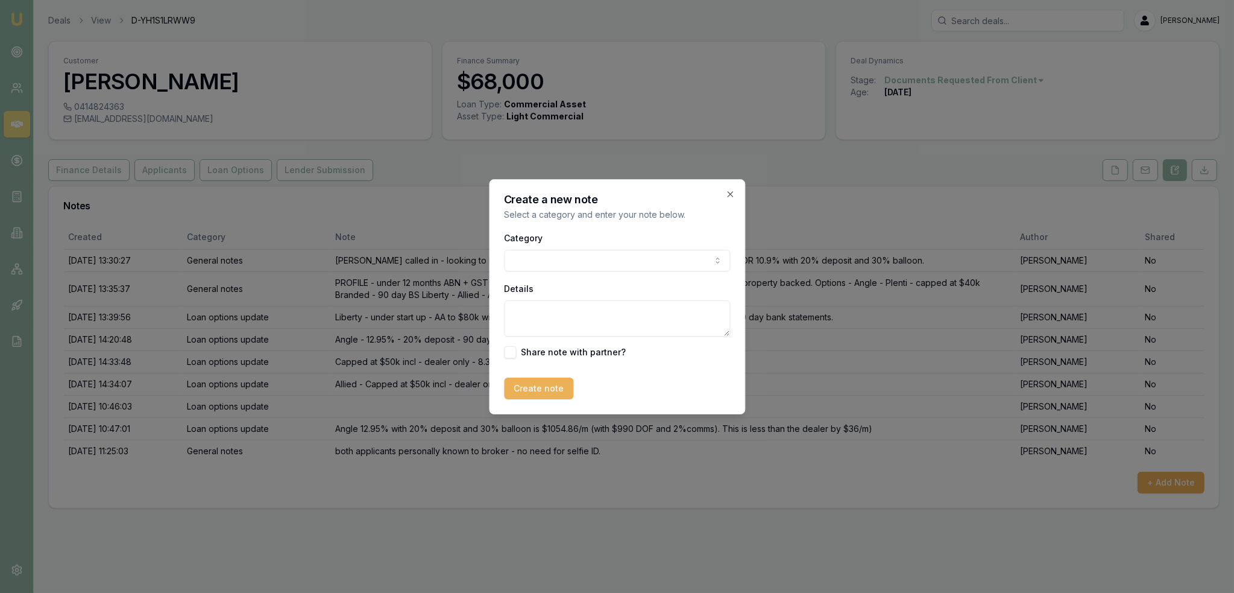
click at [613, 256] on body "Emu Broker Deals View D-YH1S1LRWW9 Robyn Adams Toggle Menu Customer Harrison Be…" at bounding box center [617, 296] width 1234 height 593
drag, startPoint x: 562, startPoint y: 314, endPoint x: 567, endPoint y: 303, distance: 11.6
click at [562, 313] on textarea "Details" at bounding box center [617, 318] width 226 height 36
type textarea "Harrison will put documents up tonight when he gets home."
click at [554, 392] on button "Create note" at bounding box center [538, 388] width 69 height 22
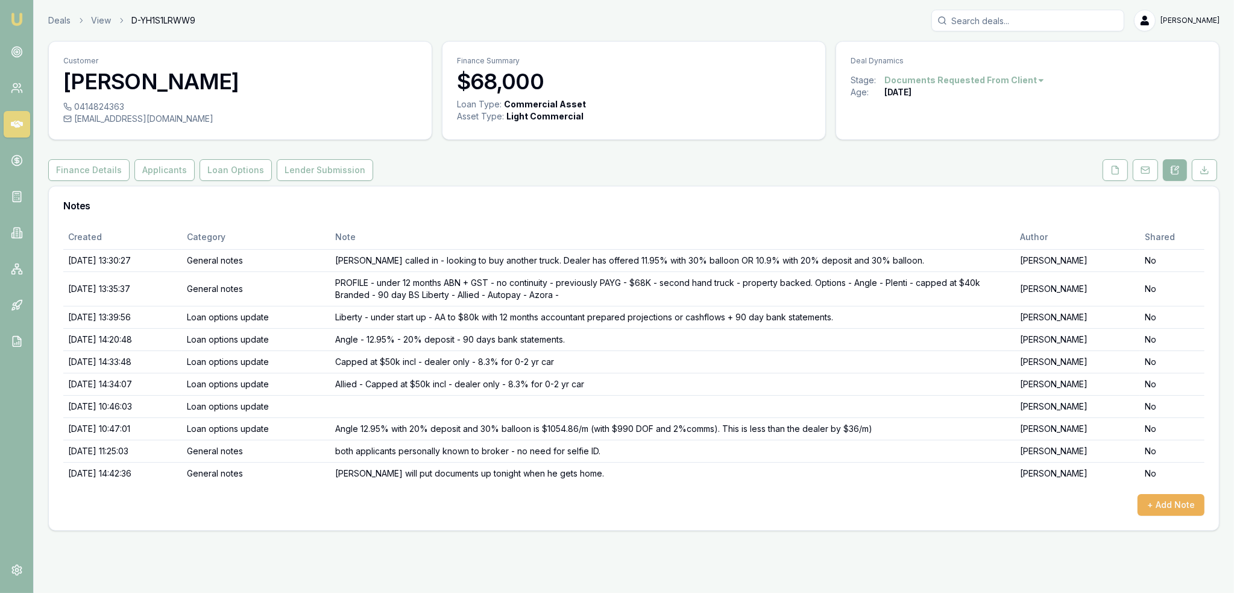
drag, startPoint x: 16, startPoint y: 14, endPoint x: 22, endPoint y: 8, distance: 9.4
click at [16, 14] on img at bounding box center [17, 19] width 14 height 14
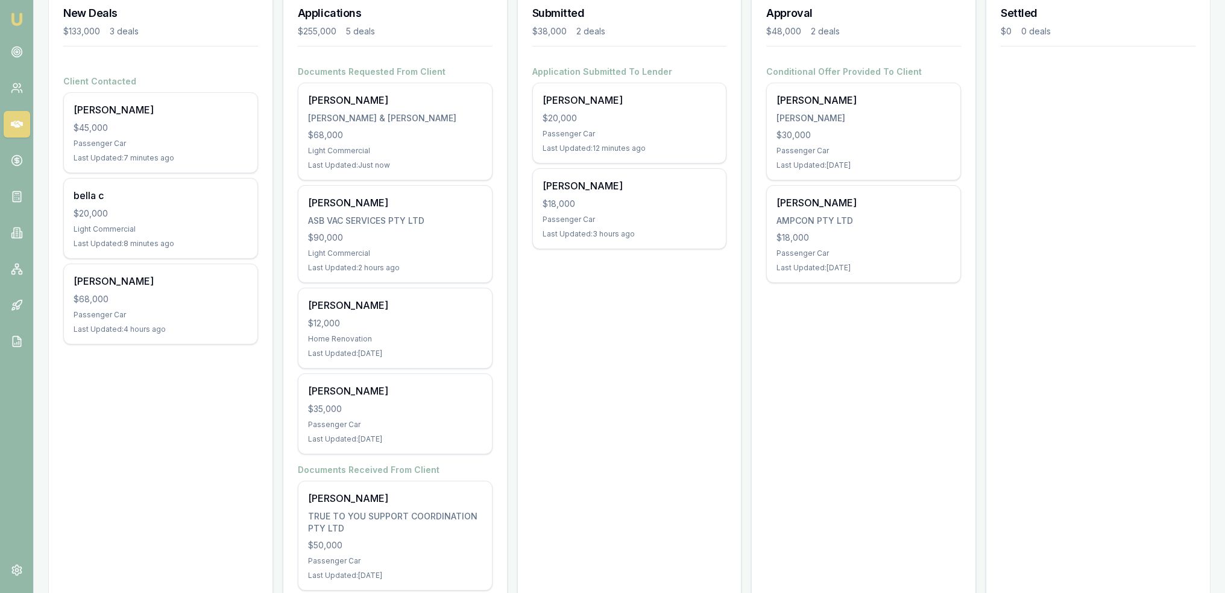
scroll to position [210, 0]
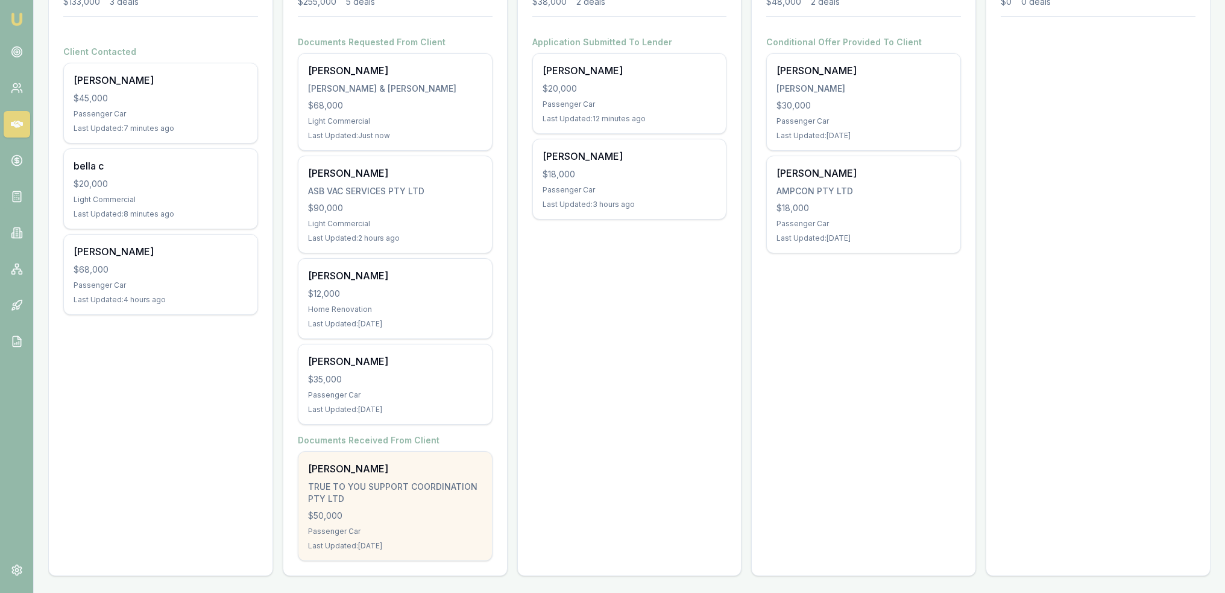
click at [421, 492] on div "TRUE TO YOU SUPPORT COORDINATION PTY LTD" at bounding box center [395, 492] width 174 height 24
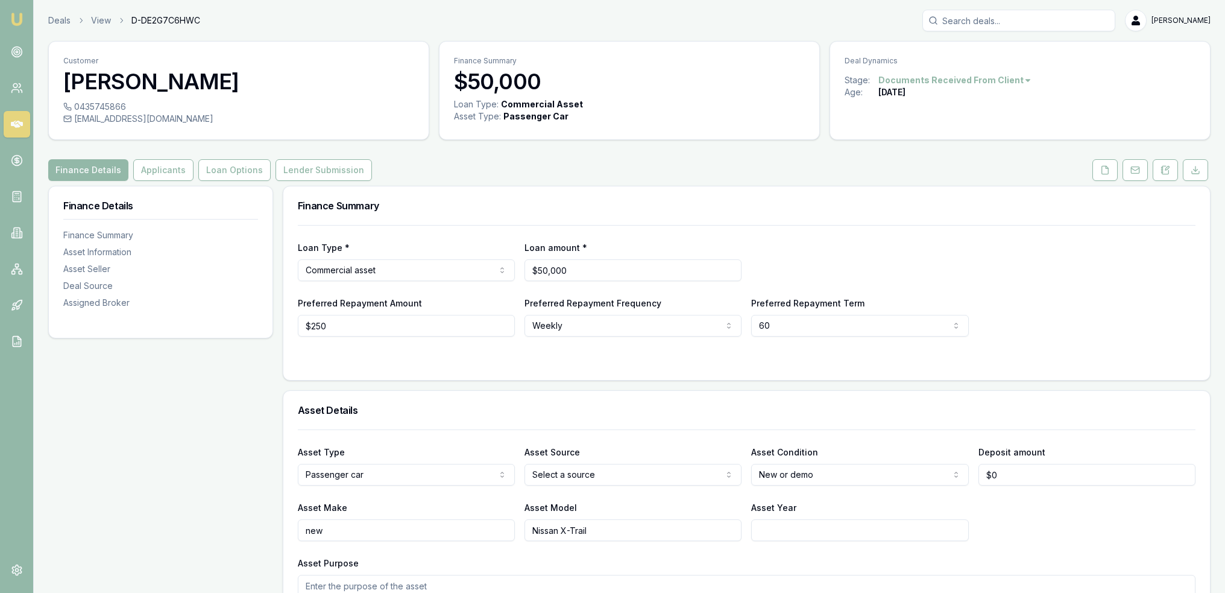
drag, startPoint x: 1165, startPoint y: 169, endPoint x: 1148, endPoint y: 183, distance: 21.9
click at [1165, 169] on icon at bounding box center [1167, 168] width 4 height 4
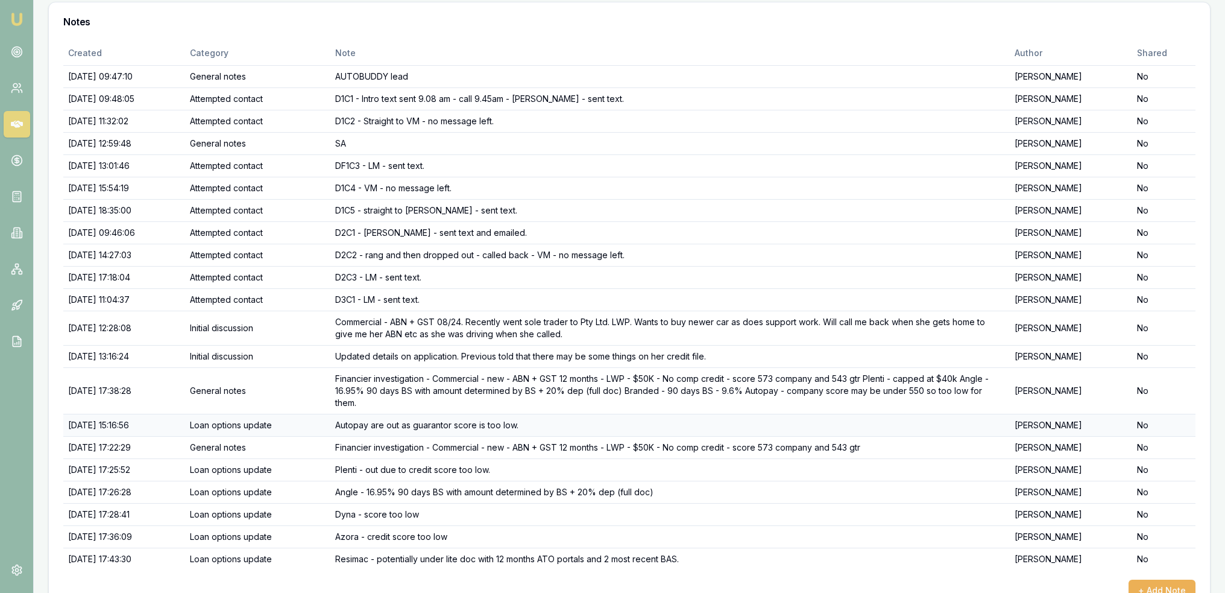
scroll to position [201, 0]
